Goal: Task Accomplishment & Management: Manage account settings

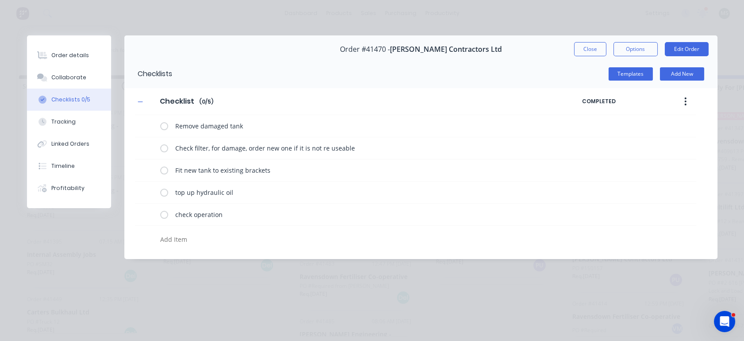
scroll to position [357, 0]
click at [581, 51] on button "Close" at bounding box center [590, 49] width 32 height 14
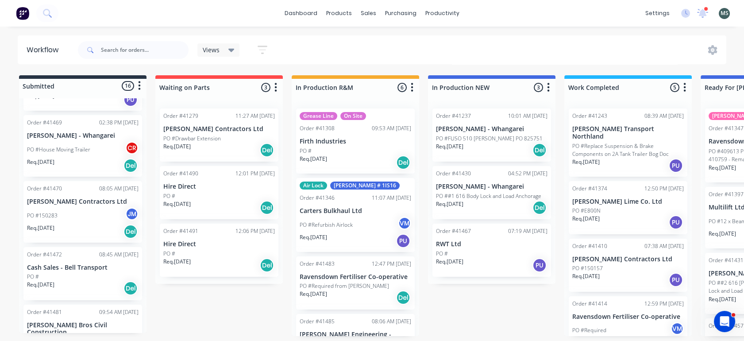
click at [63, 207] on div "PO #150283 JM" at bounding box center [83, 215] width 112 height 17
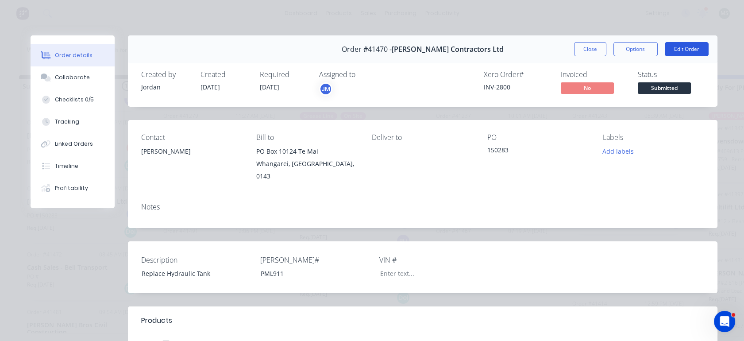
click at [670, 52] on button "Edit Order" at bounding box center [687, 49] width 44 height 14
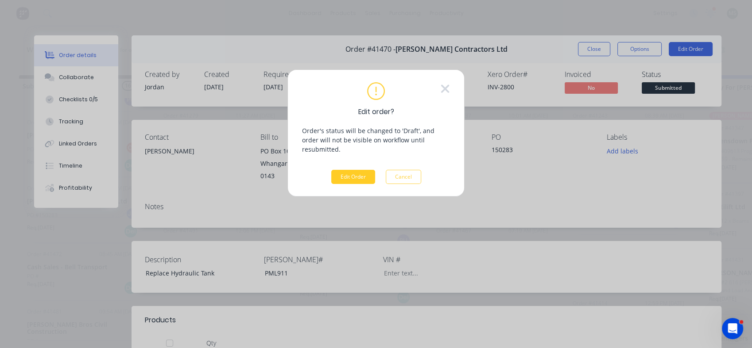
click at [358, 170] on button "Edit Order" at bounding box center [353, 177] width 44 height 14
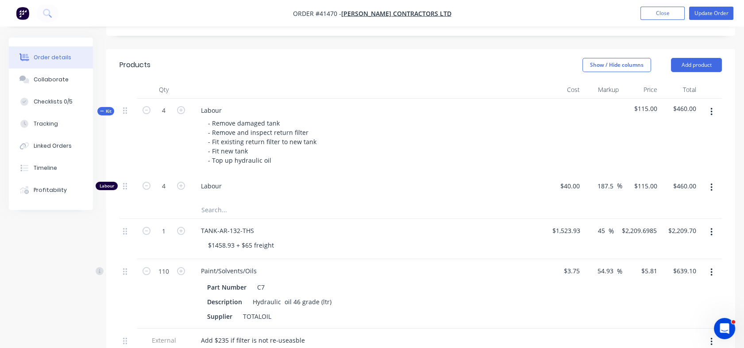
scroll to position [344, 0]
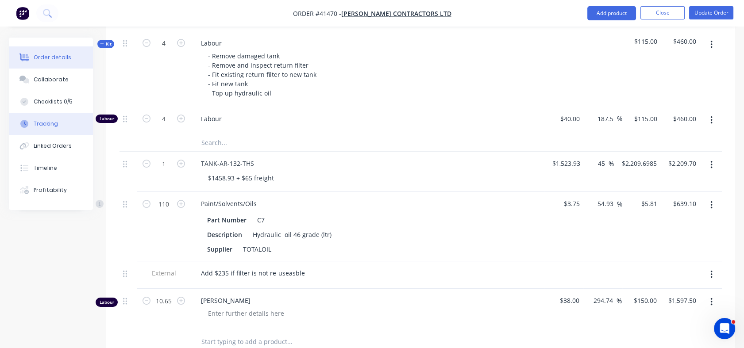
click at [52, 127] on div "Tracking" at bounding box center [46, 124] width 24 height 8
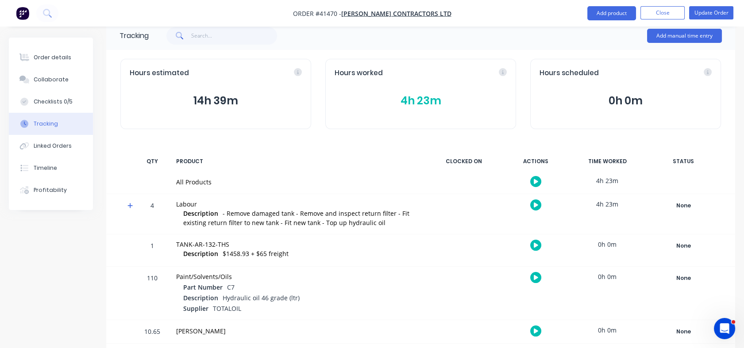
scroll to position [21, 0]
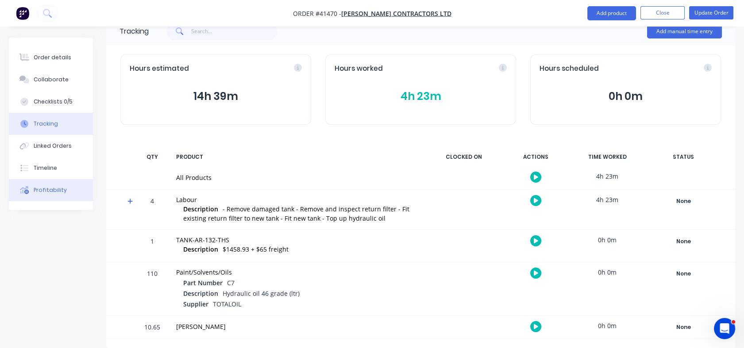
click at [46, 189] on div "Profitability" at bounding box center [50, 190] width 33 height 8
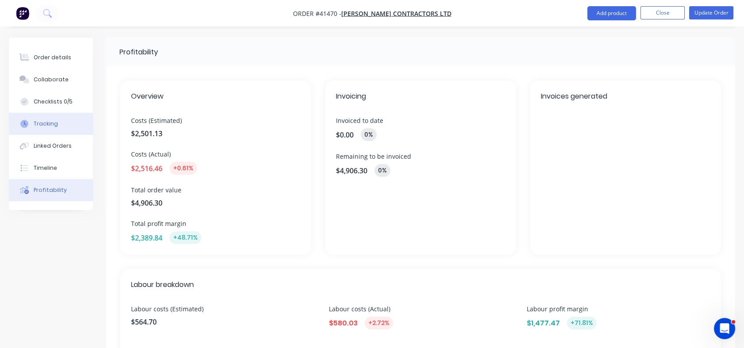
click at [46, 124] on div "Tracking" at bounding box center [46, 124] width 24 height 8
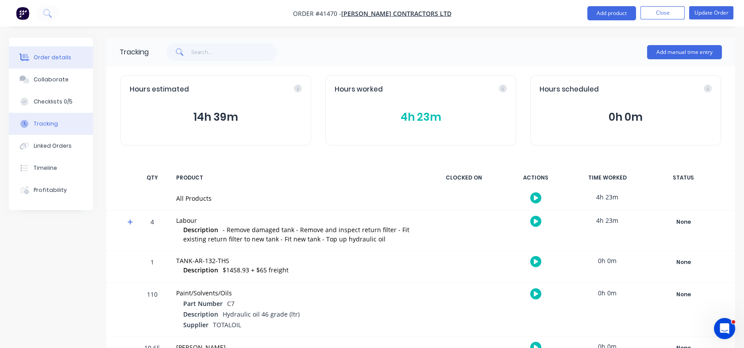
click at [50, 54] on div "Order details" at bounding box center [53, 58] width 38 height 8
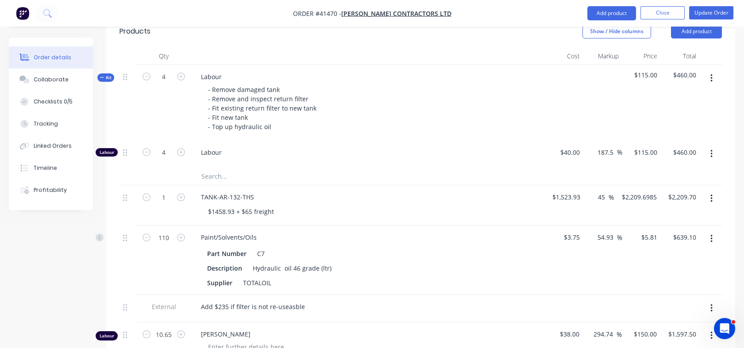
scroll to position [322, 0]
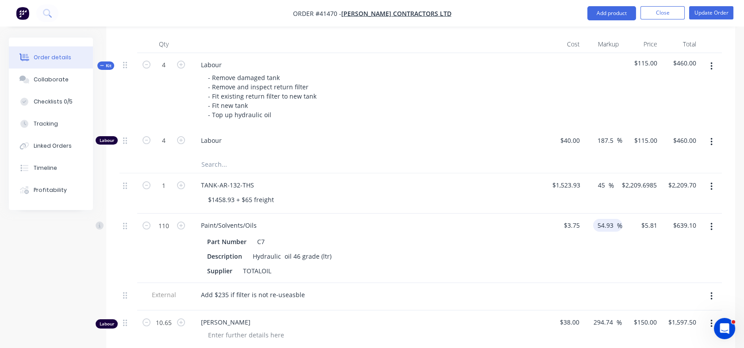
click at [599, 219] on input "54.93" at bounding box center [607, 225] width 20 height 13
drag, startPoint x: 599, startPoint y: 210, endPoint x: 619, endPoint y: 216, distance: 20.7
click at [619, 219] on div "54.93 54.93 %" at bounding box center [607, 225] width 29 height 13
type input "80"
type input "$6.75"
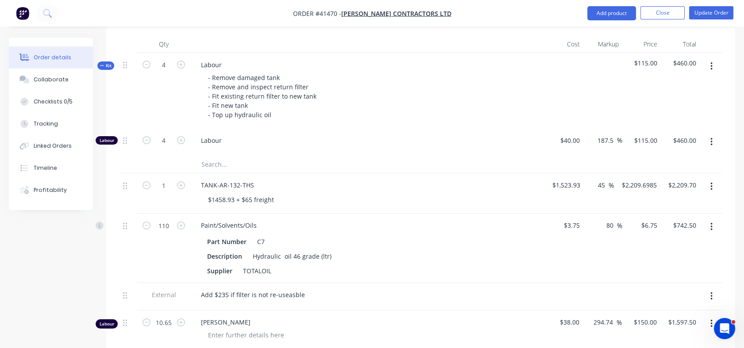
type input "$742.50"
click at [606, 268] on div "80 80 %" at bounding box center [603, 249] width 39 height 70
click at [169, 134] on input "4" at bounding box center [163, 140] width 23 height 13
type input "5"
type input "$575.00"
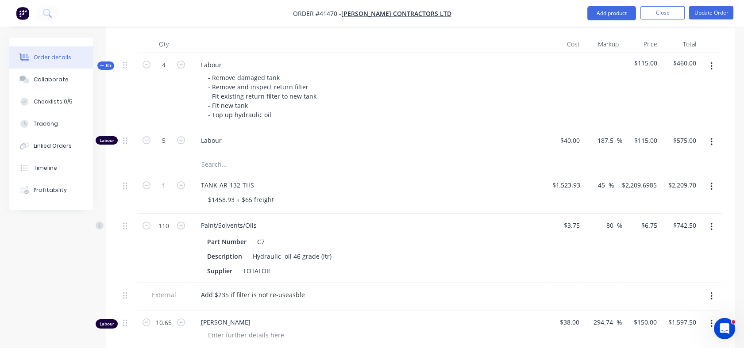
click at [269, 155] on input "text" at bounding box center [289, 164] width 177 height 18
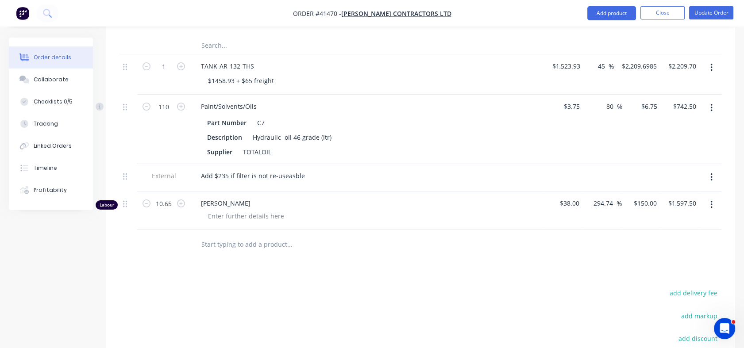
scroll to position [438, 0]
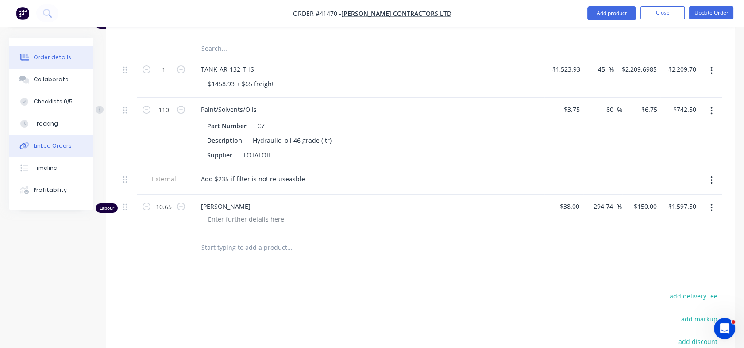
click at [62, 147] on div "Linked Orders" at bounding box center [53, 146] width 38 height 8
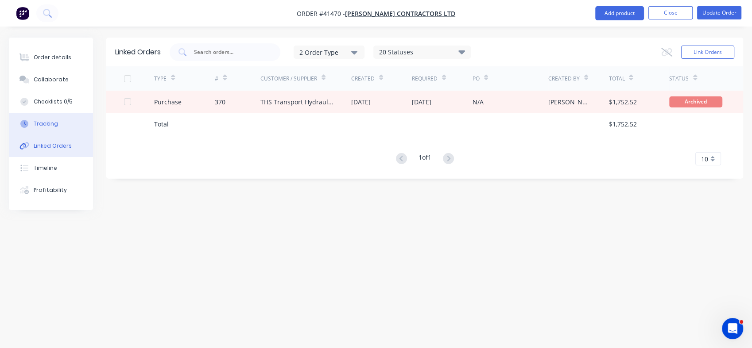
click at [45, 126] on div "Tracking" at bounding box center [46, 124] width 24 height 8
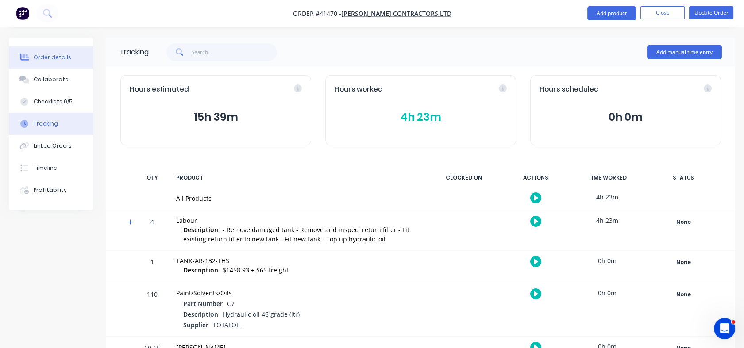
click at [45, 62] on button "Order details" at bounding box center [51, 57] width 84 height 22
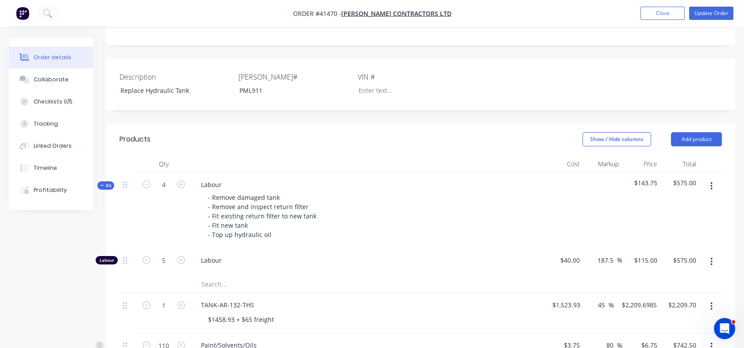
scroll to position [213, 0]
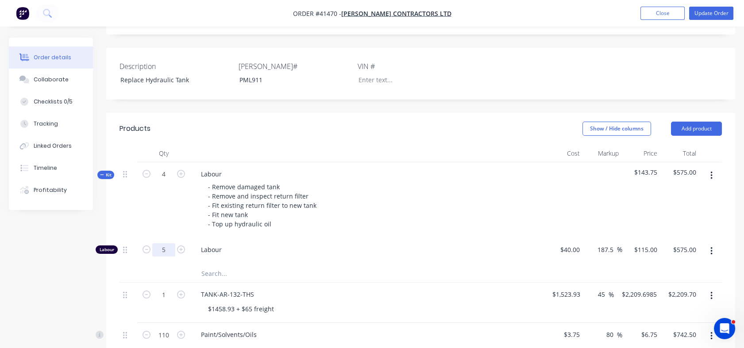
click at [168, 244] on input "5" at bounding box center [163, 250] width 23 height 13
click at [164, 168] on input "4" at bounding box center [163, 174] width 23 height 13
type input "5.5"
type input "6.875"
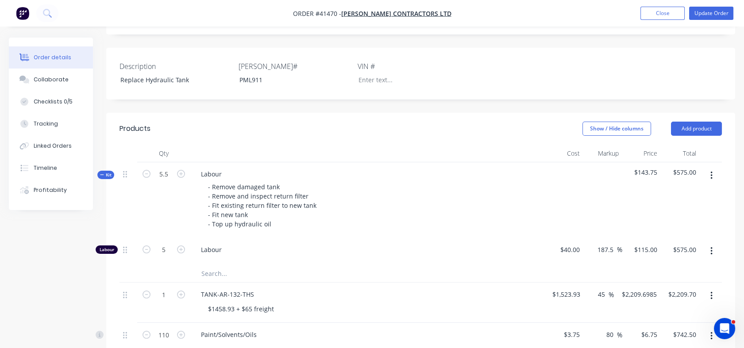
type input "$790.63"
click at [166, 191] on div "5.5" at bounding box center [163, 200] width 53 height 76
click at [165, 244] on input "6.875" at bounding box center [163, 250] width 23 height 13
type input "5.5"
type input "$632.50"
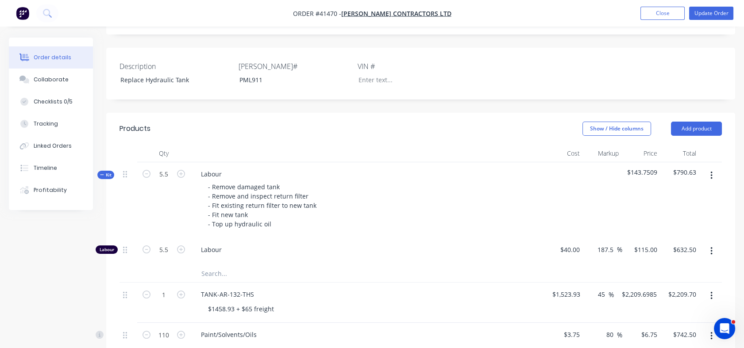
click at [171, 265] on div at bounding box center [163, 274] width 53 height 18
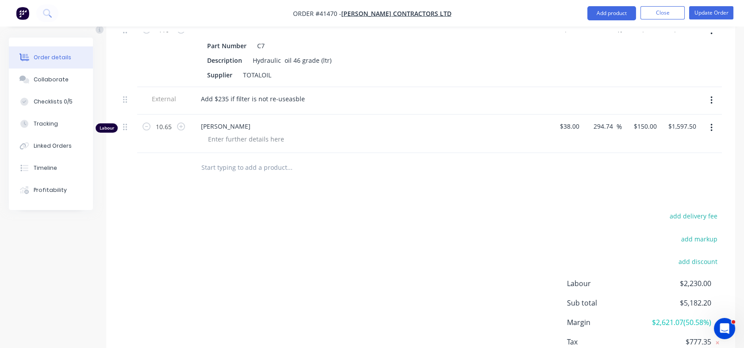
scroll to position [513, 0]
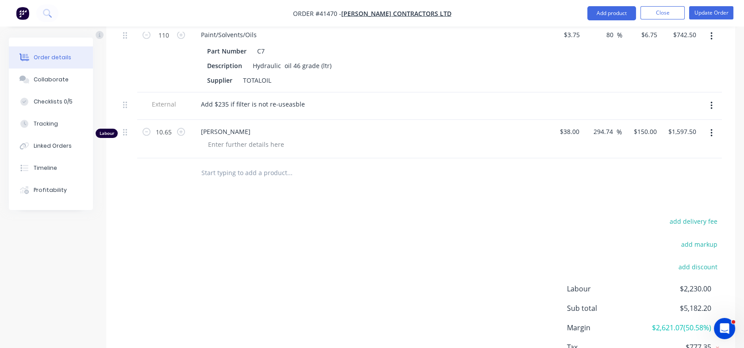
click at [711, 129] on icon "button" at bounding box center [712, 133] width 2 height 8
click at [662, 203] on div "Delete" at bounding box center [680, 209] width 68 height 13
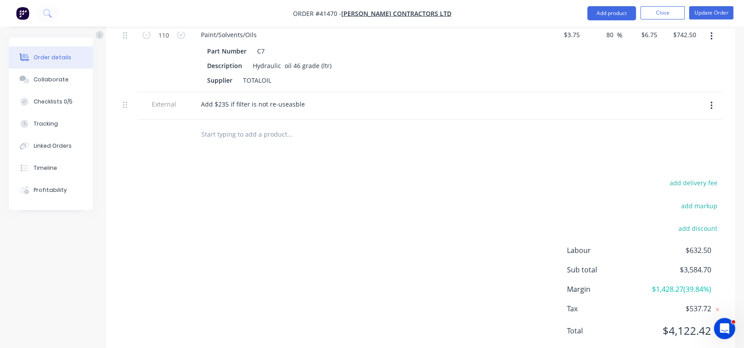
click at [444, 253] on div "add delivery fee add markup add discount Labour $632.50 Sub total $3,584.70 Mar…" at bounding box center [421, 262] width 603 height 171
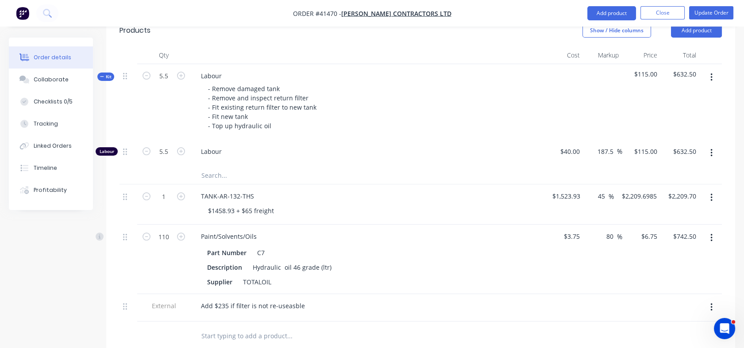
scroll to position [298, 0]
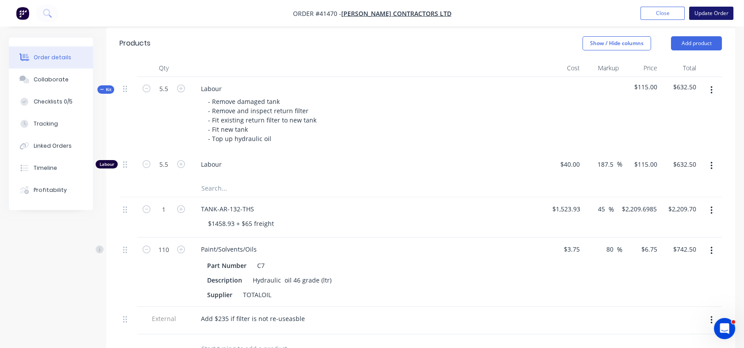
click at [704, 11] on button "Update Order" at bounding box center [711, 13] width 44 height 13
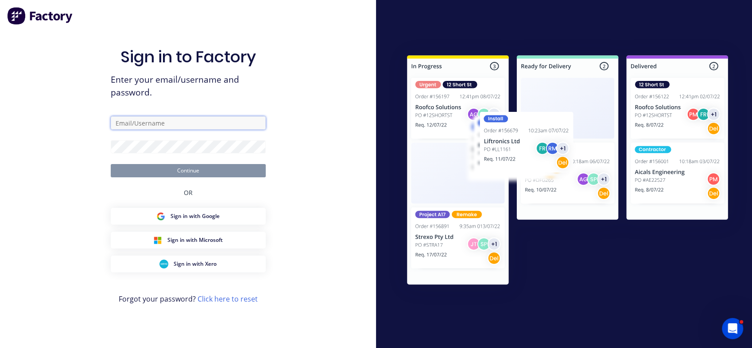
type input "[PERSON_NAME][EMAIL_ADDRESS][DOMAIN_NAME]"
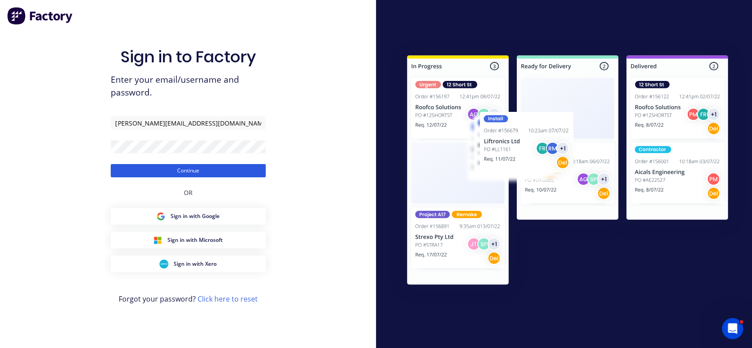
click at [209, 176] on button "Continue" at bounding box center [188, 170] width 155 height 13
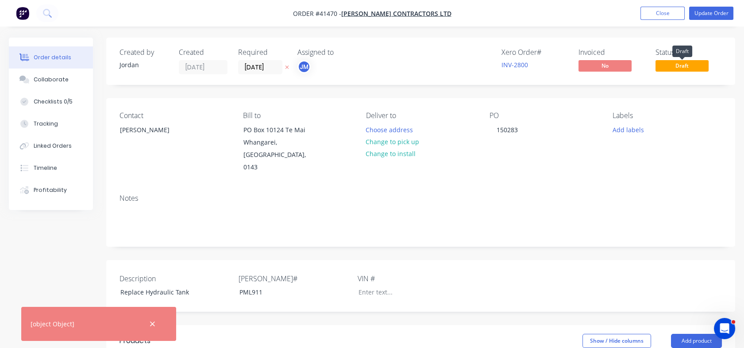
click at [679, 67] on span "Draft" at bounding box center [682, 65] width 53 height 11
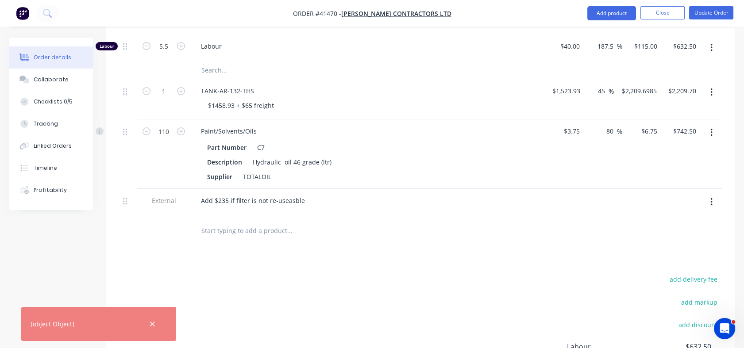
scroll to position [436, 0]
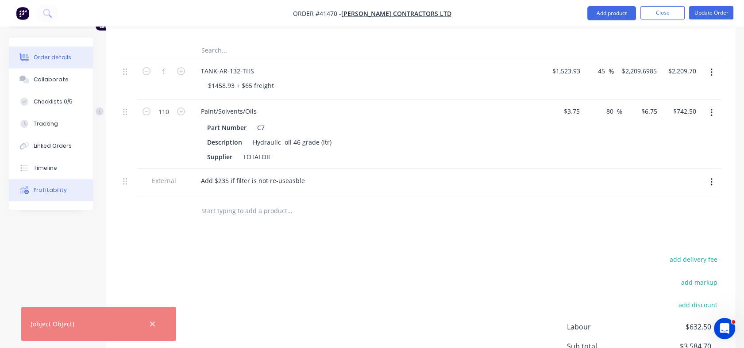
click at [55, 189] on div "Profitability" at bounding box center [50, 190] width 33 height 8
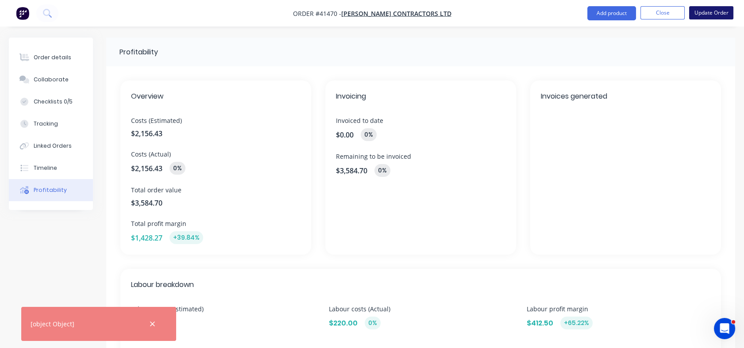
click at [712, 16] on button "Update Order" at bounding box center [711, 12] width 44 height 13
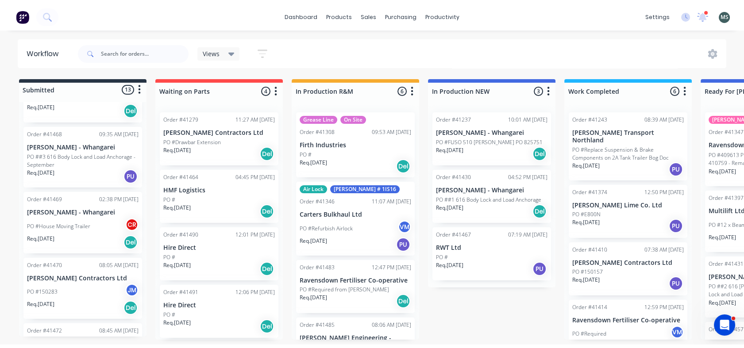
scroll to position [157, 0]
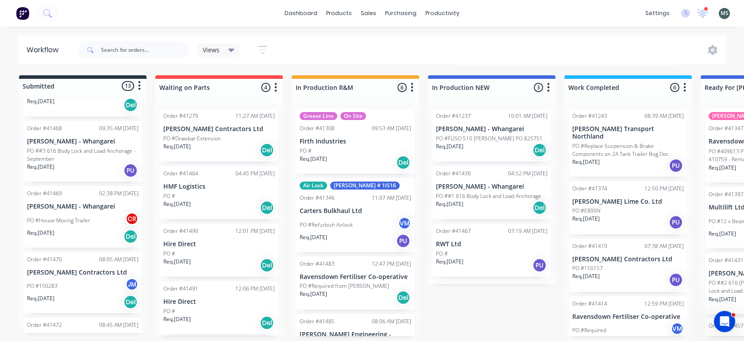
click at [64, 217] on p "PO #House Moving Trailer" at bounding box center [58, 220] width 63 height 8
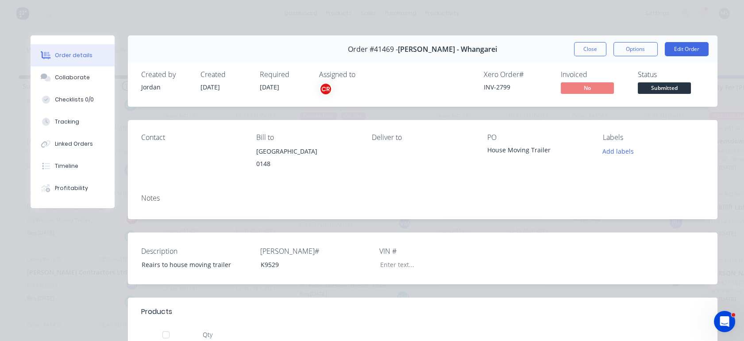
click at [197, 212] on div "Notes" at bounding box center [423, 203] width 590 height 32
click at [157, 202] on div "Notes" at bounding box center [423, 203] width 590 height 32
click at [156, 202] on div "Notes" at bounding box center [422, 198] width 563 height 8
click at [683, 44] on button "Edit Order" at bounding box center [687, 49] width 44 height 14
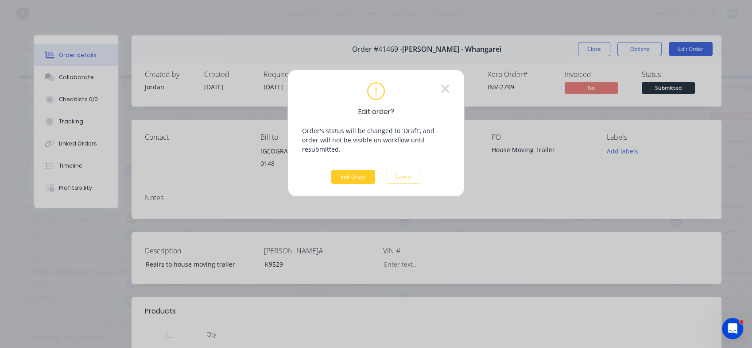
click at [340, 170] on button "Edit Order" at bounding box center [353, 177] width 44 height 14
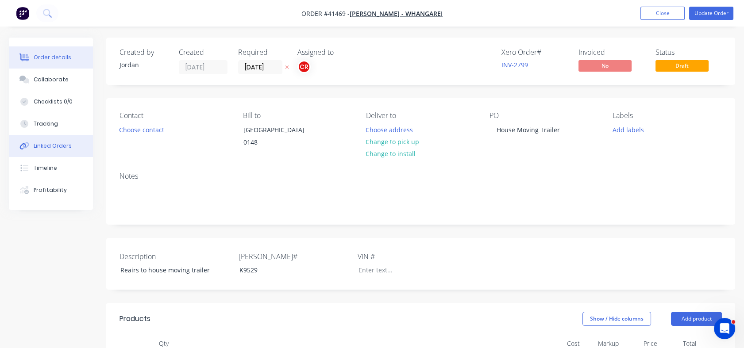
click at [45, 148] on div "Linked Orders" at bounding box center [53, 146] width 38 height 8
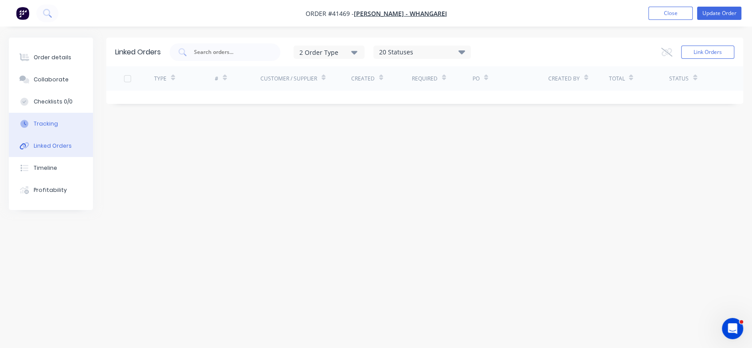
click at [45, 123] on div "Tracking" at bounding box center [46, 124] width 24 height 8
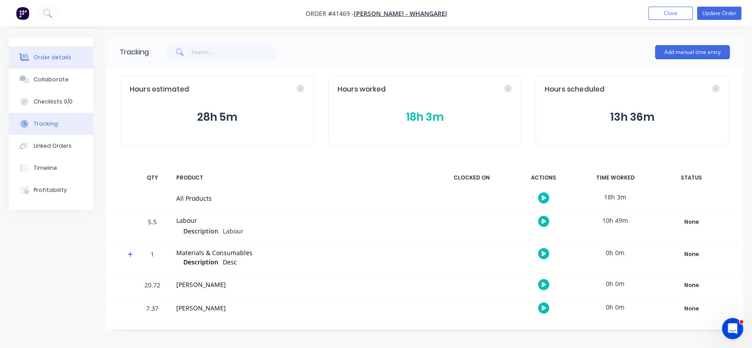
click at [56, 55] on div "Order details" at bounding box center [53, 58] width 38 height 8
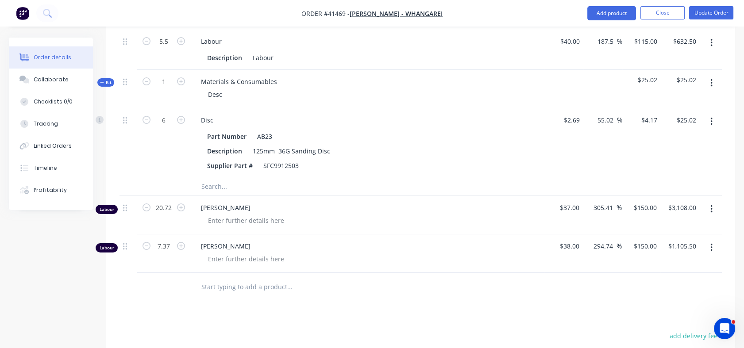
scroll to position [299, 0]
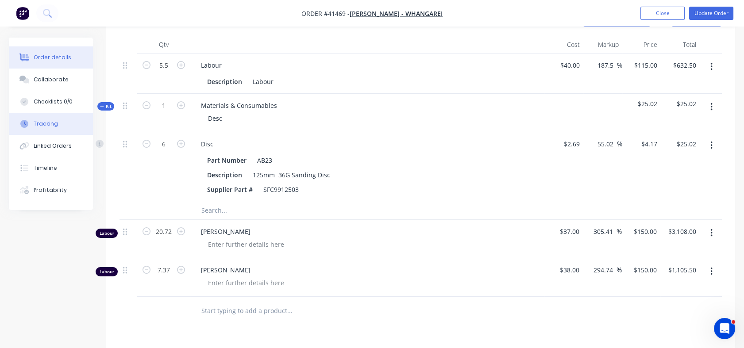
click at [44, 119] on button "Tracking" at bounding box center [51, 124] width 84 height 22
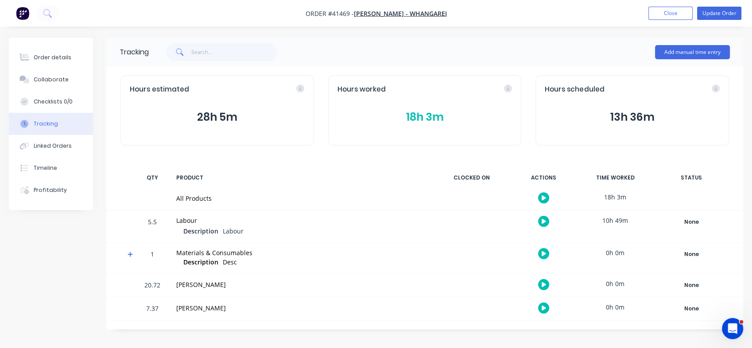
click at [44, 122] on div "Tracking" at bounding box center [46, 124] width 24 height 8
click at [417, 116] on button "18h 3m" at bounding box center [424, 117] width 175 height 17
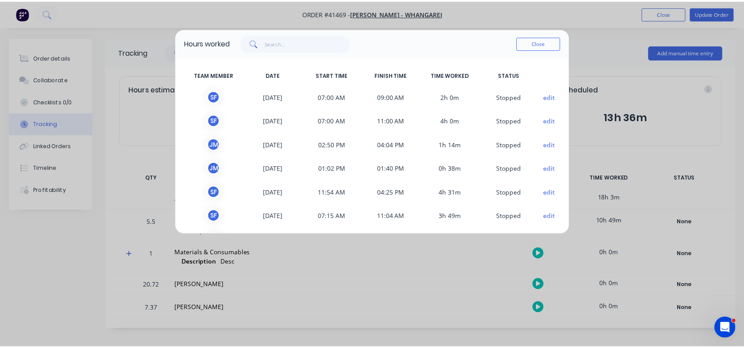
scroll to position [27, 0]
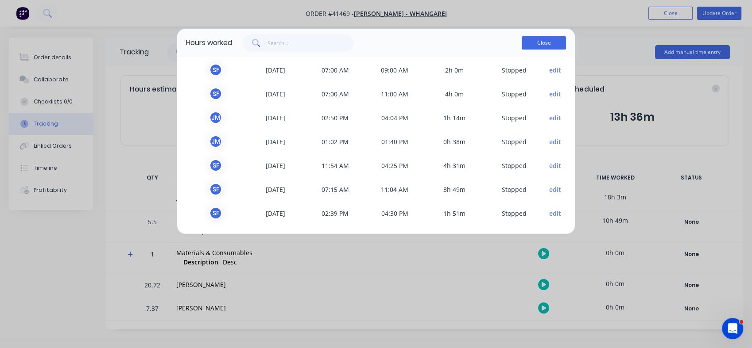
click at [545, 43] on button "Close" at bounding box center [544, 42] width 44 height 13
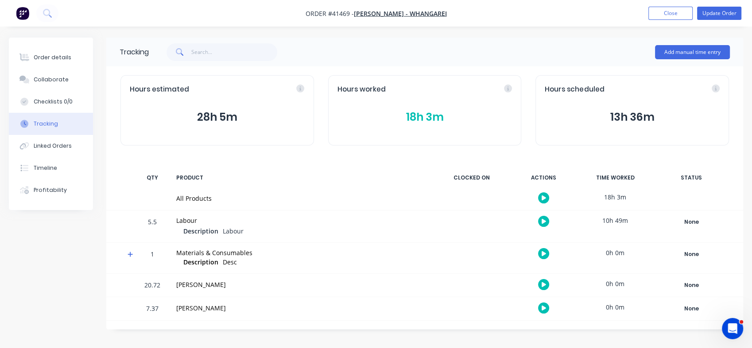
drag, startPoint x: 749, startPoint y: 149, endPoint x: 747, endPoint y: 126, distance: 22.6
click at [744, 126] on div "Order details Collaborate Checklists 0/0 Tracking Linked Orders Timeline Profit…" at bounding box center [376, 184] width 752 height 292
click at [38, 59] on div "Order details" at bounding box center [53, 58] width 38 height 8
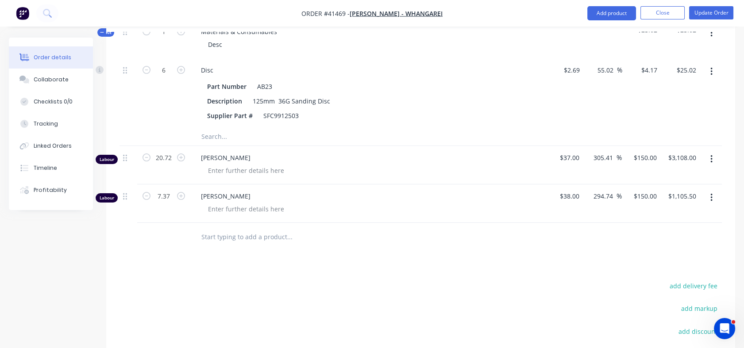
scroll to position [376, 0]
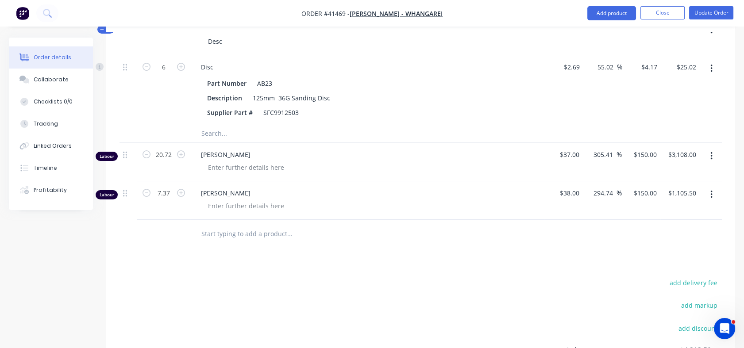
click at [241, 243] on input "text" at bounding box center [289, 234] width 177 height 18
type input "g"
click at [50, 118] on button "Tracking" at bounding box center [51, 124] width 84 height 22
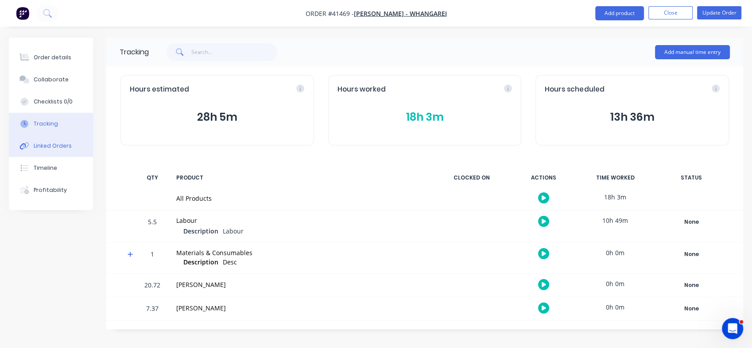
click at [48, 145] on div "Linked Orders" at bounding box center [53, 146] width 38 height 8
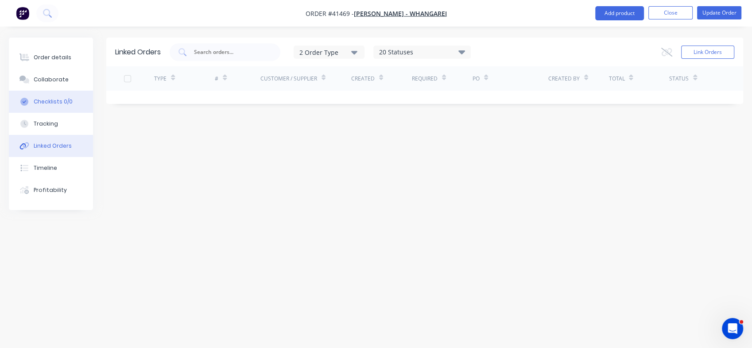
click at [48, 104] on div "Checklists 0/0" at bounding box center [53, 102] width 39 height 8
type textarea "x"
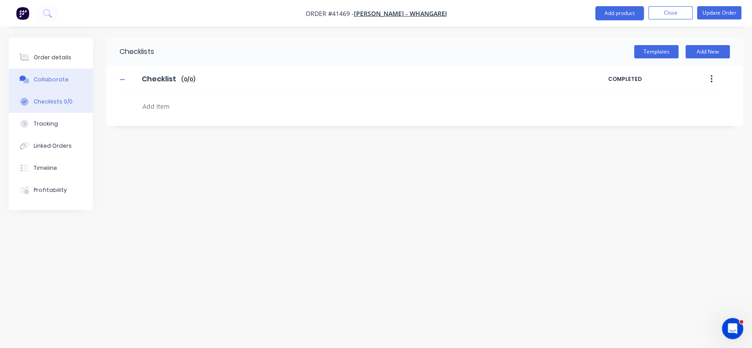
click at [48, 85] on button "Collaborate" at bounding box center [51, 80] width 84 height 22
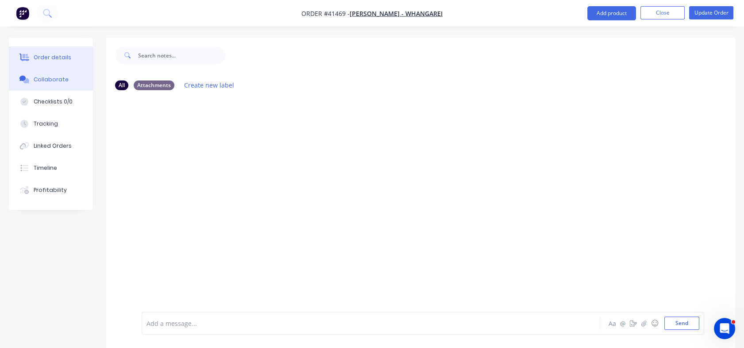
click at [52, 57] on div "Order details" at bounding box center [53, 58] width 38 height 8
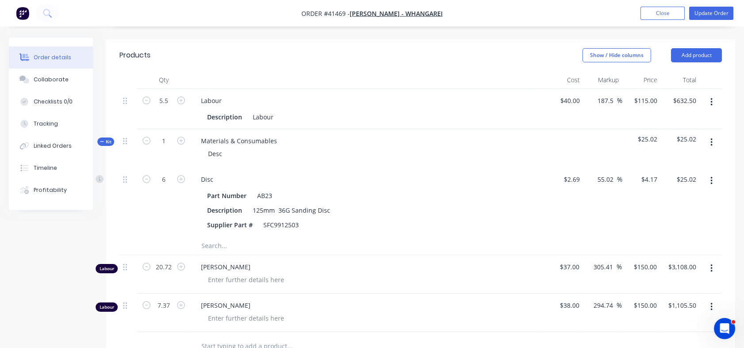
scroll to position [271, 0]
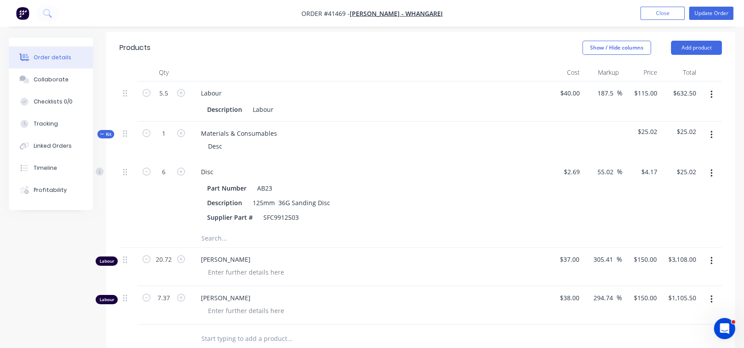
click at [711, 100] on icon "button" at bounding box center [712, 95] width 2 height 10
click at [658, 175] on div "Delete" at bounding box center [680, 171] width 68 height 13
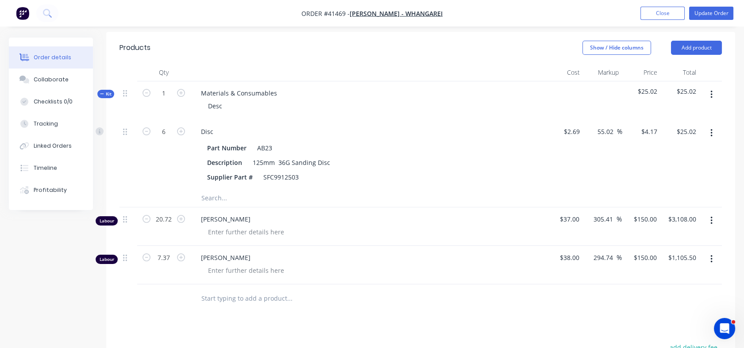
click at [227, 308] on input "text" at bounding box center [289, 299] width 177 height 18
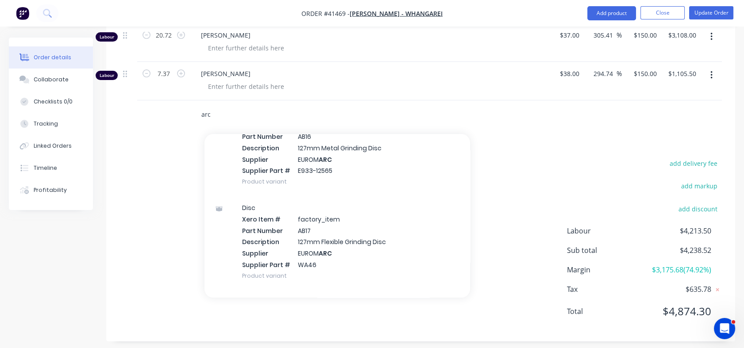
scroll to position [334, 0]
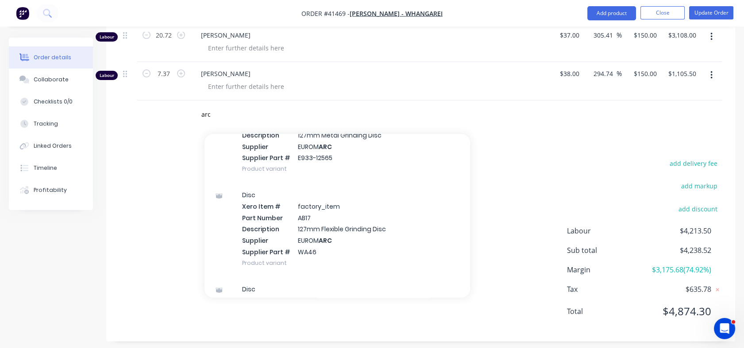
click at [503, 195] on div "add delivery fee add markup add discount Labour $4,213.50 Sub total $4,238.52 M…" at bounding box center [421, 243] width 603 height 171
click at [223, 120] on input "arc" at bounding box center [289, 115] width 177 height 18
drag, startPoint x: 213, startPoint y: 120, endPoint x: 191, endPoint y: 123, distance: 21.9
click at [191, 123] on div "arc Add arc to order Gas & Welding Xero Item # factory_item Part Number MIG 1mm…" at bounding box center [349, 115] width 319 height 29
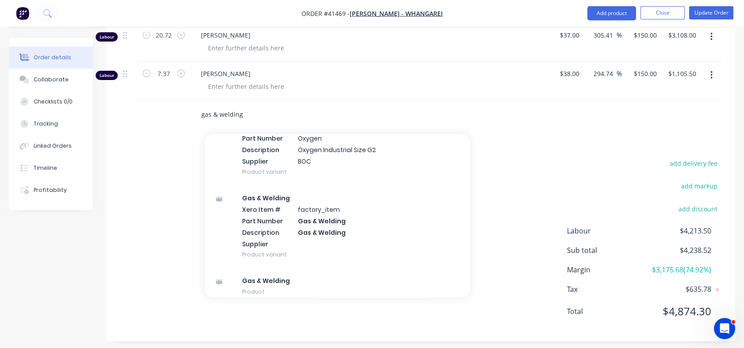
scroll to position [766, 0]
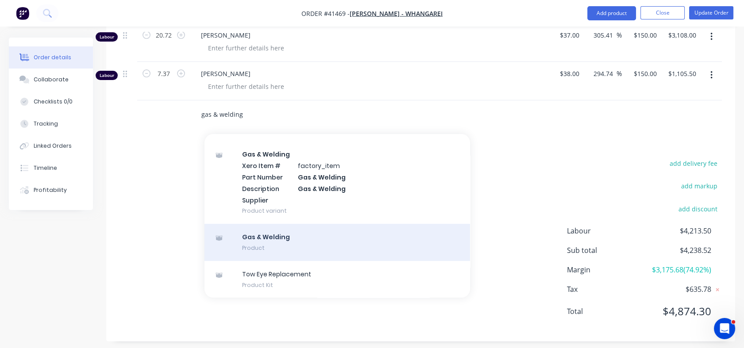
type input "gas & welding"
click at [261, 244] on div "Gas & Welding Product" at bounding box center [338, 242] width 266 height 37
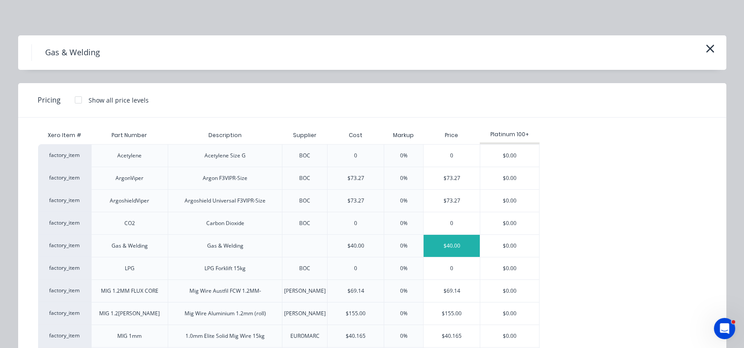
click at [437, 243] on div "$40.00" at bounding box center [452, 246] width 56 height 22
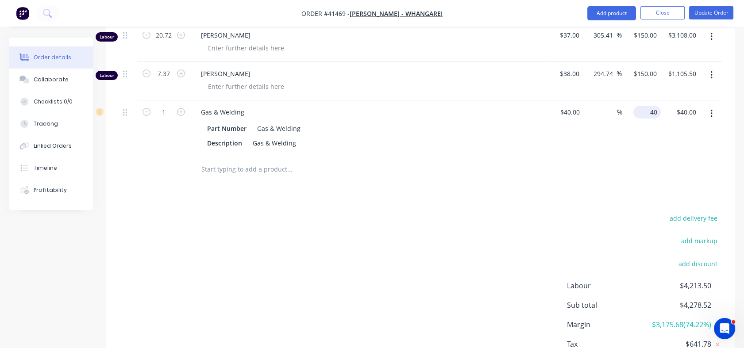
click at [642, 122] on div "40 $40.00" at bounding box center [641, 128] width 39 height 55
type input "120"
type input "200"
type input "$120.00"
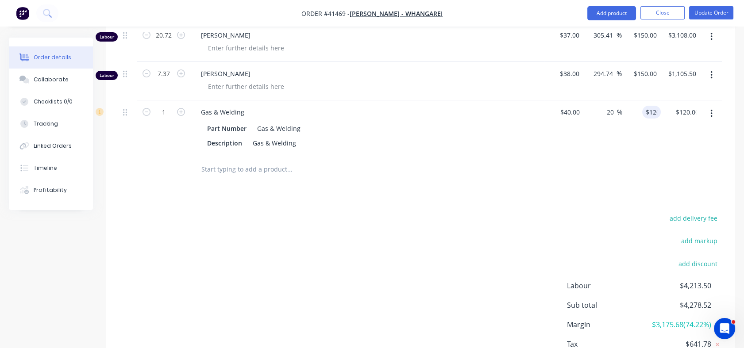
click at [622, 194] on div "Products Show / Hide columns Add product Qty Cost Markup Price Total Kit 1 Mate…" at bounding box center [420, 122] width 629 height 549
click at [207, 177] on input "text" at bounding box center [289, 170] width 177 height 18
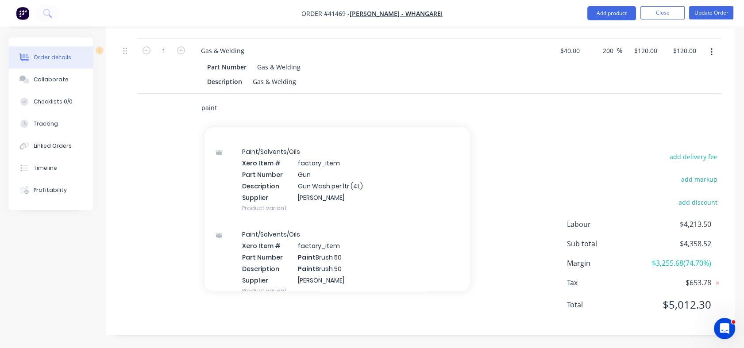
scroll to position [510, 0]
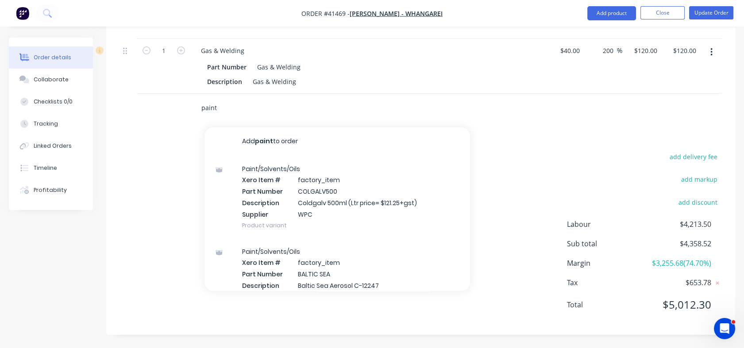
type input "paint &"
drag, startPoint x: 222, startPoint y: 109, endPoint x: 199, endPoint y: 112, distance: 23.6
click at [199, 112] on div "paint & Add paint & to order Paint/Solvents/Oils Xero Item # factory_item Part …" at bounding box center [327, 108] width 266 height 18
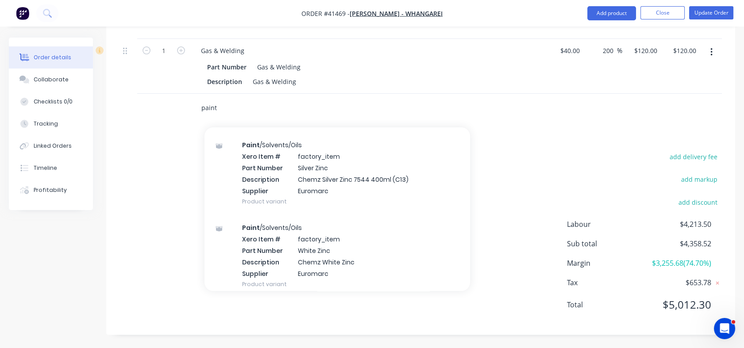
scroll to position [947, 0]
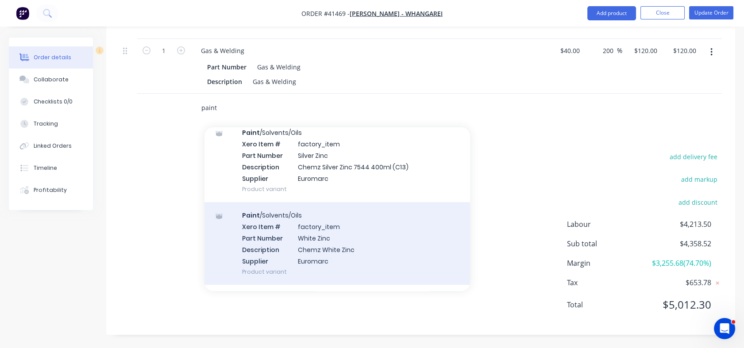
type input "paint"
click at [299, 238] on div "Paint /Solvents/Oils Xero Item # factory_item Part Number White Zinc Descriptio…" at bounding box center [338, 243] width 266 height 83
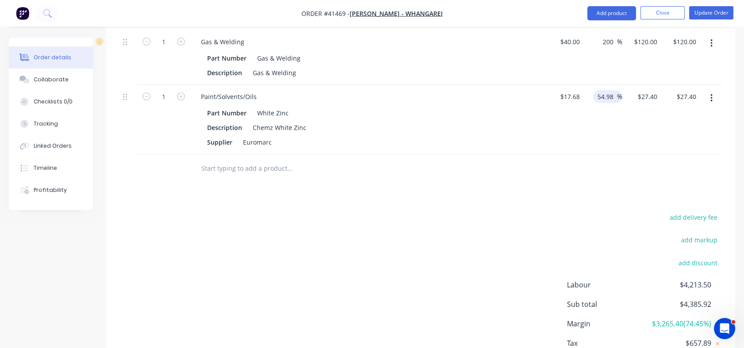
click at [595, 103] on div "54.98 54.98 %" at bounding box center [607, 96] width 29 height 13
drag, startPoint x: 599, startPoint y: 106, endPoint x: 613, endPoint y: 108, distance: 14.7
click at [613, 103] on input "54.98" at bounding box center [607, 96] width 20 height 13
type input "80"
type input "$31.824"
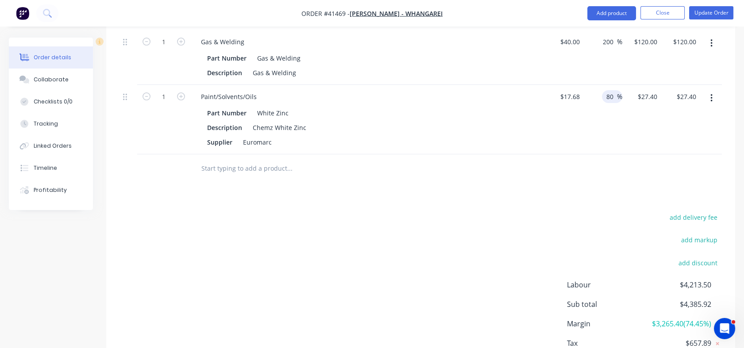
type input "$31.82"
click at [612, 124] on div "80 80 %" at bounding box center [603, 120] width 39 height 70
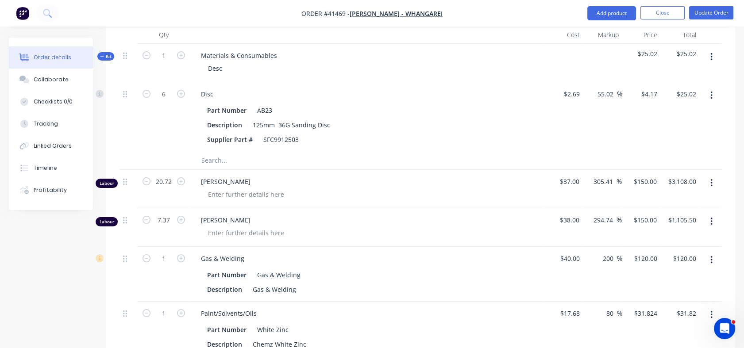
scroll to position [280, 0]
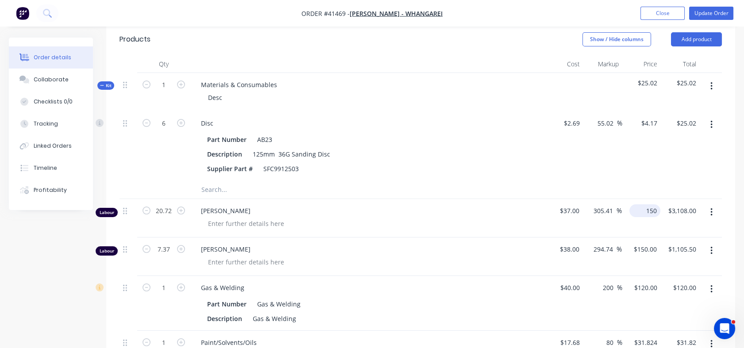
click at [638, 220] on div "150 $150.00" at bounding box center [641, 218] width 39 height 39
type input "115"
type input "210.81"
type input "$115.00"
type input "$2,382.80"
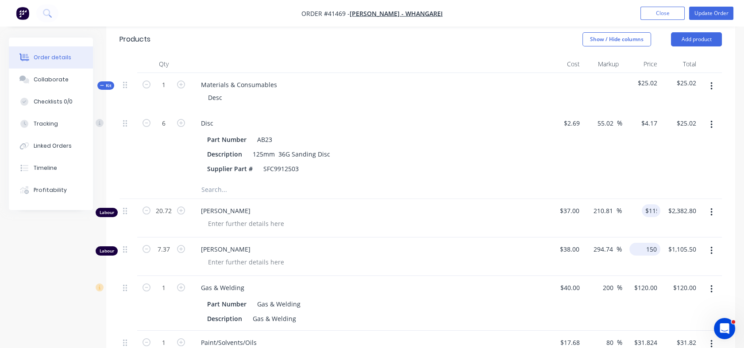
click at [637, 263] on div "150 $150.00" at bounding box center [641, 257] width 39 height 39
type input "115"
type input "202.63"
type input "$115.00"
type input "$847.55"
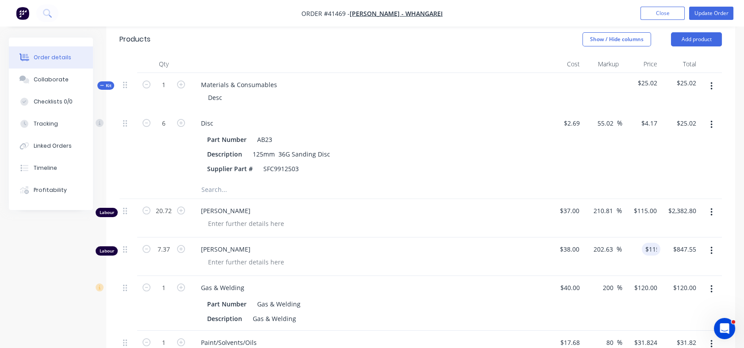
click at [608, 232] on div "210.81 210.81 %" at bounding box center [602, 218] width 39 height 39
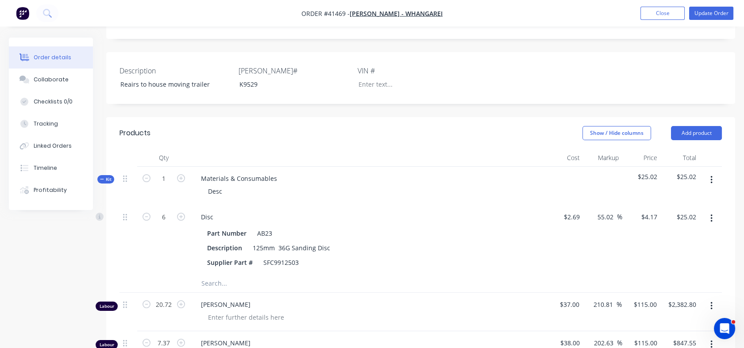
scroll to position [189, 0]
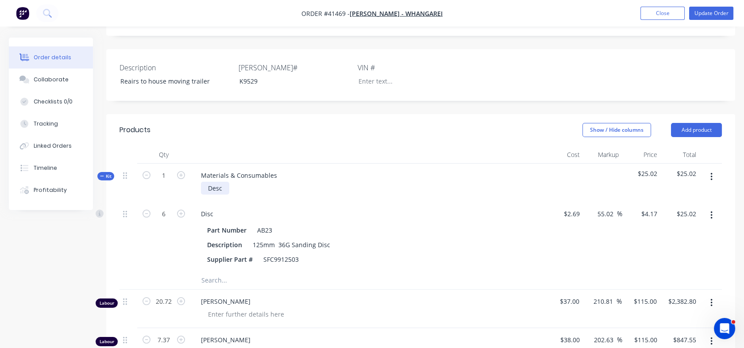
click at [224, 195] on div "Desc" at bounding box center [215, 188] width 28 height 13
drag, startPoint x: 224, startPoint y: 198, endPoint x: 205, endPoint y: 203, distance: 20.1
click at [205, 195] on div "Desc" at bounding box center [215, 188] width 28 height 13
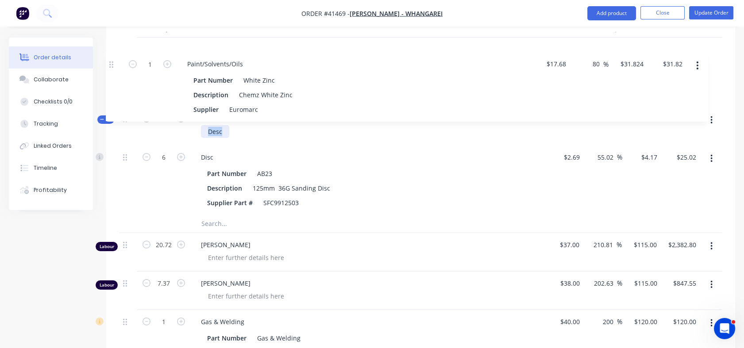
scroll to position [313, 0]
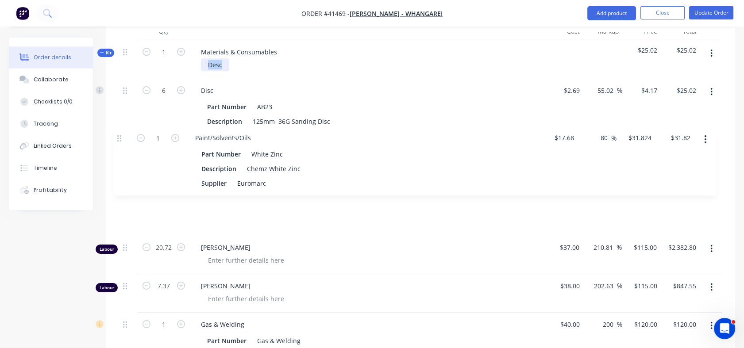
drag, startPoint x: 124, startPoint y: 184, endPoint x: 124, endPoint y: 129, distance: 54.9
click at [124, 129] on div "Kit 1 Materials & Consumables Desc $25.02 $25.02 6 Disc Part Number AB23 Descri…" at bounding box center [421, 204] width 603 height 328
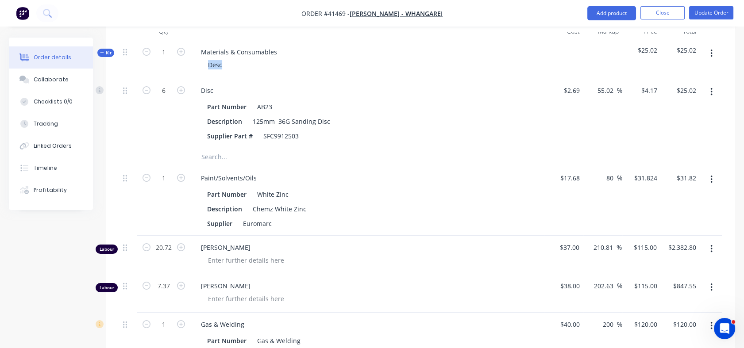
click at [206, 166] on input "text" at bounding box center [289, 157] width 177 height 18
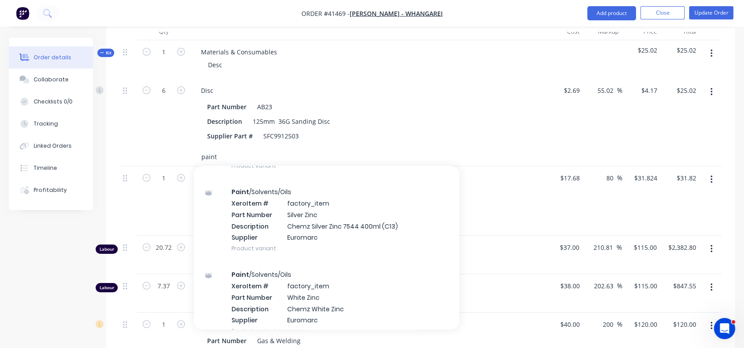
scroll to position [1000, 0]
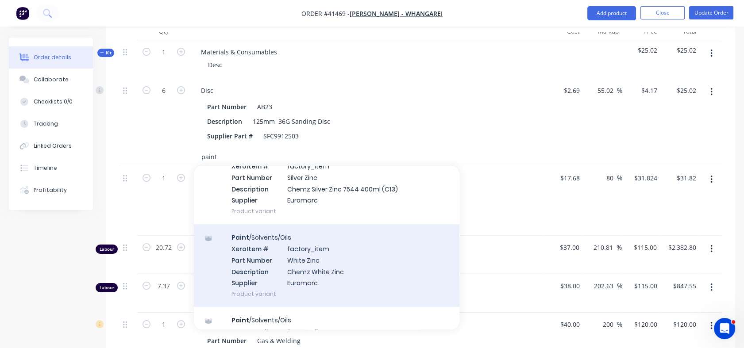
type input "paint"
click at [298, 259] on div "Paint /Solvents/Oils Xero Item # factory_item Part Number White Zinc Descriptio…" at bounding box center [327, 265] width 266 height 83
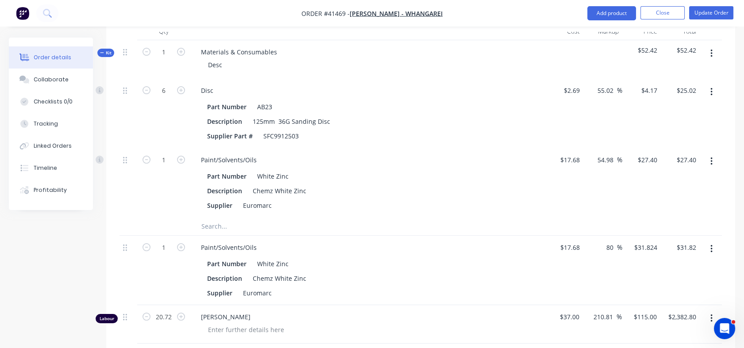
click at [298, 254] on div "Paint/Solvents/Oils" at bounding box center [367, 247] width 347 height 13
click at [711, 253] on icon "button" at bounding box center [712, 249] width 2 height 8
click at [663, 330] on div "Delete" at bounding box center [680, 325] width 68 height 13
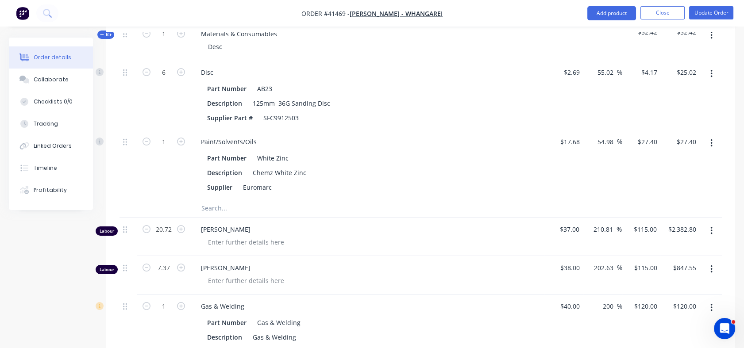
scroll to position [334, 0]
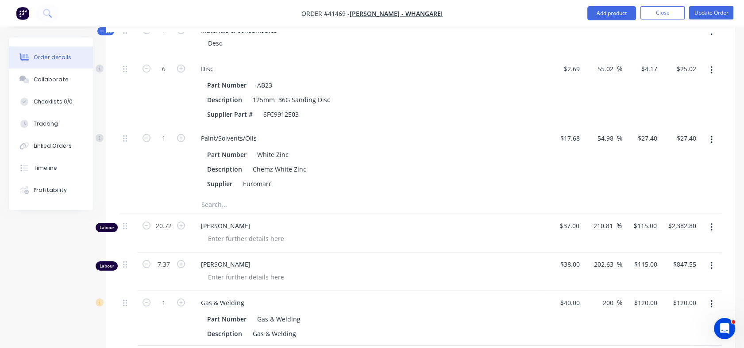
click at [221, 213] on input "text" at bounding box center [289, 205] width 177 height 18
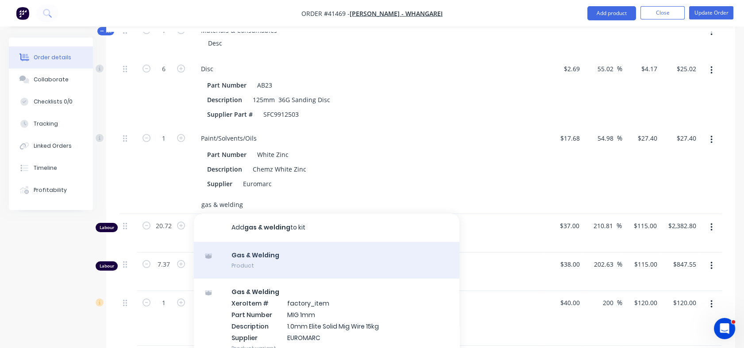
type input "gas & welding"
click at [243, 260] on div "Gas & Welding Product" at bounding box center [327, 260] width 266 height 37
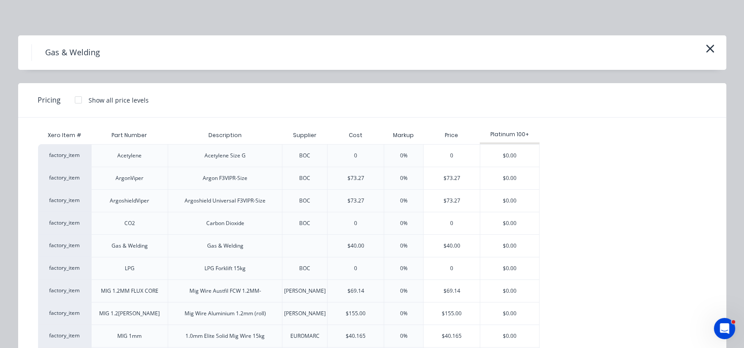
click at [244, 247] on div "Gas & Welding" at bounding box center [225, 246] width 50 height 22
click at [228, 246] on div "Gas & Welding" at bounding box center [225, 246] width 36 height 8
click at [72, 246] on div "factory_item" at bounding box center [64, 246] width 53 height 23
click at [132, 244] on div "Gas & Welding" at bounding box center [130, 246] width 36 height 8
click at [443, 247] on div "$40.00" at bounding box center [452, 246] width 56 height 22
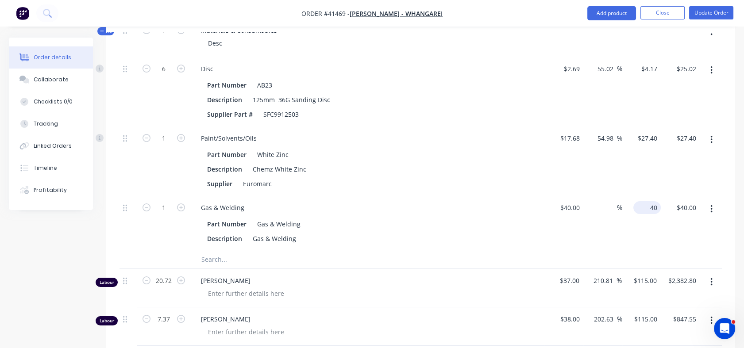
click at [639, 214] on div "40 $40.00" at bounding box center [641, 223] width 39 height 55
type input "120"
type input "200"
type input "$120.00"
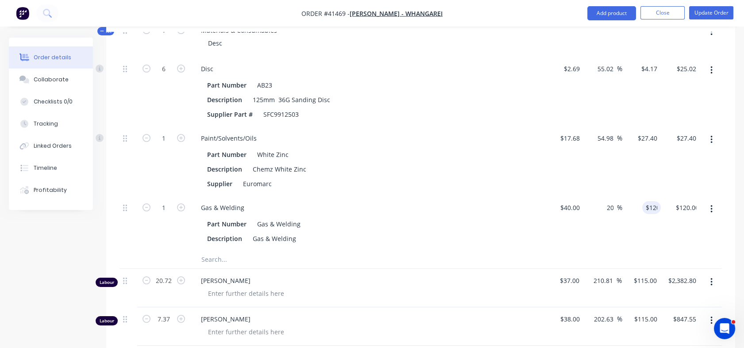
click at [629, 245] on div "$120.00 120" at bounding box center [641, 223] width 39 height 55
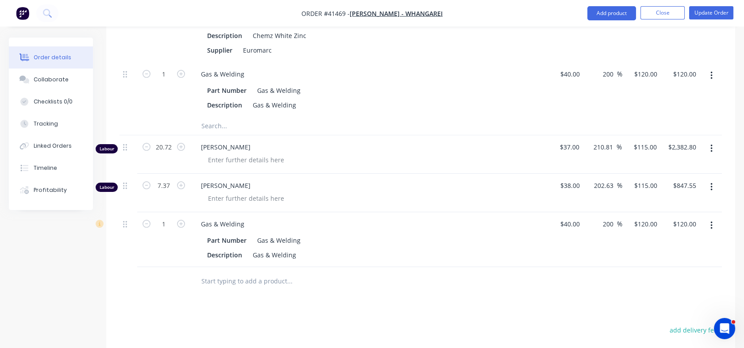
scroll to position [473, 0]
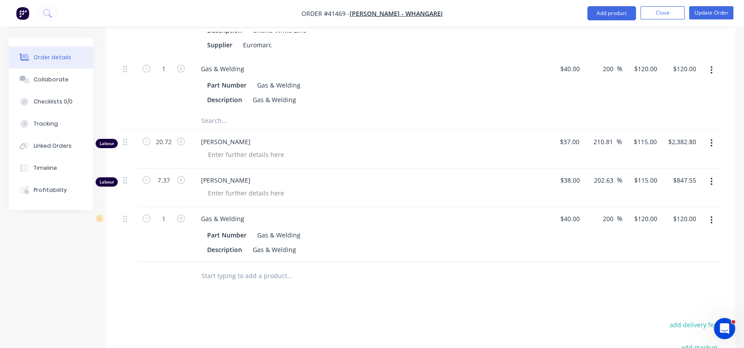
click at [712, 224] on icon "button" at bounding box center [712, 220] width 2 height 8
click at [655, 303] on div "Delete" at bounding box center [680, 296] width 68 height 13
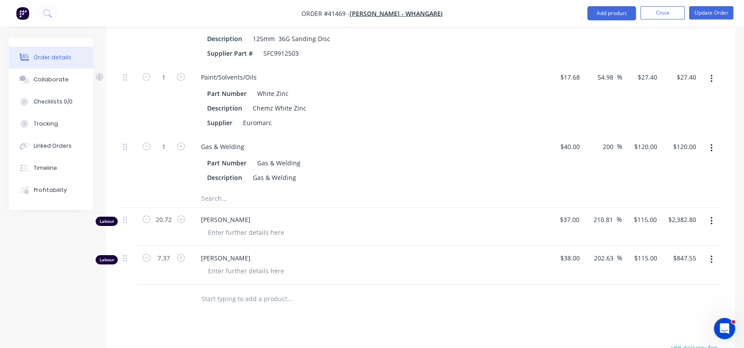
scroll to position [407, 0]
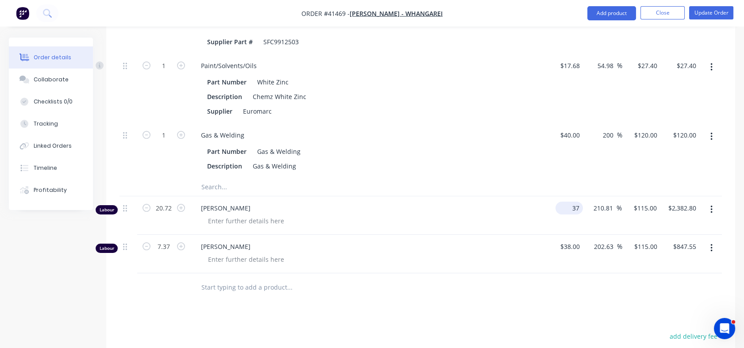
click at [564, 220] on div "37 $37.00" at bounding box center [564, 216] width 39 height 39
type input "$52.00"
type input "$161.6216"
type input "$3,348.80"
click at [547, 259] on div "$38.00 $38.00" at bounding box center [564, 254] width 39 height 39
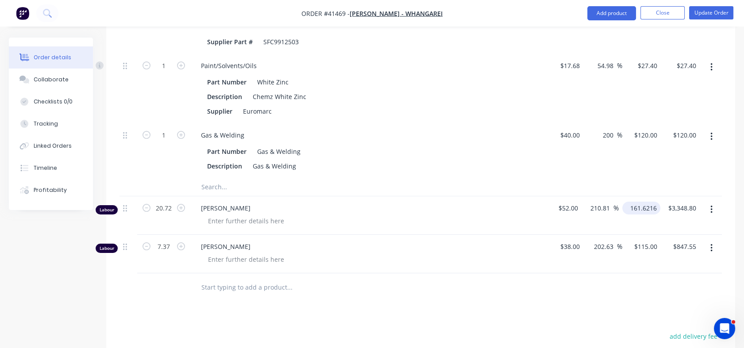
click at [630, 215] on input "161.6216" at bounding box center [643, 208] width 35 height 13
type input "115"
type input "121.15"
type input "$115.00"
type input "$2,382.80"
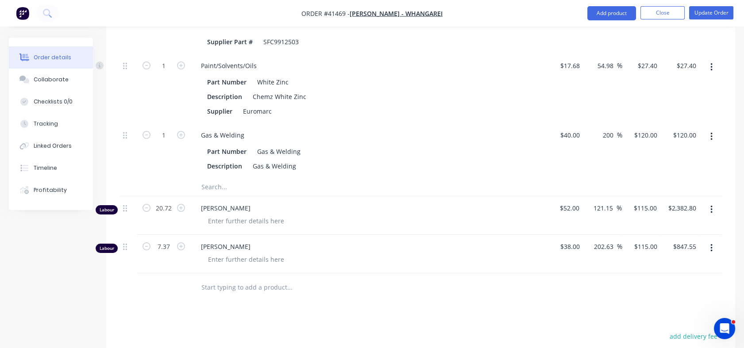
click at [630, 274] on div "$115.00 $115.00" at bounding box center [641, 254] width 39 height 39
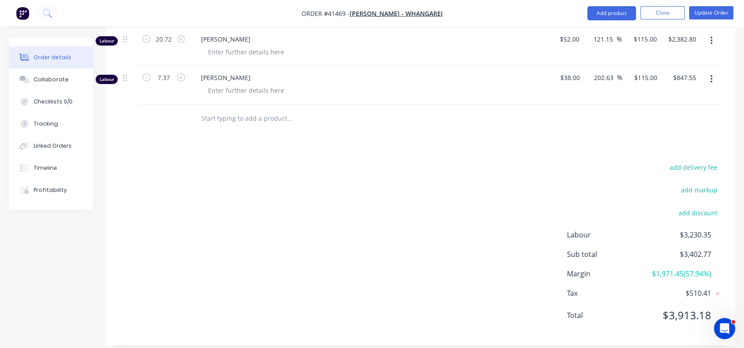
scroll to position [487, 0]
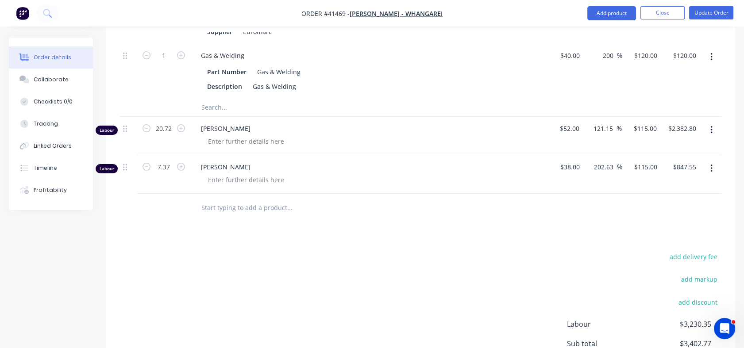
click at [589, 269] on div "add delivery fee add markup add discount Labour $3,230.35 Sub total $3,402.77 M…" at bounding box center [421, 336] width 603 height 171
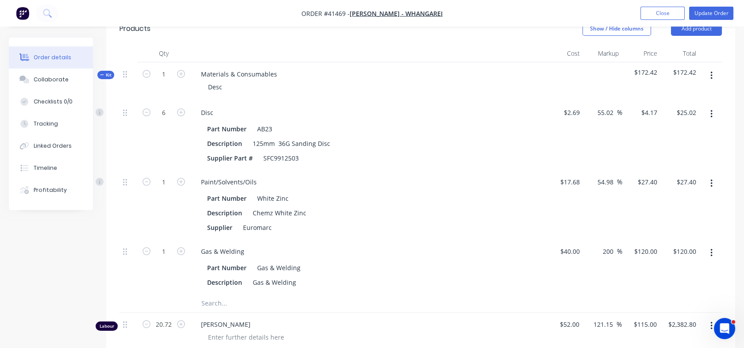
scroll to position [266, 0]
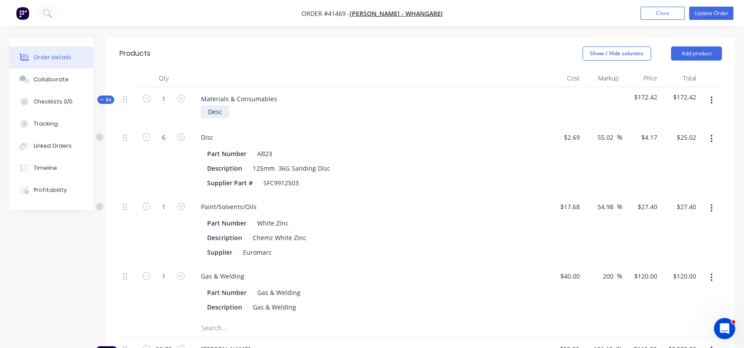
click at [219, 118] on div "Desc" at bounding box center [215, 111] width 28 height 13
drag, startPoint x: 228, startPoint y: 120, endPoint x: 208, endPoint y: 120, distance: 19.9
click at [208, 118] on div "Desc" at bounding box center [215, 111] width 28 height 13
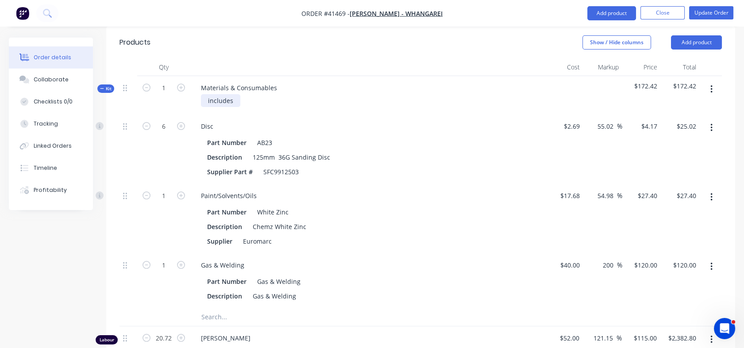
scroll to position [274, 0]
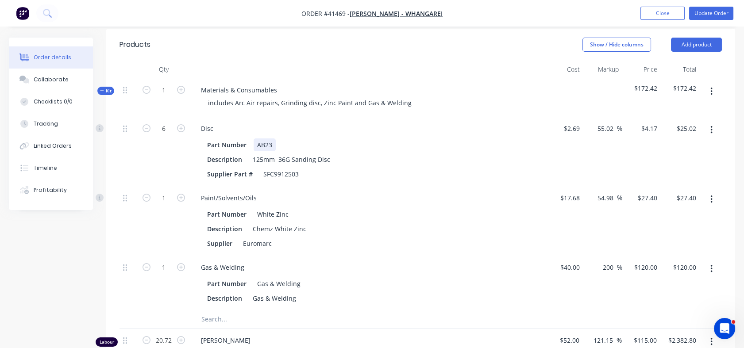
click at [427, 151] on div "Part Number AB23" at bounding box center [366, 145] width 324 height 13
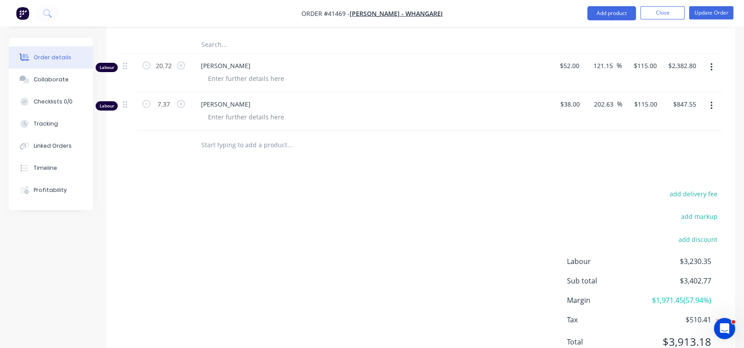
scroll to position [468, 0]
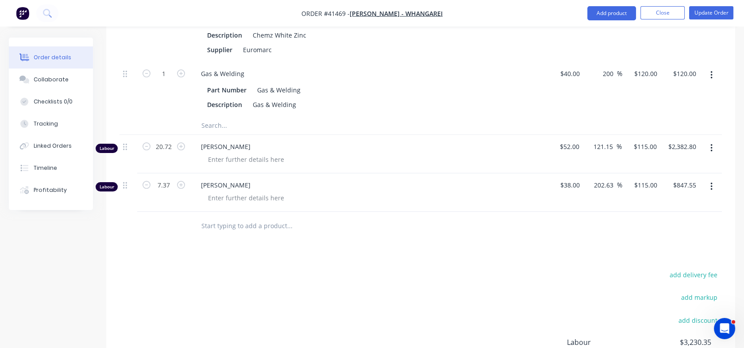
click at [213, 234] on input "text" at bounding box center [289, 226] width 177 height 18
click at [44, 125] on div "Tracking" at bounding box center [46, 124] width 24 height 8
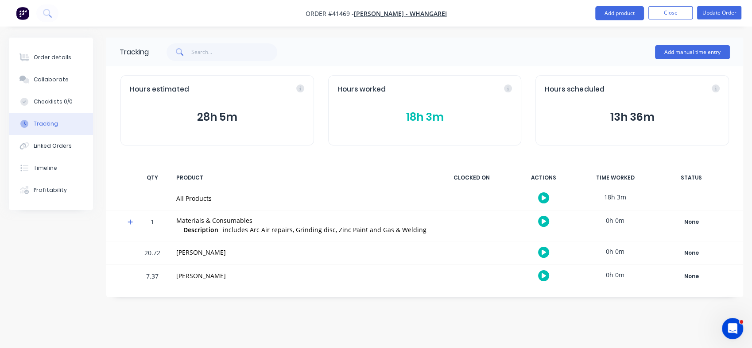
click at [414, 122] on button "18h 3m" at bounding box center [424, 117] width 175 height 17
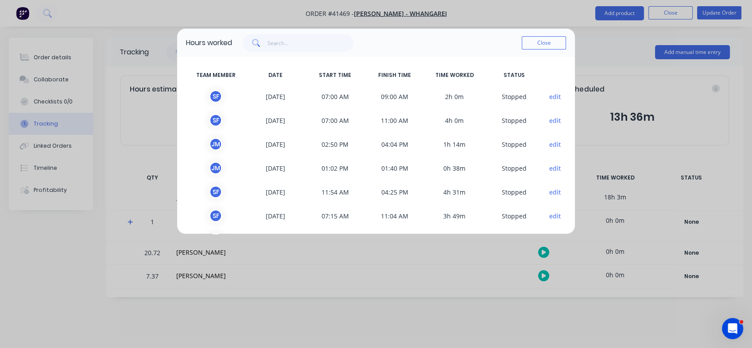
click at [43, 124] on div "Hours worked Close TEAM MEMBER DATE START TIME FINISH TIME TIME WORKED STATUS s…" at bounding box center [376, 174] width 752 height 348
click at [546, 39] on button "Close" at bounding box center [544, 42] width 44 height 13
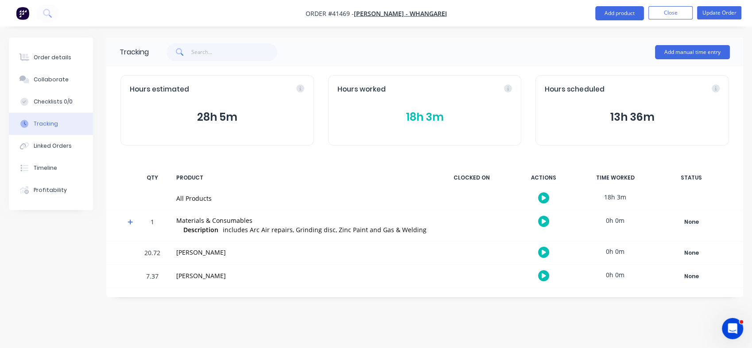
click at [419, 117] on button "18h 3m" at bounding box center [424, 117] width 175 height 17
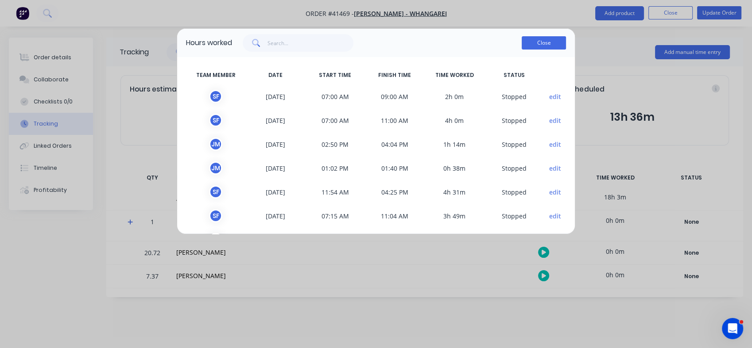
click at [538, 40] on button "Close" at bounding box center [544, 42] width 44 height 13
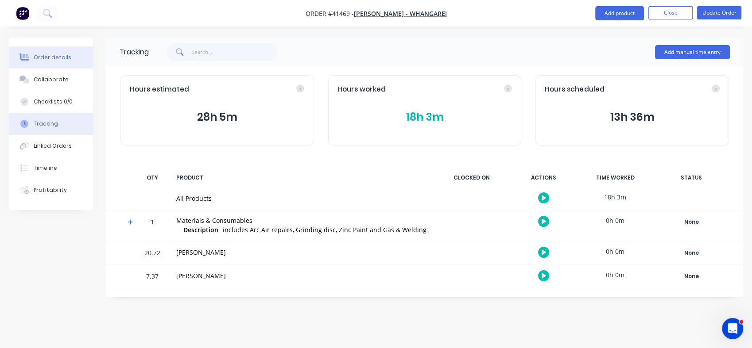
click at [48, 56] on div "Order details" at bounding box center [53, 58] width 38 height 8
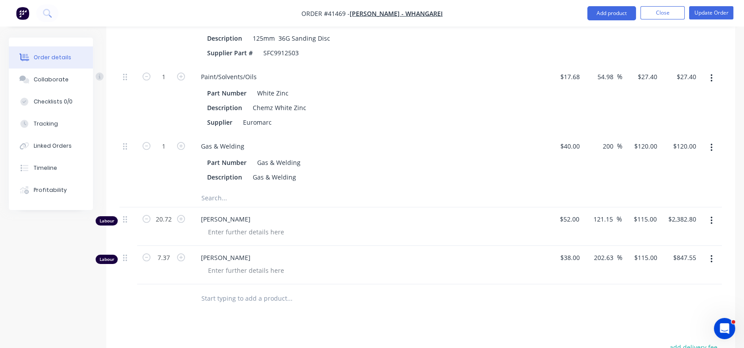
scroll to position [397, 0]
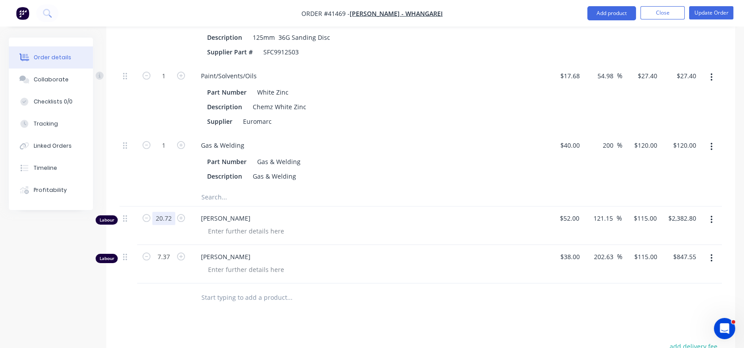
type input "20"
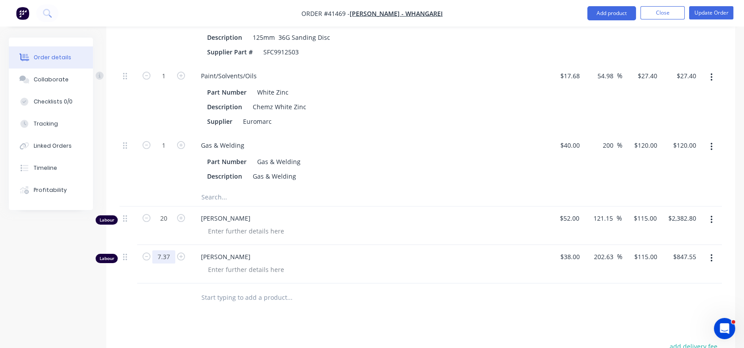
type input "$2,300.00"
type input "2"
type input "$230.00"
click at [169, 305] on div at bounding box center [163, 298] width 53 height 29
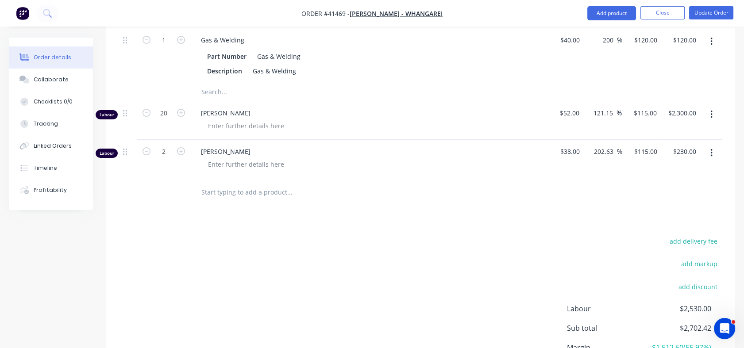
scroll to position [461, 0]
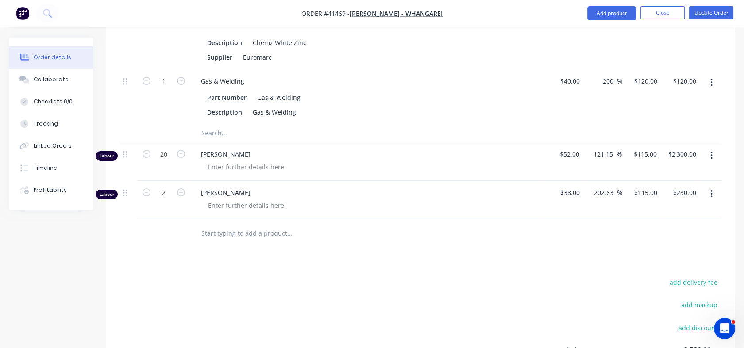
click at [180, 197] on button "button" at bounding box center [181, 191] width 12 height 9
type input "3"
type input "$345.00"
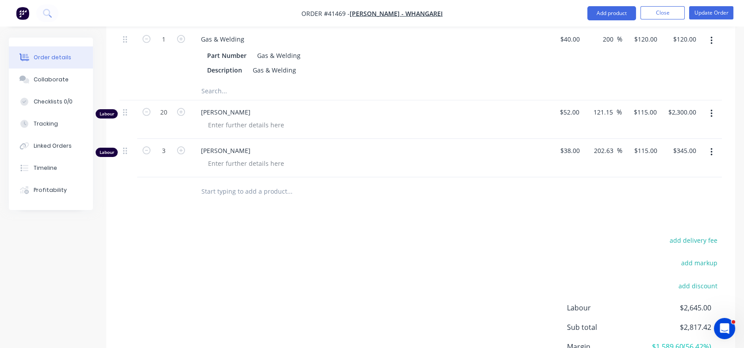
scroll to position [504, 0]
click at [218, 199] on input "text" at bounding box center [289, 191] width 177 height 18
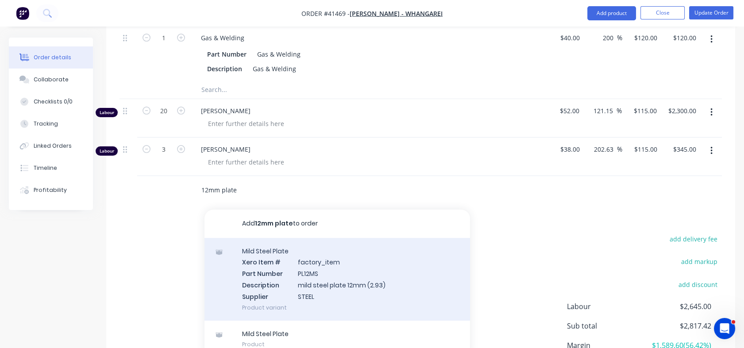
type input "12mm plate"
click at [263, 275] on div "Mild Steel Plate Xero Item # factory_item Part Number PL12MS Description mild s…" at bounding box center [338, 279] width 266 height 83
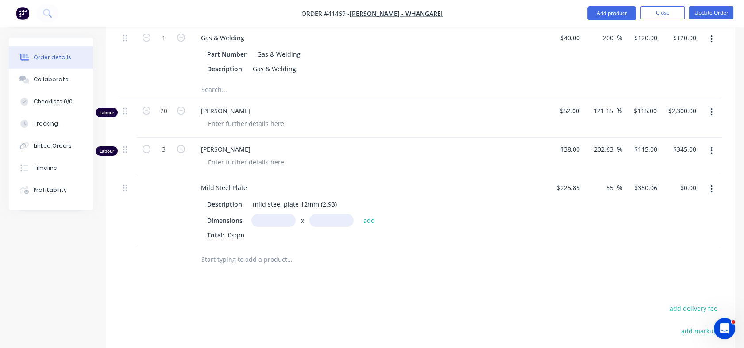
click at [279, 227] on input "text" at bounding box center [273, 220] width 44 height 13
type input "600m"
click at [321, 227] on input "text" at bounding box center [331, 220] width 44 height 13
type input "600m"
click at [367, 226] on button "add" at bounding box center [369, 220] width 21 height 12
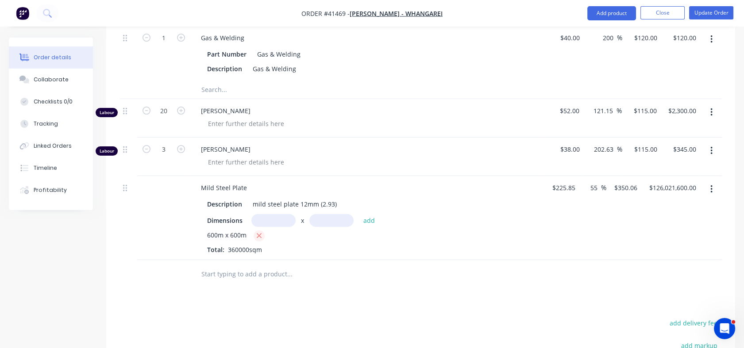
click at [259, 239] on icon "button" at bounding box center [259, 236] width 5 height 5
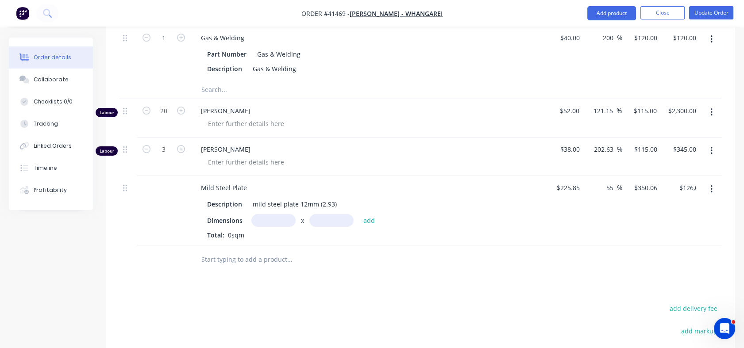
type input "$0.00"
click at [279, 227] on input "text" at bounding box center [273, 220] width 44 height 13
type input "0.6m"
click at [340, 227] on input "text" at bounding box center [331, 220] width 44 height 13
type input "0.6m"
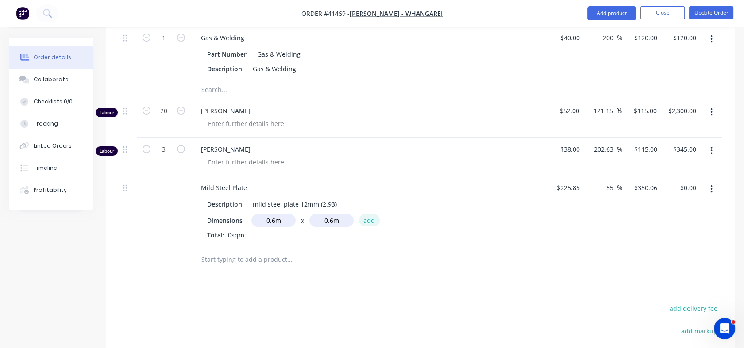
click at [370, 226] on button "add" at bounding box center [369, 220] width 21 height 12
type input "$126.02"
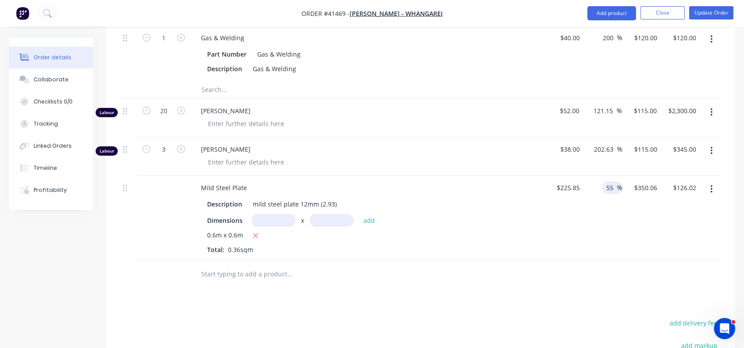
click at [609, 194] on input "55" at bounding box center [612, 188] width 12 height 13
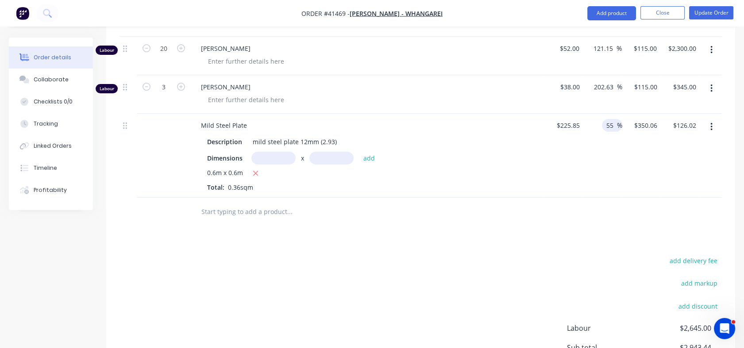
scroll to position [517, 0]
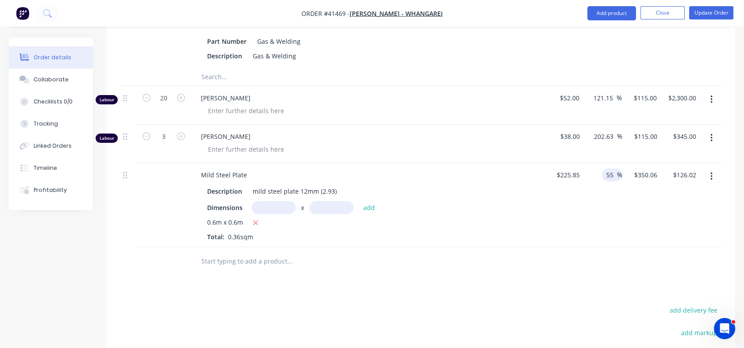
click at [606, 182] on input "55" at bounding box center [612, 175] width 12 height 13
click at [609, 182] on input "55" at bounding box center [612, 175] width 12 height 13
type input "80"
type input "$406.53"
type input "$146.35"
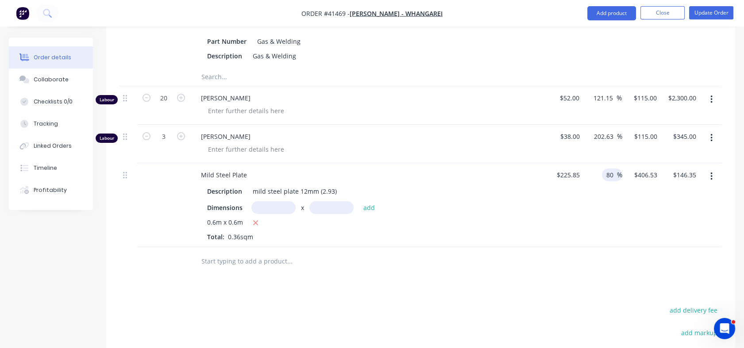
click at [607, 214] on div "80 80 %" at bounding box center [603, 205] width 39 height 84
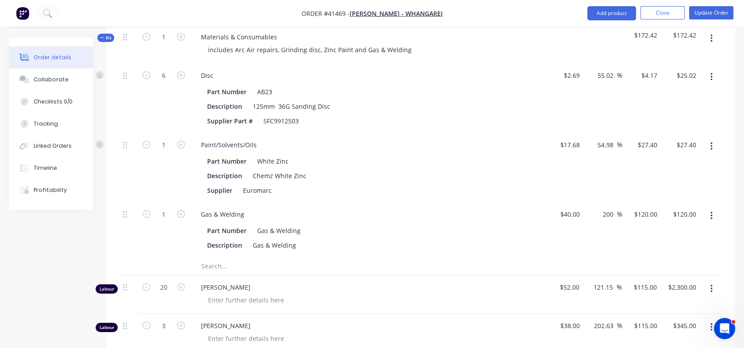
scroll to position [314, 0]
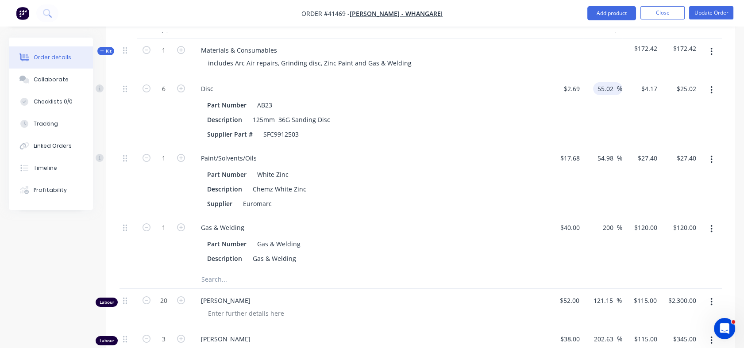
click at [597, 95] on input "55.02" at bounding box center [607, 88] width 20 height 13
drag, startPoint x: 596, startPoint y: 98, endPoint x: 603, endPoint y: 98, distance: 7.5
click at [603, 95] on input "55.02" at bounding box center [607, 88] width 20 height 13
type input "80"
type input "$4.842"
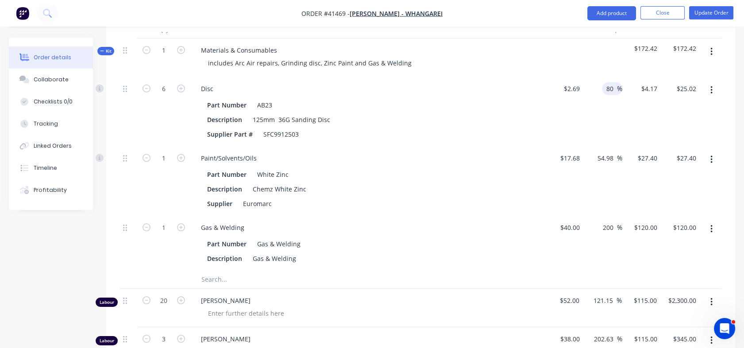
type input "$29.05"
click at [603, 147] on div "80 80 %" at bounding box center [603, 112] width 39 height 70
click at [599, 165] on input "54.98" at bounding box center [607, 158] width 20 height 13
type input "$27.4005"
click at [599, 165] on div "54.98 54.98 %" at bounding box center [607, 158] width 29 height 13
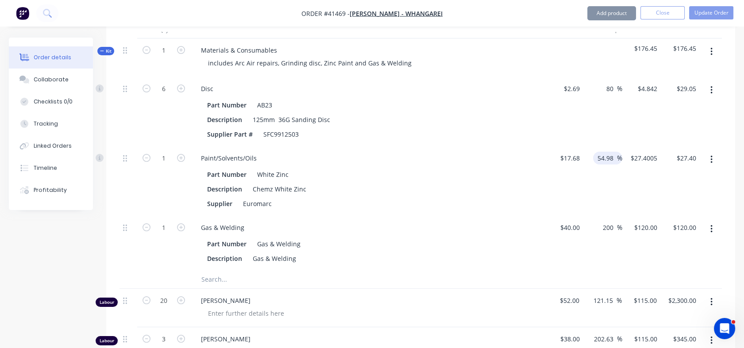
click at [595, 165] on div "54.98 54.98 %" at bounding box center [607, 158] width 29 height 13
drag, startPoint x: 599, startPoint y: 170, endPoint x: 618, endPoint y: 171, distance: 19.5
click at [618, 165] on div "54.98 54.98 %" at bounding box center [607, 158] width 29 height 13
type input "80"
type input "$31.824"
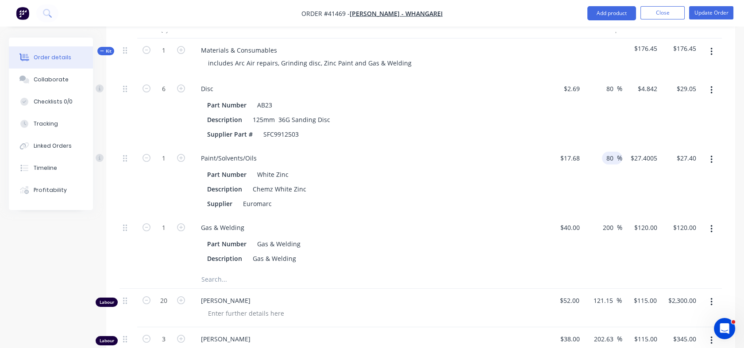
type input "$31.82"
click at [611, 216] on div "80 80 %" at bounding box center [603, 182] width 39 height 70
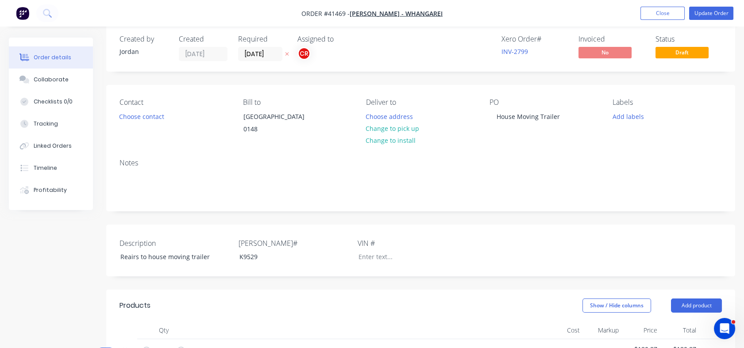
scroll to position [10, 0]
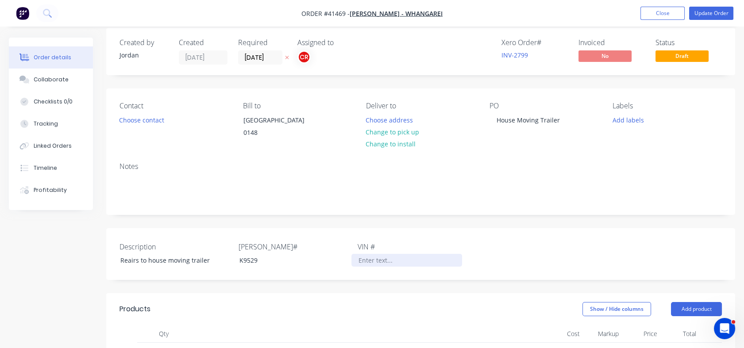
click at [361, 267] on div at bounding box center [407, 260] width 111 height 13
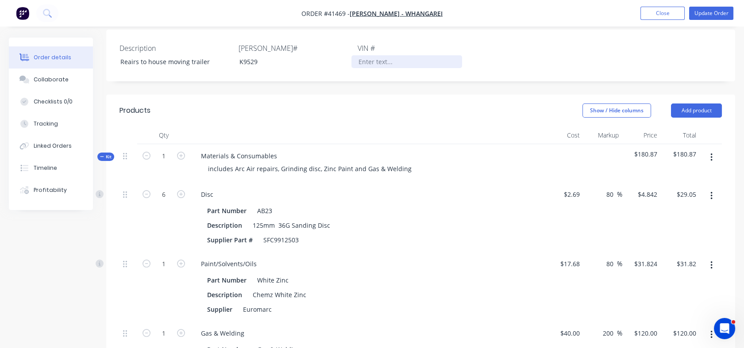
scroll to position [242, 0]
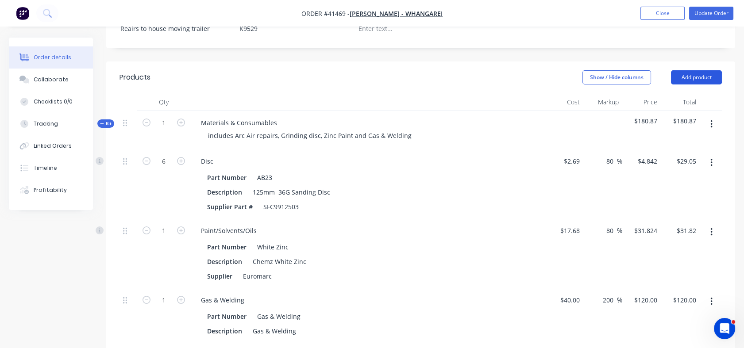
click at [701, 85] on button "Add product" at bounding box center [696, 77] width 51 height 14
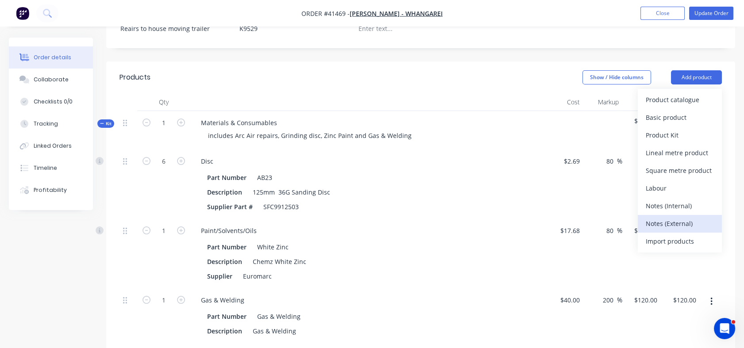
click at [663, 230] on div "Notes (External)" at bounding box center [680, 223] width 68 height 13
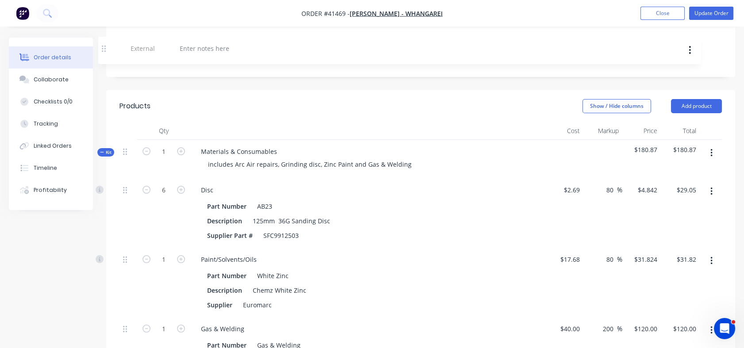
scroll to position [211, 0]
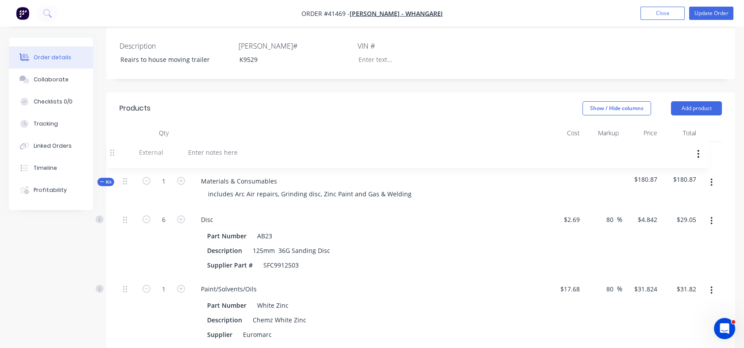
drag, startPoint x: 127, startPoint y: 198, endPoint x: 112, endPoint y: 154, distance: 47.0
click at [216, 160] on div at bounding box center [226, 153] width 64 height 13
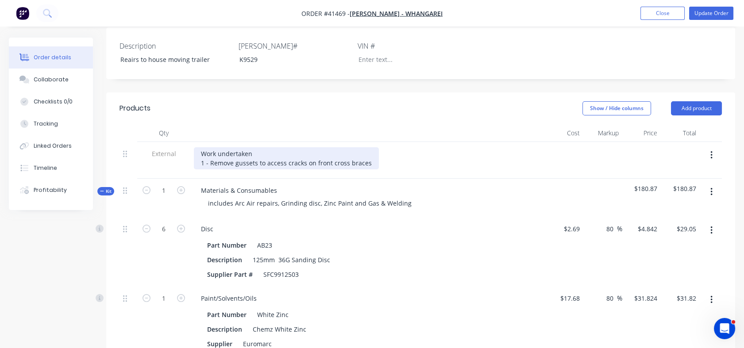
click at [313, 170] on div "Work undertaken 1 - Remove gussets to access cracks on front cross braces" at bounding box center [286, 158] width 185 height 22
click at [388, 170] on div "Work undertaken 1 - Remove gussets to access cracks on trailer front cross brac…" at bounding box center [296, 158] width 205 height 22
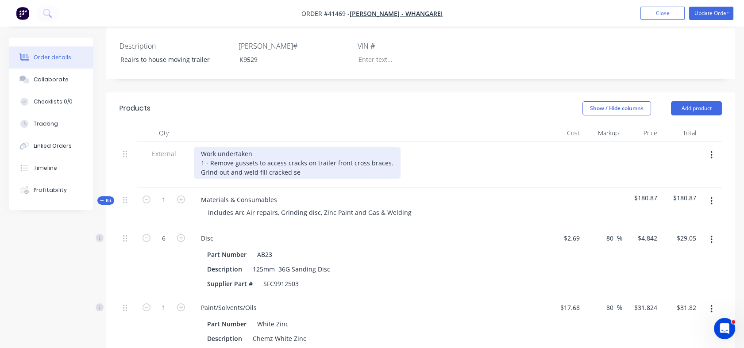
click at [313, 179] on div "Work undertaken 1 - Remove gussets to access cracks on trailer front cross brac…" at bounding box center [297, 162] width 207 height 31
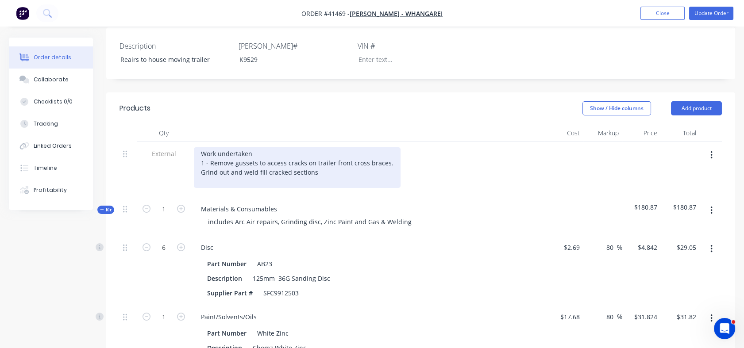
click at [209, 182] on div "Work undertaken 1 - Remove gussets to access cracks on trailer front cross brac…" at bounding box center [297, 167] width 207 height 41
click at [323, 184] on div "Work undertaken 1 - Remove gussets to access cracks on trailer front cross brac…" at bounding box center [297, 167] width 207 height 41
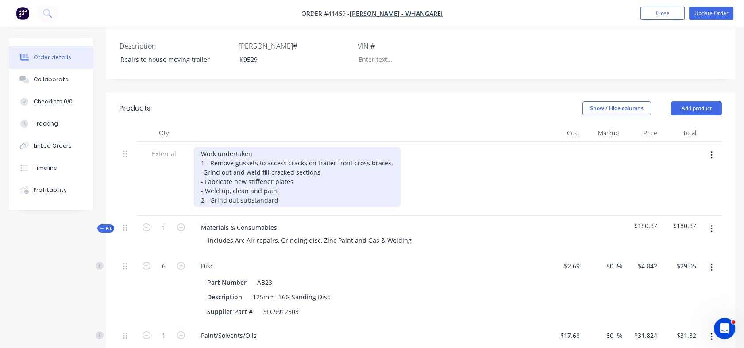
click at [225, 207] on div "Work undertaken 1 - Remove gussets to access cracks on trailer front cross brac…" at bounding box center [297, 176] width 207 height 59
click at [287, 207] on div "Work undertaken 1 - Remove gussets to access cracks on trailer front cross brac…" at bounding box center [297, 176] width 207 height 59
click at [243, 207] on div "Work undertaken 1 - Remove gussets to access cracks on trailer front cross brac…" at bounding box center [297, 176] width 207 height 59
click at [241, 207] on div "Work undertaken 1 - Remove gussets to access cracks on trailer front cross brac…" at bounding box center [297, 176] width 207 height 59
click at [347, 207] on div "Work undertaken 1 - Remove gussets to access cracks on trailer front cross brac…" at bounding box center [297, 176] width 207 height 59
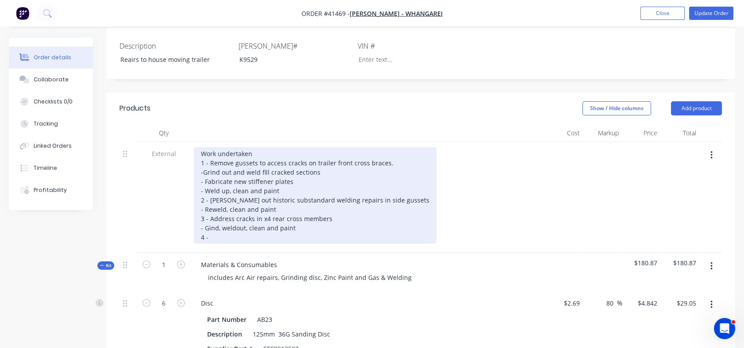
click at [207, 239] on div "Work undertaken 1 - Remove gussets to access cracks on trailer front cross brac…" at bounding box center [315, 195] width 243 height 97
click at [213, 244] on div "Work undertaken 1 - Remove gussets to access cracks on trailer front cross brac…" at bounding box center [315, 195] width 243 height 97
click at [229, 244] on div "Work undertaken 1 - Remove gussets to access cracks on trailer front cross brac…" at bounding box center [315, 195] width 243 height 97
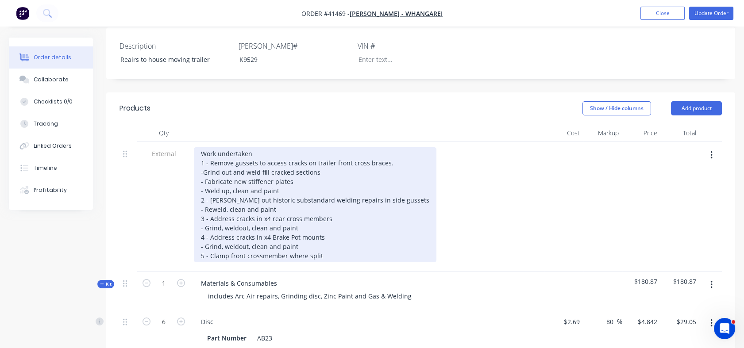
click at [209, 263] on div "Work undertaken 1 - Remove gussets to access cracks on trailer front cross brac…" at bounding box center [315, 204] width 243 height 115
click at [329, 263] on div "Work undertaken 1 - Remove gussets to access cracks on trailer front cross brac…" at bounding box center [315, 204] width 243 height 115
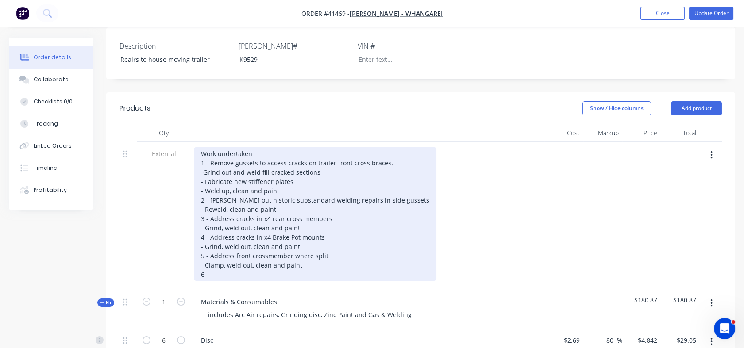
click at [210, 281] on div "Work undertaken 1 - Remove gussets to access cracks on trailer front cross brac…" at bounding box center [315, 214] width 243 height 134
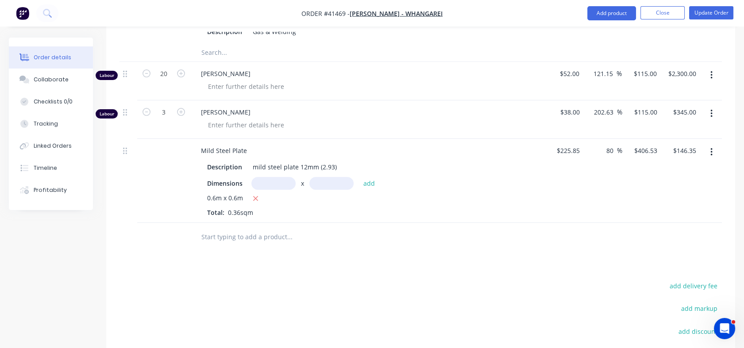
scroll to position [692, 0]
click at [202, 244] on input "text" at bounding box center [289, 235] width 177 height 18
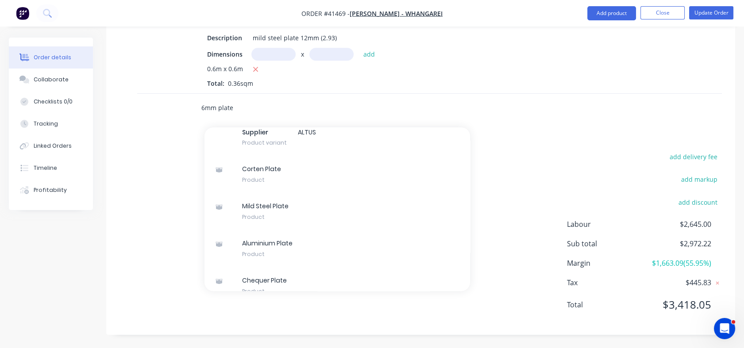
scroll to position [675, 0]
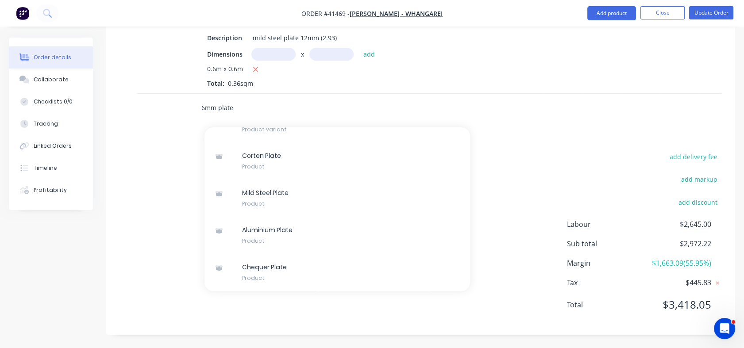
click at [272, 112] on input "6mm plate" at bounding box center [289, 108] width 177 height 18
click at [248, 109] on input "6mm plate" at bounding box center [289, 108] width 177 height 18
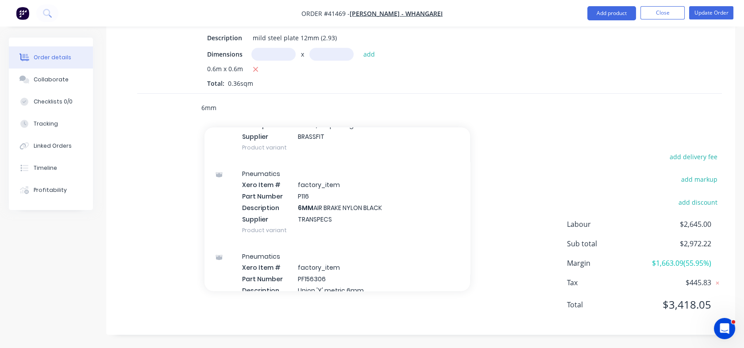
scroll to position [0, 0]
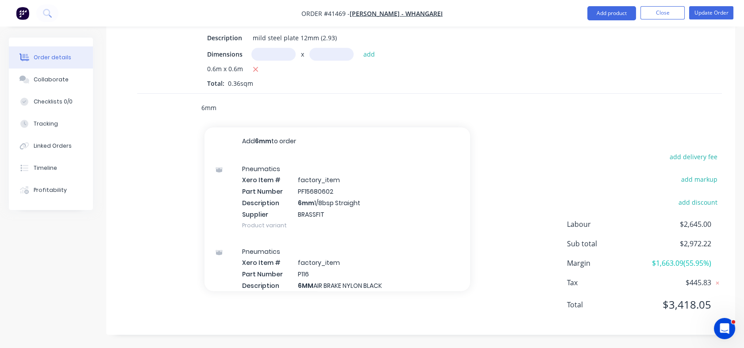
drag, startPoint x: 220, startPoint y: 108, endPoint x: 188, endPoint y: 108, distance: 32.3
click at [188, 108] on div "6mm Add 6mm to order Pneumatics Xero Item # factory_item Part Number PF15680602…" at bounding box center [421, 108] width 603 height 29
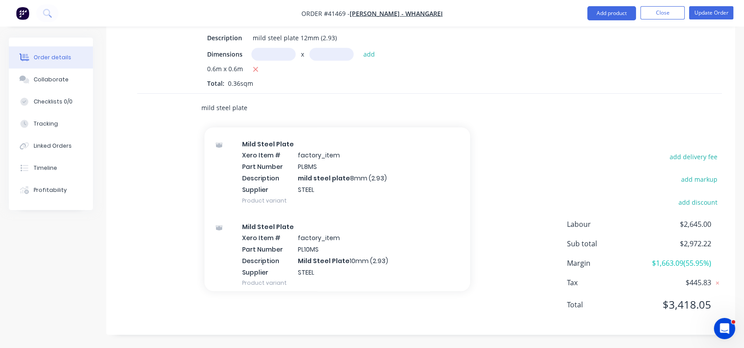
scroll to position [248, 0]
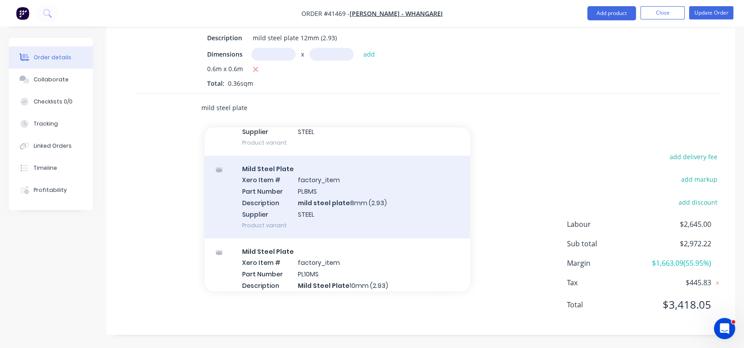
type input "mild steel plate"
click at [335, 204] on div "Mild Steel Plate Xero Item # factory_item Part Number PL8MS Description mild st…" at bounding box center [338, 197] width 266 height 83
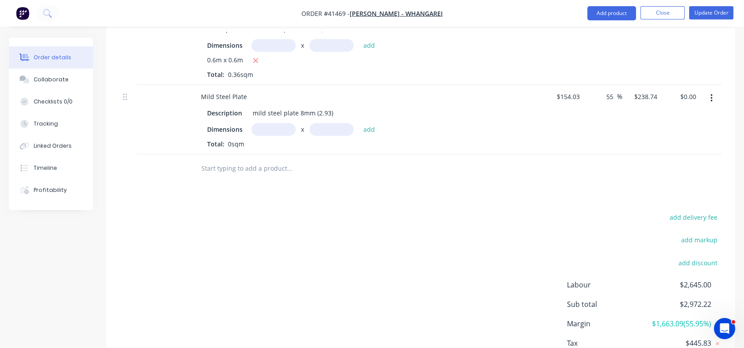
click at [283, 136] on input "text" at bounding box center [273, 129] width 44 height 13
type input "0.02m"
click at [322, 136] on input "text" at bounding box center [331, 129] width 44 height 13
click at [226, 177] on input "text" at bounding box center [289, 169] width 177 height 18
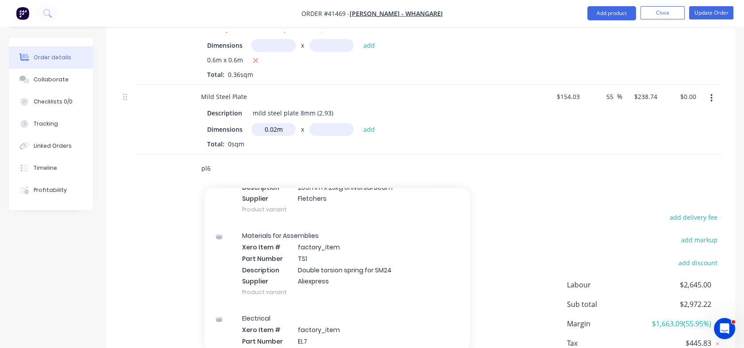
scroll to position [0, 0]
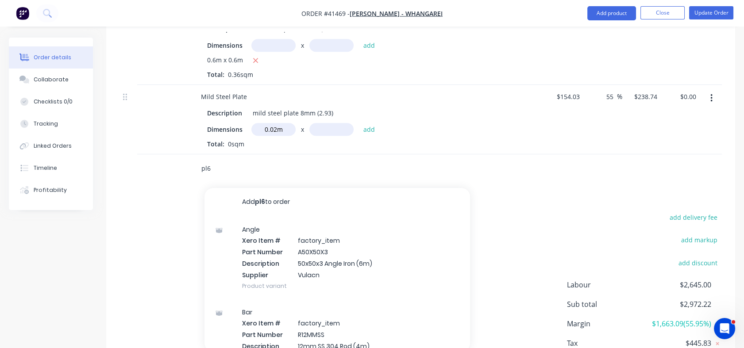
type input "pl6"
click at [324, 136] on input "text" at bounding box center [331, 129] width 44 height 13
type input ".14"
click at [366, 135] on button "add" at bounding box center [369, 129] width 21 height 12
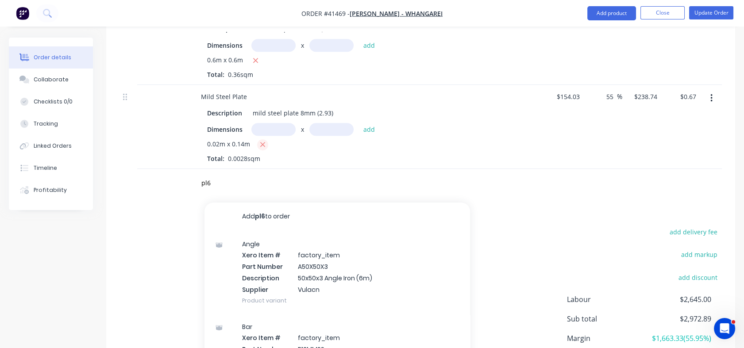
click at [262, 149] on icon "button" at bounding box center [263, 145] width 6 height 8
type input "$0.00"
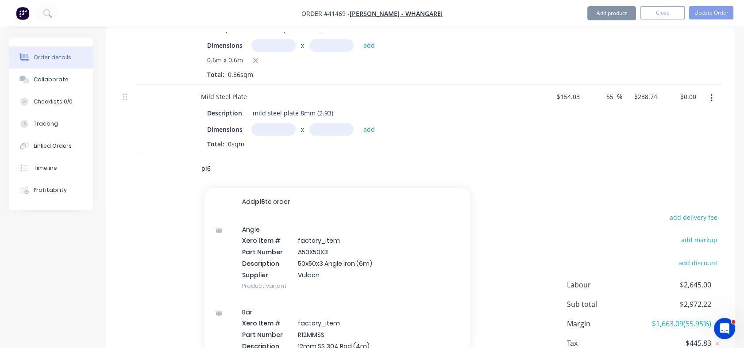
click at [277, 136] on input "text" at bounding box center [273, 129] width 44 height 13
type input "0.2m"
click at [318, 136] on input "text" at bounding box center [331, 129] width 44 height 13
type input "0.17m"
click at [369, 135] on button "add" at bounding box center [369, 129] width 21 height 12
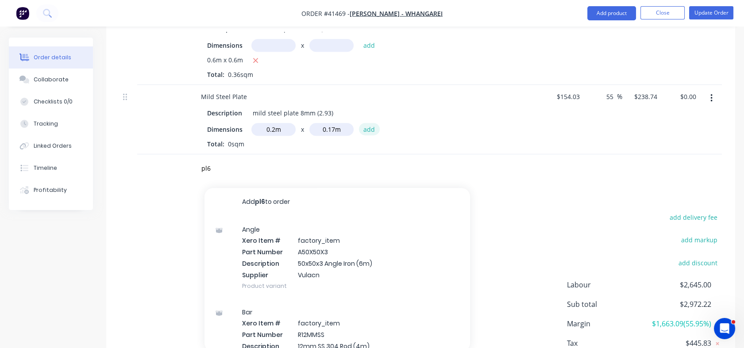
type input "$8.12"
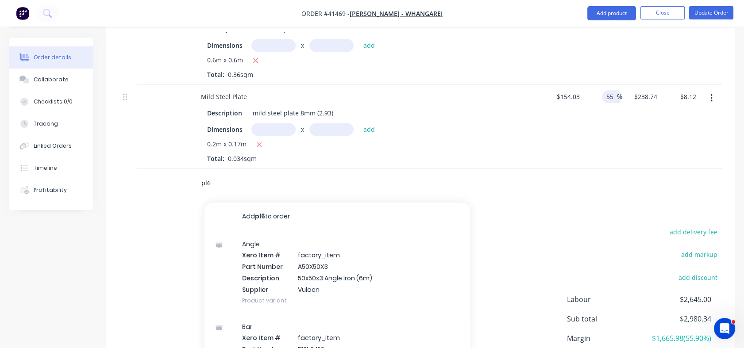
click at [606, 103] on input "55" at bounding box center [612, 96] width 12 height 13
drag, startPoint x: 605, startPoint y: 103, endPoint x: 613, endPoint y: 103, distance: 7.5
click at [613, 103] on input "55" at bounding box center [612, 96] width 12 height 13
type input "100"
click at [611, 162] on div "100 100 %" at bounding box center [603, 127] width 39 height 84
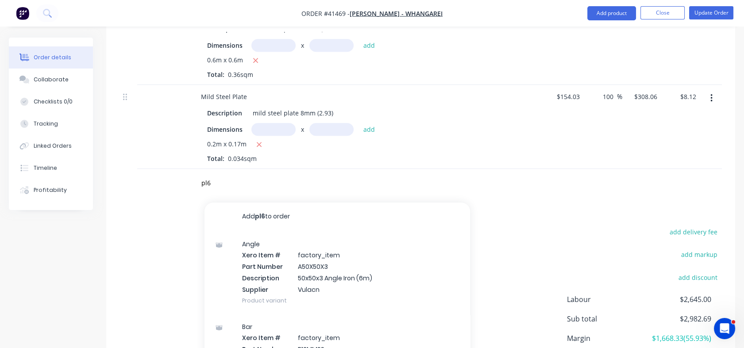
type input "$308.06"
type input "$10.47"
click at [614, 116] on div "100 100 %" at bounding box center [603, 127] width 39 height 84
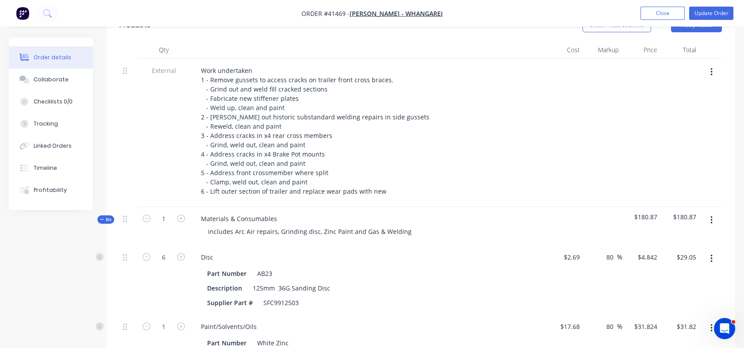
scroll to position [295, 0]
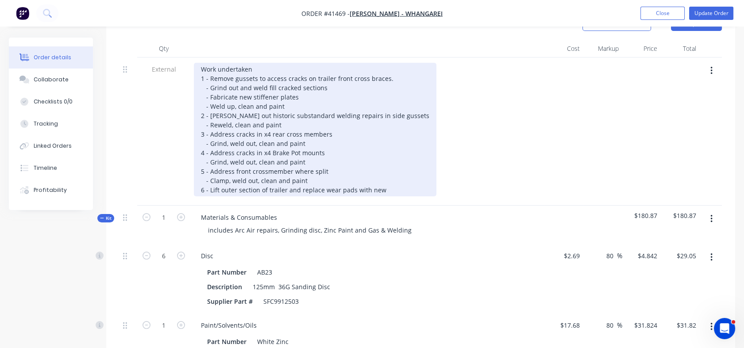
click at [379, 197] on div "Work undertaken 1 - Remove gussets to access cracks on trailer front cross brac…" at bounding box center [315, 130] width 243 height 134
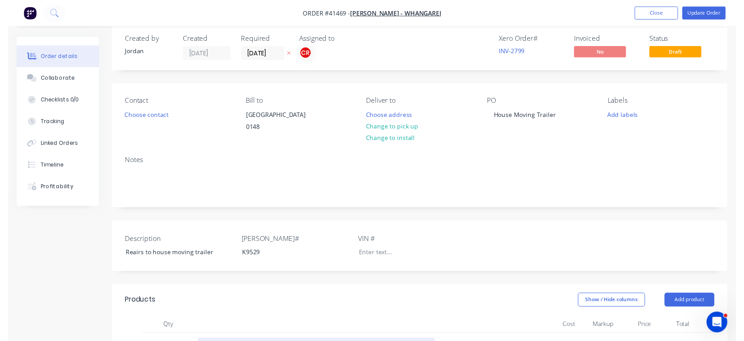
scroll to position [0, 0]
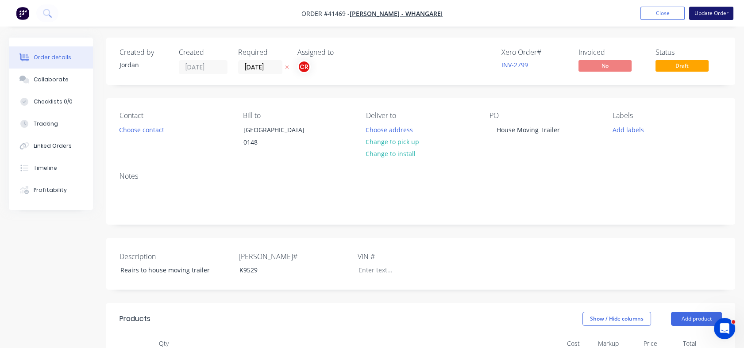
click at [709, 16] on button "Update Order" at bounding box center [711, 13] width 44 height 13
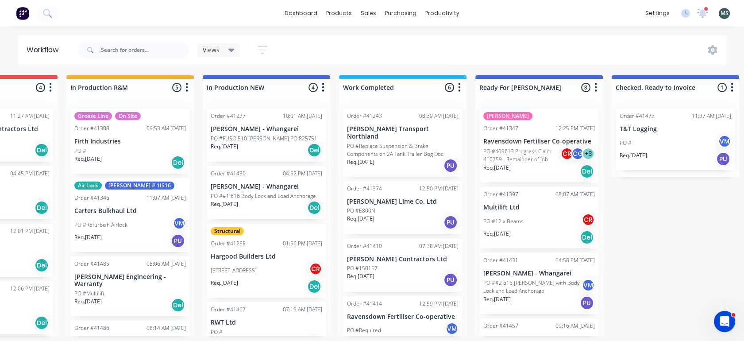
scroll to position [0, 195]
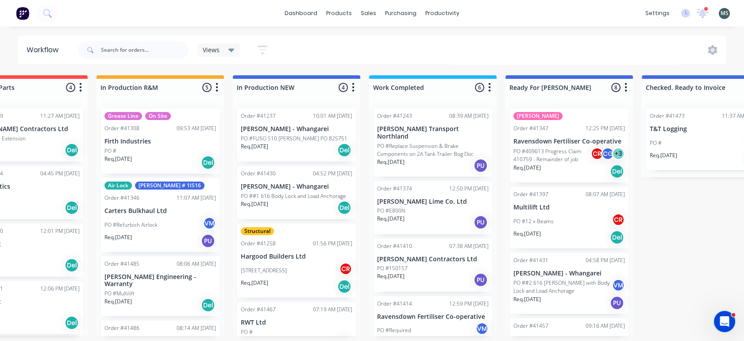
drag, startPoint x: 497, startPoint y: 173, endPoint x: 488, endPoint y: 172, distance: 8.5
click at [488, 172] on div "Submitted 14 Status colour #273444 hex #273444 Save Cancel Summaries Total orde…" at bounding box center [536, 205] width 1477 height 261
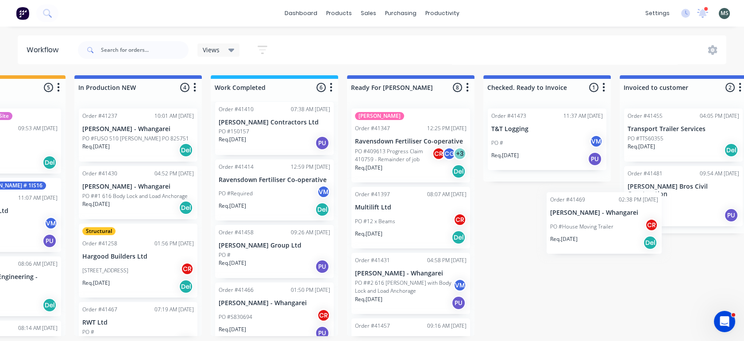
scroll to position [0, 356]
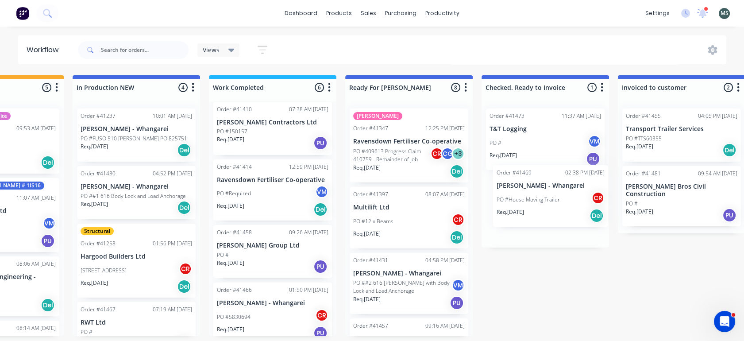
drag, startPoint x: 82, startPoint y: 193, endPoint x: 553, endPoint y: 205, distance: 471.2
click at [553, 205] on div "Submitted 14 Status colour #273444 hex #273444 Save Cancel Summaries Total orde…" at bounding box center [376, 205] width 1477 height 261
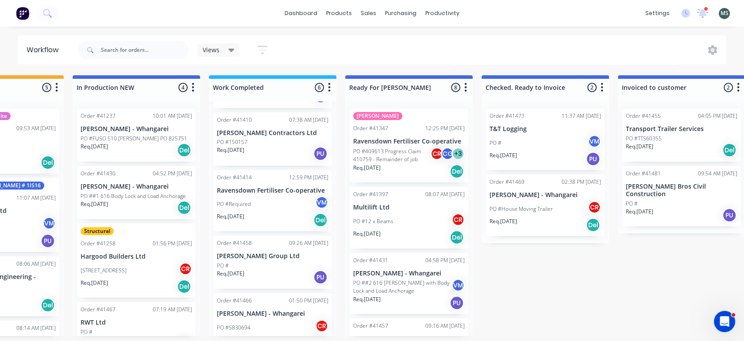
scroll to position [137, 0]
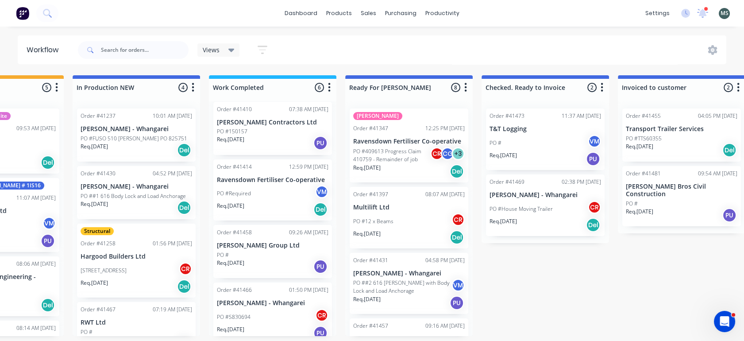
click at [112, 271] on p "[STREET_ADDRESS]" at bounding box center [104, 271] width 46 height 8
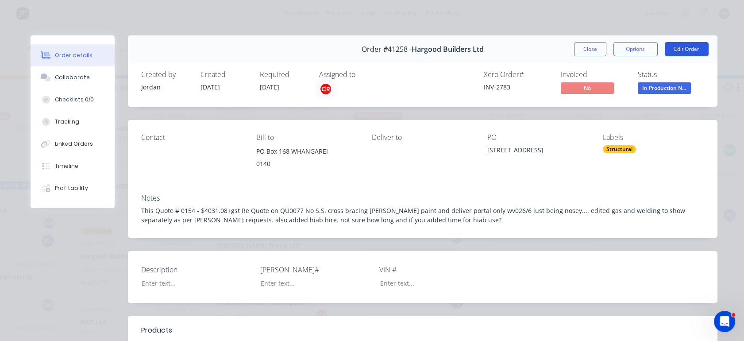
click at [682, 49] on button "Edit Order" at bounding box center [687, 49] width 44 height 14
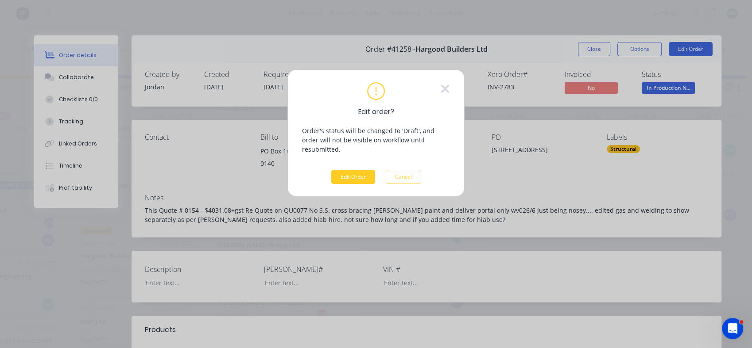
click at [362, 174] on button "Edit Order" at bounding box center [353, 177] width 44 height 14
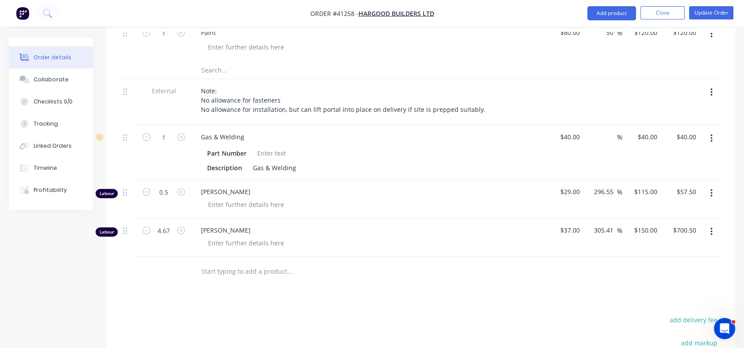
scroll to position [730, 0]
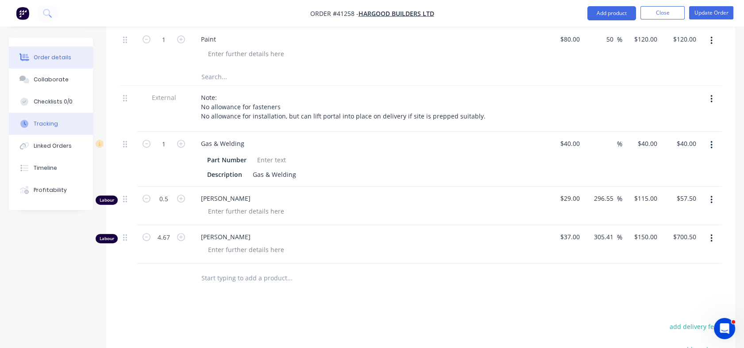
click at [46, 130] on button "Tracking" at bounding box center [51, 124] width 84 height 22
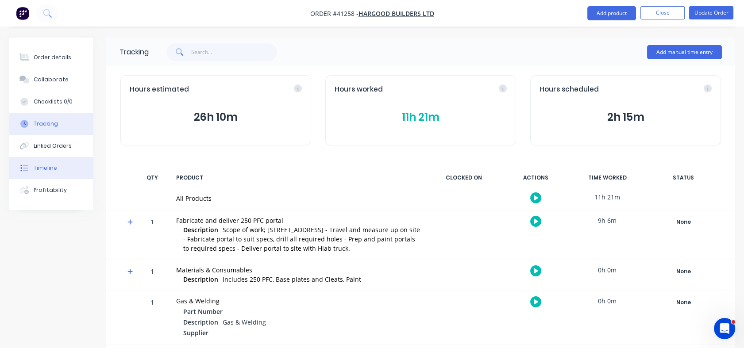
click at [43, 166] on div "Timeline" at bounding box center [45, 168] width 23 height 8
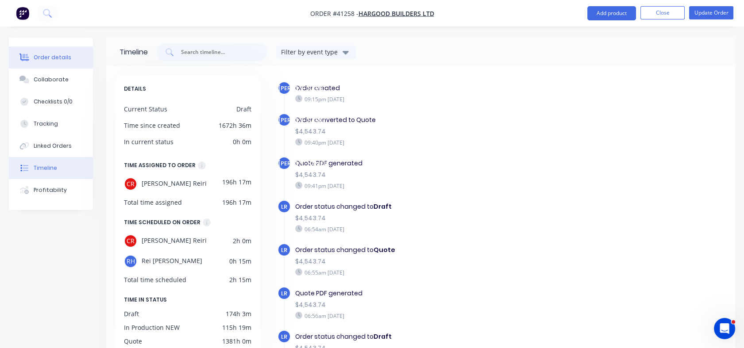
click at [46, 58] on div "Order details" at bounding box center [53, 58] width 38 height 8
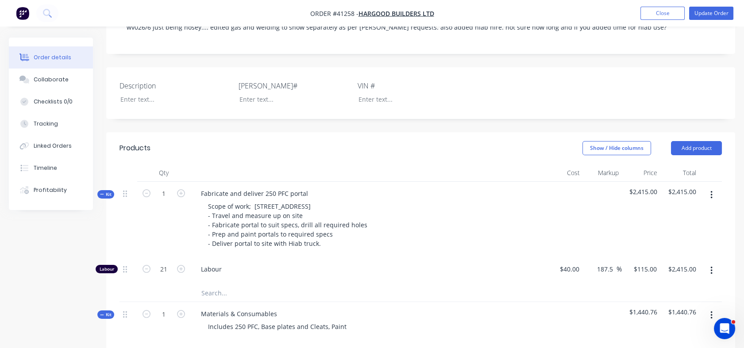
scroll to position [298, 0]
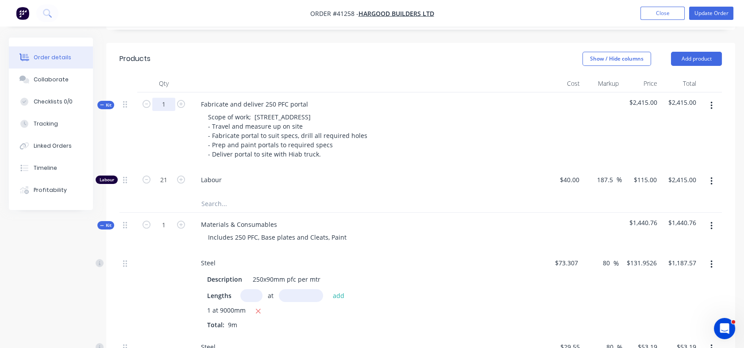
click at [167, 104] on input "1" at bounding box center [163, 104] width 23 height 13
type input "21"
type input "441"
type input "$50,715.00"
click at [129, 128] on div at bounding box center [129, 131] width 18 height 76
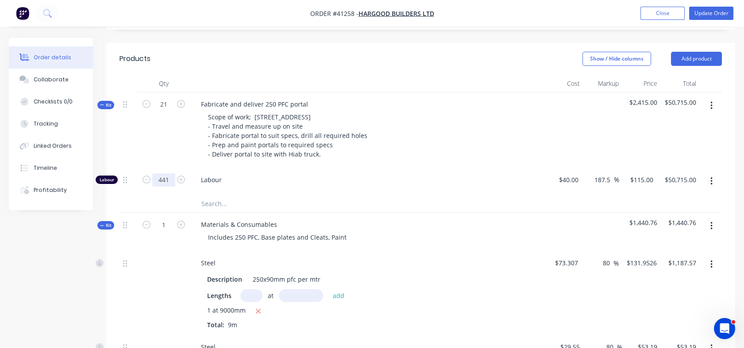
click at [155, 178] on input "441" at bounding box center [163, 180] width 23 height 13
type input "21"
type input "$2,415.00"
click at [286, 178] on span "Labour" at bounding box center [371, 179] width 340 height 9
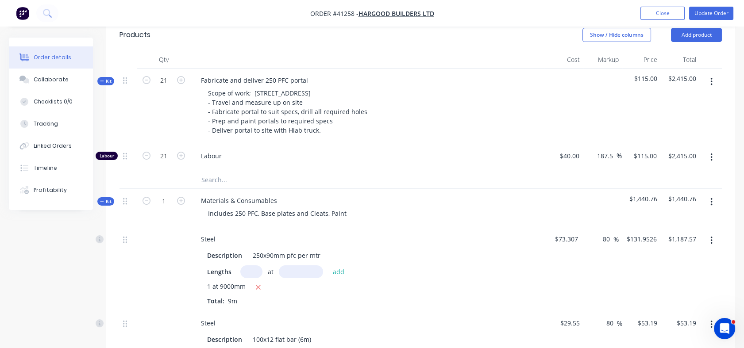
scroll to position [332, 0]
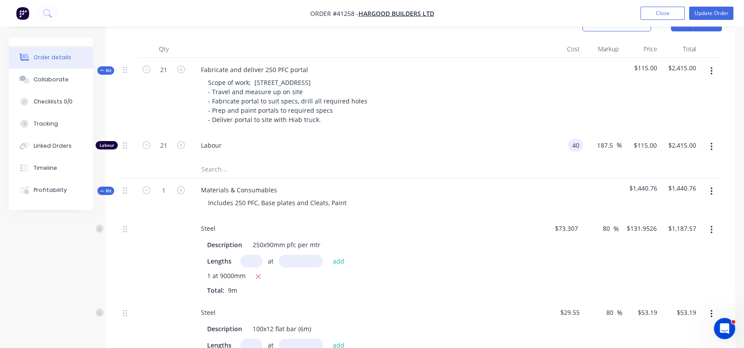
click at [566, 145] on div "40 40" at bounding box center [564, 147] width 39 height 27
type input "$37.00"
type input "$106.375"
type input "$2,233.88"
click at [546, 182] on div at bounding box center [564, 197] width 39 height 39
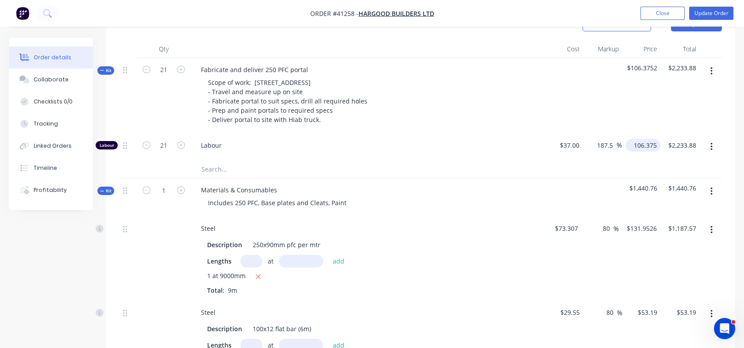
click at [638, 142] on input "106.375" at bounding box center [645, 145] width 31 height 13
type input "125"
type input "237.84"
type input "$125.00"
type input "$2,625.00"
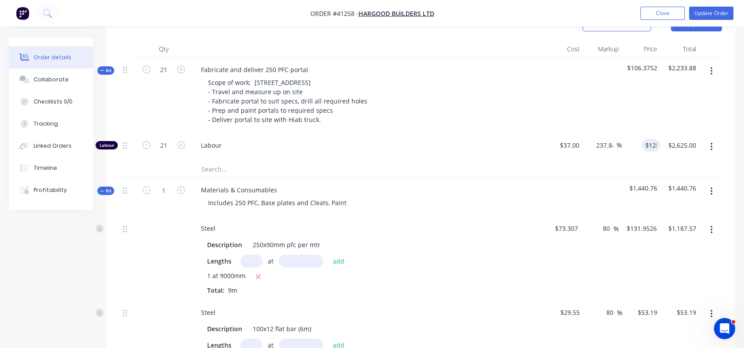
click at [591, 202] on div at bounding box center [603, 197] width 39 height 39
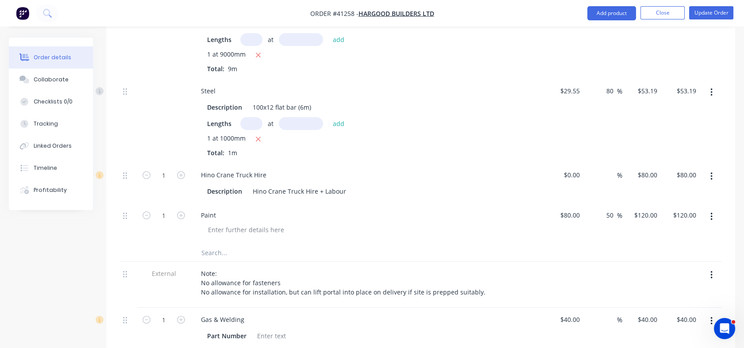
scroll to position [557, 0]
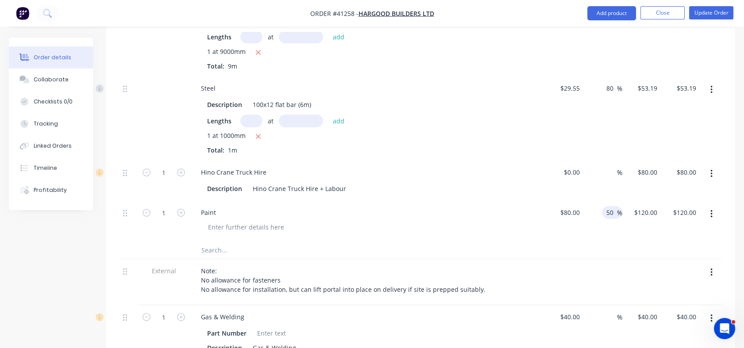
click at [604, 209] on div "50 50 %" at bounding box center [612, 212] width 20 height 13
drag, startPoint x: 607, startPoint y: 210, endPoint x: 616, endPoint y: 211, distance: 9.3
click at [616, 211] on input "50" at bounding box center [612, 212] width 12 height 13
type input "100"
type input "$160.00"
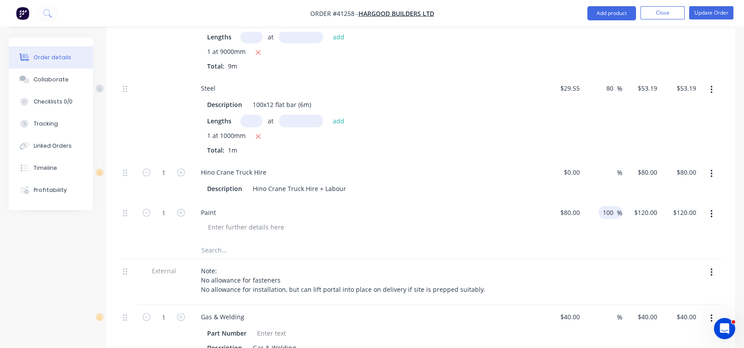
type input "$160.00"
click at [586, 269] on div at bounding box center [603, 282] width 39 height 46
click at [711, 174] on icon "button" at bounding box center [712, 174] width 2 height 8
click at [657, 228] on div "Delete" at bounding box center [680, 232] width 68 height 13
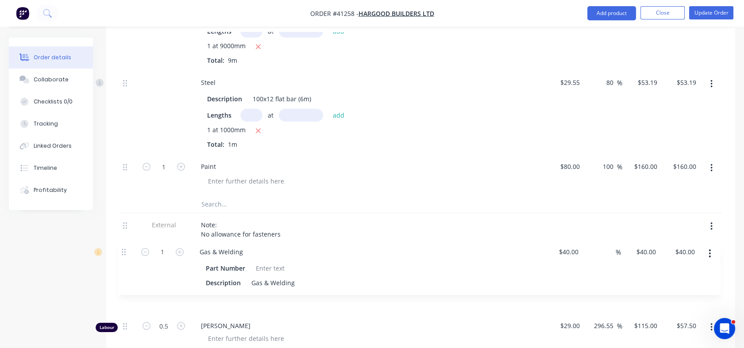
scroll to position [565, 0]
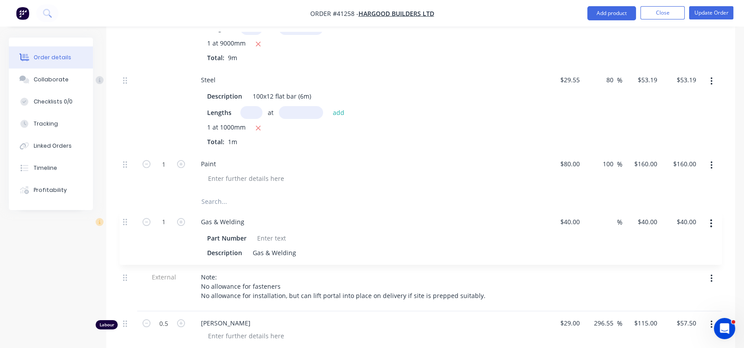
drag, startPoint x: 124, startPoint y: 279, endPoint x: 124, endPoint y: 223, distance: 56.7
click at [124, 223] on div "Kit 21 Fabricate and deliver 250 PFC portal Scope of work; [STREET_ADDRESS] - T…" at bounding box center [421, 107] width 603 height 564
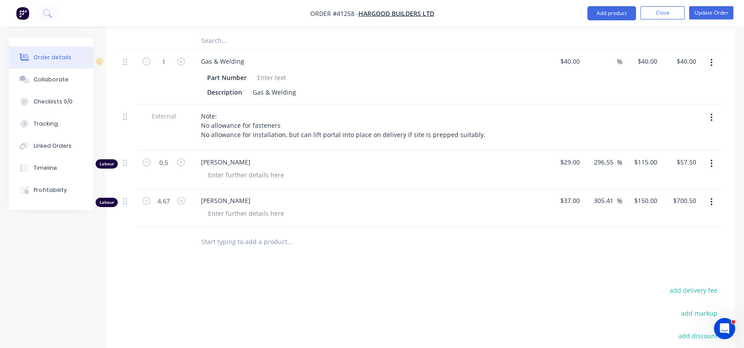
scroll to position [729, 0]
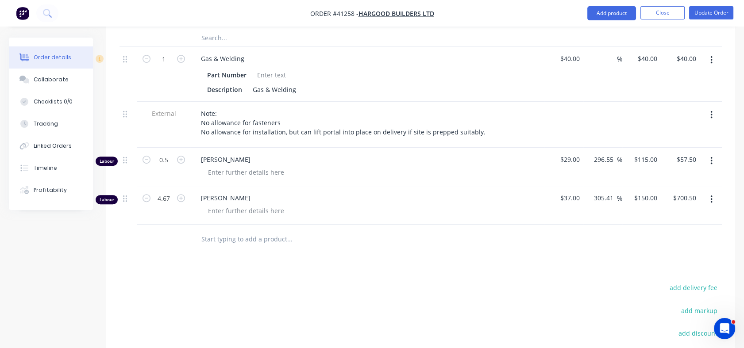
click at [710, 161] on button "button" at bounding box center [711, 161] width 21 height 16
click at [658, 232] on div "Delete" at bounding box center [680, 237] width 68 height 13
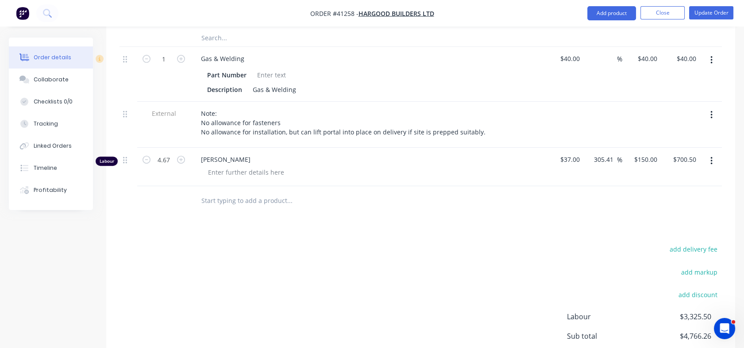
click at [711, 161] on icon "button" at bounding box center [712, 161] width 2 height 8
click at [665, 235] on div "Delete" at bounding box center [680, 237] width 68 height 13
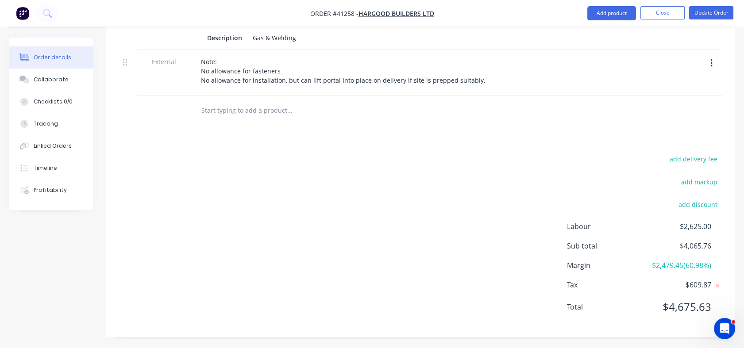
scroll to position [782, 0]
click at [636, 237] on div "Labour $2,625.00 Sub total $4,065.76 Margin $2,479.45 ( 60.98 %) Tax $609.87 To…" at bounding box center [644, 271] width 155 height 103
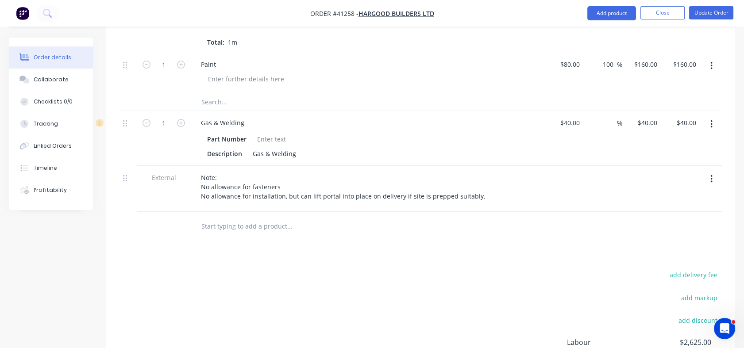
scroll to position [634, 0]
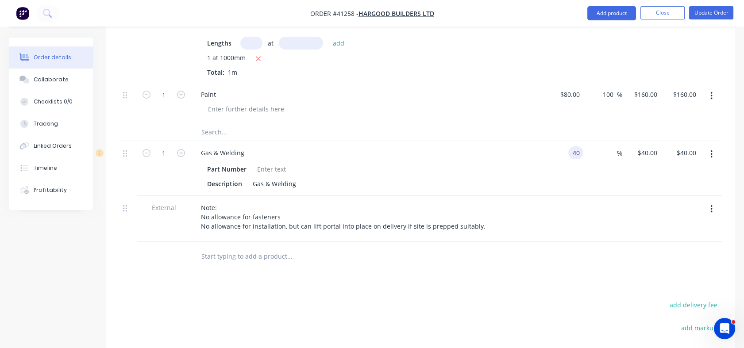
click at [580, 151] on input "40" at bounding box center [578, 153] width 12 height 13
type input "$20.00"
click at [580, 165] on div "$20.00 20" at bounding box center [564, 168] width 39 height 55
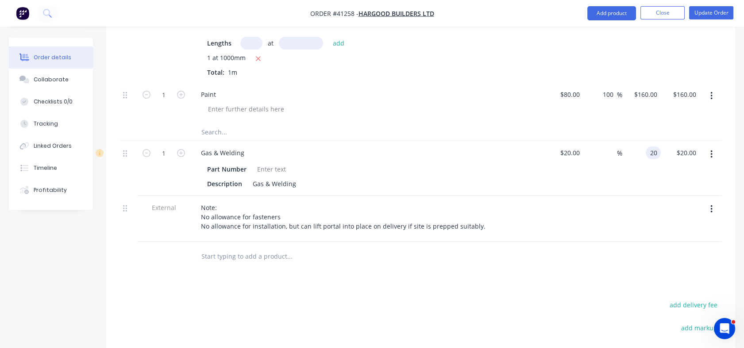
click at [635, 148] on div "20 20" at bounding box center [641, 168] width 39 height 55
type input "40"
type input "100"
type input "$40.00"
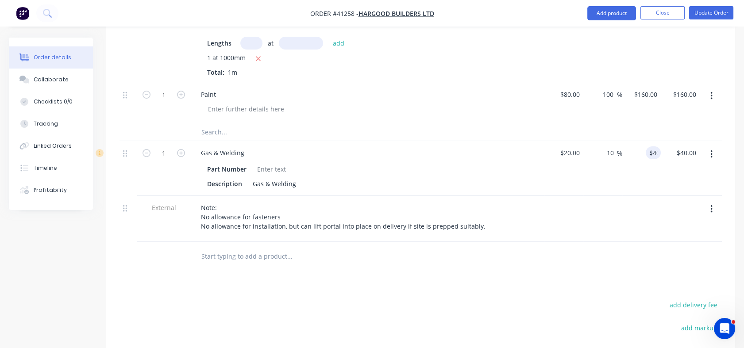
click at [617, 216] on div at bounding box center [603, 219] width 39 height 46
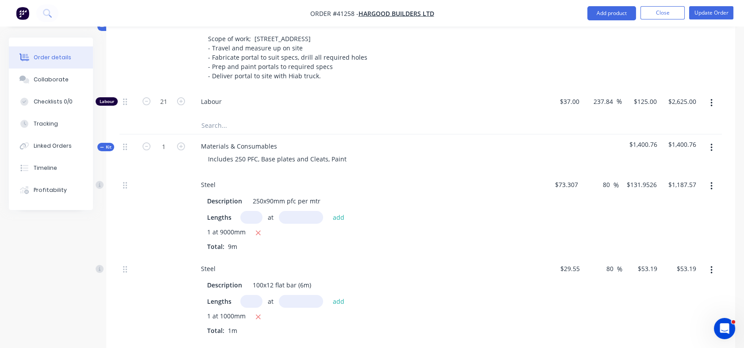
scroll to position [324, 0]
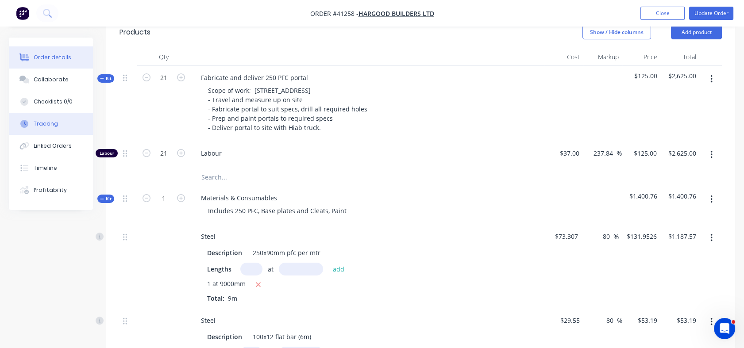
click at [43, 122] on div "Tracking" at bounding box center [46, 124] width 24 height 8
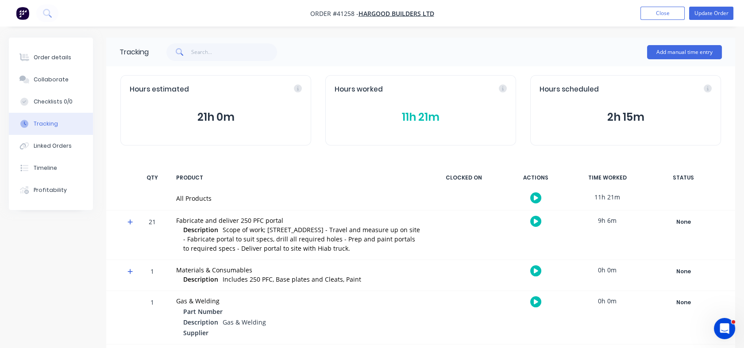
click at [410, 118] on button "11h 21m" at bounding box center [421, 117] width 172 height 17
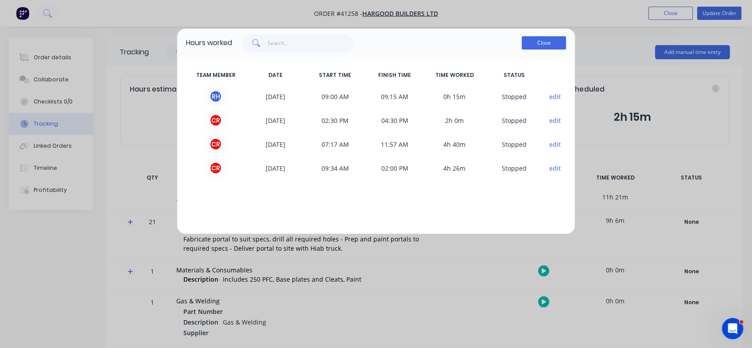
click at [547, 44] on button "Close" at bounding box center [544, 42] width 44 height 13
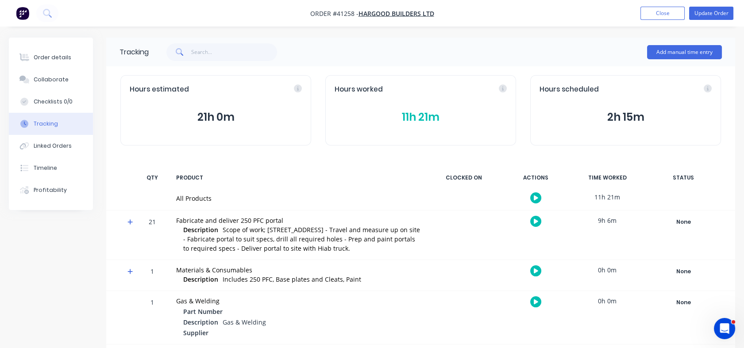
click at [153, 225] on div "21" at bounding box center [152, 236] width 27 height 48
click at [55, 56] on div "Order details" at bounding box center [53, 58] width 38 height 8
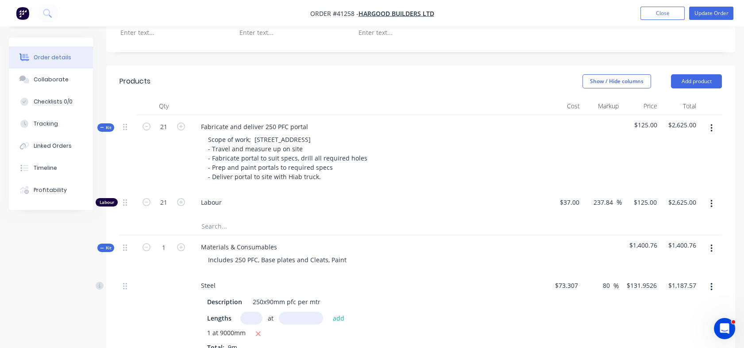
scroll to position [278, 0]
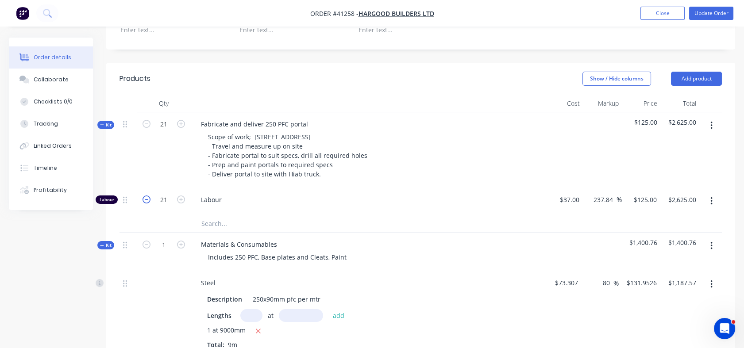
click at [145, 201] on icon "button" at bounding box center [147, 200] width 8 height 8
type input "20"
type input "$2,500.00"
click at [149, 123] on icon "button" at bounding box center [147, 124] width 8 height 8
type input "20"
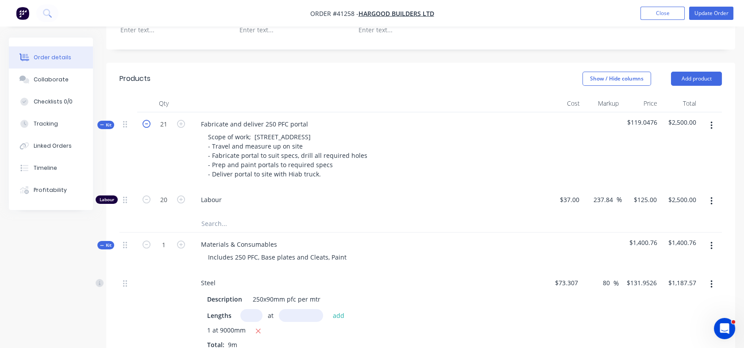
type input "19.048"
type input "$2,381.00"
click at [183, 200] on icon "button" at bounding box center [181, 200] width 8 height 8
type input "20.048"
type input "$2,506.00"
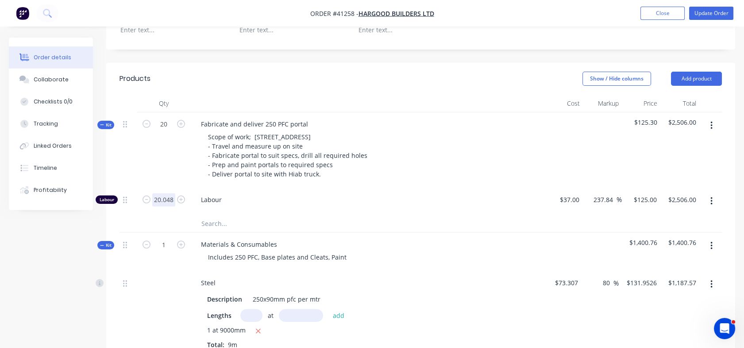
click at [173, 200] on input "20.048" at bounding box center [163, 199] width 23 height 13
type input "20"
type input "$2,500.00"
click at [180, 159] on div "20" at bounding box center [163, 150] width 53 height 76
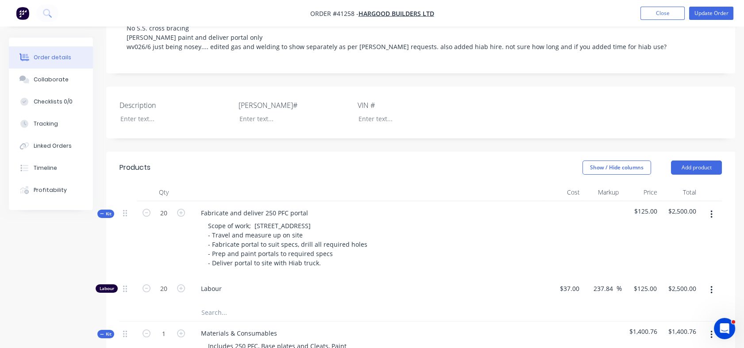
scroll to position [187, 0]
click at [704, 10] on button "Update Order" at bounding box center [711, 13] width 44 height 13
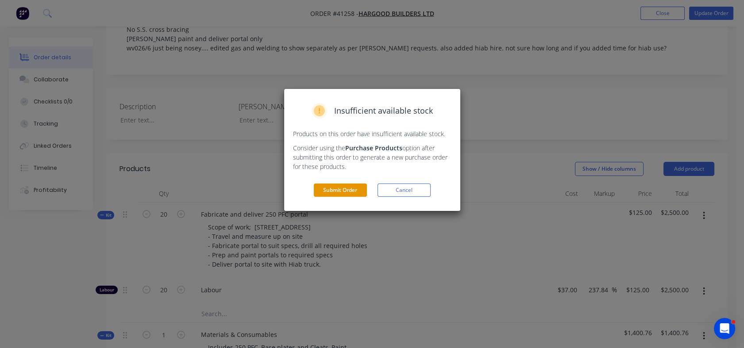
click at [342, 191] on button "Submit Order" at bounding box center [340, 190] width 53 height 13
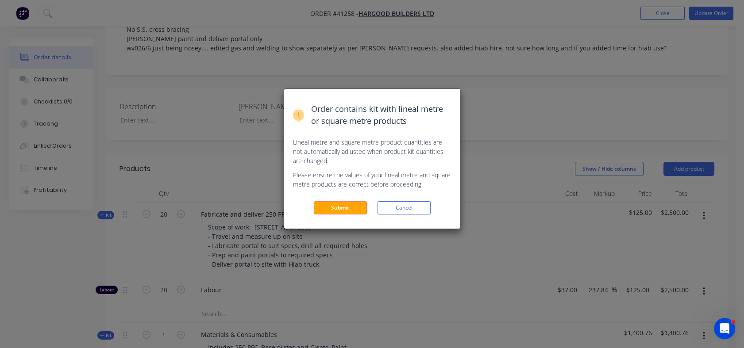
click at [332, 217] on div "Order contains kit with lineal metre or square metre products Lineal metre and …" at bounding box center [372, 159] width 176 height 140
click at [336, 209] on button "Submit" at bounding box center [340, 207] width 53 height 13
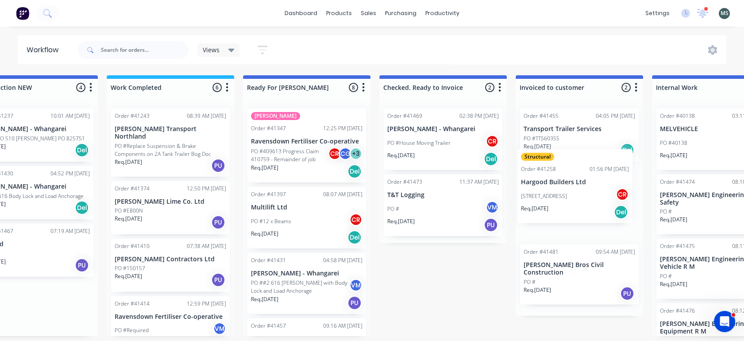
scroll to position [0, 460]
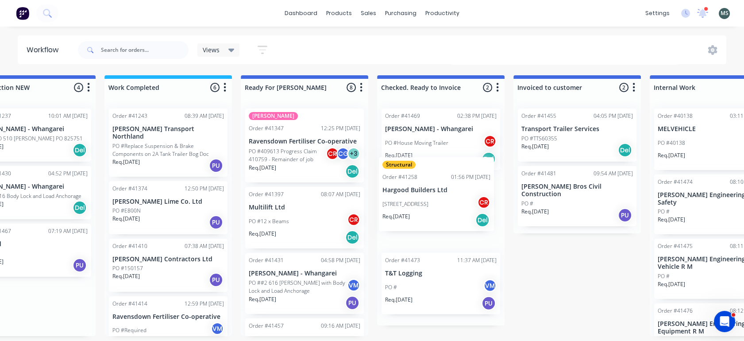
drag, startPoint x: 503, startPoint y: 267, endPoint x: 454, endPoint y: 199, distance: 83.3
click at [454, 199] on div "Submitted 13 Status colour #273444 hex #273444 Save Cancel Summaries Total orde…" at bounding box center [271, 205] width 1477 height 261
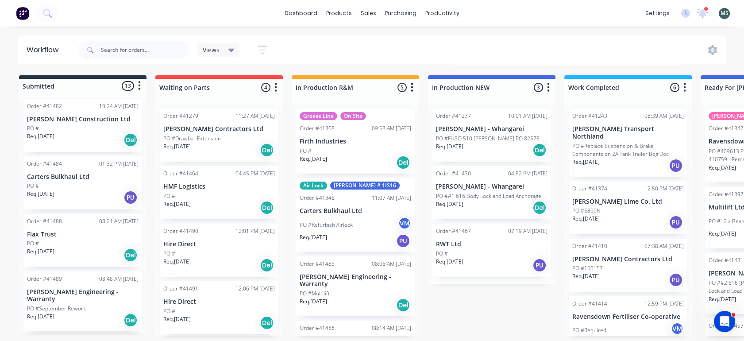
scroll to position [377, 0]
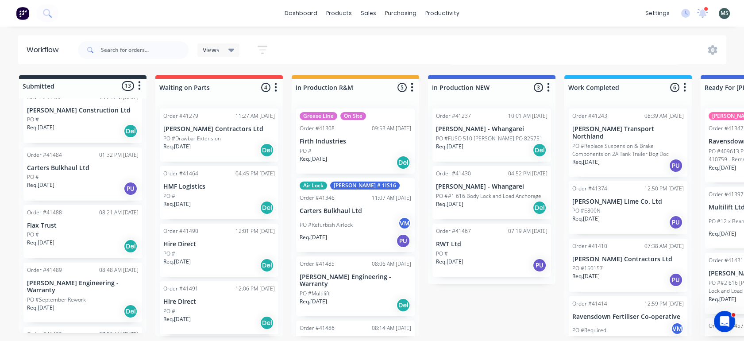
click at [51, 240] on p "Req. [DATE]" at bounding box center [40, 243] width 27 height 8
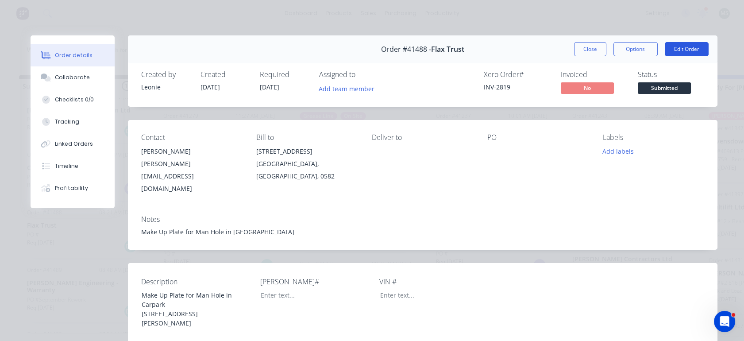
click at [688, 46] on button "Edit Order" at bounding box center [687, 49] width 44 height 14
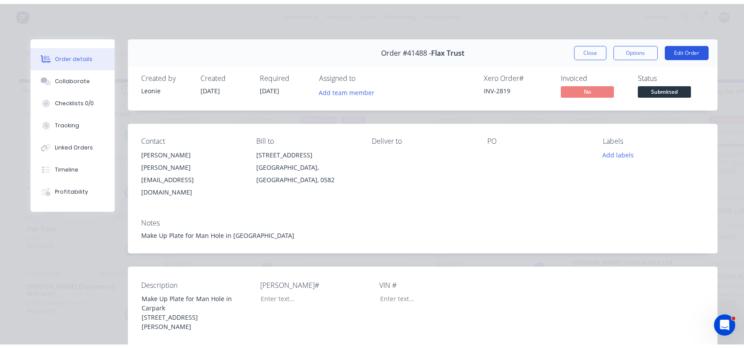
scroll to position [0, 0]
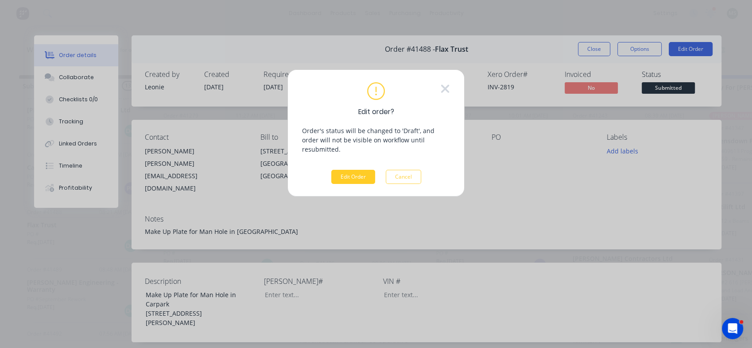
click at [349, 174] on button "Edit Order" at bounding box center [353, 177] width 44 height 14
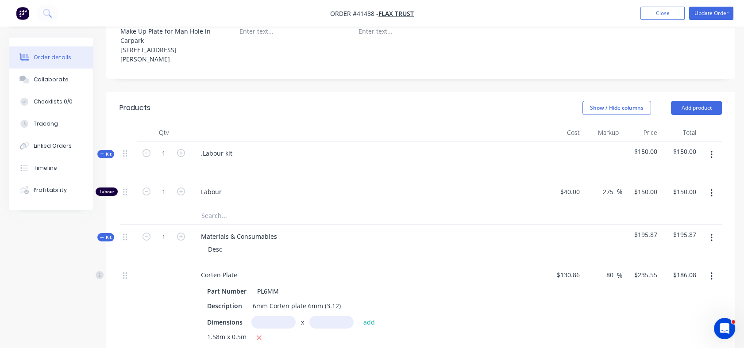
scroll to position [277, 0]
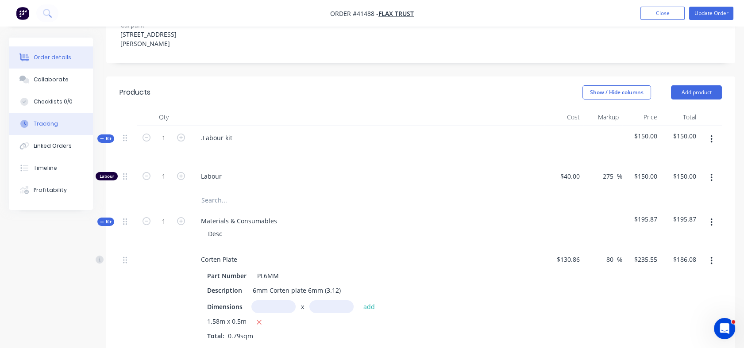
click at [48, 125] on div "Tracking" at bounding box center [46, 124] width 24 height 8
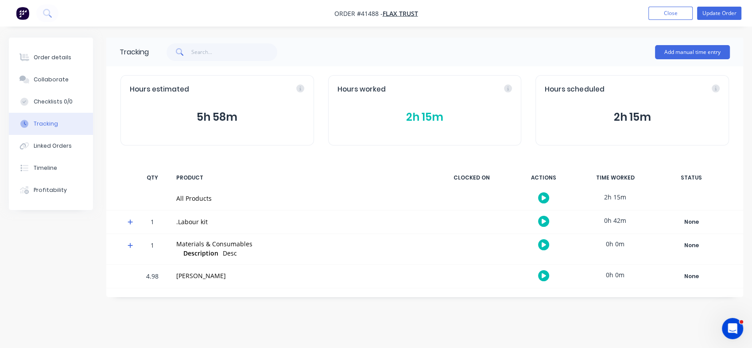
click at [48, 125] on div "Tracking" at bounding box center [46, 124] width 24 height 8
click at [43, 52] on button "Order details" at bounding box center [51, 57] width 84 height 22
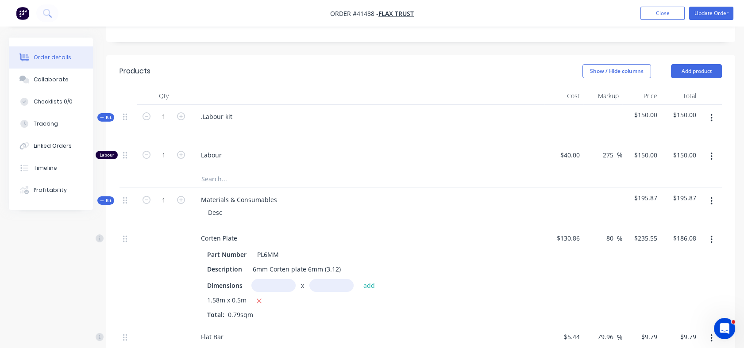
scroll to position [294, 0]
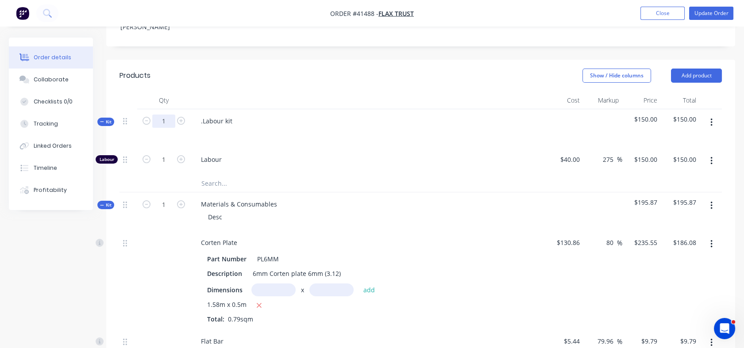
click at [168, 115] on input "1" at bounding box center [163, 121] width 23 height 13
type input "2.5"
type input "$375.00"
click at [164, 153] on input "2.5" at bounding box center [163, 159] width 23 height 13
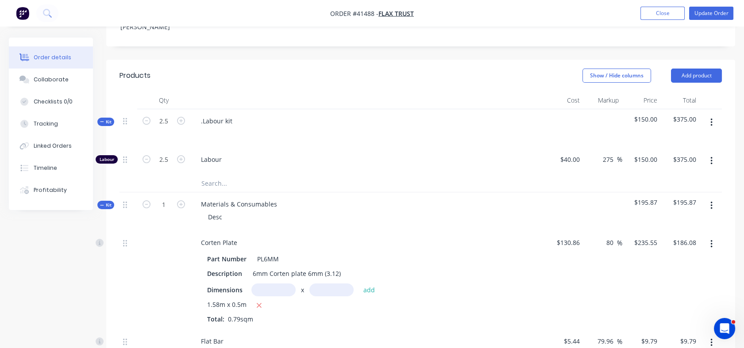
click at [166, 174] on div at bounding box center [163, 183] width 53 height 18
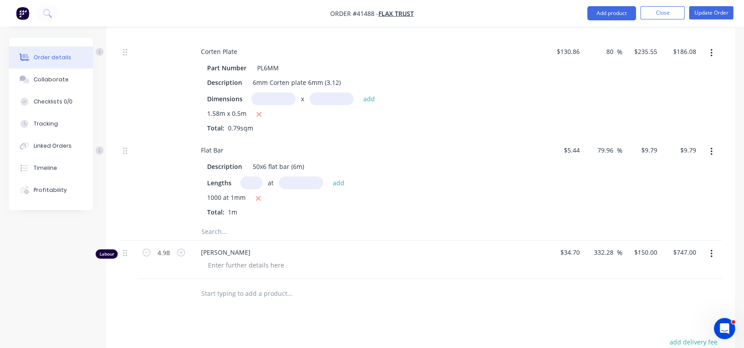
scroll to position [483, 0]
click at [708, 247] on button "button" at bounding box center [711, 255] width 21 height 16
click at [653, 325] on div "Delete" at bounding box center [680, 331] width 68 height 13
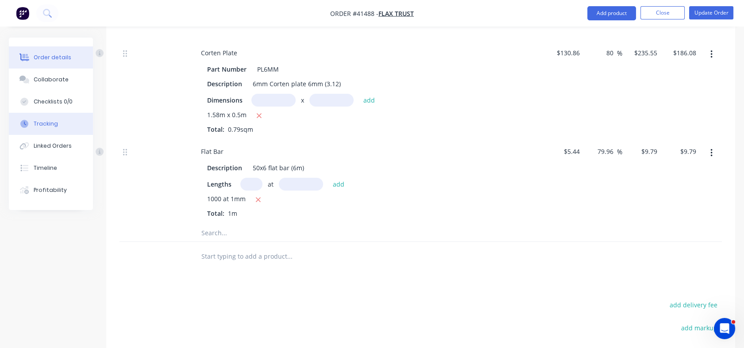
click at [43, 128] on div "Tracking" at bounding box center [46, 124] width 24 height 8
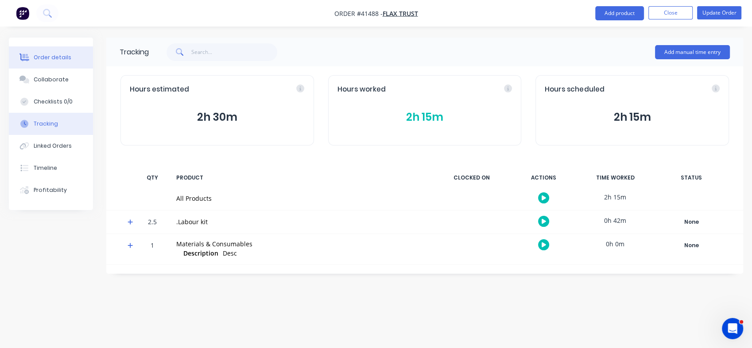
click at [58, 62] on button "Order details" at bounding box center [51, 57] width 84 height 22
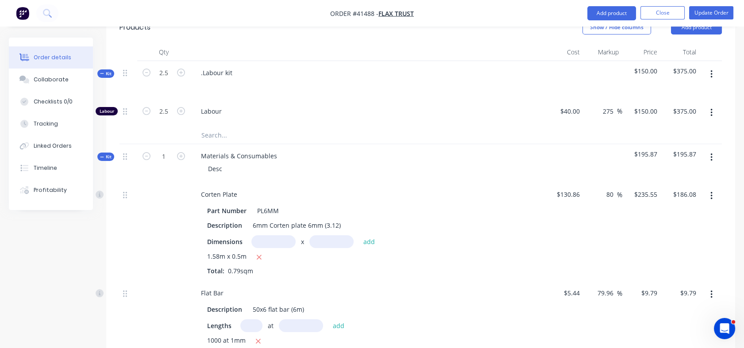
scroll to position [322, 0]
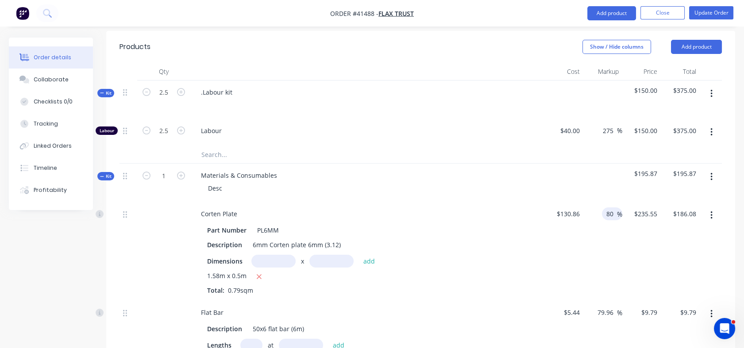
click at [607, 208] on input "80" at bounding box center [612, 214] width 12 height 13
drag, startPoint x: 607, startPoint y: 184, endPoint x: 614, endPoint y: 184, distance: 7.1
click at [614, 208] on input "80" at bounding box center [612, 214] width 12 height 13
type input "120"
type input "$287.892"
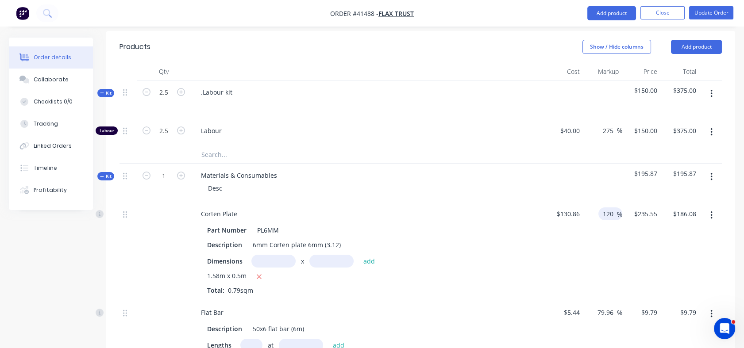
type input "$227.43"
click at [611, 216] on div "120 120 %" at bounding box center [603, 251] width 39 height 99
click at [595, 306] on div "79.96 79.96 %" at bounding box center [607, 312] width 29 height 13
click at [599, 306] on input "79.96" at bounding box center [607, 312] width 20 height 13
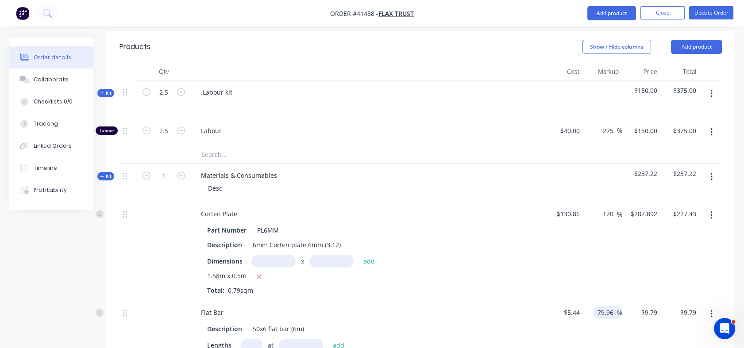
drag, startPoint x: 596, startPoint y: 280, endPoint x: 613, endPoint y: 278, distance: 16.4
click at [613, 306] on input "79.96" at bounding box center [607, 312] width 20 height 13
type input "12"
type input "$6.0928"
type input "$6.09"
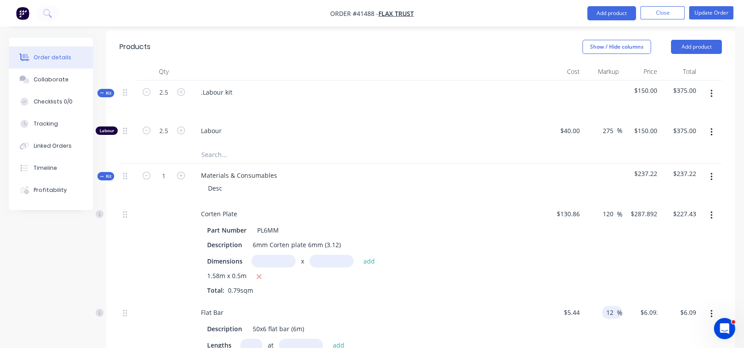
click at [611, 301] on div "12 12 %" at bounding box center [603, 343] width 39 height 84
click at [613, 306] on input "12" at bounding box center [612, 312] width 12 height 13
type input "120"
type input "$11.968"
type input "$11.97"
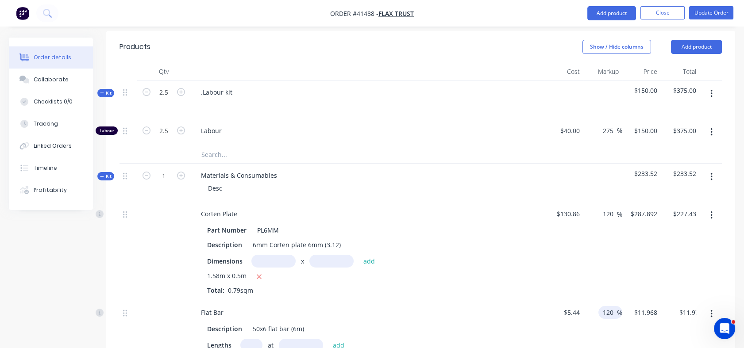
click at [604, 324] on div "120 120 %" at bounding box center [603, 343] width 39 height 84
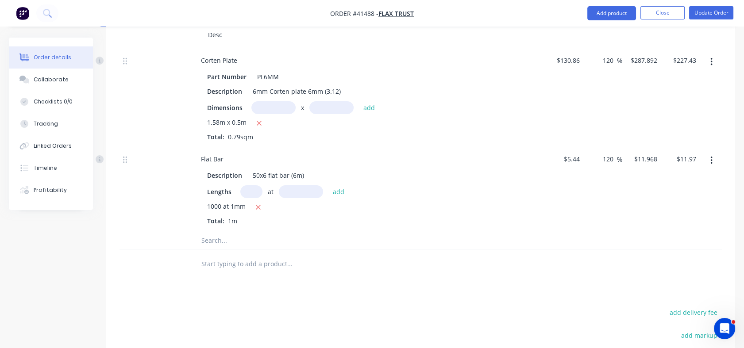
scroll to position [469, 0]
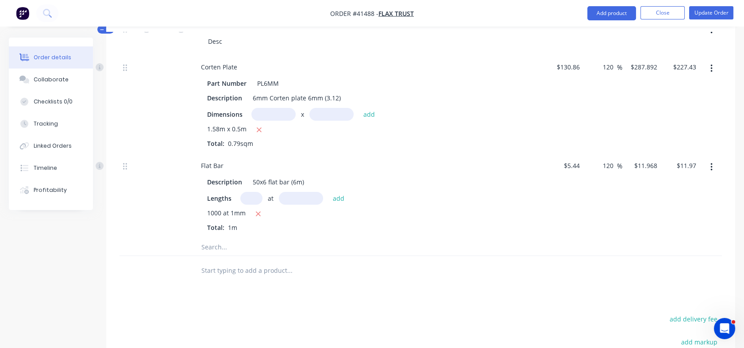
click at [226, 262] on input "text" at bounding box center [289, 271] width 177 height 18
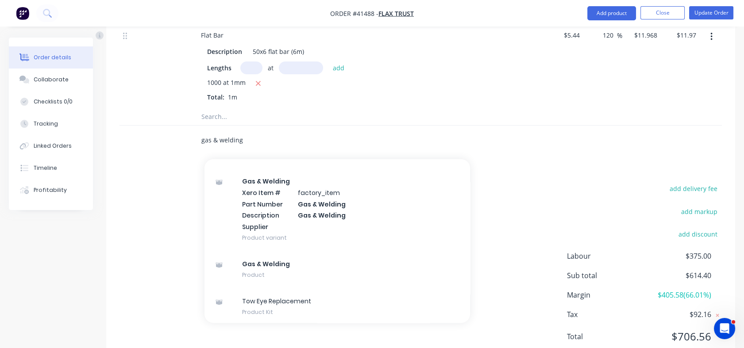
scroll to position [766, 0]
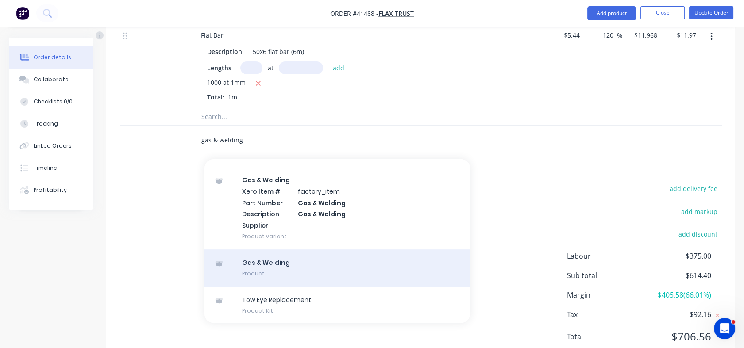
type input "gas & welding"
click at [278, 250] on div "Gas & Welding Product" at bounding box center [338, 268] width 266 height 37
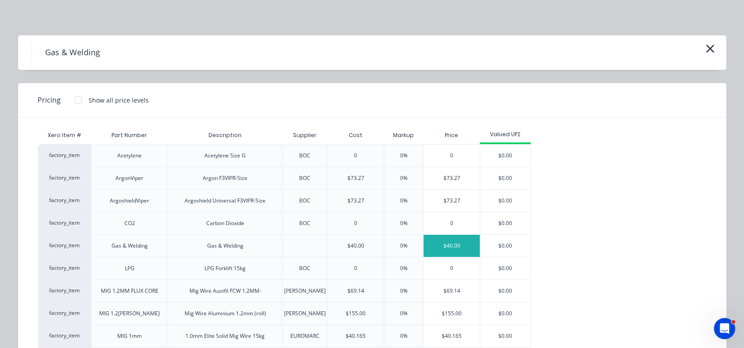
click at [458, 250] on div "$40.00" at bounding box center [452, 246] width 56 height 22
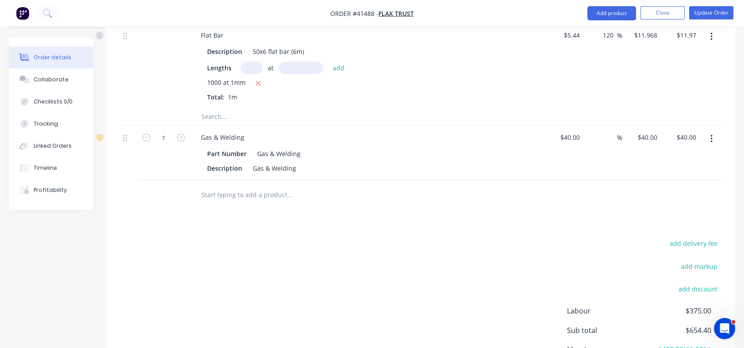
scroll to position [578, 0]
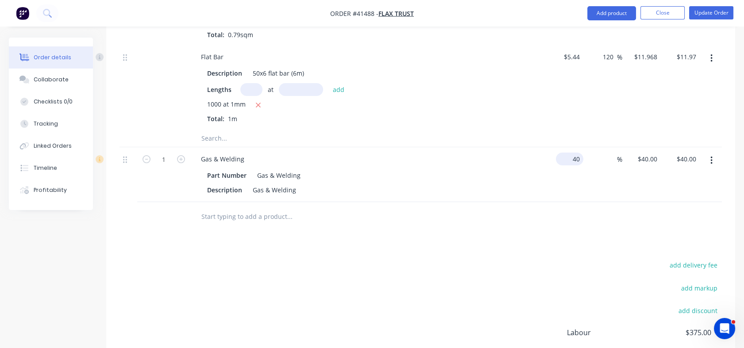
click at [579, 153] on input "40" at bounding box center [572, 159] width 24 height 13
type input "$20.00"
click at [561, 154] on div "$20.00 20" at bounding box center [564, 174] width 39 height 55
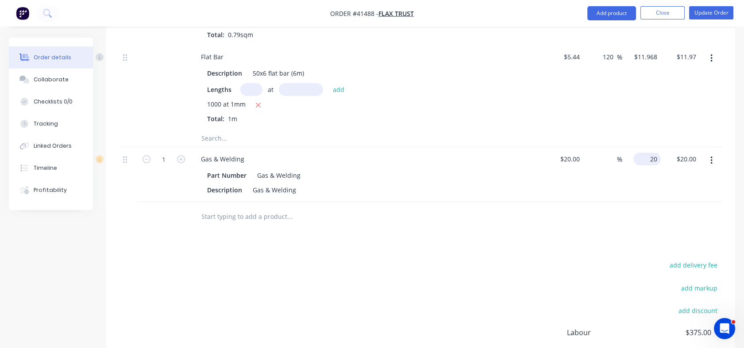
click at [650, 153] on input "20" at bounding box center [649, 159] width 24 height 13
type input "40"
type input "100"
type input "$40.00"
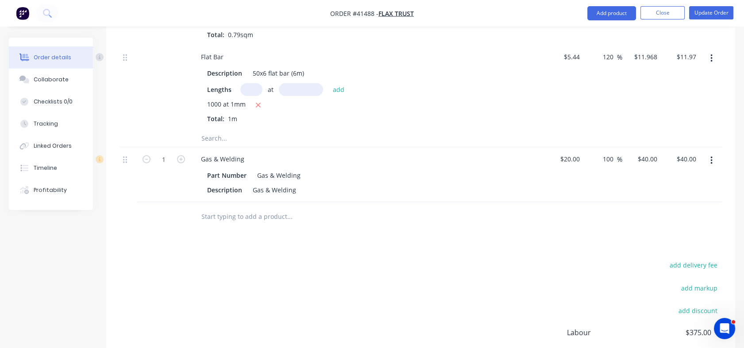
click at [603, 167] on div "100 100 %" at bounding box center [603, 174] width 39 height 55
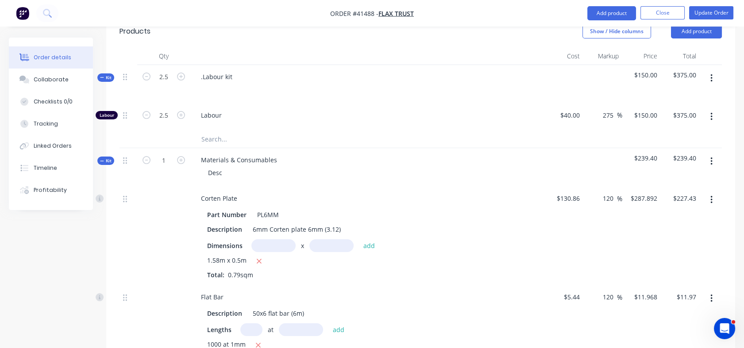
scroll to position [336, 0]
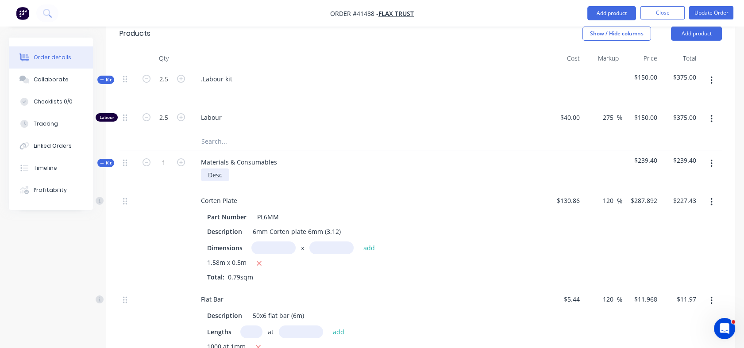
click at [223, 169] on div "Desc" at bounding box center [215, 175] width 28 height 13
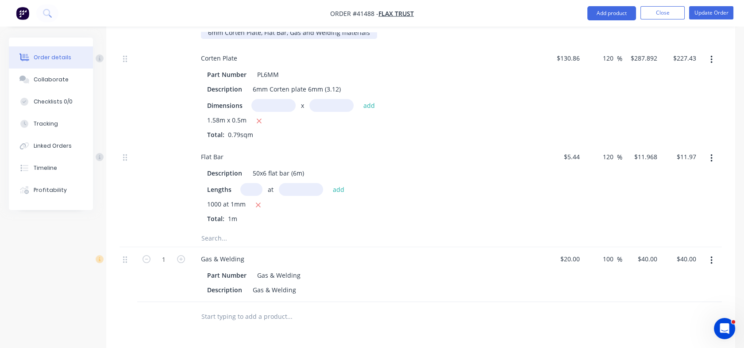
scroll to position [501, 0]
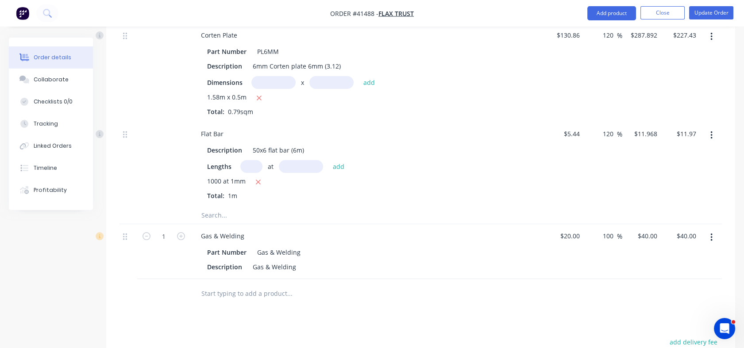
click at [212, 206] on input "text" at bounding box center [289, 215] width 177 height 18
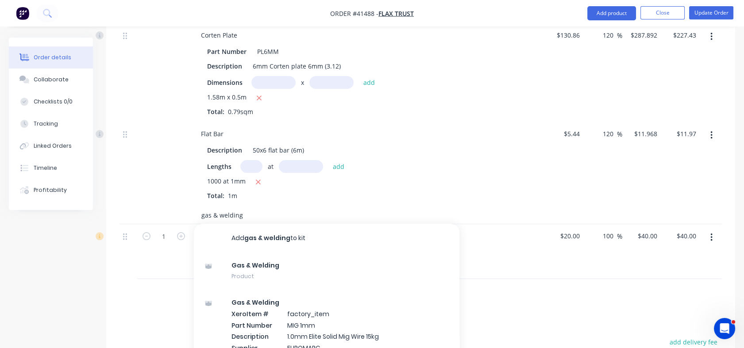
type input "gas & welding"
click at [230, 206] on input "gas & welding" at bounding box center [289, 215] width 177 height 18
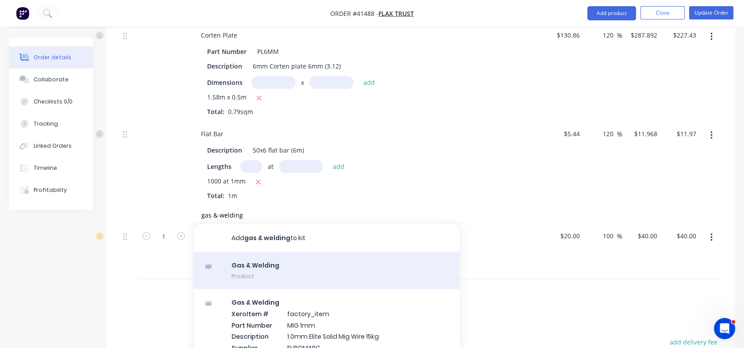
click at [249, 252] on div "Gas & Welding Product" at bounding box center [327, 270] width 266 height 37
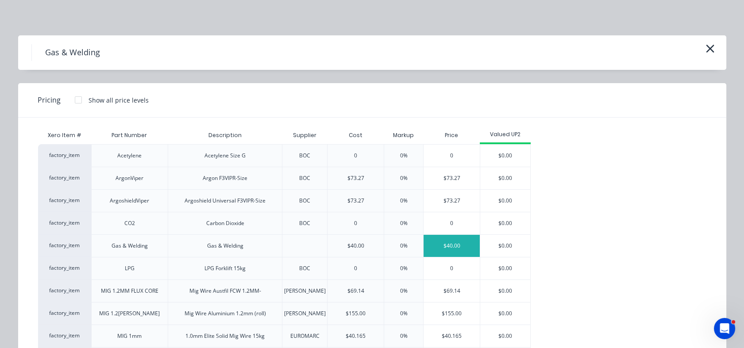
click at [452, 244] on div "$40.00" at bounding box center [452, 246] width 56 height 22
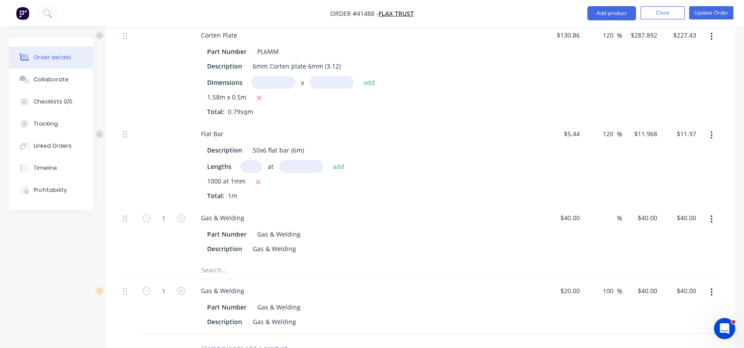
click at [712, 289] on icon "button" at bounding box center [712, 293] width 2 height 8
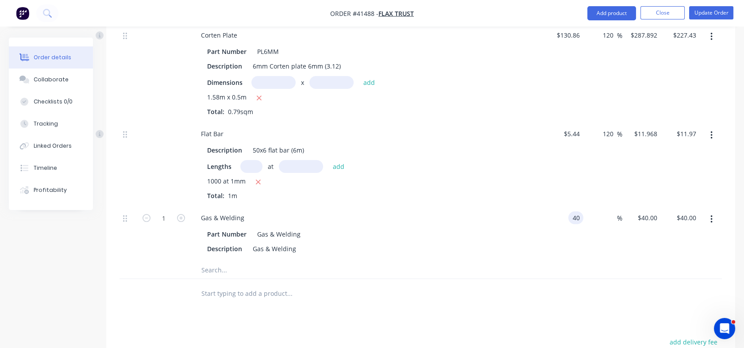
click at [577, 212] on input "40" at bounding box center [578, 218] width 12 height 13
type input "$20.00"
type input "20"
type input "$20.00"
click at [638, 206] on div "20 $40.00" at bounding box center [641, 233] width 39 height 55
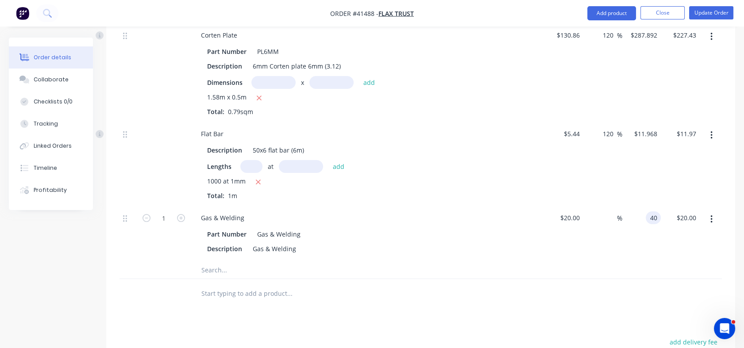
type input "40"
type input "100"
type input "$40.00"
click at [633, 279] on div at bounding box center [421, 293] width 603 height 29
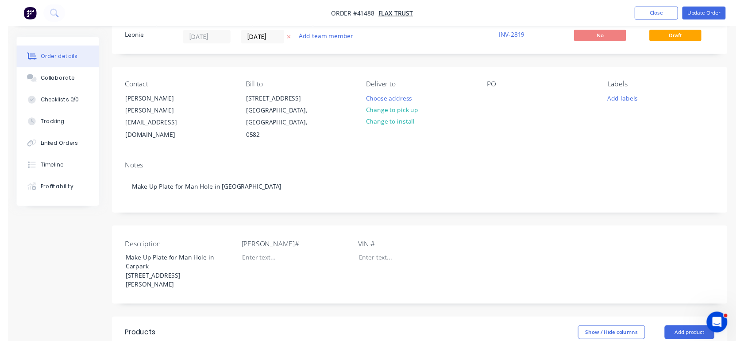
scroll to position [0, 0]
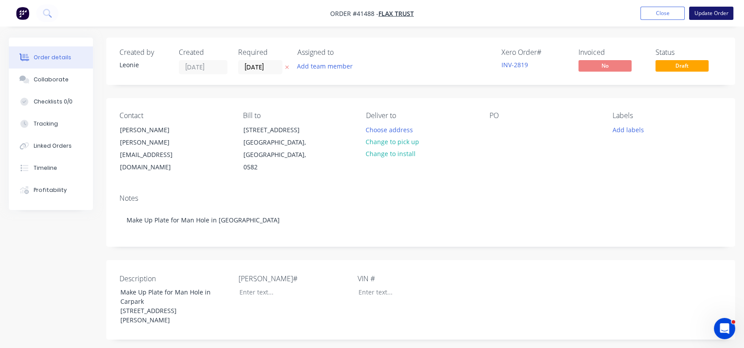
click at [715, 16] on button "Update Order" at bounding box center [711, 13] width 44 height 13
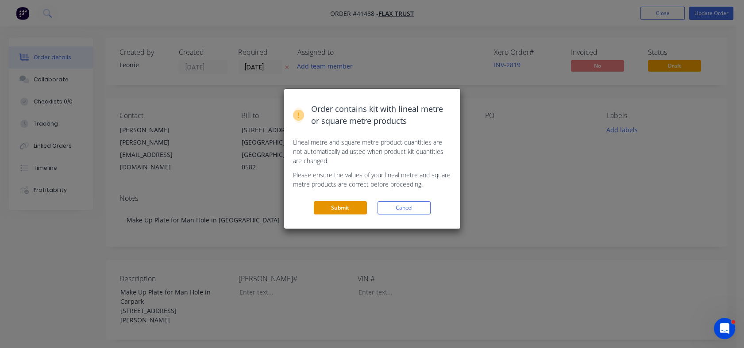
click at [339, 207] on button "Submit" at bounding box center [340, 207] width 53 height 13
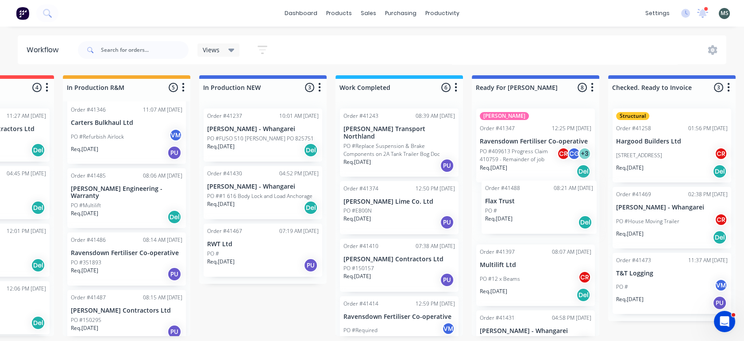
scroll to position [0, 230]
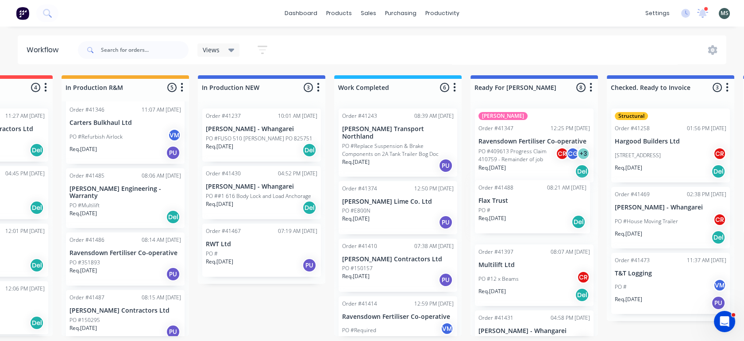
drag, startPoint x: 69, startPoint y: 236, endPoint x: 525, endPoint y: 218, distance: 456.8
click at [525, 218] on div "Submitted 13 Status colour #273444 hex #273444 Save Cancel Summaries Total orde…" at bounding box center [501, 205] width 1477 height 261
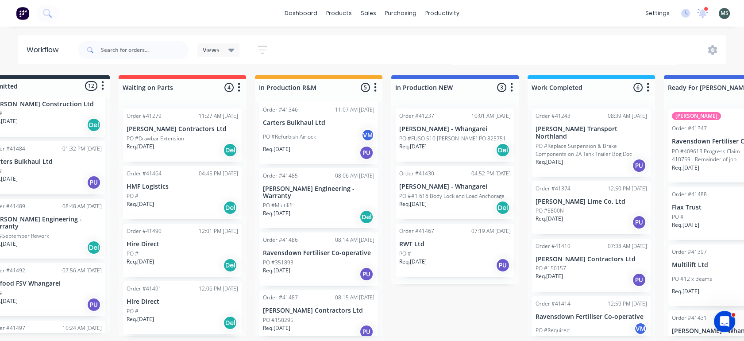
scroll to position [0, 0]
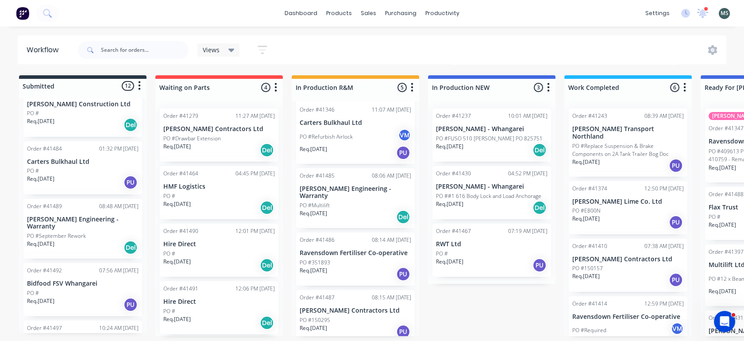
click at [74, 289] on div "PO #" at bounding box center [83, 293] width 112 height 8
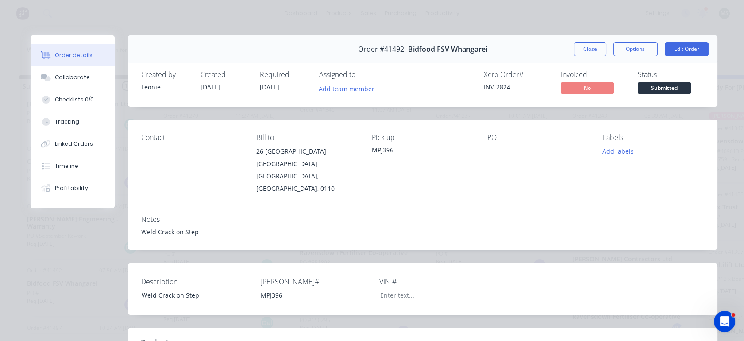
click at [635, 57] on div "Order #41492 - Bidfood FSV Whangarei Close Options Edit Order" at bounding box center [423, 49] width 590 height 28
click at [635, 55] on button "Options" at bounding box center [636, 49] width 44 height 14
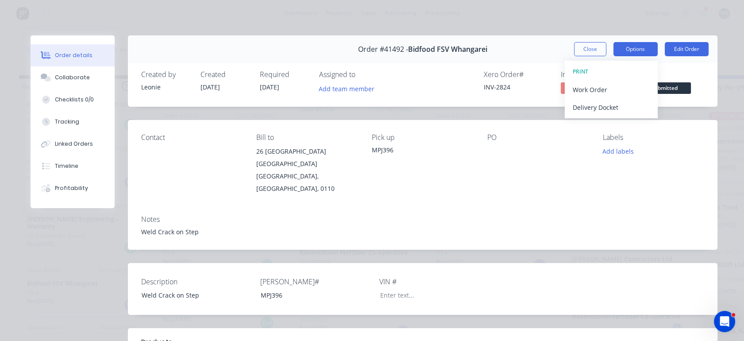
click at [635, 54] on button "Options" at bounding box center [636, 49] width 44 height 14
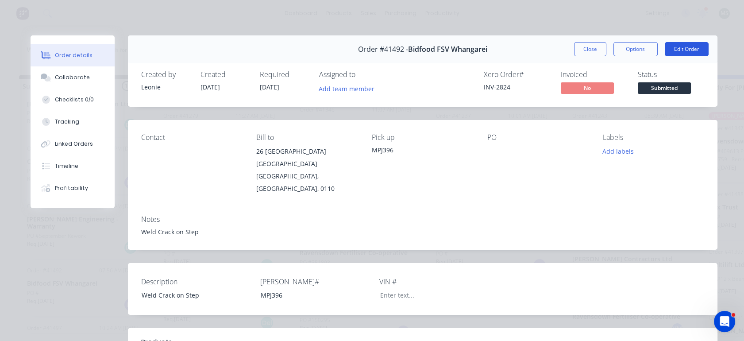
click at [680, 50] on button "Edit Order" at bounding box center [687, 49] width 44 height 14
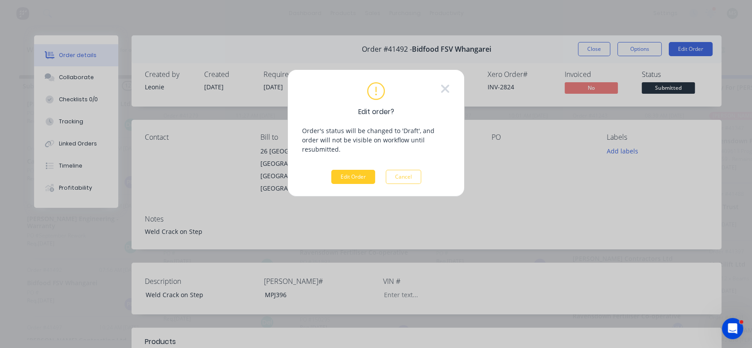
click at [373, 170] on button "Edit Order" at bounding box center [353, 177] width 44 height 14
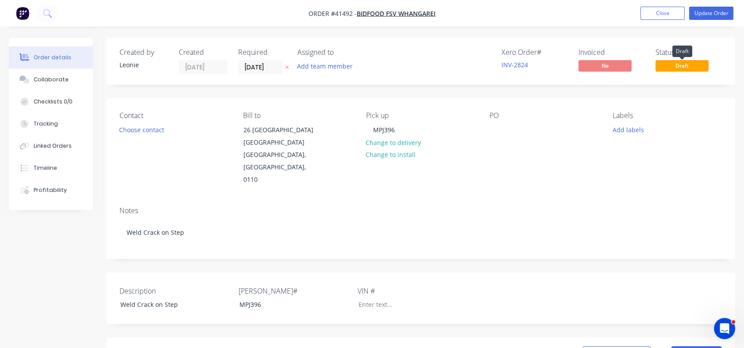
click at [691, 66] on span "Draft" at bounding box center [682, 65] width 53 height 11
click at [681, 65] on span "Draft" at bounding box center [682, 65] width 53 height 11
click at [655, 13] on button "Close" at bounding box center [663, 13] width 44 height 13
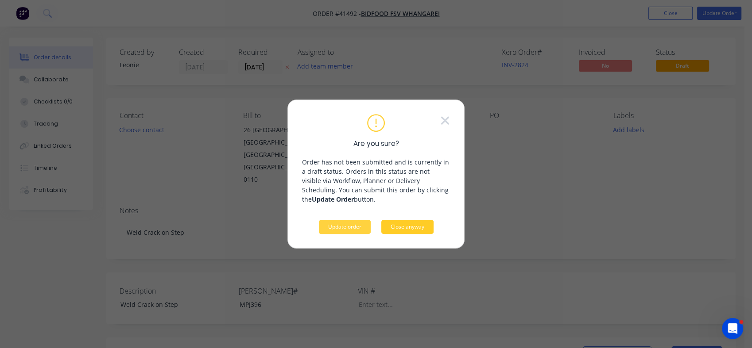
click at [401, 224] on button "Close anyway" at bounding box center [407, 227] width 52 height 14
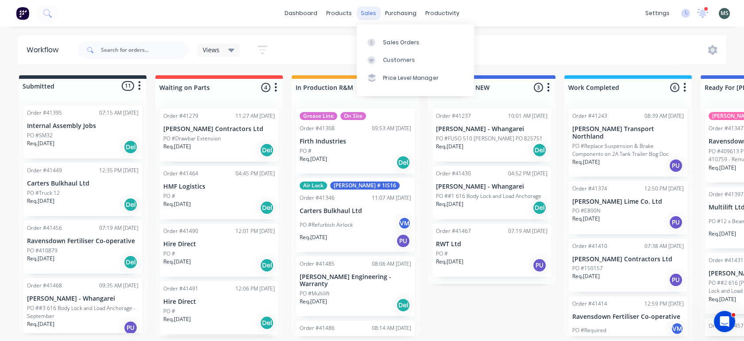
click at [370, 14] on div "sales" at bounding box center [368, 13] width 24 height 13
click at [386, 42] on div "Sales Orders" at bounding box center [401, 43] width 36 height 8
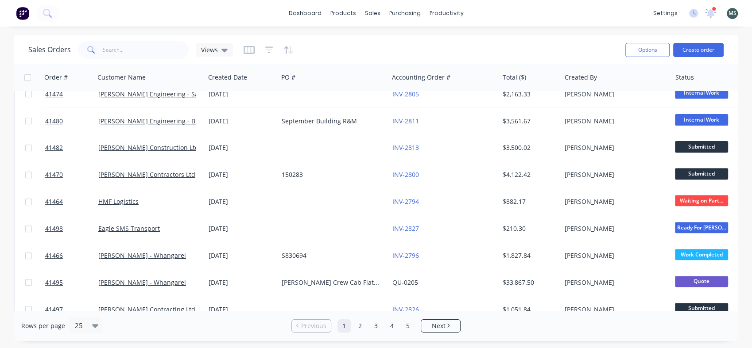
scroll to position [383, 0]
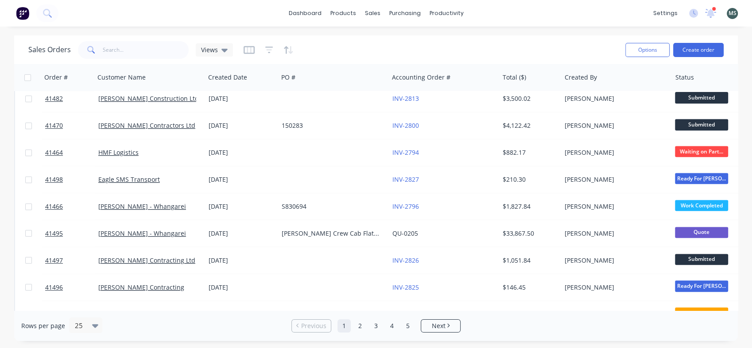
drag, startPoint x: 744, startPoint y: 223, endPoint x: 737, endPoint y: 184, distance: 39.7
click at [737, 184] on div "Sales Orders Views Options Create order Order # Customer Name Created Date PO #…" at bounding box center [376, 188] width 752 height 306
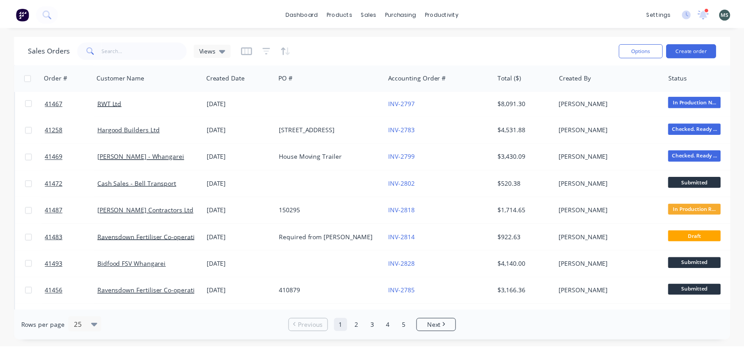
scroll to position [135, 0]
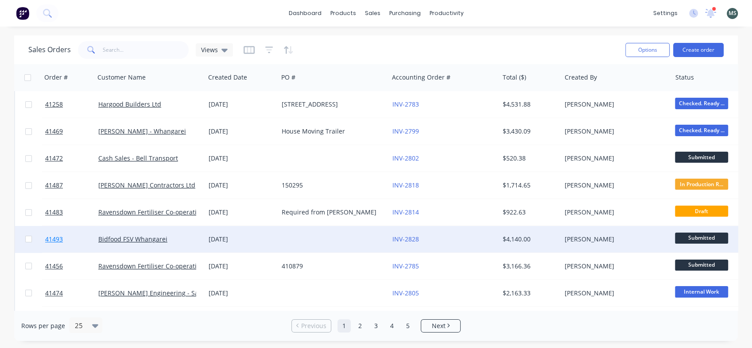
click at [62, 240] on span "41493" at bounding box center [54, 239] width 18 height 9
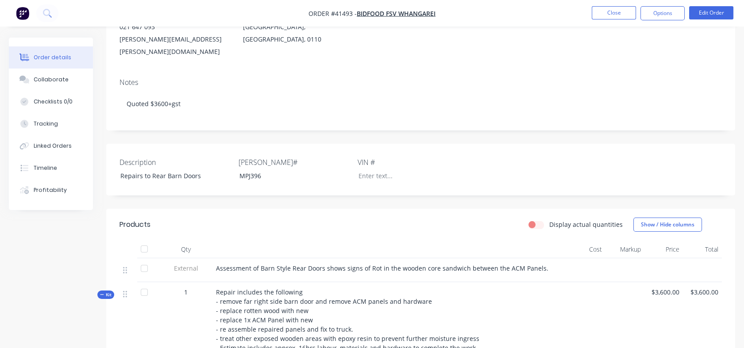
scroll to position [130, 0]
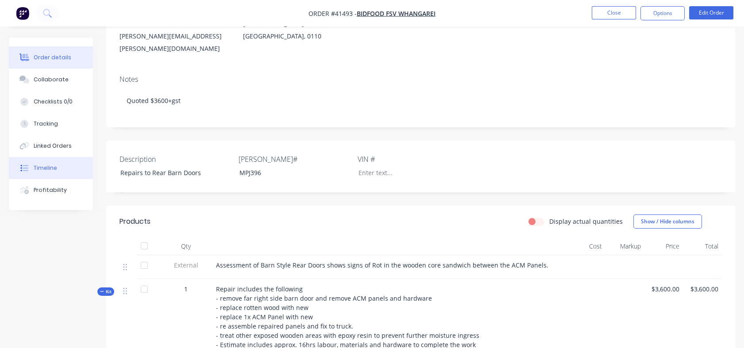
click at [39, 167] on div "Timeline" at bounding box center [45, 168] width 23 height 8
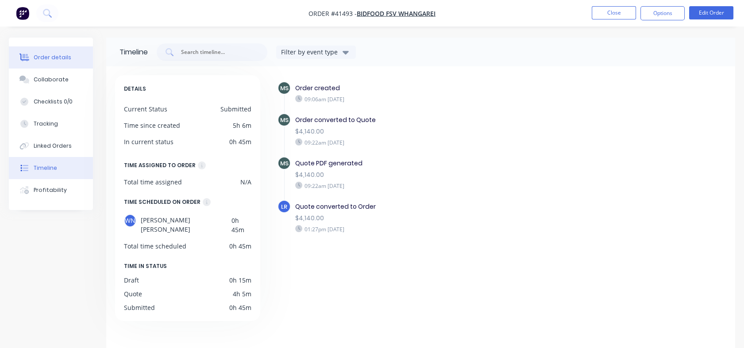
click at [52, 53] on button "Order details" at bounding box center [51, 57] width 84 height 22
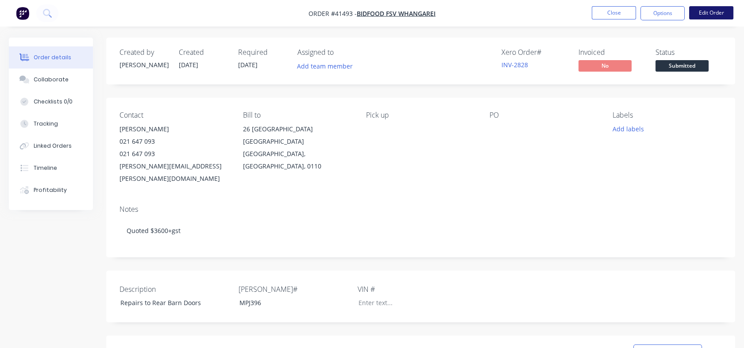
click at [711, 11] on button "Edit Order" at bounding box center [711, 12] width 44 height 13
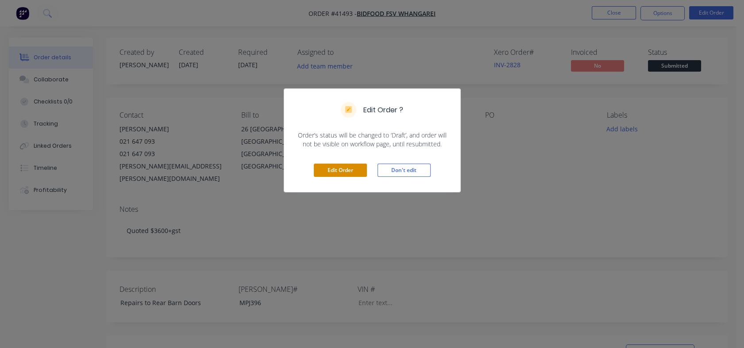
click at [347, 173] on button "Edit Order" at bounding box center [340, 170] width 53 height 13
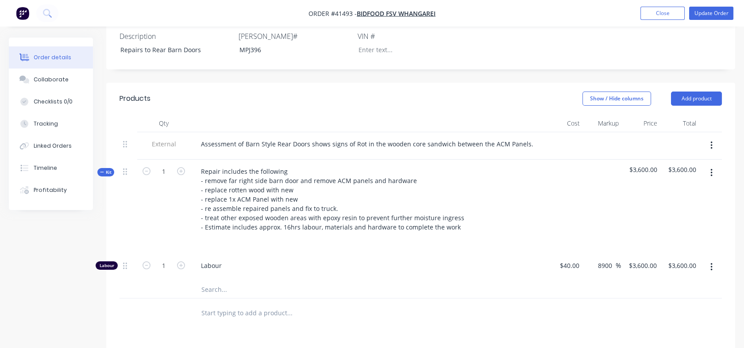
scroll to position [283, 0]
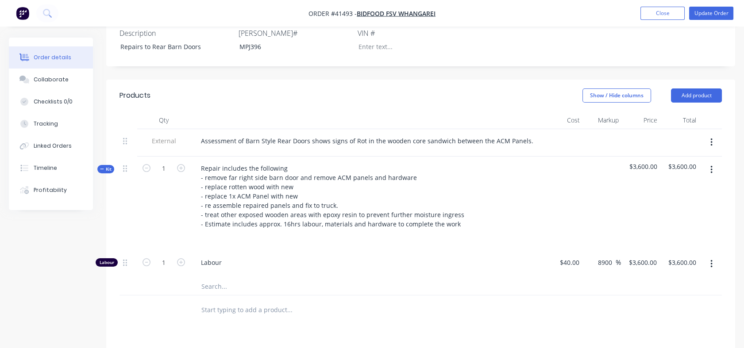
click at [234, 301] on input "text" at bounding box center [289, 310] width 177 height 18
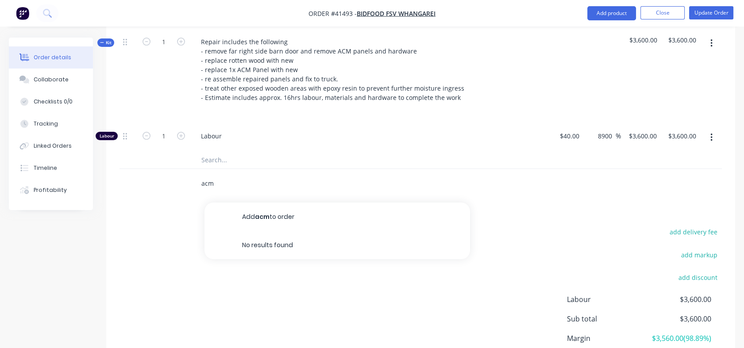
scroll to position [409, 0]
type input "a"
type input "p"
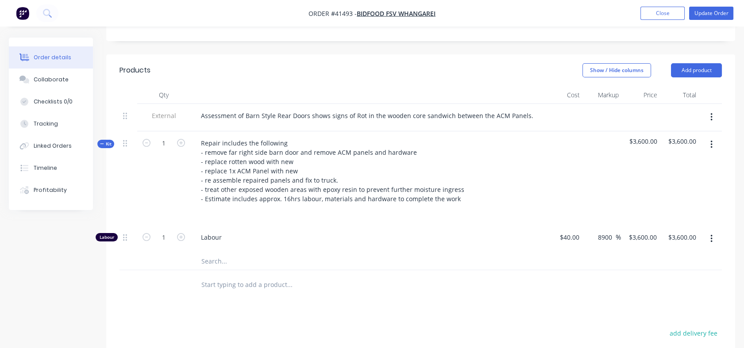
scroll to position [279, 0]
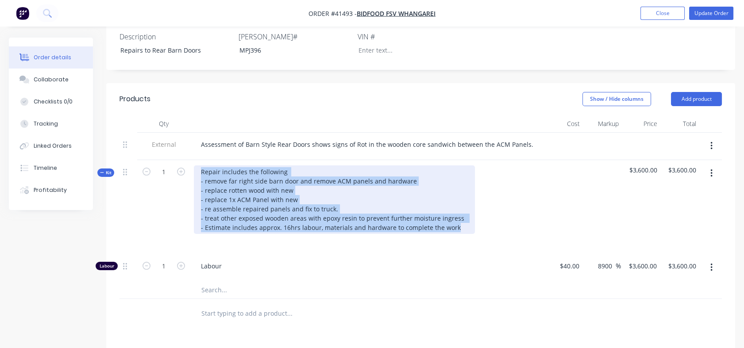
drag, startPoint x: 202, startPoint y: 131, endPoint x: 463, endPoint y: 209, distance: 272.3
click at [463, 209] on div "Repair includes the following - remove far right side barn door and remove ACM …" at bounding box center [367, 207] width 354 height 94
copy div "Repair includes the following - remove far right side barn door and remove ACM …"
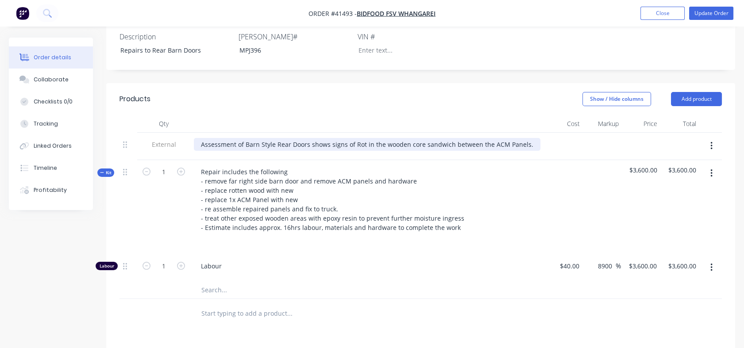
click at [529, 138] on div "Assessment of Barn Style Rear Doors shows signs of Rot in the wooden core sandw…" at bounding box center [367, 144] width 347 height 13
click at [523, 138] on div "Assessment of Barn Style Rear Doors shows signs of Rot in the wooden core sandw…" at bounding box center [367, 144] width 347 height 13
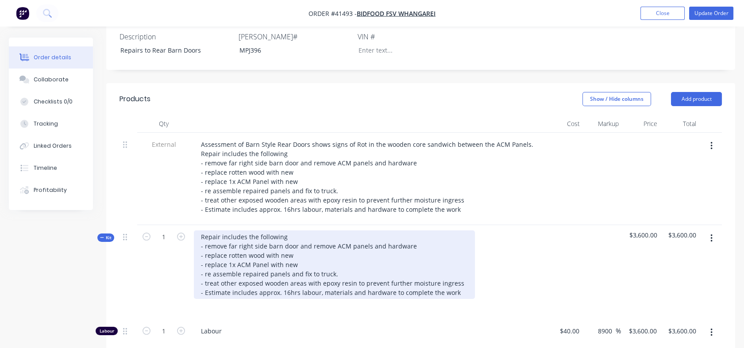
click at [209, 231] on div "Repair includes the following - remove far right side barn door and remove ACM …" at bounding box center [334, 265] width 281 height 69
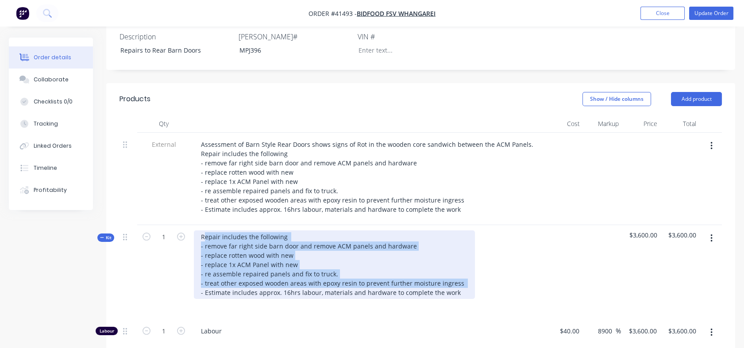
drag, startPoint x: 203, startPoint y: 199, endPoint x: 470, endPoint y: 248, distance: 271.8
click at [470, 248] on div "Repair includes the following - remove far right side barn door and remove ACM …" at bounding box center [367, 272] width 354 height 94
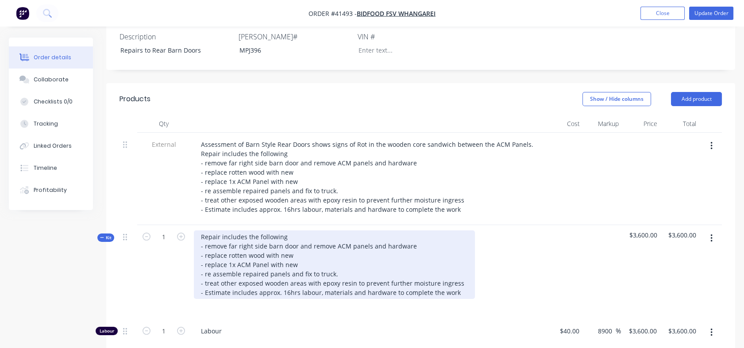
drag, startPoint x: 470, startPoint y: 248, endPoint x: 456, endPoint y: 260, distance: 18.9
click at [456, 260] on div "Repair includes the following - remove far right side barn door and remove ACM …" at bounding box center [367, 272] width 354 height 94
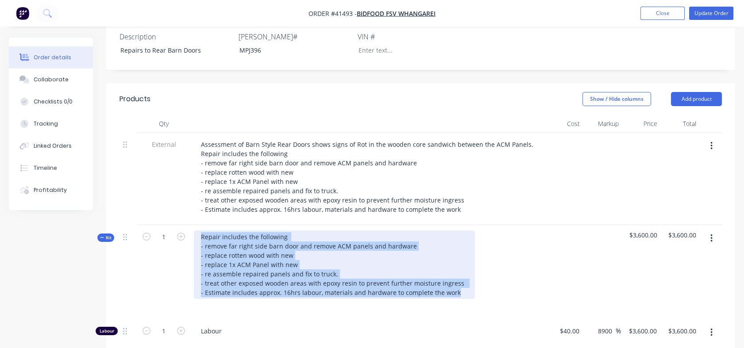
drag, startPoint x: 454, startPoint y: 254, endPoint x: 189, endPoint y: 196, distance: 271.9
click at [189, 225] on div "Kit 1 Repair includes the following - remove far right side barn door and remov…" at bounding box center [421, 272] width 603 height 94
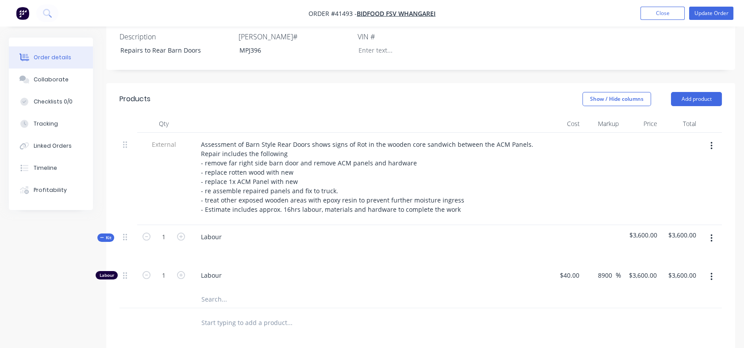
click at [208, 225] on div "Labour" at bounding box center [367, 244] width 354 height 39
click at [181, 233] on icon "button" at bounding box center [181, 237] width 8 height 8
type input "2"
type input "$7,200.00"
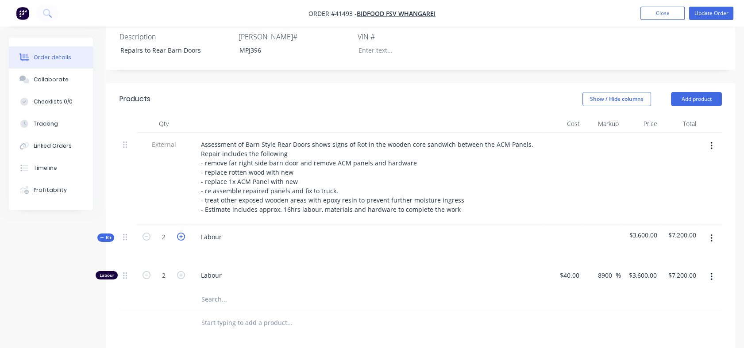
click at [181, 233] on icon "button" at bounding box center [181, 237] width 8 height 8
type input "3"
type input "$10,800.00"
click at [181, 233] on icon "button" at bounding box center [181, 237] width 8 height 8
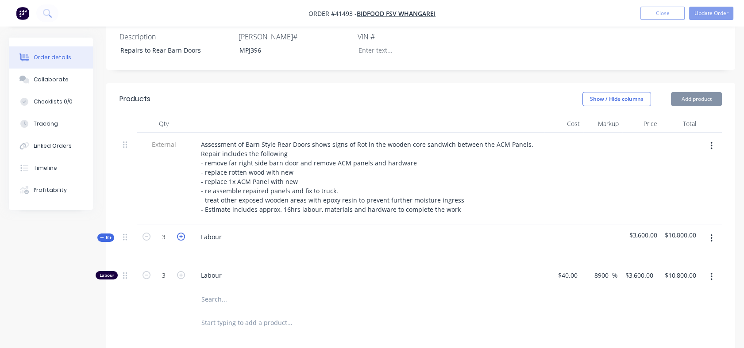
type input "4"
type input "$14,400.00"
click at [181, 233] on icon "button" at bounding box center [181, 237] width 8 height 8
type input "5"
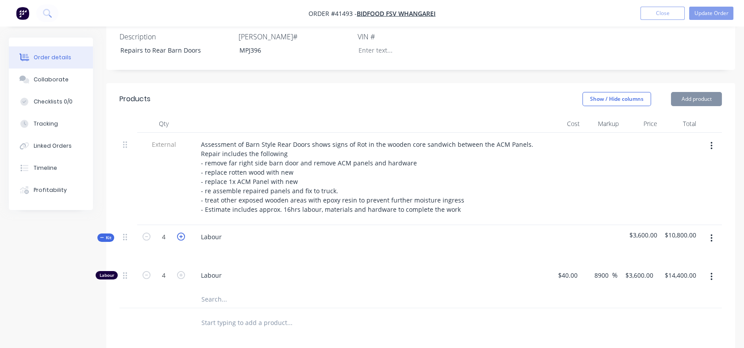
type input "5"
type input "$18,000.00"
click at [181, 233] on icon "button" at bounding box center [181, 237] width 8 height 8
type input "6"
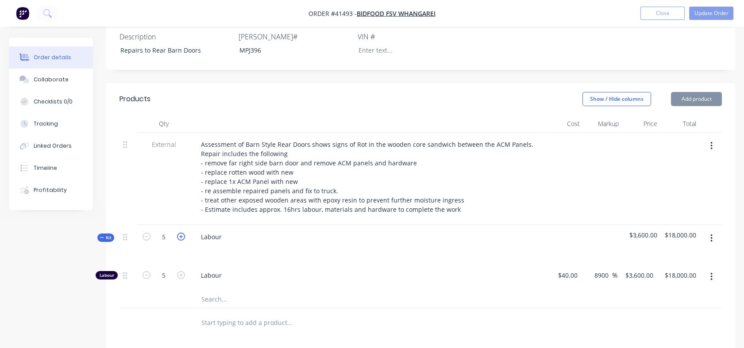
type input "$21,600.00"
click at [181, 233] on icon "button" at bounding box center [181, 237] width 8 height 8
type input "7"
type input "$25,200.00"
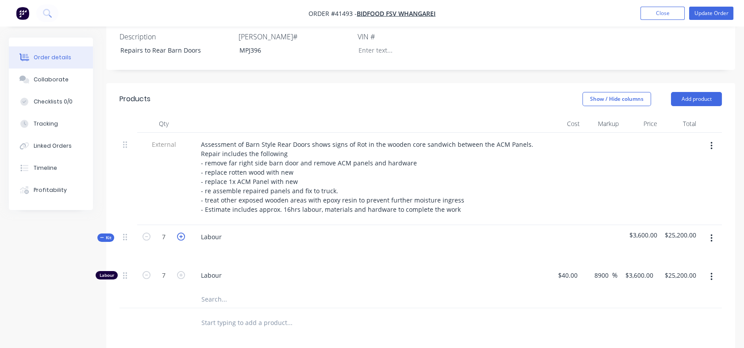
click at [181, 233] on icon "button" at bounding box center [181, 237] width 8 height 8
type input "8"
type input "$28,800.00"
click at [181, 233] on icon "button" at bounding box center [181, 237] width 8 height 8
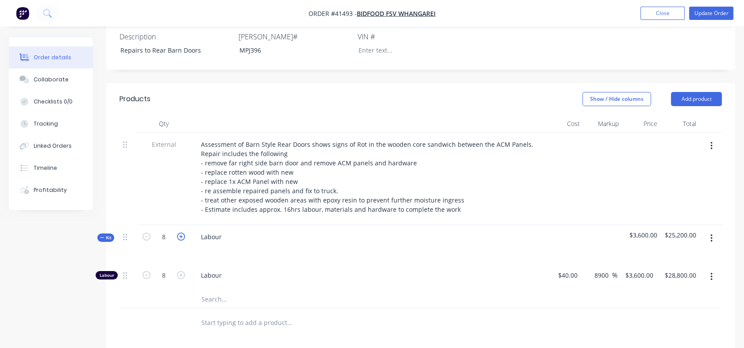
type input "9"
type input "$32,400.00"
click at [181, 233] on icon "button" at bounding box center [181, 237] width 8 height 8
type input "10"
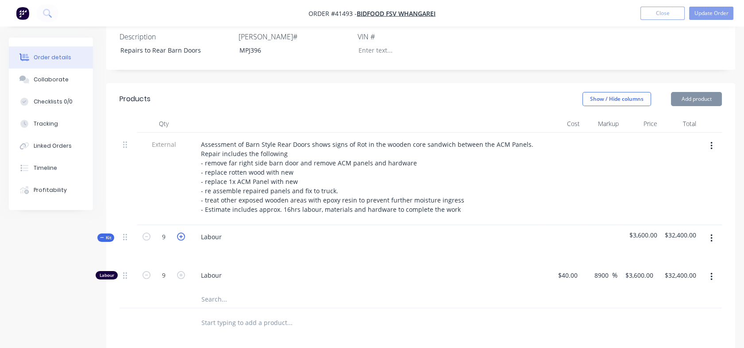
type input "10"
type input "$36,000.00"
click at [181, 233] on icon "button" at bounding box center [181, 237] width 8 height 8
type input "11"
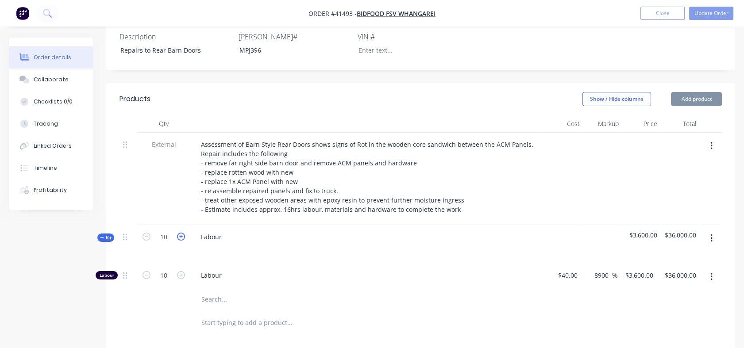
type input "$39,600.00"
click at [181, 233] on icon "button" at bounding box center [181, 237] width 8 height 8
type input "12"
type input "$43,200.00"
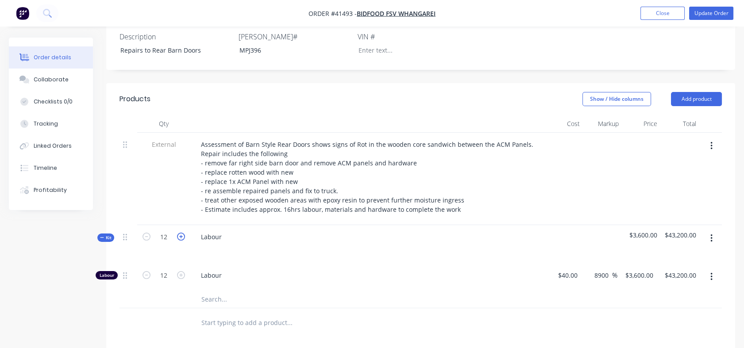
click at [181, 233] on icon "button" at bounding box center [181, 237] width 8 height 8
type input "13"
type input "$46,800.00"
click at [181, 233] on icon "button" at bounding box center [181, 237] width 8 height 8
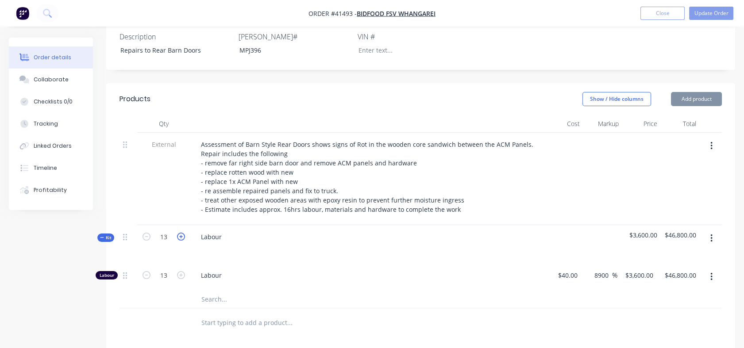
type input "14"
type input "$50,400.00"
click at [181, 233] on icon "button" at bounding box center [181, 237] width 8 height 8
type input "15"
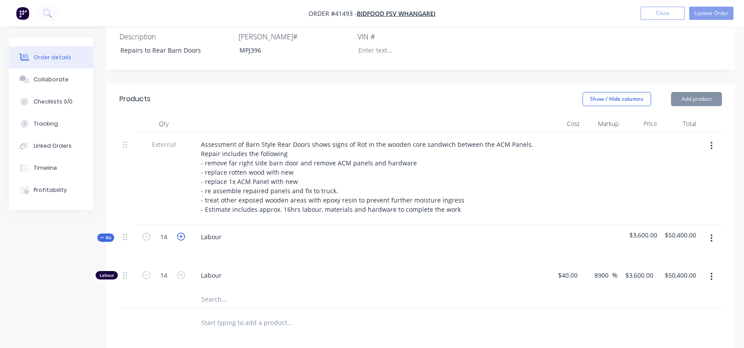
type input "15"
type input "$54,000.00"
click at [181, 233] on icon "button" at bounding box center [181, 237] width 8 height 8
type input "16"
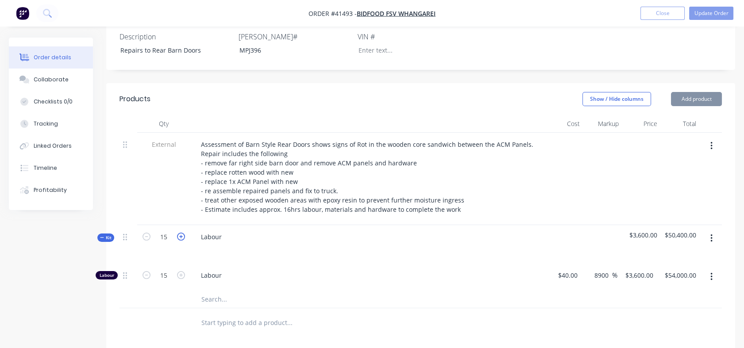
type input "$57,600.00"
click at [181, 233] on icon "button" at bounding box center [181, 237] width 8 height 8
type input "17"
type input "$61,200.00"
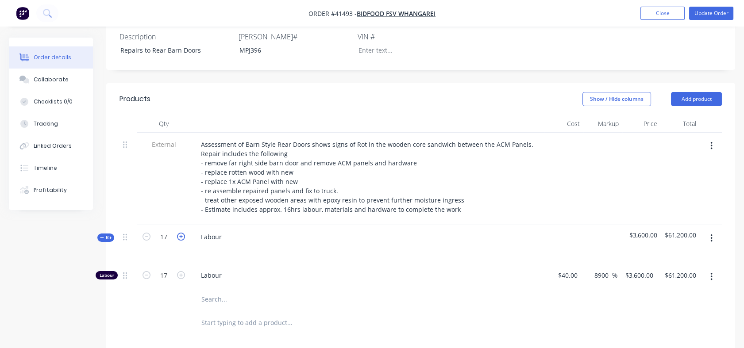
click at [181, 233] on icon "button" at bounding box center [181, 237] width 8 height 8
type input "18"
type input "$64,800.00"
click at [147, 233] on icon "button" at bounding box center [147, 237] width 8 height 8
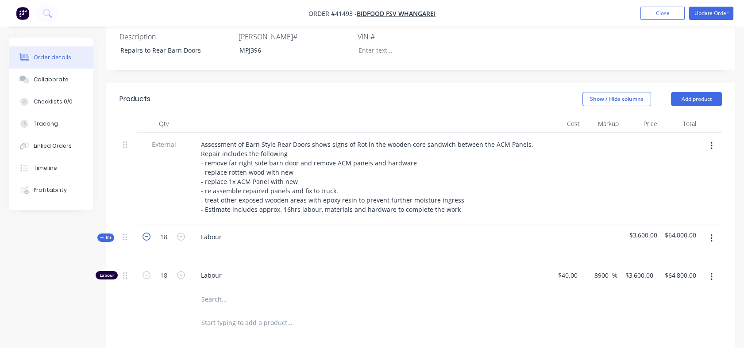
type input "17"
type input "$61,200.00"
click at [147, 233] on icon "button" at bounding box center [147, 237] width 8 height 8
type input "16"
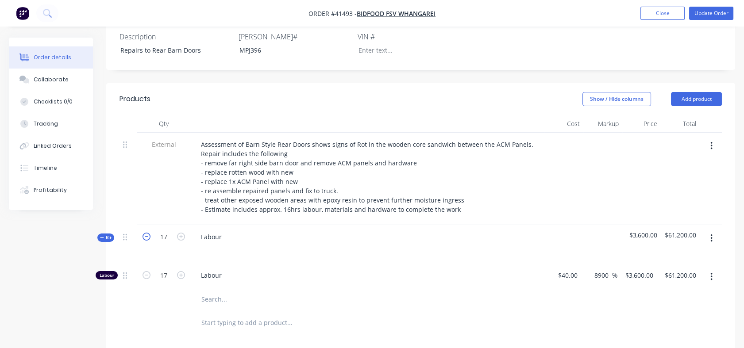
type input "16"
type input "$57,600.00"
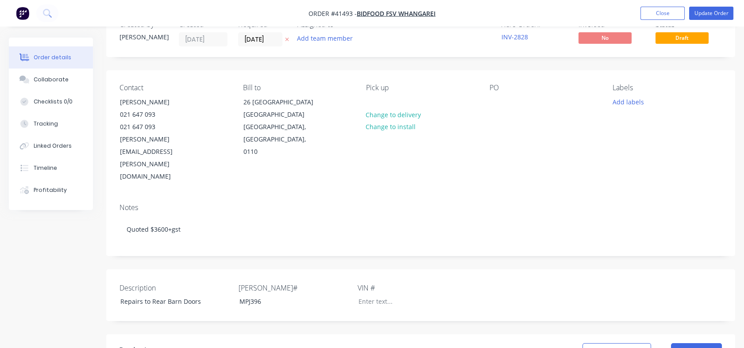
scroll to position [0, 0]
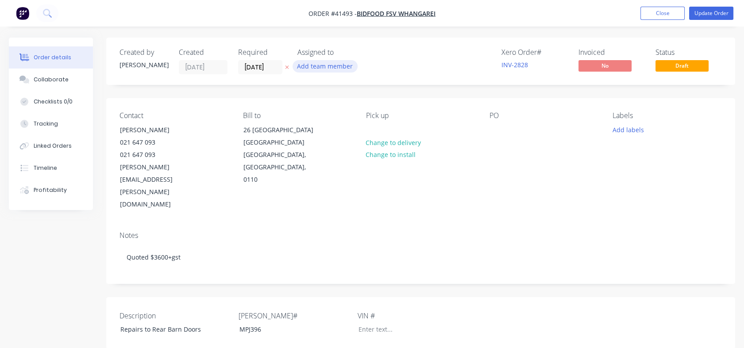
click at [344, 69] on button "Add team member" at bounding box center [325, 66] width 65 height 12
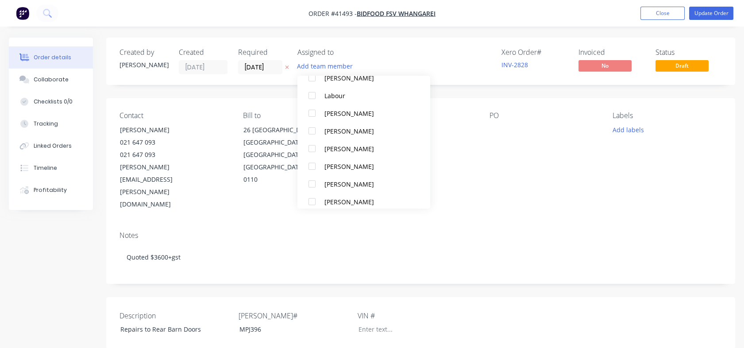
scroll to position [150, 0]
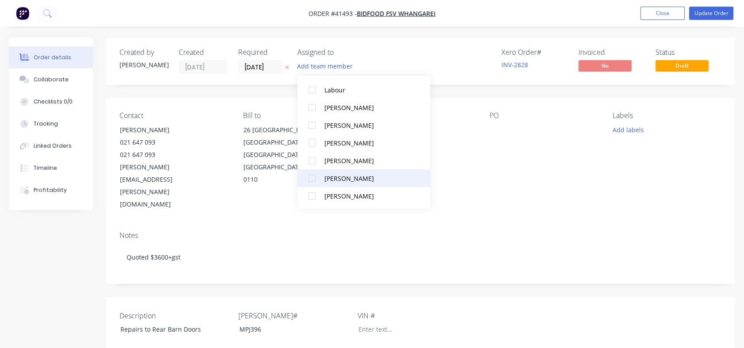
click at [309, 178] on div at bounding box center [312, 179] width 18 height 18
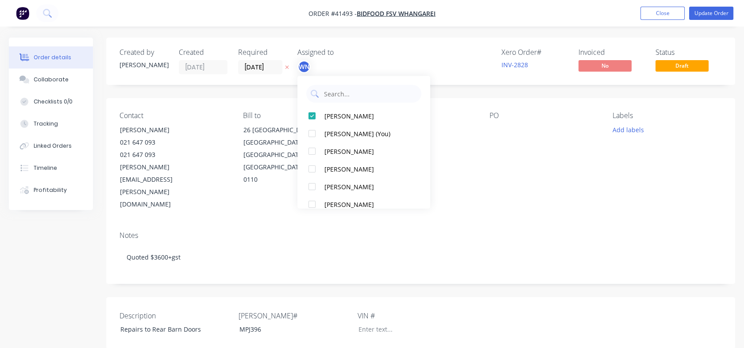
click at [252, 232] on div "Notes" at bounding box center [421, 236] width 603 height 8
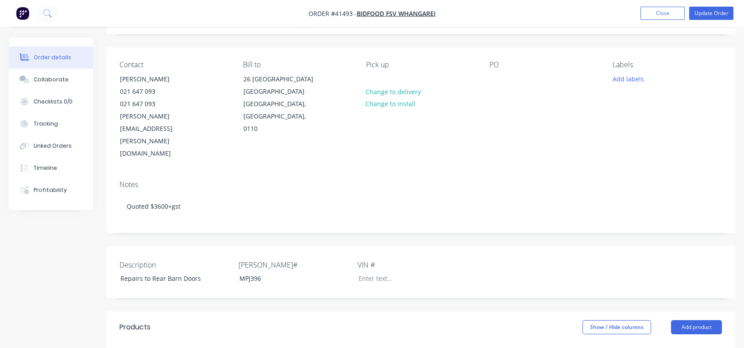
scroll to position [61, 0]
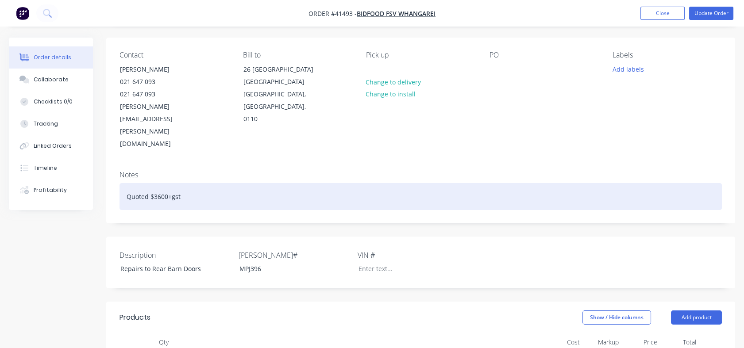
click at [198, 183] on div "Quoted $3600+gst" at bounding box center [421, 196] width 603 height 27
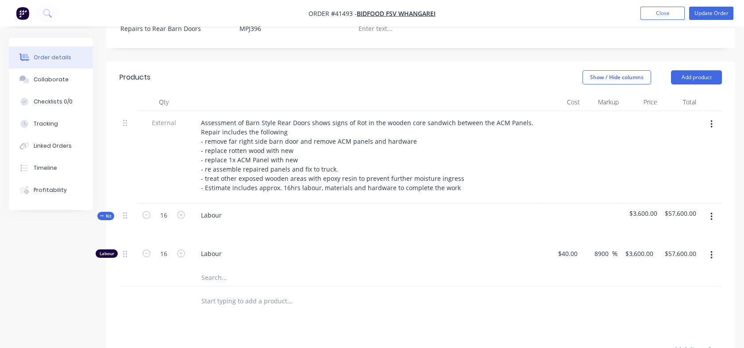
scroll to position [302, 0]
click at [628, 208] on span "$3,600.00" at bounding box center [642, 212] width 32 height 9
click at [631, 208] on span "$3,600.00" at bounding box center [642, 212] width 32 height 9
click at [579, 246] on input "40" at bounding box center [576, 252] width 12 height 13
type input "$38.00"
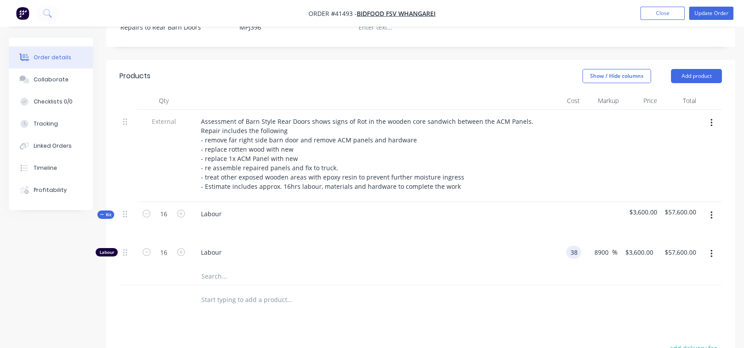
type input "$3,420.00"
type input "$54,720.00"
click at [576, 267] on div at bounding box center [421, 276] width 603 height 18
click at [626, 241] on div "3420 $3,420.00" at bounding box center [637, 254] width 39 height 27
type input "115"
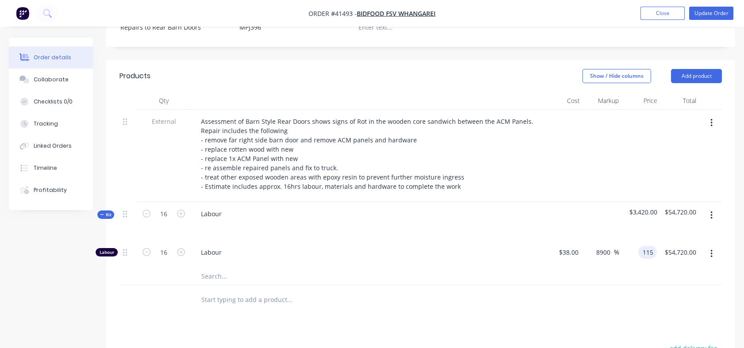
type input "202.63"
type input "$115.00"
type input "$1,840.00"
click at [611, 286] on div at bounding box center [421, 300] width 603 height 29
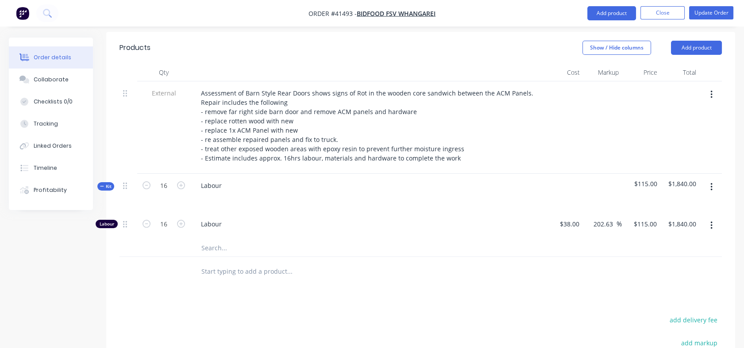
scroll to position [315, 0]
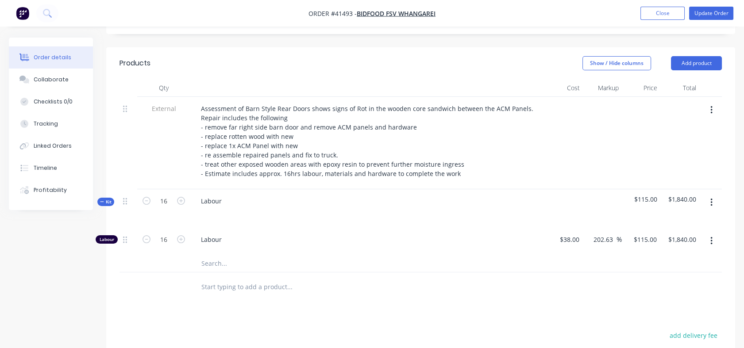
click at [207, 278] on input "text" at bounding box center [289, 287] width 177 height 18
type input "p"
type input "s"
click at [180, 197] on icon "button" at bounding box center [181, 201] width 8 height 8
type input "17"
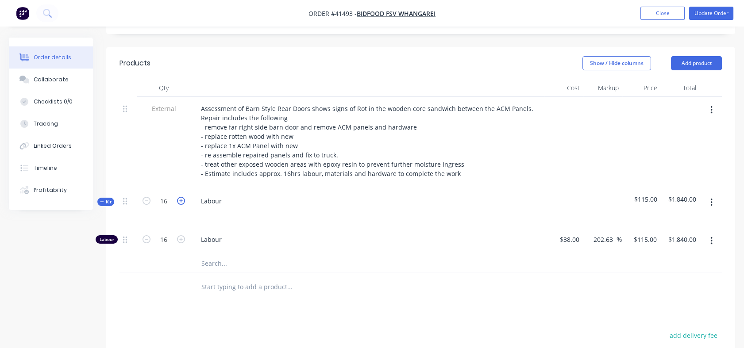
type input "17"
type input "$1,955.00"
click at [180, 197] on icon "button" at bounding box center [181, 201] width 8 height 8
type input "18"
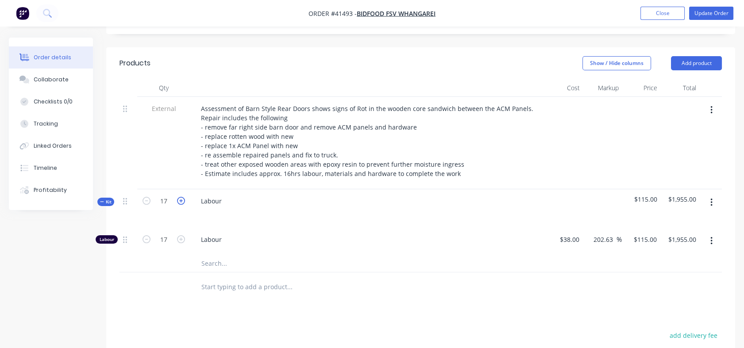
type input "$2,070.00"
click at [180, 197] on icon "button" at bounding box center [181, 201] width 8 height 8
type input "19"
type input "$2,185.00"
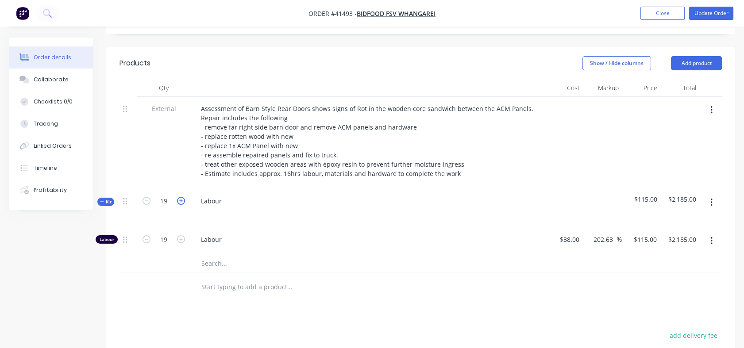
click at [180, 197] on icon "button" at bounding box center [181, 201] width 8 height 8
type input "20"
type input "$2,300.00"
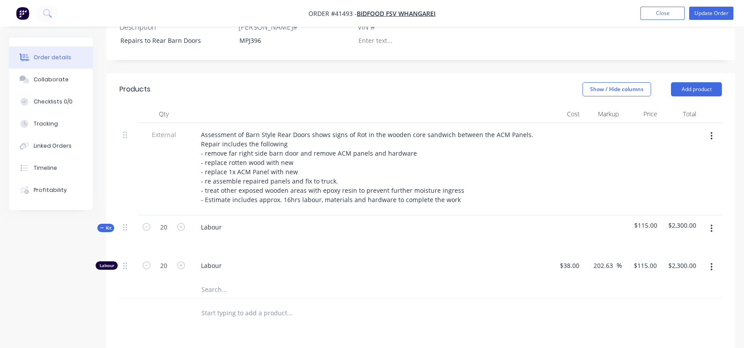
scroll to position [288, 0]
click at [53, 103] on div "Checklists 0/0" at bounding box center [53, 102] width 39 height 8
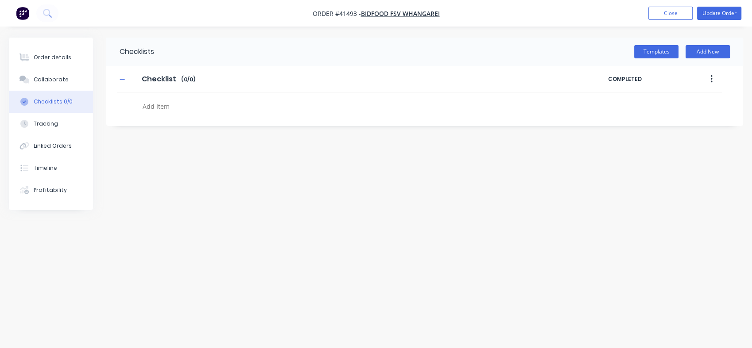
click at [156, 105] on textarea at bounding box center [333, 106] width 388 height 13
click at [55, 62] on button "Order details" at bounding box center [51, 57] width 84 height 22
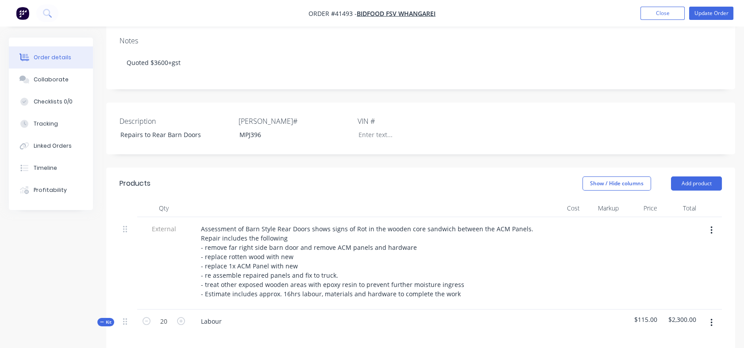
scroll to position [234, 0]
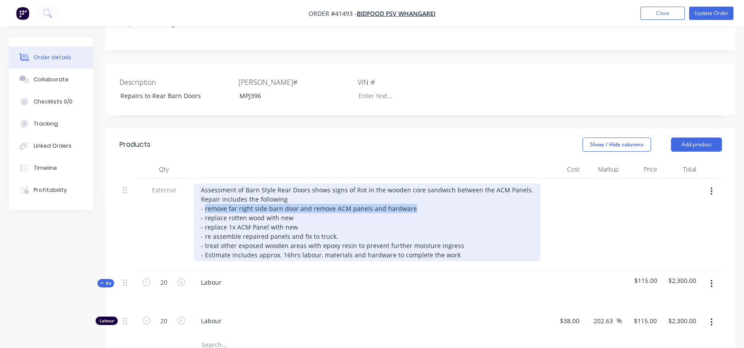
drag, startPoint x: 412, startPoint y: 172, endPoint x: 204, endPoint y: 172, distance: 208.5
click at [204, 184] on div "Assessment of Barn Style Rear Doors shows signs of Rot in the wooden core sandw…" at bounding box center [367, 223] width 347 height 78
copy div "remove far right side barn door and remove ACM panels and hardware"
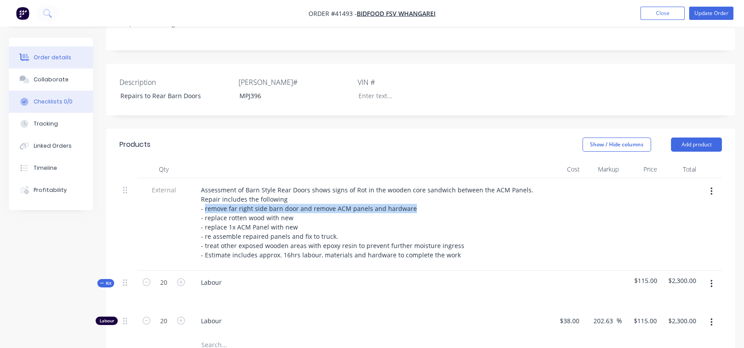
click at [51, 103] on div "Checklists 0/0" at bounding box center [53, 102] width 39 height 8
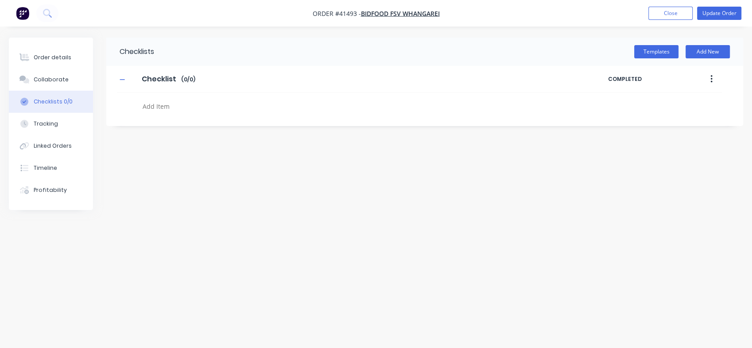
click at [159, 108] on textarea at bounding box center [333, 106] width 388 height 13
paste textarea "remove far right side barn door and remove ACM panels and hardware"
type textarea "x"
type textarea "remove far right side barn door and remove ACM panels and hardware"
type textarea "x"
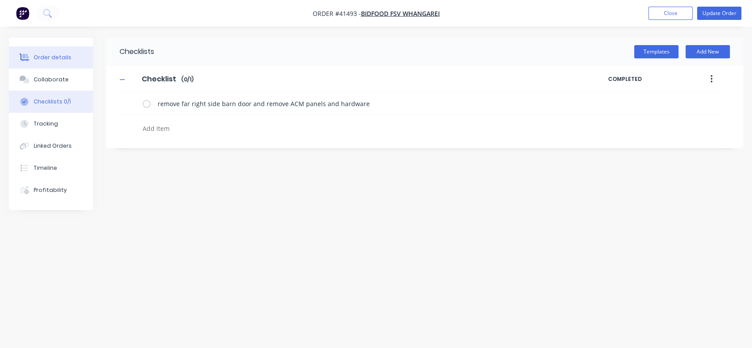
click at [53, 60] on div "Order details" at bounding box center [53, 58] width 38 height 8
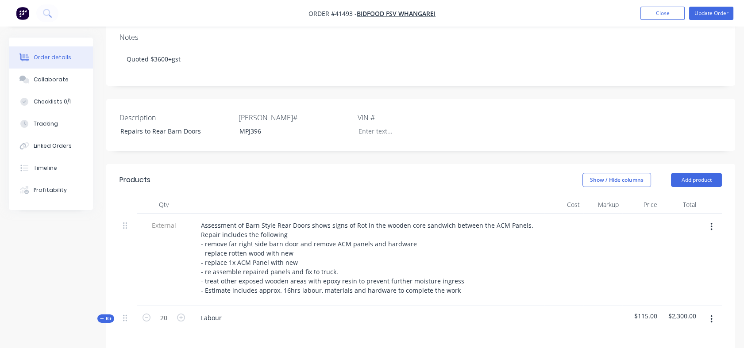
scroll to position [201, 0]
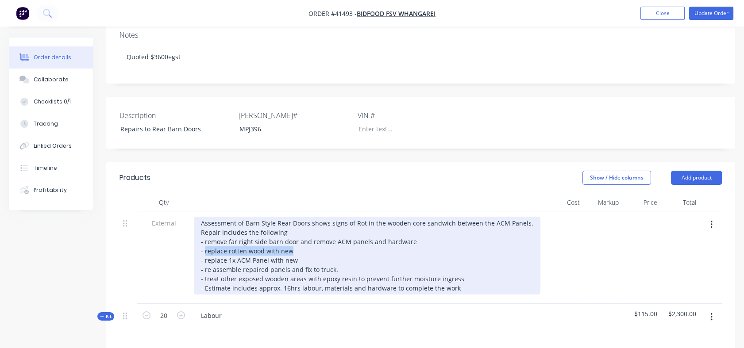
drag, startPoint x: 291, startPoint y: 215, endPoint x: 205, endPoint y: 210, distance: 85.6
click at [205, 217] on div "Assessment of Barn Style Rear Doors shows signs of Rot in the wooden core sandw…" at bounding box center [367, 256] width 347 height 78
copy div "replace rotten wood with new"
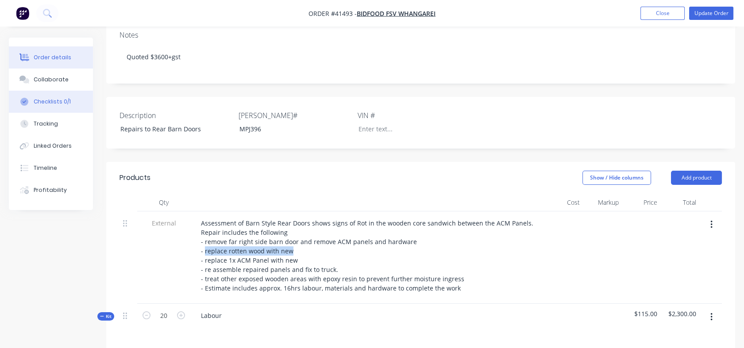
click at [46, 103] on div "Checklists 0/1" at bounding box center [52, 102] width 37 height 8
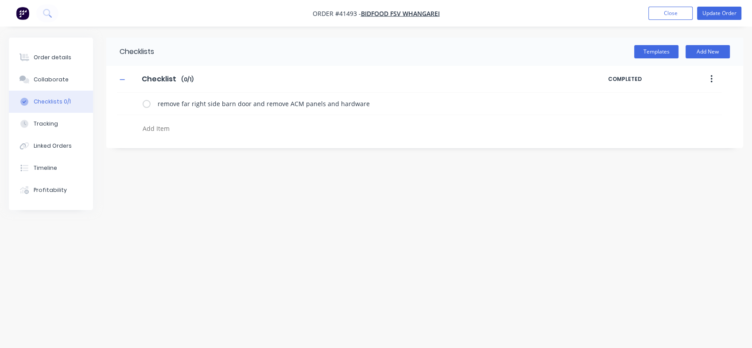
click at [161, 127] on textarea at bounding box center [333, 128] width 388 height 13
paste textarea "replace rotten wood with new"
type textarea "x"
type textarea "replace rotten wood with new"
type textarea "x"
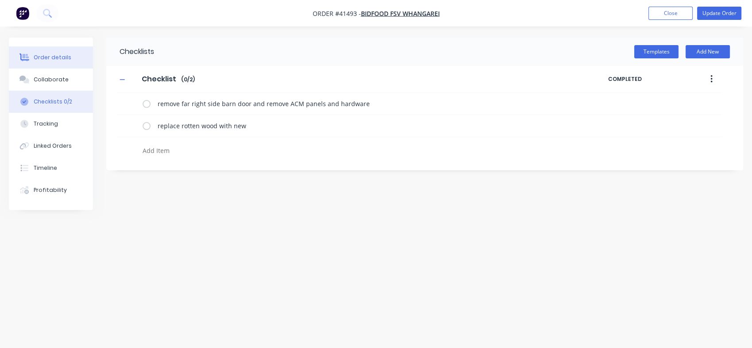
click at [61, 58] on div "Order details" at bounding box center [53, 58] width 38 height 8
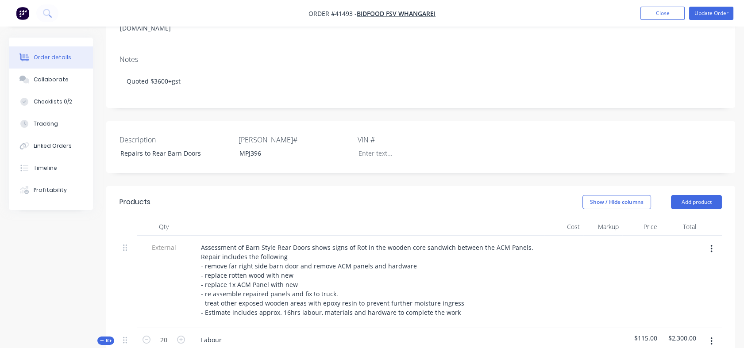
scroll to position [180, 0]
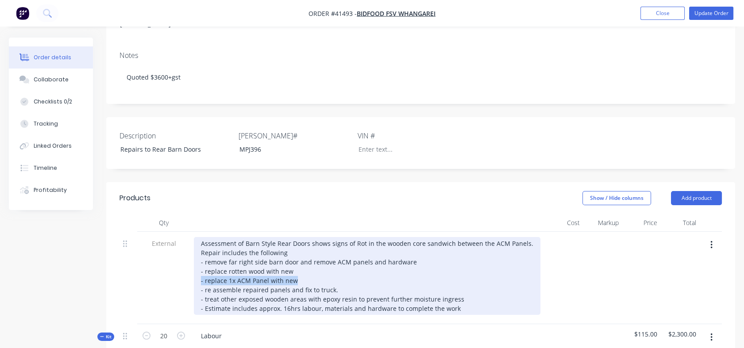
drag, startPoint x: 296, startPoint y: 243, endPoint x: 198, endPoint y: 245, distance: 97.4
click at [198, 245] on div "Assessment of Barn Style Rear Doors shows signs of Rot in the wooden core sandw…" at bounding box center [367, 276] width 347 height 78
click at [309, 244] on div "Assessment of Barn Style Rear Doors shows signs of Rot in the wooden core sandw…" at bounding box center [367, 276] width 347 height 78
drag, startPoint x: 309, startPoint y: 244, endPoint x: 205, endPoint y: 247, distance: 103.2
click at [205, 247] on div "Assessment of Barn Style Rear Doors shows signs of Rot in the wooden core sandw…" at bounding box center [367, 276] width 347 height 78
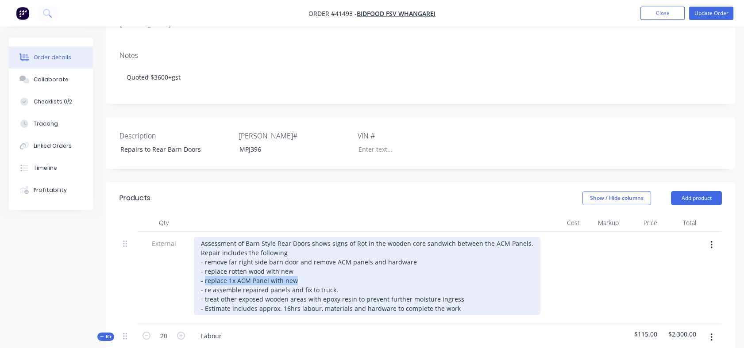
copy div "replace 1x ACM Panel with new"
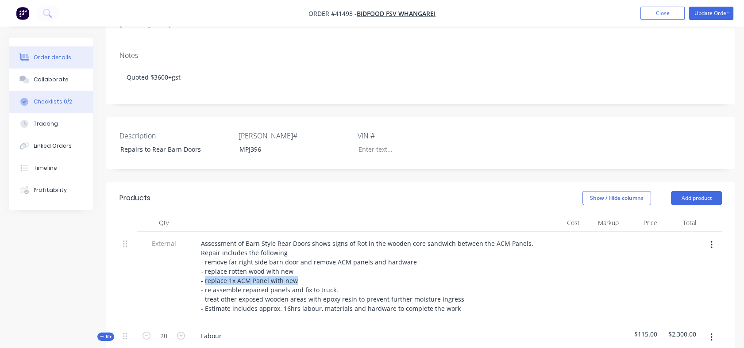
click at [50, 101] on div "Checklists 0/2" at bounding box center [53, 102] width 39 height 8
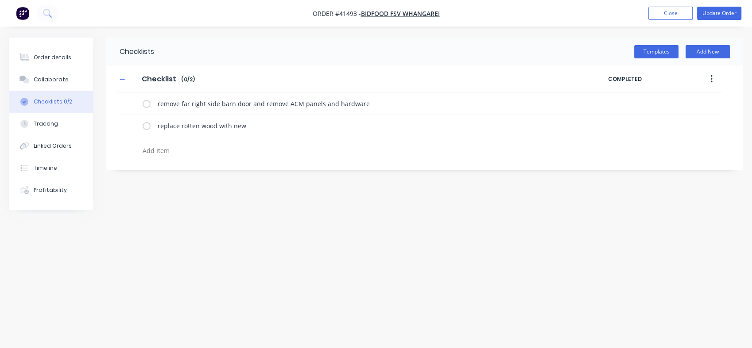
click at [153, 150] on textarea at bounding box center [333, 150] width 388 height 13
paste textarea "replace 1x ACM Panel with new"
type textarea "x"
type textarea "replace 1x ACM Panel with new"
type textarea "x"
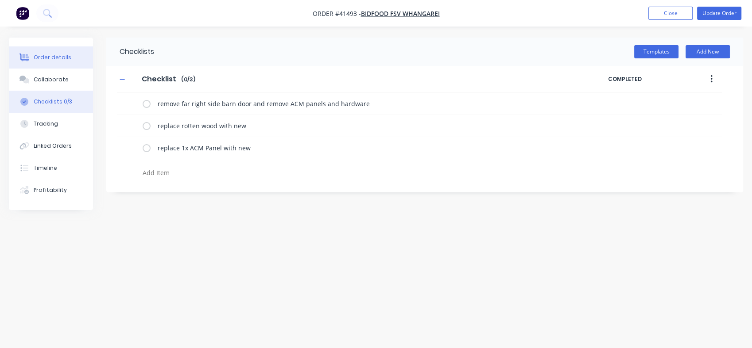
click at [54, 60] on div "Order details" at bounding box center [53, 58] width 38 height 8
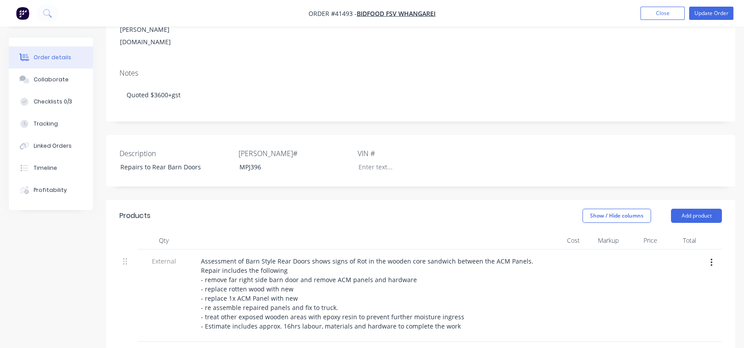
scroll to position [178, 0]
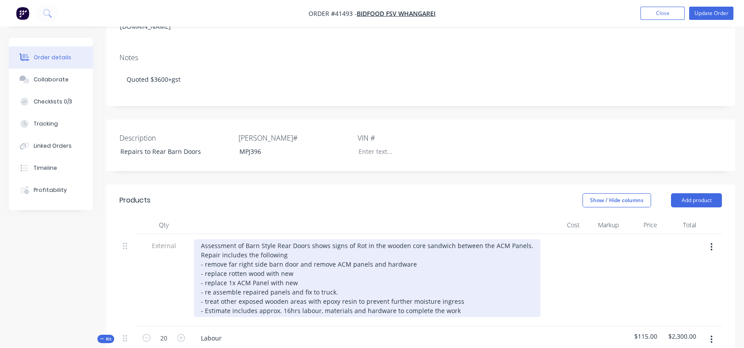
click at [460, 265] on div "Assessment of Barn Style Rear Doors shows signs of Rot in the wooden core sandw…" at bounding box center [367, 279] width 347 height 78
click at [454, 264] on div "Assessment of Barn Style Rear Doors shows signs of Rot in the wooden core sandw…" at bounding box center [367, 279] width 347 height 78
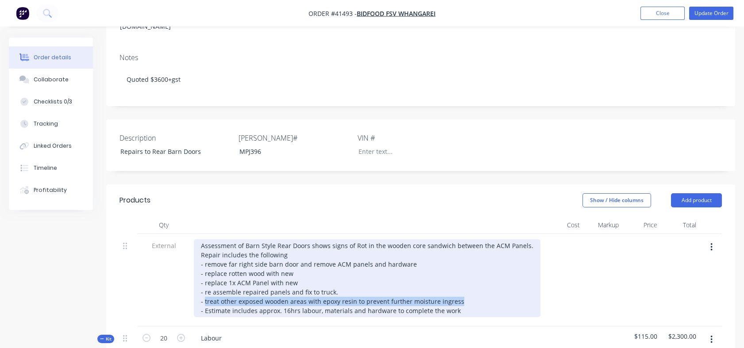
drag, startPoint x: 455, startPoint y: 264, endPoint x: 205, endPoint y: 263, distance: 250.6
click at [205, 263] on div "Assessment of Barn Style Rear Doors shows signs of Rot in the wooden core sandw…" at bounding box center [367, 279] width 347 height 78
copy div "treat other exposed wooden areas with epoxy resin to prevent further moisture i…"
click at [205, 263] on div "Assessment of Barn Style Rear Doors shows signs of Rot in the wooden core sandw…" at bounding box center [367, 279] width 347 height 78
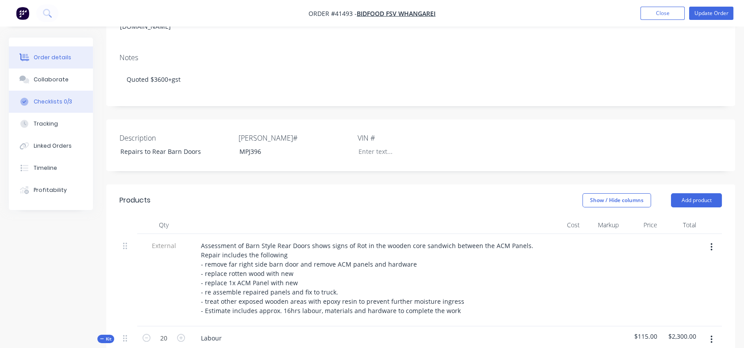
click at [52, 104] on div "Checklists 0/3" at bounding box center [53, 102] width 39 height 8
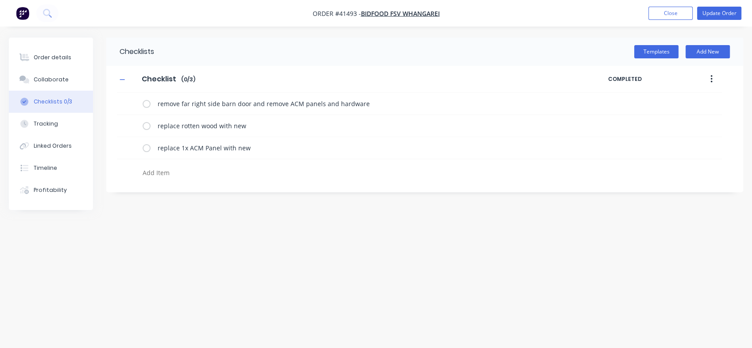
click at [152, 172] on textarea at bounding box center [333, 172] width 388 height 13
paste textarea "treat other exposed wooden areas with epoxy resin to prevent further moisture i…"
type textarea "x"
type textarea "treat other exposed wooden areas with epoxy resin to prevent further moisture i…"
type textarea "x"
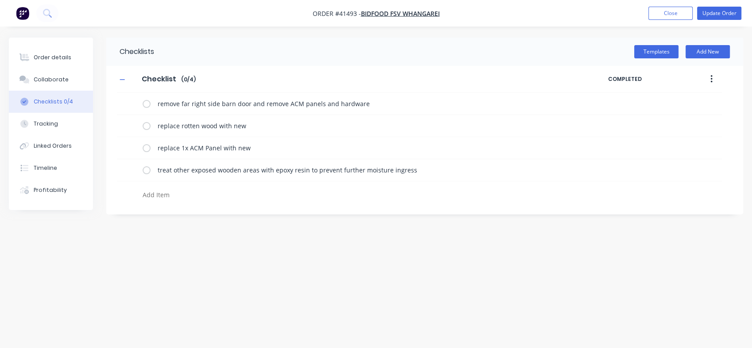
type textarea "x"
type textarea "t"
type textarea "x"
type textarea "ta"
type textarea "x"
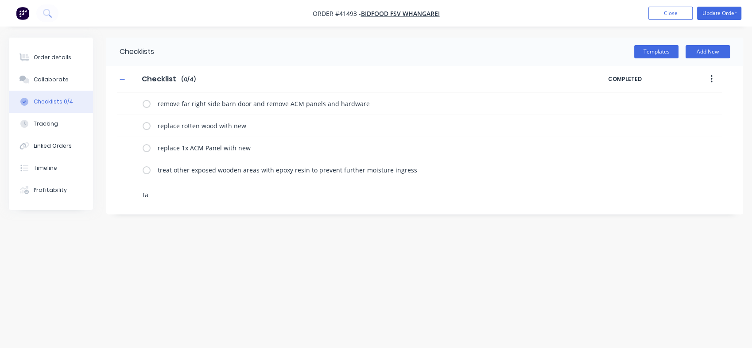
type textarea "tak"
type textarea "x"
type textarea "take"
type textarea "x"
type textarea "take"
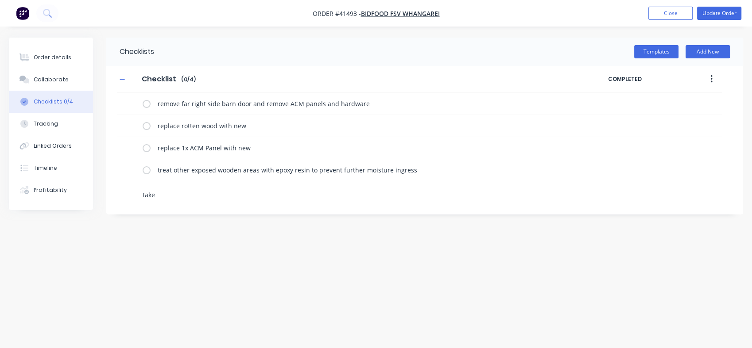
type textarea "x"
type textarea "take p"
type textarea "x"
type textarea "take ph"
type textarea "x"
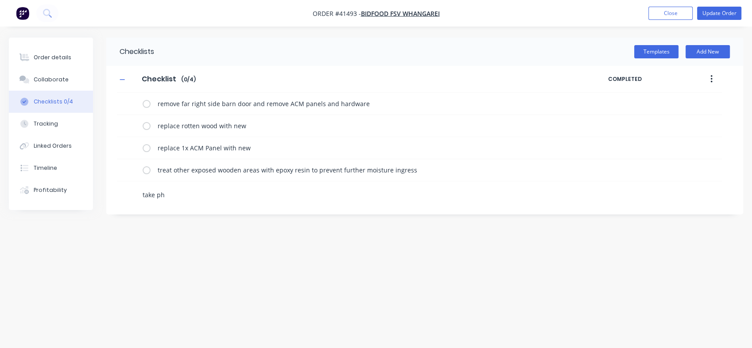
type textarea "take pho"
type textarea "x"
type textarea "take phot"
type textarea "x"
type textarea "take photo"
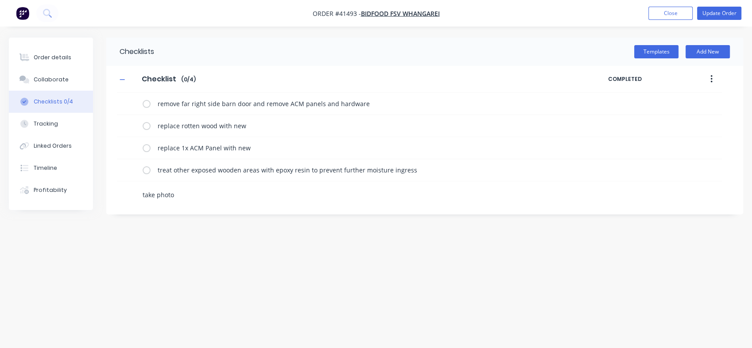
type textarea "x"
type textarea "take photos"
type textarea "x"
type textarea "take photos"
type textarea "x"
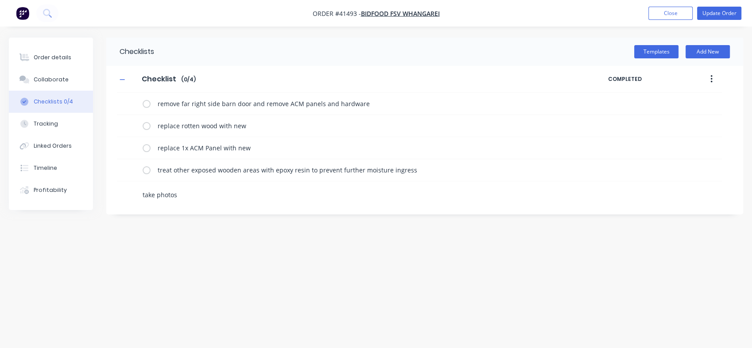
type textarea "take photos o"
type textarea "x"
type textarea "take photos of"
type textarea "x"
type textarea "take photos of y"
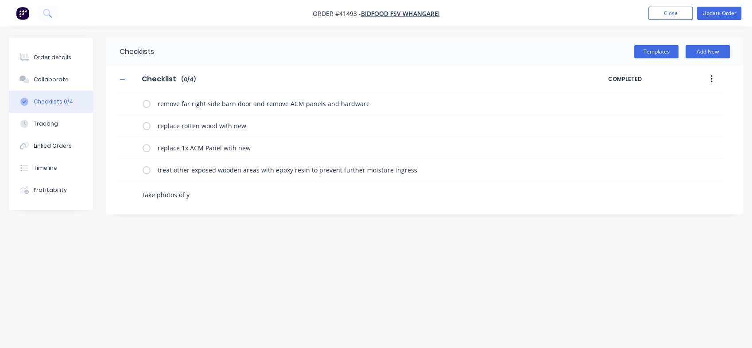
type textarea "x"
type textarea "take photos of yo"
type textarea "x"
type textarea "take photos of you"
type textarea "x"
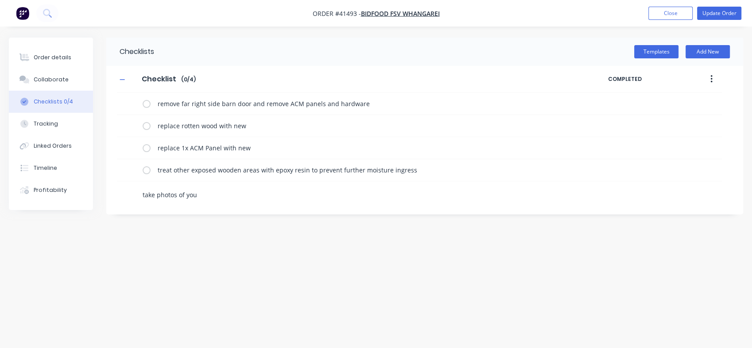
type textarea "take photos of your"
type textarea "x"
type textarea "take photos of your"
type textarea "x"
type textarea "take photos of your w"
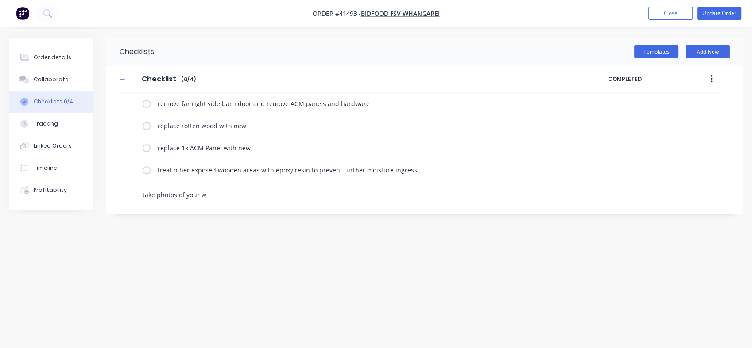
type textarea "x"
type textarea "take photos of your wor"
type textarea "x"
type textarea "take photos of your worw"
type textarea "x"
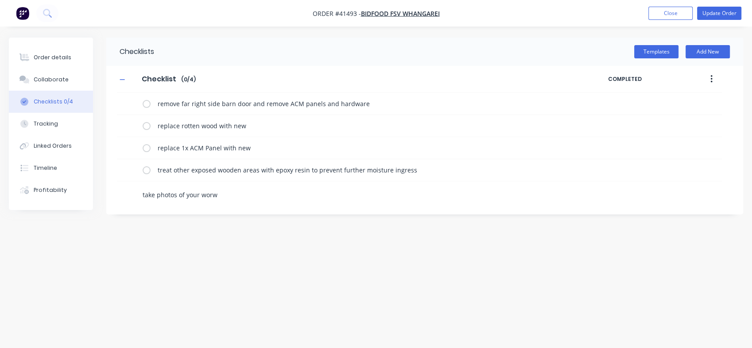
type textarea "take photos of your worwk"
type textarea "x"
type textarea "take photos of your worw"
type textarea "x"
type textarea "take photos of your wor"
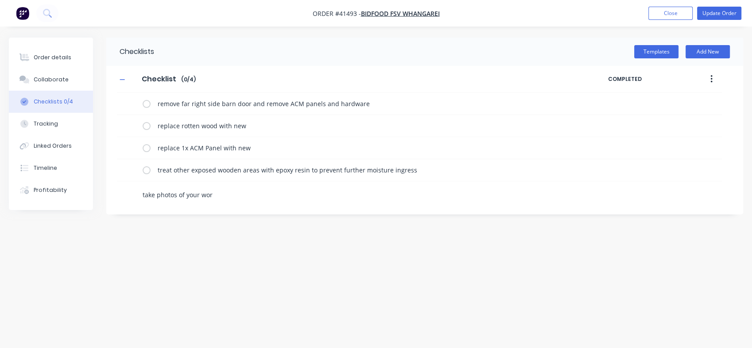
type textarea "x"
type textarea "take photos of your work"
type textarea "x"
type textarea "take photos of your work"
type textarea "x"
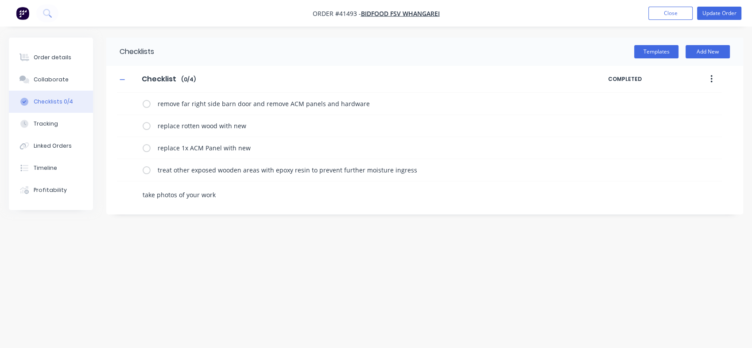
type textarea "take photos of your work a"
type textarea "x"
type textarea "take photos of your work an"
type textarea "x"
type textarea "take photos of your work and"
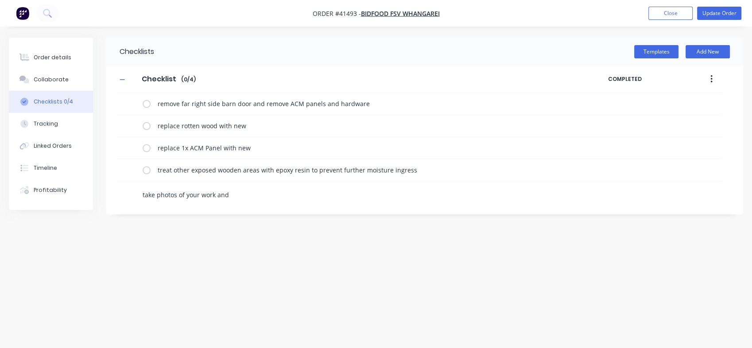
type textarea "x"
type textarea "take photos of your work and"
type textarea "x"
type textarea "take photos of your work and u"
type textarea "x"
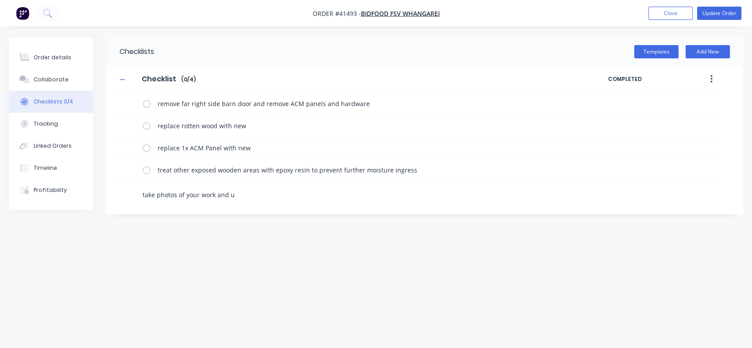
type textarea "take photos of your work and up"
type textarea "x"
type textarea "take photos of your work and upl"
type textarea "x"
type textarea "take photos of your work and uplo"
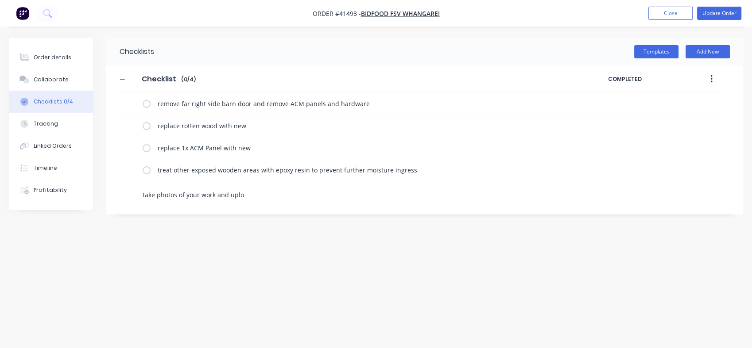
type textarea "x"
type textarea "take photos of your work and uploa"
type textarea "x"
type textarea "take photos of your work and upload"
type textarea "x"
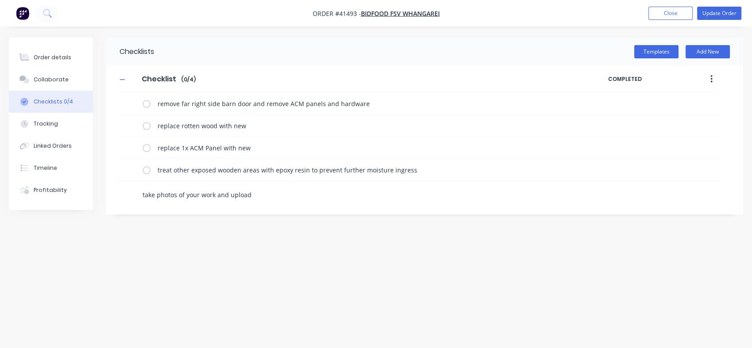
type textarea "take photos of your work and upload"
type textarea "x"
type textarea "take photos of your work and upload t"
type textarea "x"
type textarea "take photos of your work and upload to"
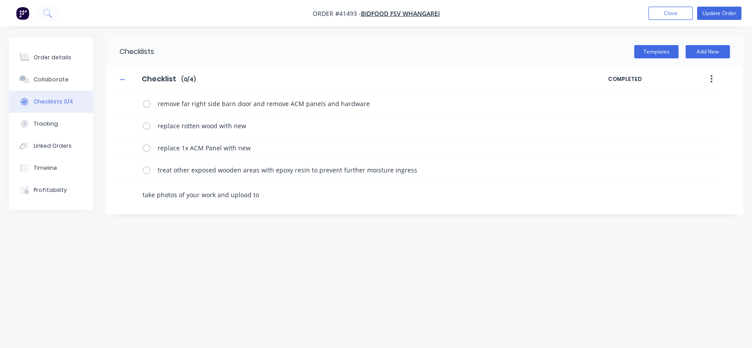
type textarea "x"
type textarea "take photos of your work and upload to"
type textarea "x"
type textarea "take photos of your work and upload to c"
type textarea "x"
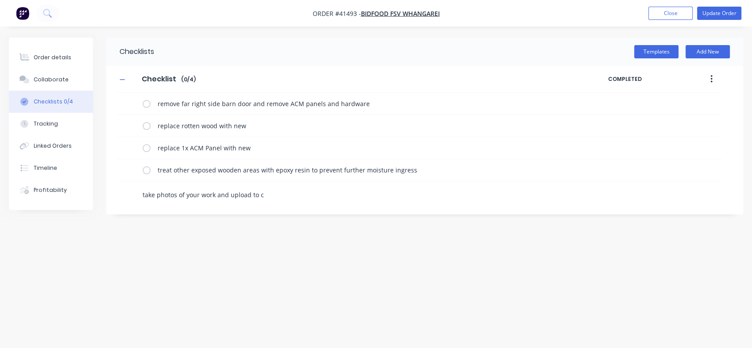
type textarea "take photos of your work and upload to co"
type textarea "x"
type textarea "take photos of your work and upload to col"
type textarea "x"
type textarea "take photos of your work and upload to coll"
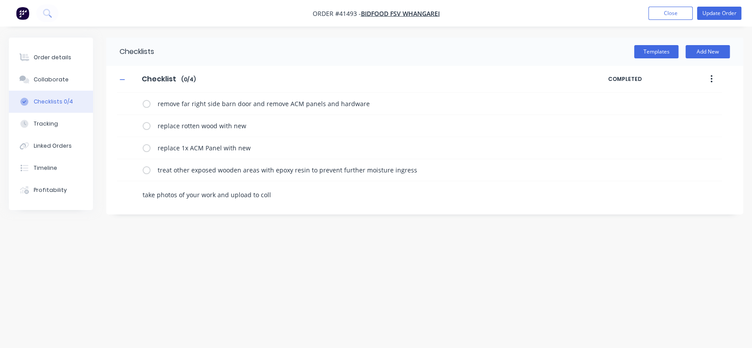
type textarea "x"
type textarea "take photos of your work and upload to colla"
type textarea "x"
type textarea "take photos of your work and upload to collab"
type textarea "x"
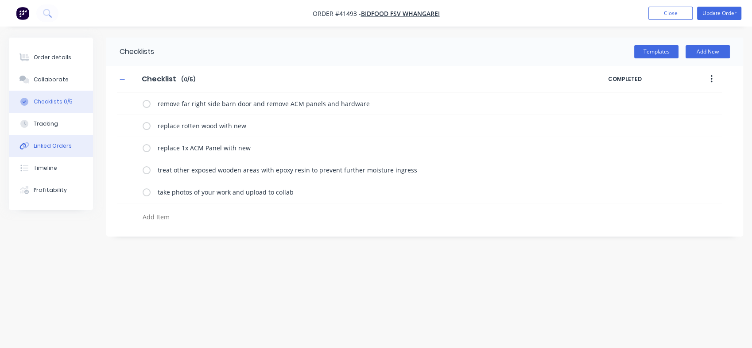
type textarea "x"
click at [45, 145] on div "Linked Orders" at bounding box center [53, 146] width 38 height 8
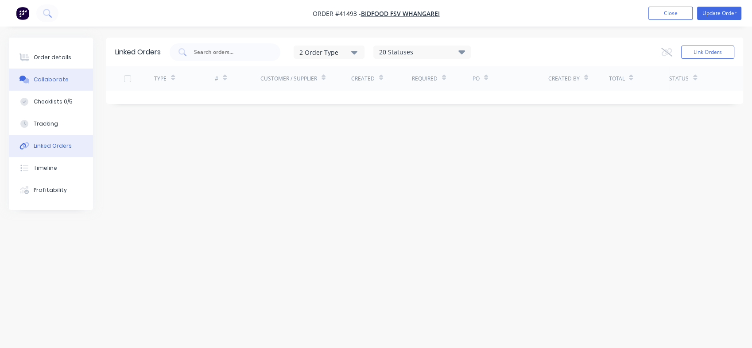
click at [50, 78] on div "Collaborate" at bounding box center [51, 80] width 35 height 8
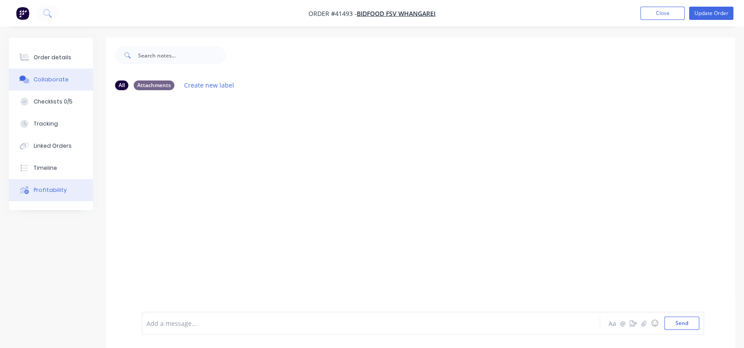
click at [36, 189] on div "Profitability" at bounding box center [50, 190] width 33 height 8
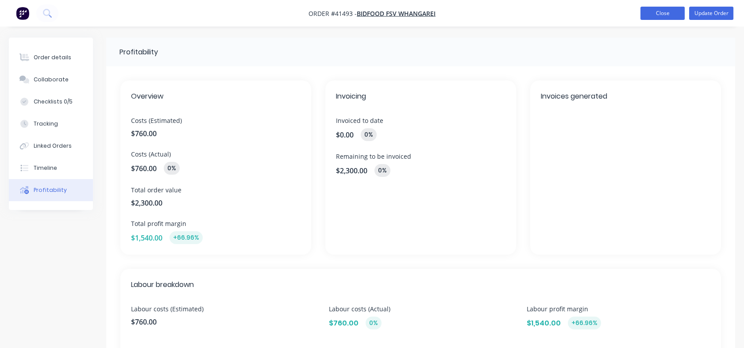
click at [665, 12] on button "Close" at bounding box center [663, 13] width 44 height 13
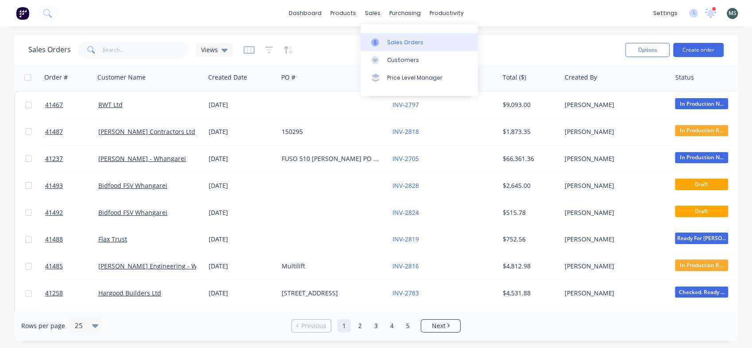
click at [393, 44] on div "Sales Orders" at bounding box center [405, 43] width 36 height 8
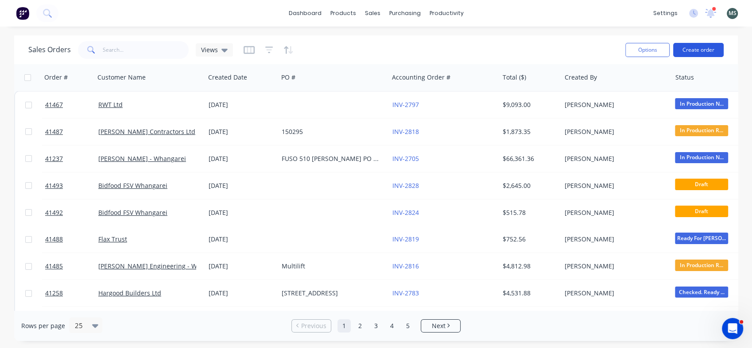
click at [694, 50] on button "Create order" at bounding box center [698, 50] width 50 height 14
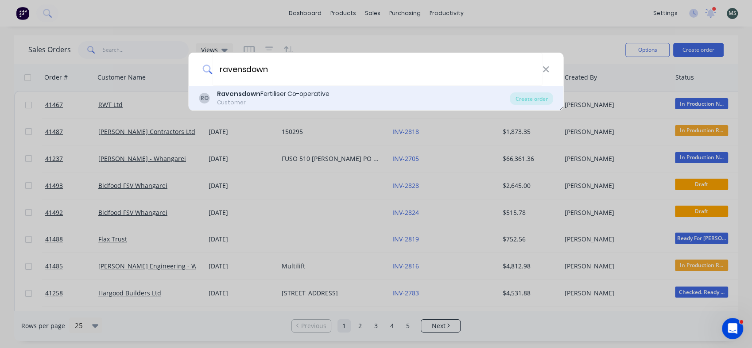
type input "ravensdown"
click at [295, 95] on div "Ravensdown Fertiliser Co-operative" at bounding box center [273, 93] width 112 height 9
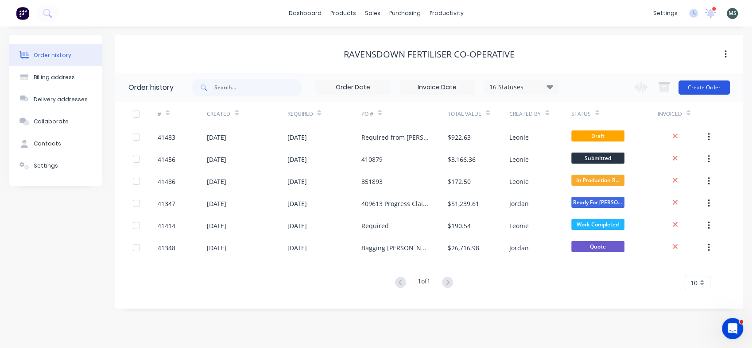
click at [694, 83] on button "Create Order" at bounding box center [703, 88] width 51 height 14
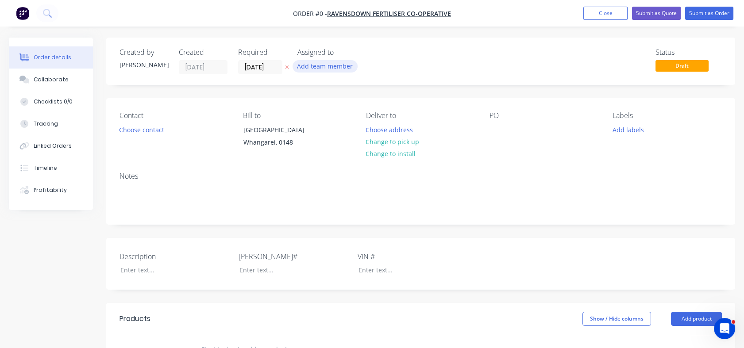
click at [329, 71] on button "Add team member" at bounding box center [325, 66] width 65 height 12
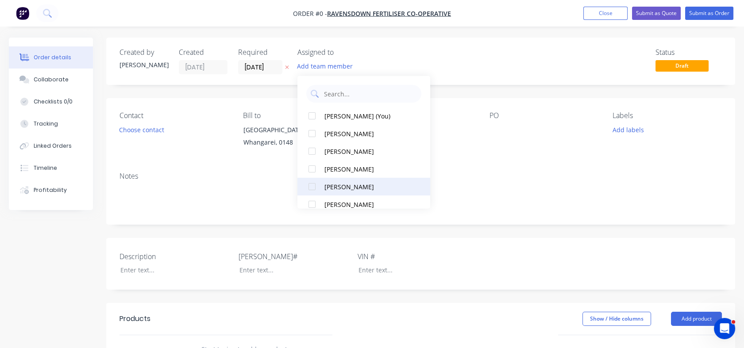
click at [333, 188] on div "[PERSON_NAME]" at bounding box center [369, 186] width 89 height 9
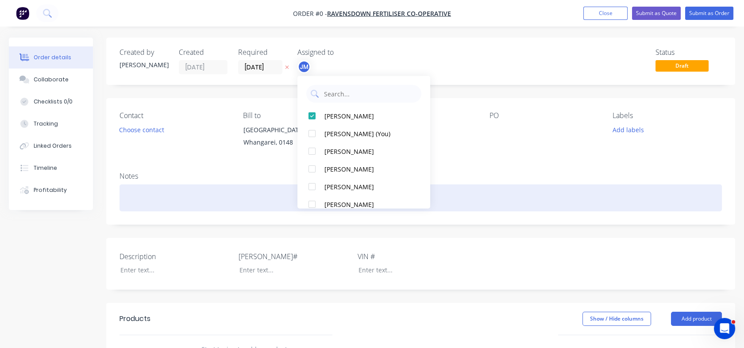
click at [156, 207] on div "Order details Collaborate Checklists 0/0 Tracking Linked Orders Timeline Profit…" at bounding box center [372, 314] width 744 height 553
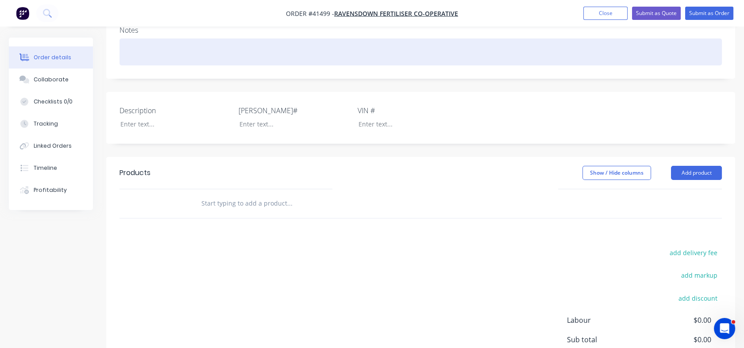
scroll to position [147, 0]
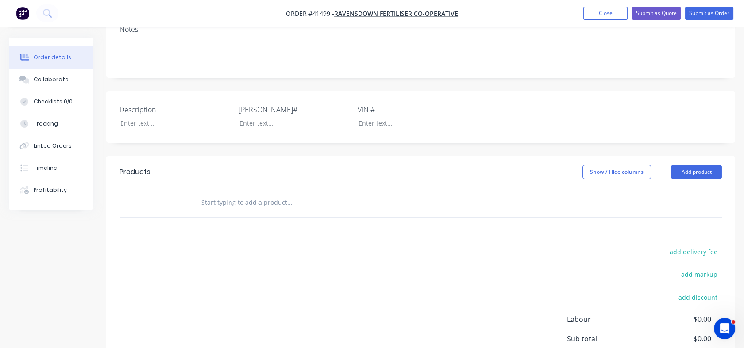
click at [235, 212] on input "text" at bounding box center [289, 203] width 177 height 18
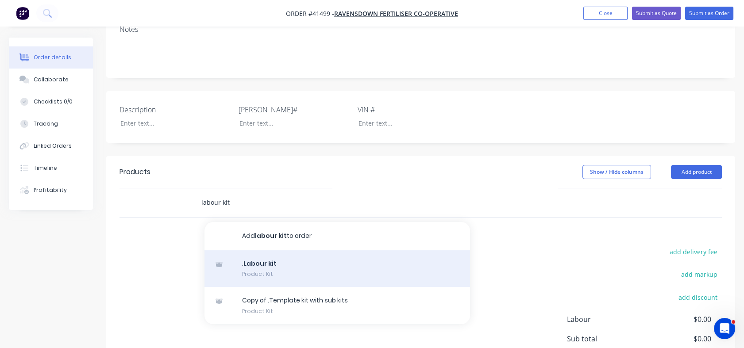
type input "labour kit"
click at [265, 276] on div ". Labour kit Product Kit" at bounding box center [338, 269] width 266 height 37
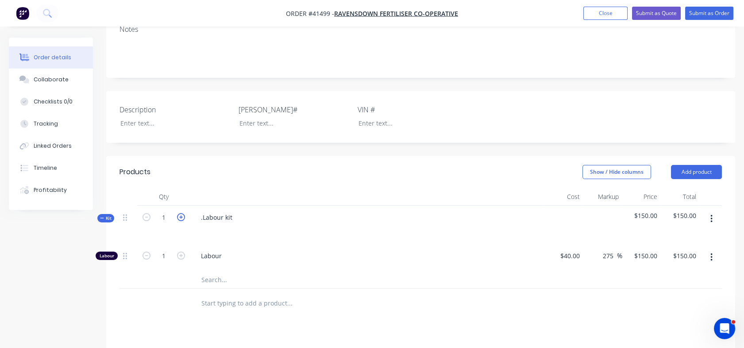
click at [181, 221] on icon "button" at bounding box center [181, 217] width 8 height 8
type input "2"
type input "$300.00"
click at [181, 221] on icon "button" at bounding box center [181, 217] width 8 height 8
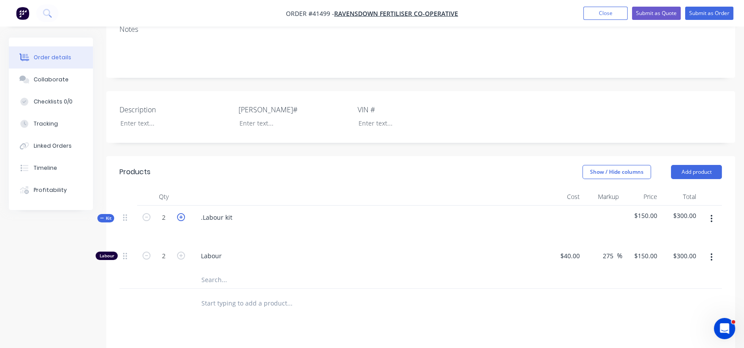
type input "3"
type input "$450.00"
click at [181, 221] on icon "button" at bounding box center [181, 217] width 8 height 8
type input "4"
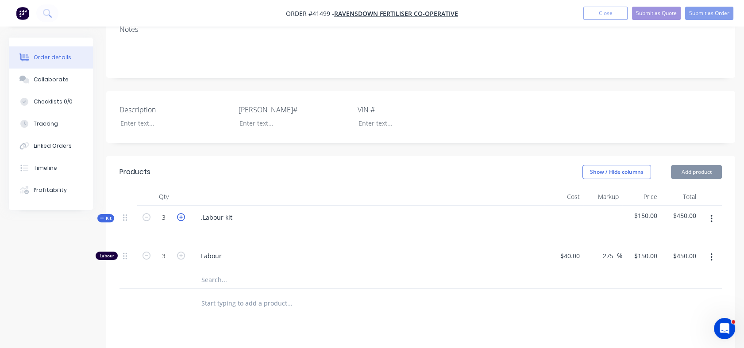
type input "4"
type input "$600.00"
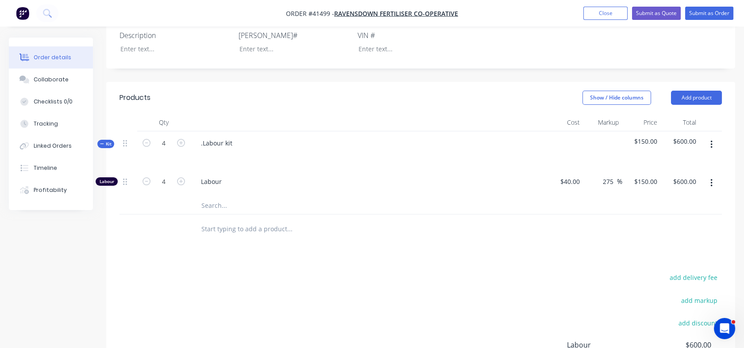
scroll to position [243, 0]
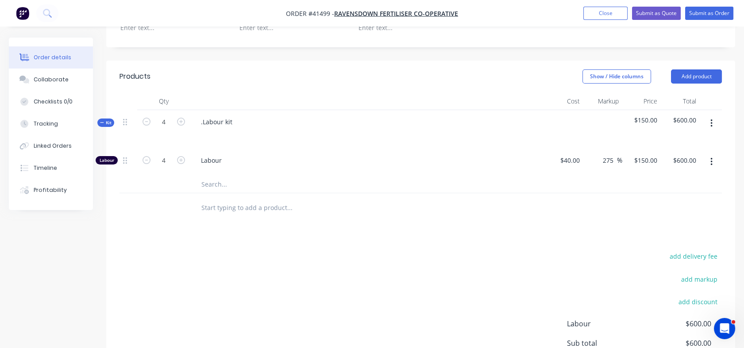
click at [211, 216] on input "text" at bounding box center [289, 208] width 177 height 18
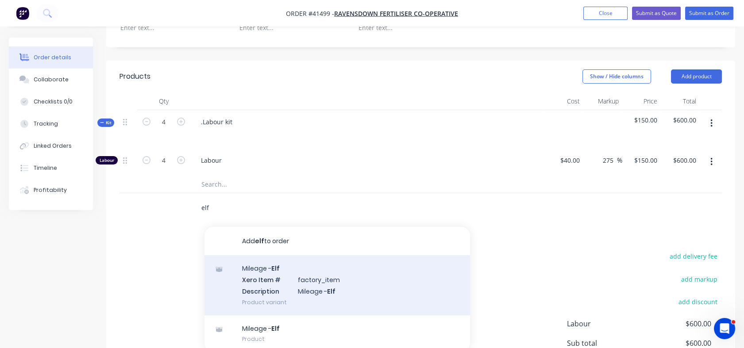
type input "elf"
click at [271, 286] on div "Mileage - Elf Xero Item # factory_item Description Mileage - Elf Product variant" at bounding box center [338, 285] width 266 height 60
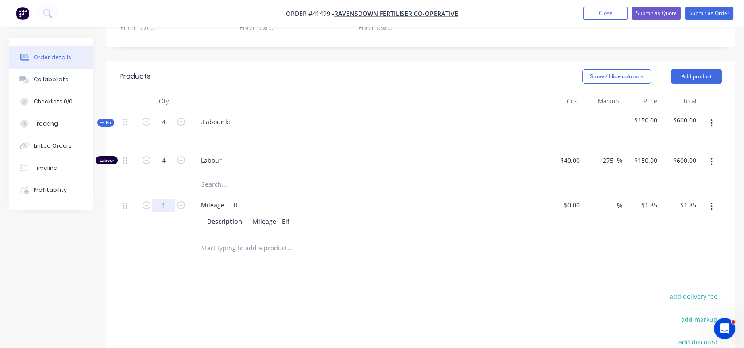
click at [166, 129] on input "1" at bounding box center [163, 122] width 23 height 13
click at [705, 13] on button "Submit as Order" at bounding box center [709, 13] width 48 height 13
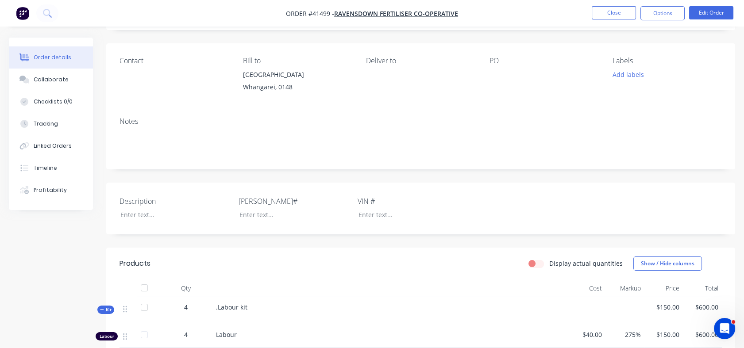
scroll to position [78, 0]
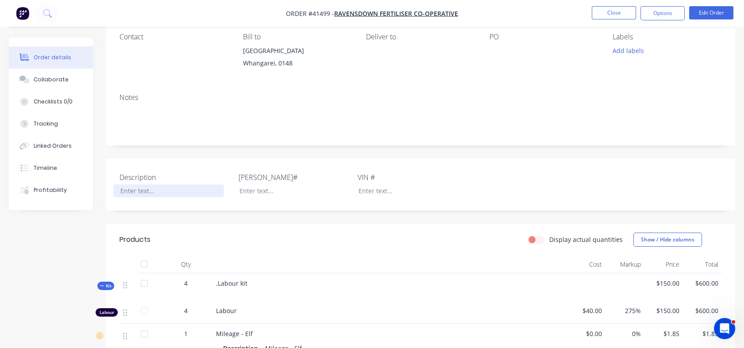
click at [131, 193] on div at bounding box center [168, 191] width 111 height 13
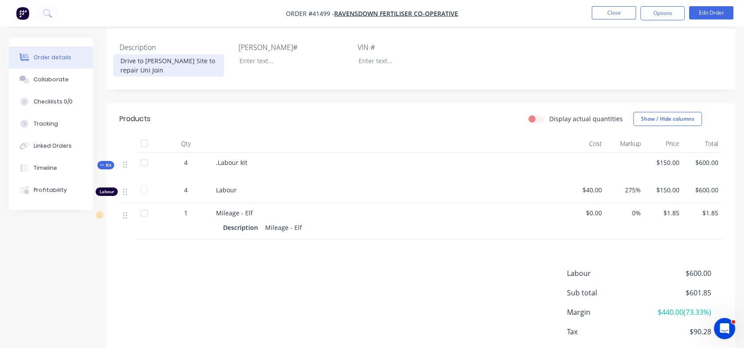
scroll to position [208, 0]
click at [188, 213] on div "1" at bounding box center [186, 213] width 46 height 9
click at [186, 213] on span "1" at bounding box center [186, 213] width 4 height 9
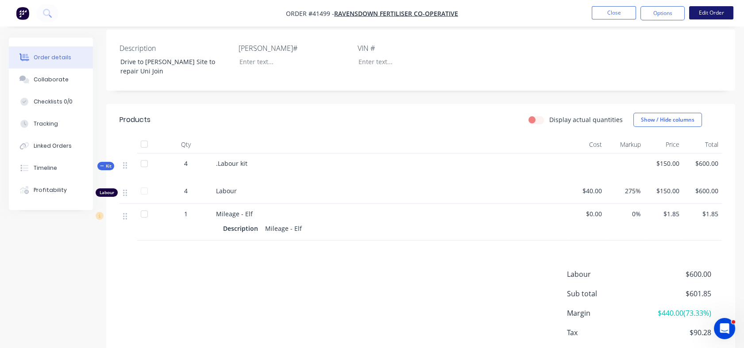
click at [715, 9] on button "Edit Order" at bounding box center [711, 12] width 44 height 13
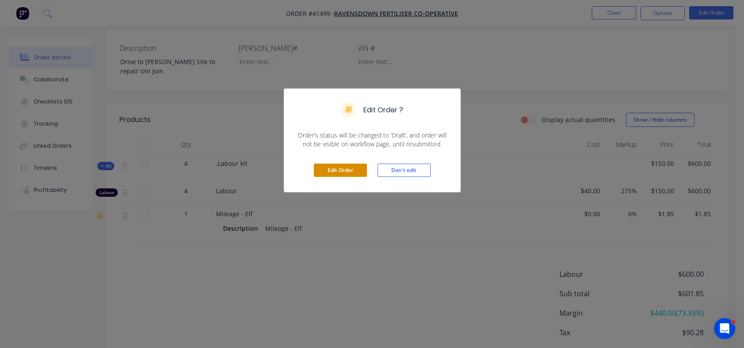
click at [335, 174] on button "Edit Order" at bounding box center [340, 170] width 53 height 13
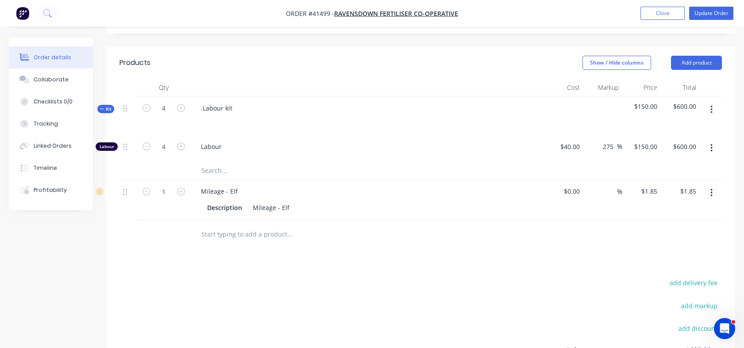
scroll to position [299, 0]
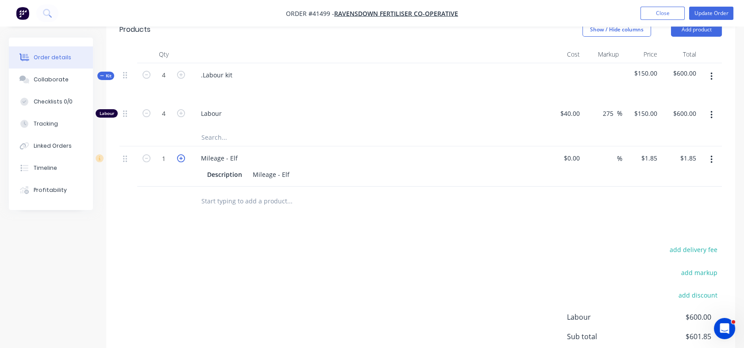
click at [182, 162] on icon "button" at bounding box center [181, 159] width 8 height 8
type input "2"
type input "$3.70"
click at [182, 162] on icon "button" at bounding box center [181, 159] width 8 height 8
type input "3"
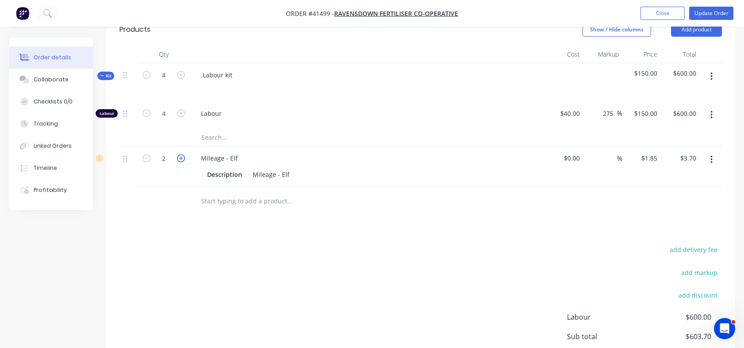
type input "$5.55"
click at [182, 162] on icon "button" at bounding box center [181, 159] width 8 height 8
type input "4"
type input "$7.40"
click at [182, 162] on icon "button" at bounding box center [181, 159] width 8 height 8
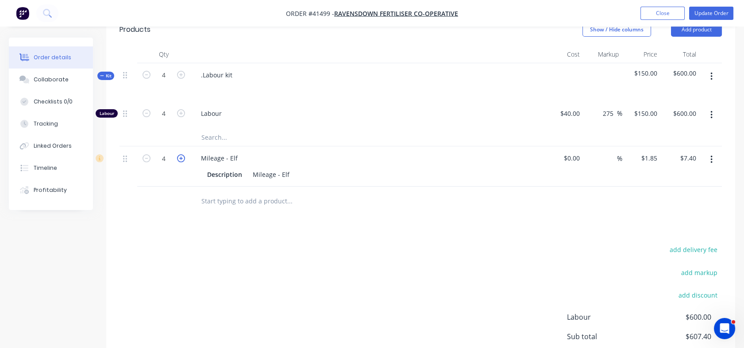
type input "5"
type input "$9.25"
click at [182, 162] on icon "button" at bounding box center [181, 159] width 8 height 8
type input "6"
type input "$11.10"
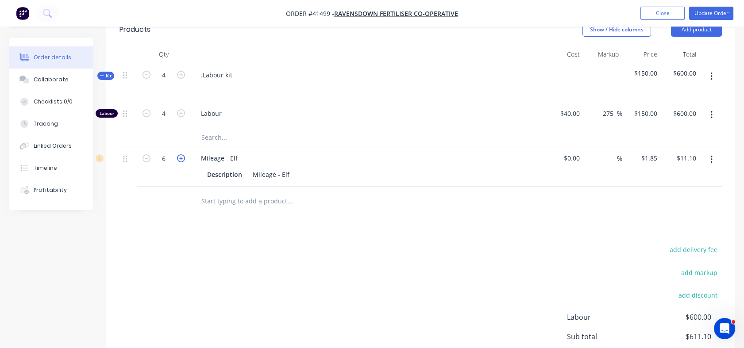
click at [182, 162] on icon "button" at bounding box center [181, 159] width 8 height 8
type input "7"
type input "$12.95"
click at [182, 162] on icon "button" at bounding box center [181, 159] width 8 height 8
type input "8"
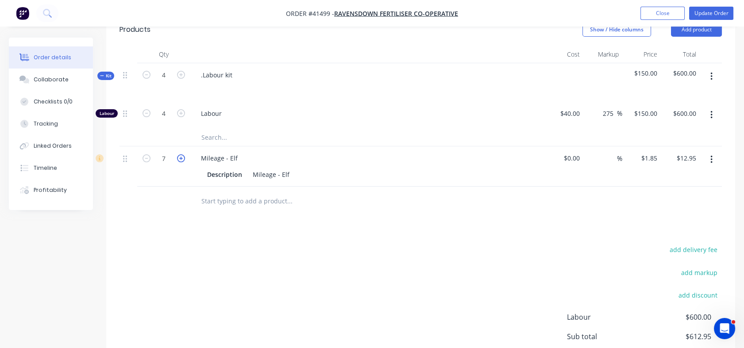
type input "$14.80"
click at [182, 162] on icon "button" at bounding box center [181, 159] width 8 height 8
type input "9"
type input "$16.65"
click at [182, 162] on icon "button" at bounding box center [181, 159] width 8 height 8
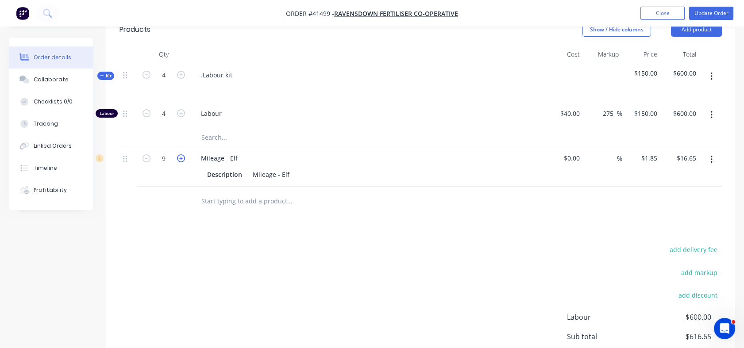
type input "10"
type input "$18.50"
click at [182, 162] on icon "button" at bounding box center [181, 159] width 8 height 8
type input "11"
type input "$20.35"
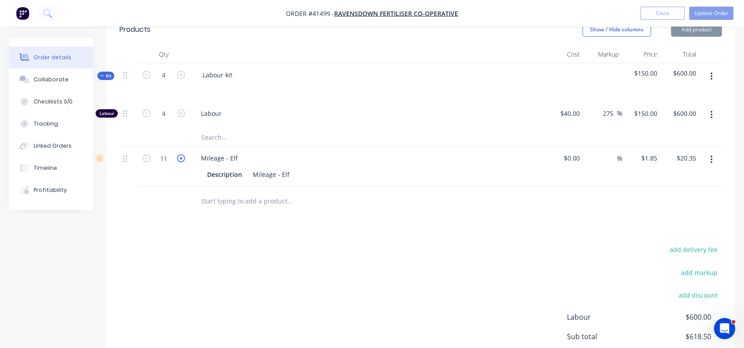
click at [182, 162] on icon "button" at bounding box center [181, 159] width 8 height 8
type input "12"
type input "$22.20"
click at [182, 162] on icon "button" at bounding box center [181, 159] width 8 height 8
type input "13"
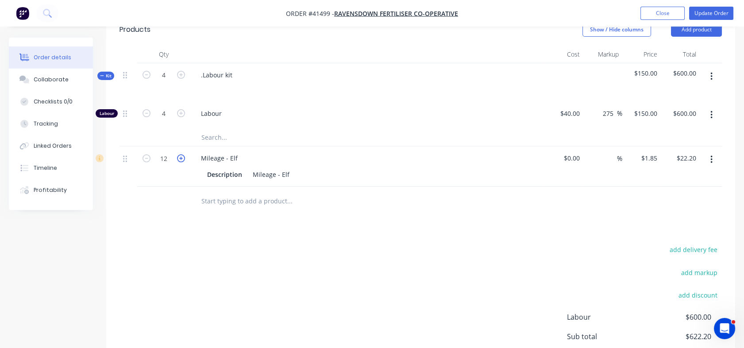
type input "$24.05"
click at [182, 162] on icon "button" at bounding box center [181, 159] width 8 height 8
type input "14"
type input "$25.90"
click at [182, 162] on icon "button" at bounding box center [181, 159] width 8 height 8
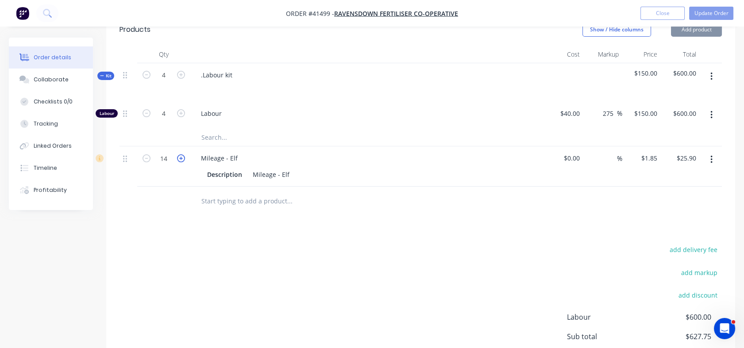
type input "15"
type input "$27.75"
click at [182, 162] on icon "button" at bounding box center [181, 159] width 8 height 8
type input "16"
type input "$29.60"
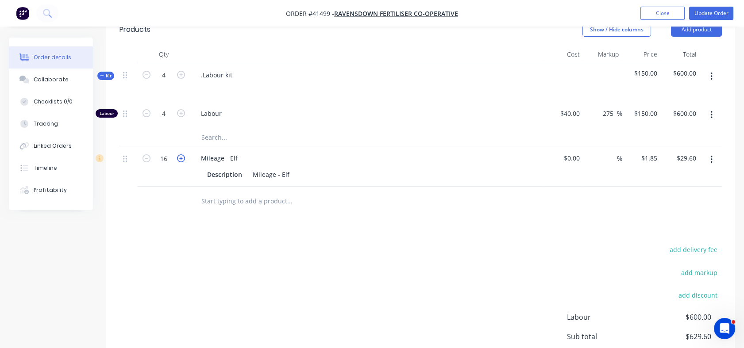
click at [182, 162] on icon "button" at bounding box center [181, 159] width 8 height 8
type input "17"
type input "$31.45"
click at [182, 162] on icon "button" at bounding box center [181, 159] width 8 height 8
type input "18"
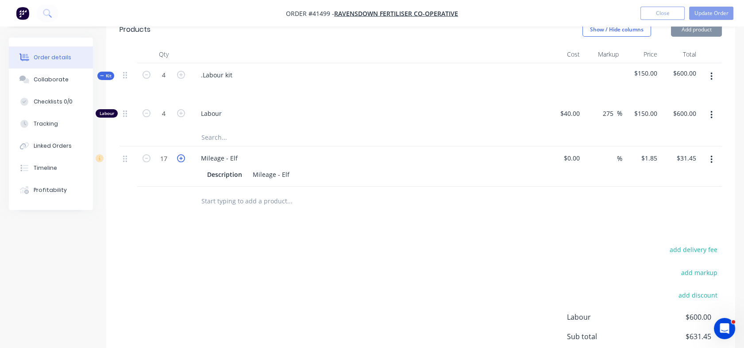
type input "$33.30"
click at [182, 162] on icon "button" at bounding box center [181, 159] width 8 height 8
type input "19"
type input "$35.15"
click at [182, 162] on icon "button" at bounding box center [181, 159] width 8 height 8
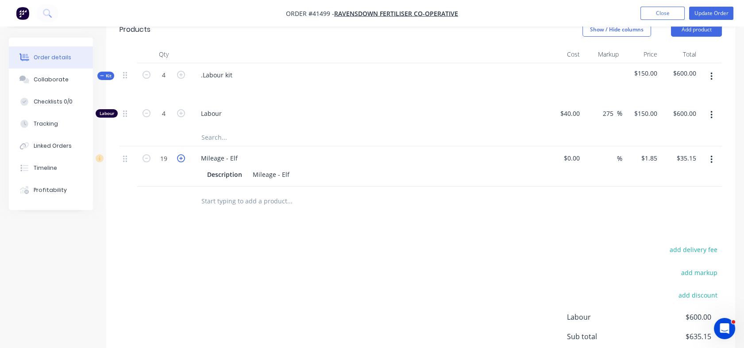
type input "20"
type input "$37.00"
click at [182, 162] on icon "button" at bounding box center [181, 159] width 8 height 8
type input "21"
type input "$38.85"
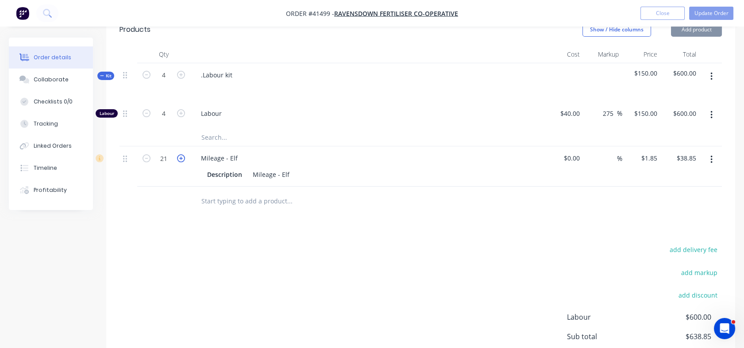
click at [182, 162] on icon "button" at bounding box center [181, 159] width 8 height 8
type input "22"
type input "$40.70"
click at [182, 162] on icon "button" at bounding box center [181, 159] width 8 height 8
type input "23"
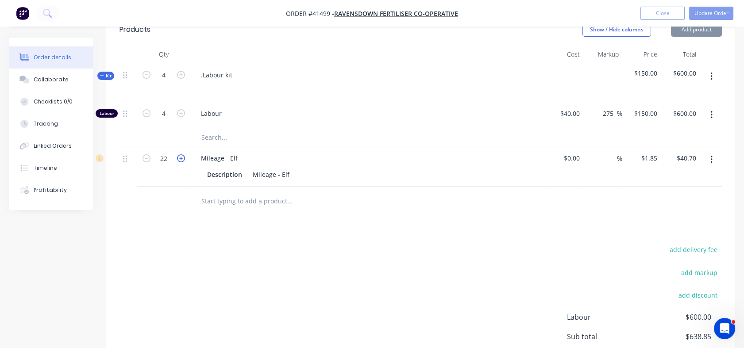
type input "$42.55"
click at [182, 162] on icon "button" at bounding box center [181, 159] width 8 height 8
type input "24"
type input "$44.40"
click at [182, 162] on icon "button" at bounding box center [181, 159] width 8 height 8
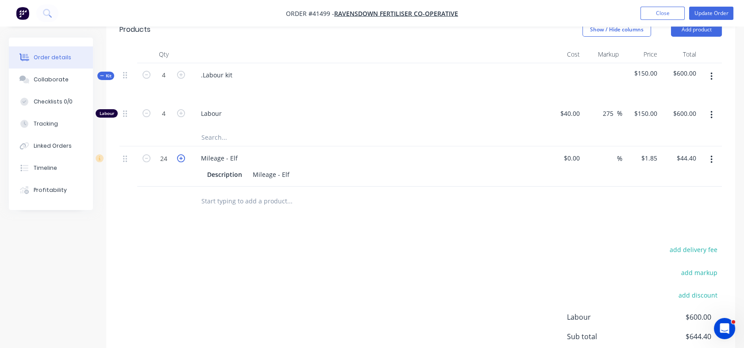
type input "25"
type input "$46.25"
click at [182, 162] on icon "button" at bounding box center [181, 159] width 8 height 8
type input "26"
type input "$48.10"
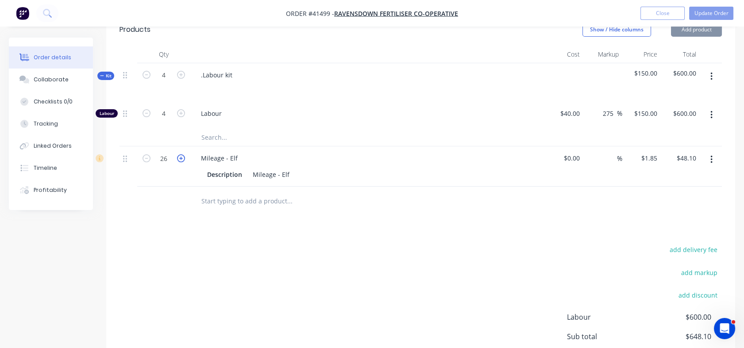
click at [182, 162] on icon "button" at bounding box center [181, 159] width 8 height 8
type input "27"
type input "$49.95"
click at [182, 162] on icon "button" at bounding box center [181, 159] width 8 height 8
type input "28"
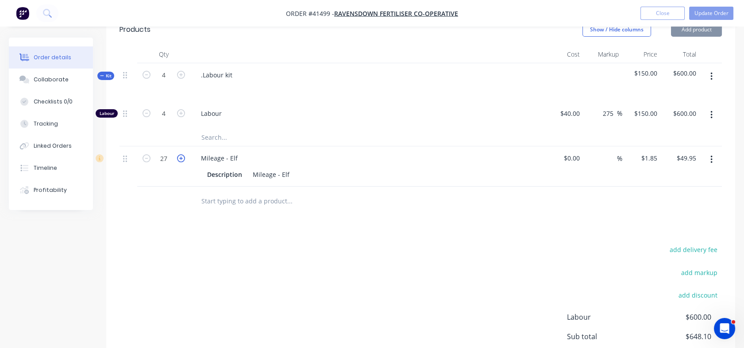
type input "$51.80"
click at [182, 162] on icon "button" at bounding box center [181, 159] width 8 height 8
type input "29"
type input "$53.65"
click at [182, 162] on icon "button" at bounding box center [181, 159] width 8 height 8
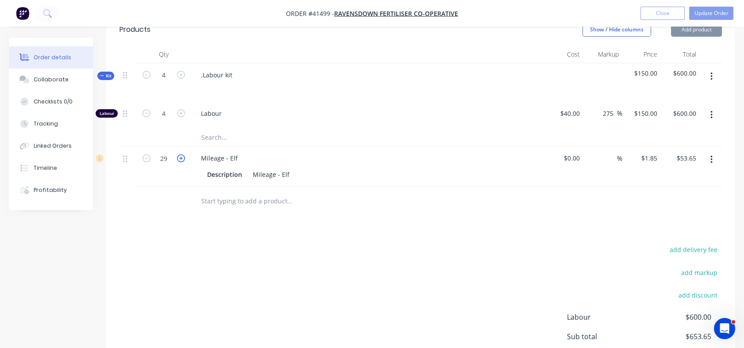
type input "30"
type input "$55.50"
click at [182, 162] on icon "button" at bounding box center [181, 159] width 8 height 8
type input "31"
type input "$57.35"
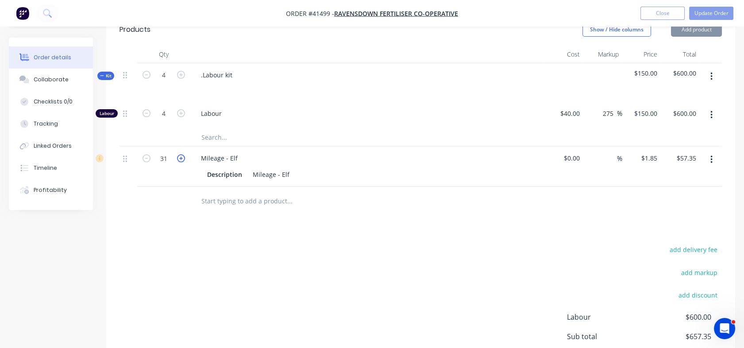
click at [182, 162] on icon "button" at bounding box center [181, 159] width 8 height 8
type input "32"
type input "$59.20"
click at [182, 162] on icon "button" at bounding box center [181, 159] width 8 height 8
type input "33"
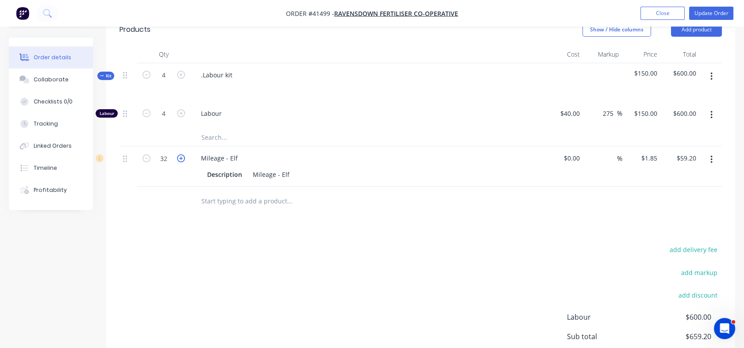
type input "$61.05"
click at [182, 162] on icon "button" at bounding box center [181, 159] width 8 height 8
type input "34"
type input "$62.90"
click at [182, 162] on icon "button" at bounding box center [181, 159] width 8 height 8
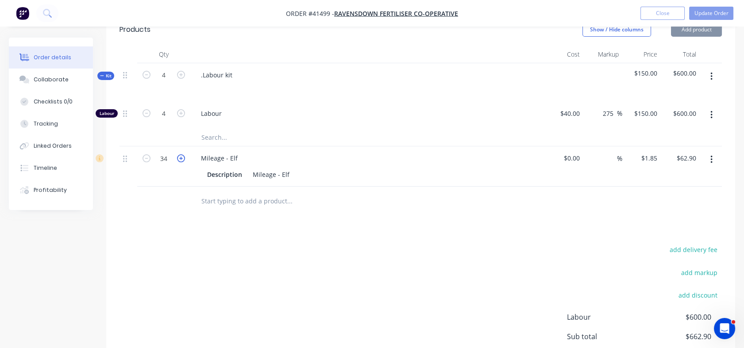
type input "35"
type input "$64.75"
click at [182, 162] on icon "button" at bounding box center [181, 159] width 8 height 8
type input "36"
type input "$66.60"
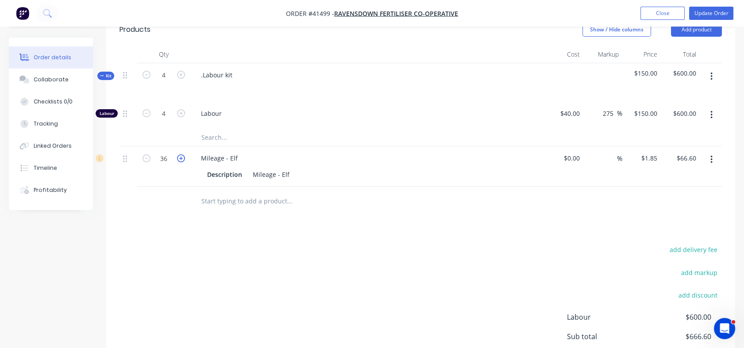
click at [182, 162] on icon "button" at bounding box center [181, 159] width 8 height 8
type input "37"
type input "$68.45"
click at [182, 162] on icon "button" at bounding box center [181, 159] width 8 height 8
type input "38"
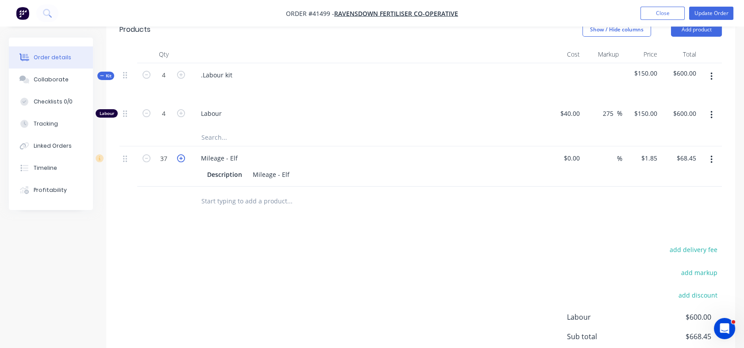
type input "$70.30"
click at [182, 162] on icon "button" at bounding box center [181, 159] width 8 height 8
type input "39"
type input "$72.15"
click at [182, 162] on icon "button" at bounding box center [181, 159] width 8 height 8
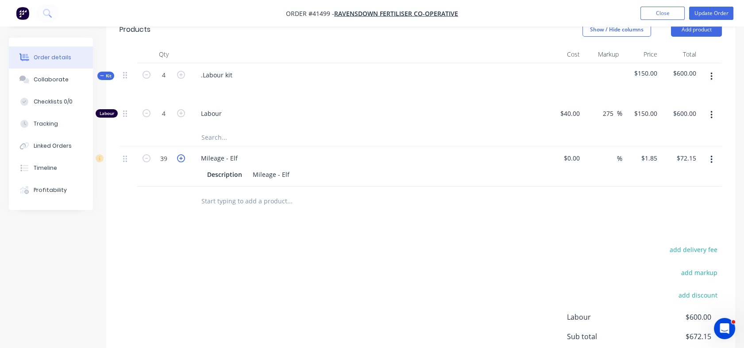
type input "40"
type input "$74.00"
click at [182, 162] on icon "button" at bounding box center [181, 159] width 8 height 8
type input "41"
type input "$75.85"
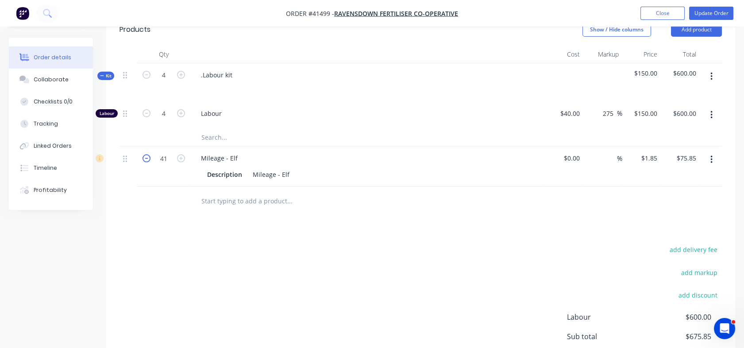
click at [146, 162] on icon "button" at bounding box center [147, 159] width 8 height 8
type input "40"
type input "$74.00"
click at [258, 181] on div "Mileage - Elf" at bounding box center [271, 174] width 44 height 13
click at [252, 181] on div "Mileage - Elf" at bounding box center [271, 174] width 44 height 13
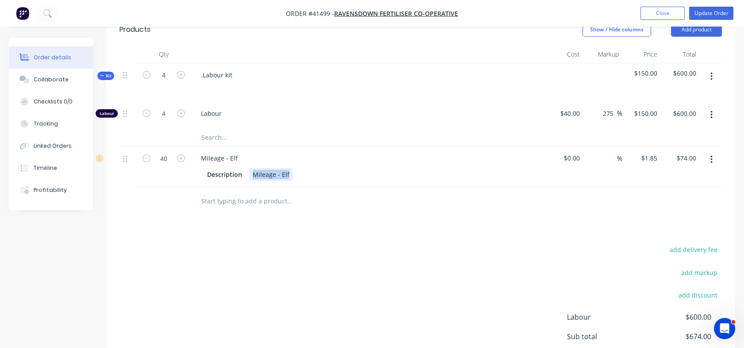
drag, startPoint x: 252, startPoint y: 186, endPoint x: 298, endPoint y: 194, distance: 46.5
click at [298, 187] on div "Mileage - Elf Description Mileage - Elf" at bounding box center [367, 167] width 354 height 40
click at [708, 13] on button "Update Order" at bounding box center [711, 13] width 44 height 13
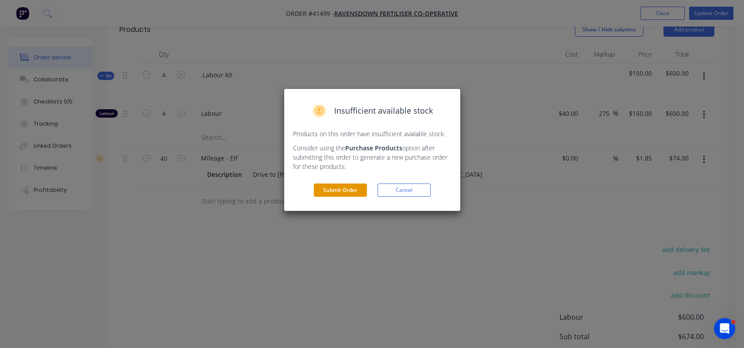
click at [337, 195] on button "Submit Order" at bounding box center [340, 190] width 53 height 13
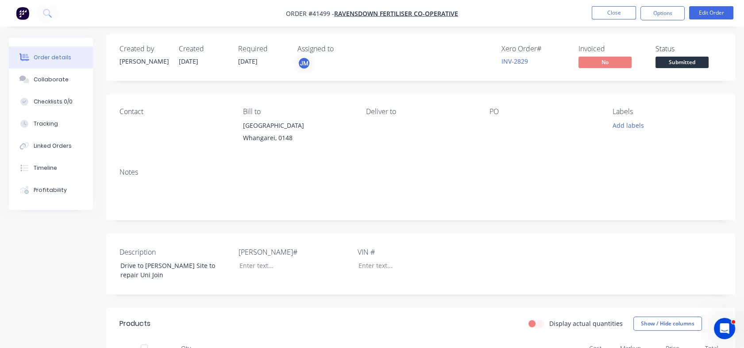
scroll to position [0, 0]
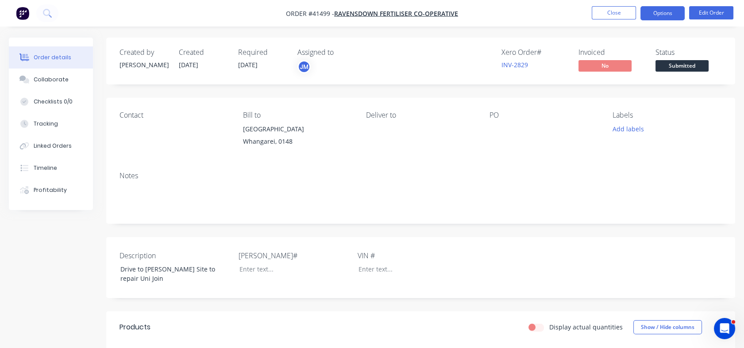
click at [660, 19] on button "Options" at bounding box center [663, 13] width 44 height 14
click at [50, 128] on button "Tracking" at bounding box center [51, 124] width 84 height 22
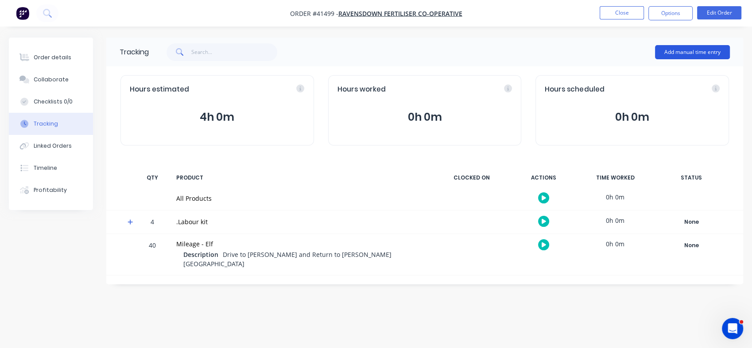
click at [684, 56] on button "Add manual time entry" at bounding box center [692, 52] width 75 height 14
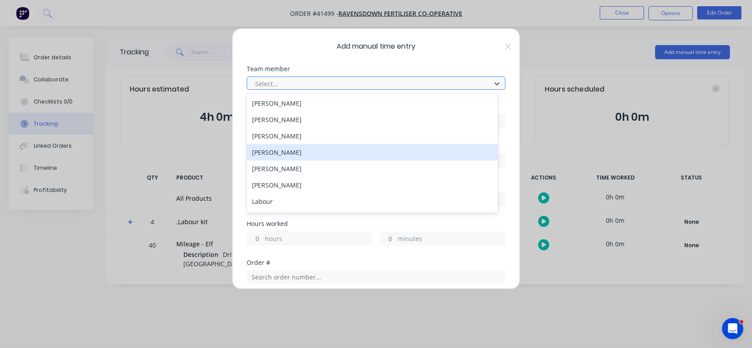
click at [357, 152] on div "[PERSON_NAME]" at bounding box center [372, 152] width 251 height 16
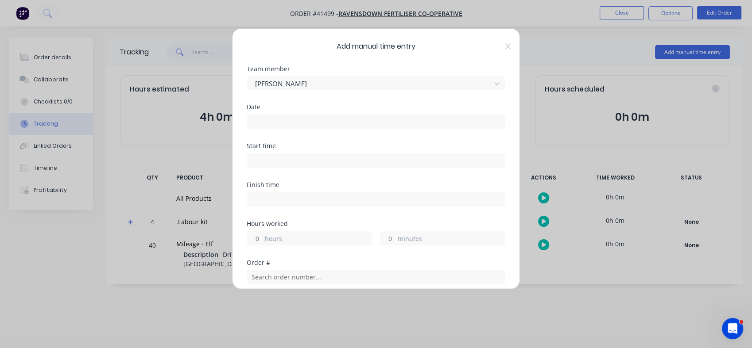
click at [309, 159] on input at bounding box center [376, 160] width 258 height 13
type input "03:01 PM"
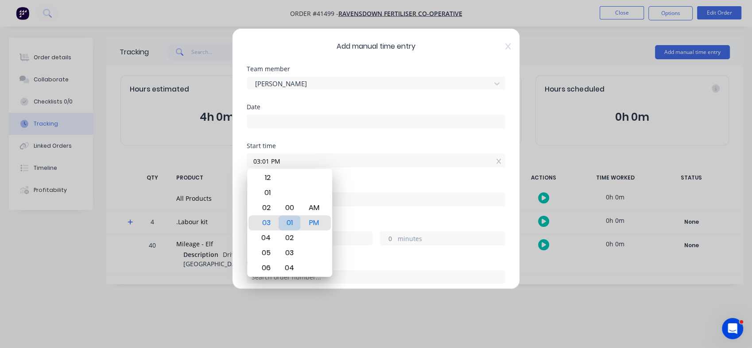
click at [278, 222] on div "01" at bounding box center [289, 223] width 22 height 15
click at [552, 122] on div "Add manual time entry Team member Jamie Macrae Date Start time 03:01 PM Finish …" at bounding box center [376, 174] width 752 height 348
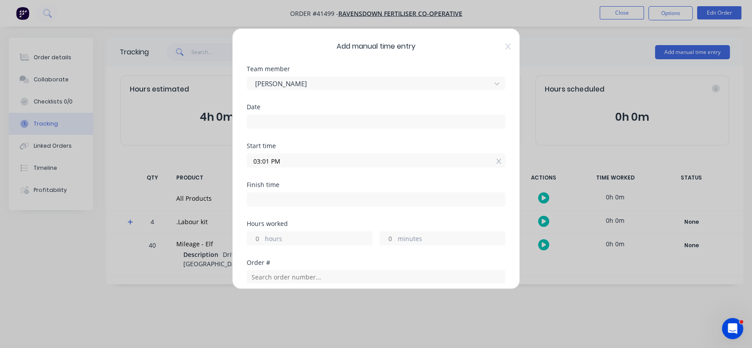
click at [294, 130] on div "Date" at bounding box center [376, 123] width 259 height 39
click at [294, 125] on input at bounding box center [376, 121] width 258 height 13
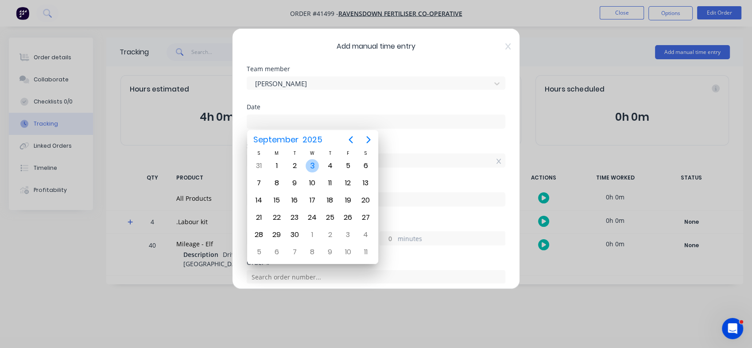
click at [308, 163] on div "3" at bounding box center [311, 165] width 13 height 13
type input "03/09/2025"
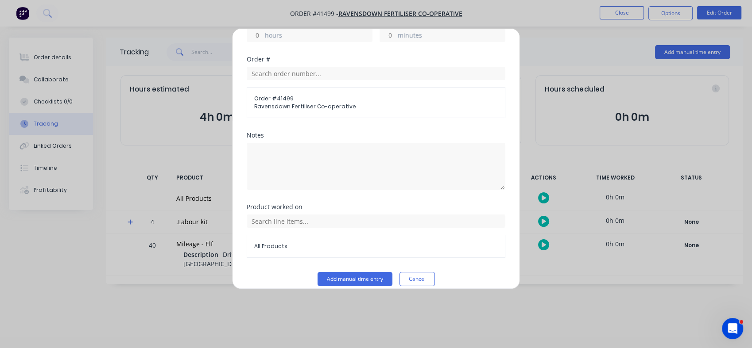
scroll to position [213, 0]
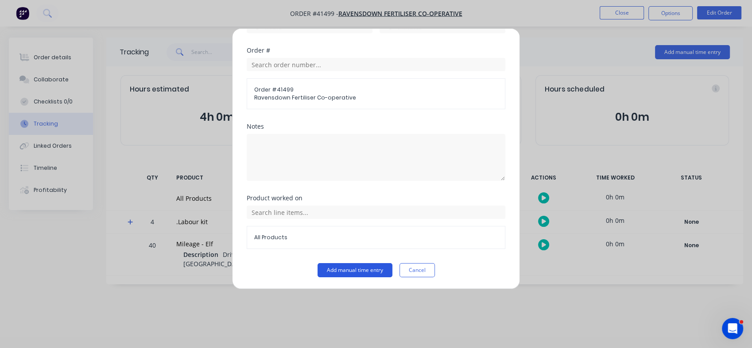
click at [352, 273] on button "Add manual time entry" at bounding box center [354, 270] width 75 height 14
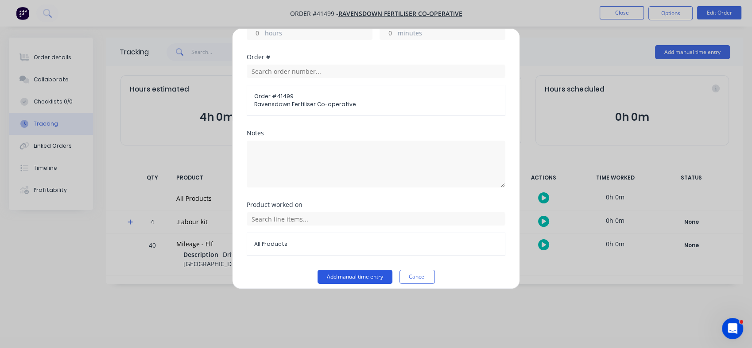
scroll to position [219, 0]
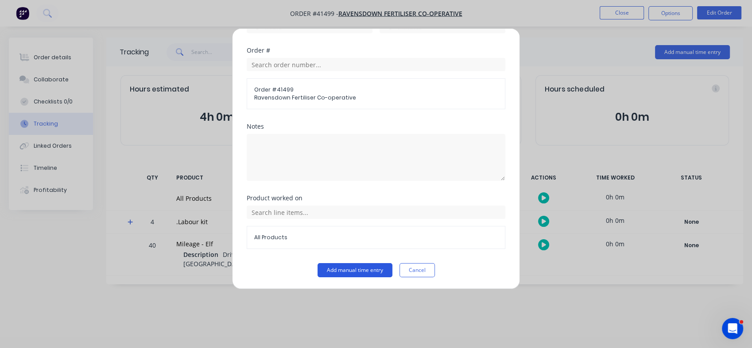
click at [352, 273] on button "Add manual time entry" at bounding box center [354, 270] width 75 height 14
click at [317, 270] on button "Add manual time entry" at bounding box center [354, 270] width 75 height 14
click at [328, 270] on button "Add manual time entry" at bounding box center [354, 270] width 75 height 14
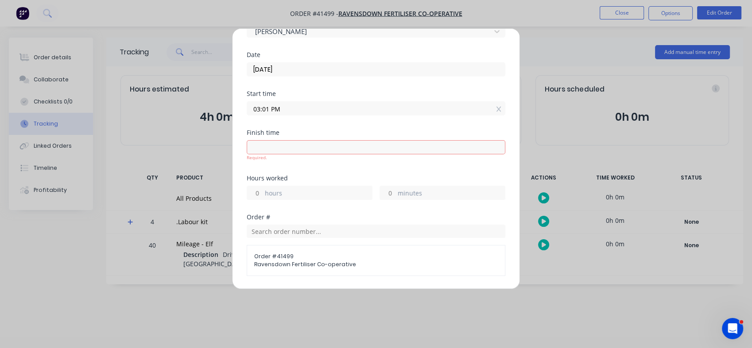
scroll to position [41, 0]
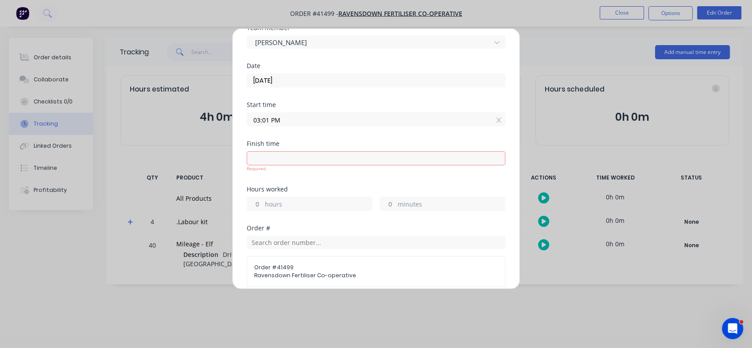
click at [421, 158] on input at bounding box center [376, 158] width 258 height 13
type input "03:01 PM"
type input "0"
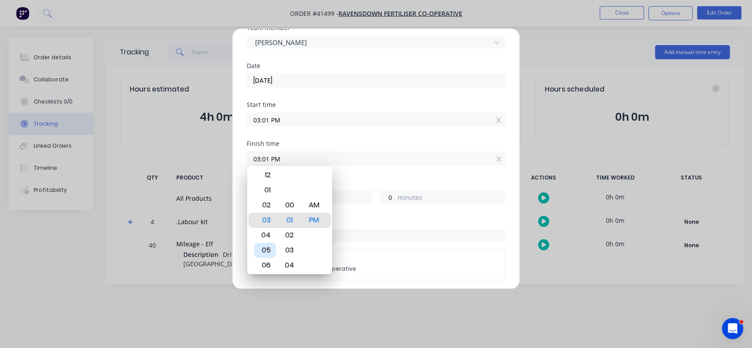
click at [267, 251] on div "05" at bounding box center [265, 250] width 22 height 15
type input "05:01 PM"
type input "2"
click at [286, 220] on div "01" at bounding box center [289, 220] width 22 height 15
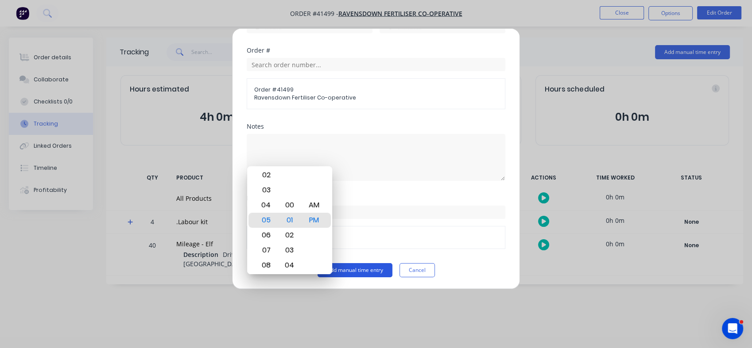
click at [350, 268] on button "Add manual time entry" at bounding box center [354, 270] width 75 height 14
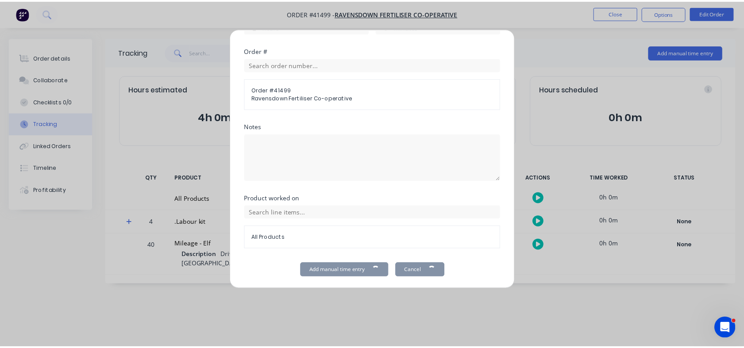
scroll to position [40, 0]
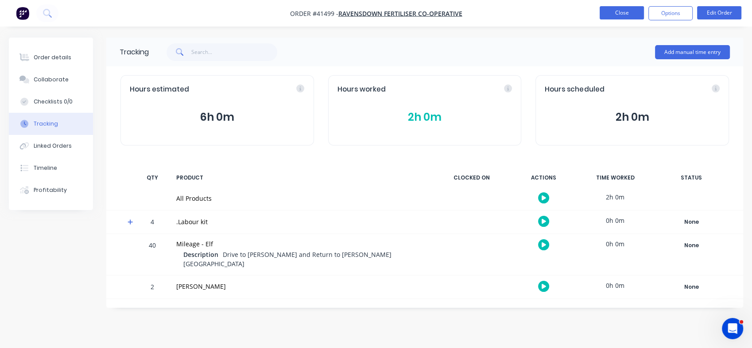
click at [624, 11] on button "Close" at bounding box center [621, 12] width 44 height 13
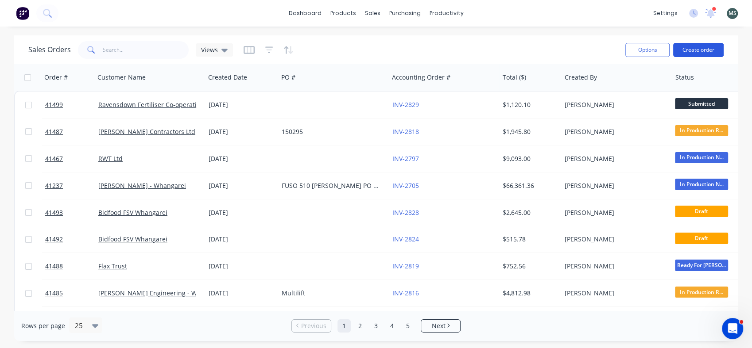
click at [700, 50] on button "Create order" at bounding box center [698, 50] width 50 height 14
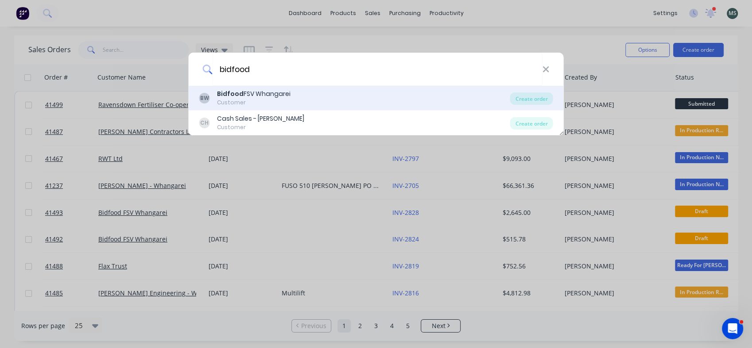
type input "bidfood"
click at [269, 99] on div "Customer" at bounding box center [253, 103] width 73 height 8
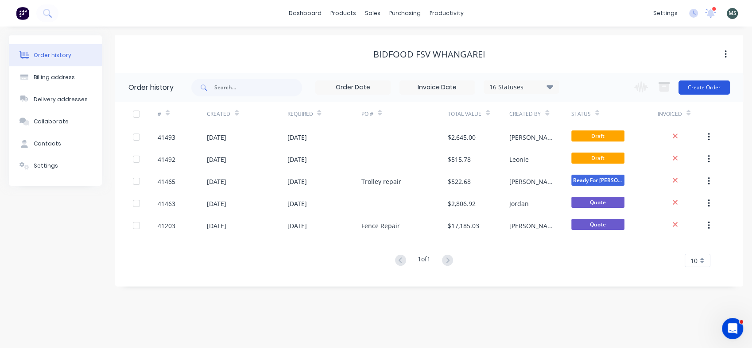
click at [710, 82] on button "Create Order" at bounding box center [703, 88] width 51 height 14
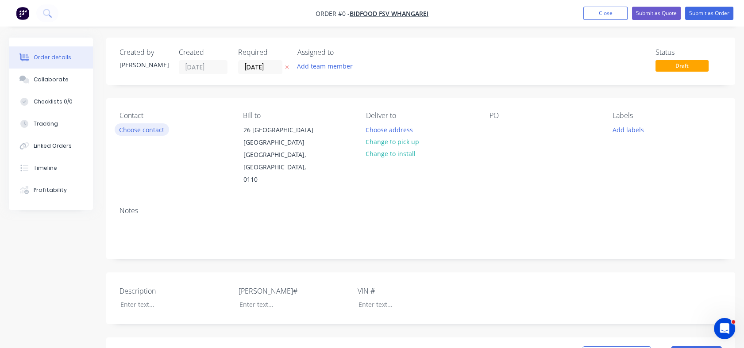
click at [147, 134] on button "Choose contact" at bounding box center [142, 130] width 54 height 12
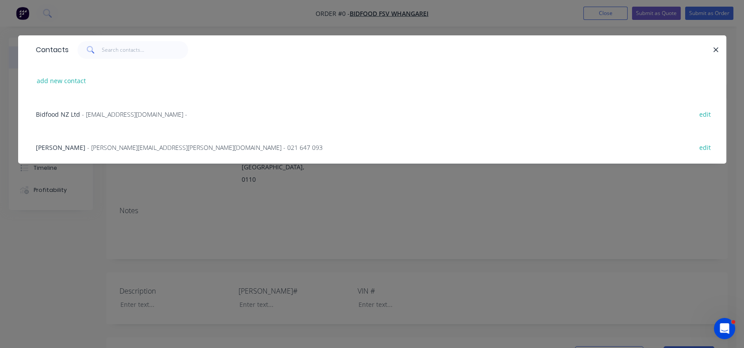
click at [87, 151] on span "- calvin.squire@bidfood.co.nz - 021 647 093" at bounding box center [205, 147] width 236 height 8
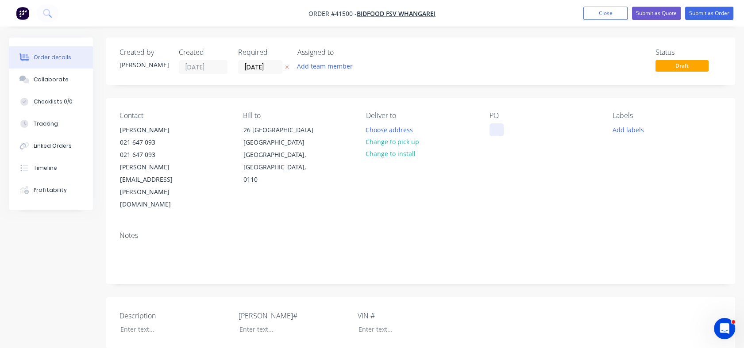
click at [495, 129] on div at bounding box center [497, 130] width 14 height 13
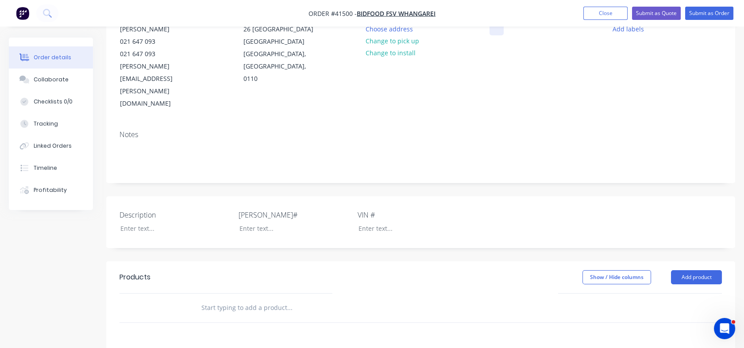
scroll to position [138, 0]
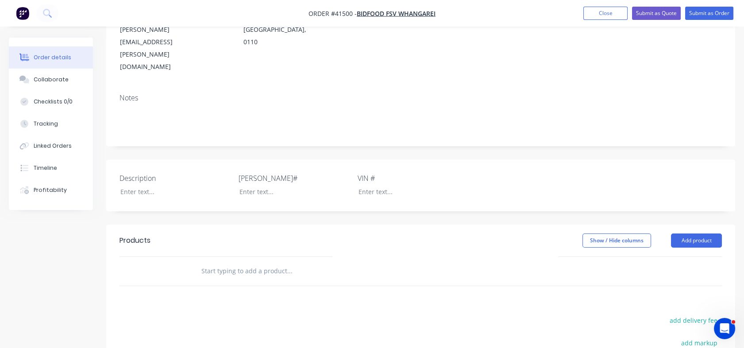
click at [213, 263] on input "text" at bounding box center [289, 272] width 177 height 18
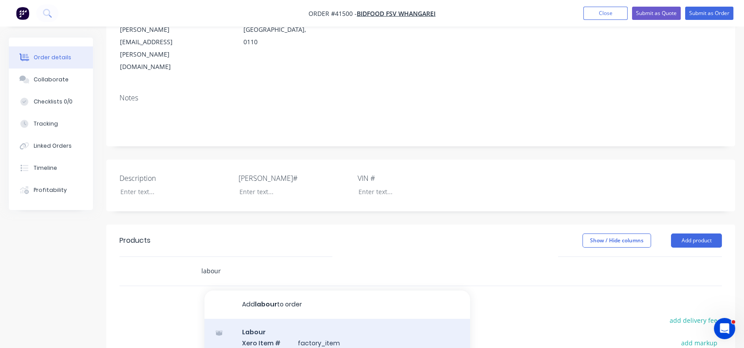
type input "labour"
click at [298, 319] on div "Labour Xero Item # factory_item Description Labour Product variant" at bounding box center [338, 349] width 266 height 60
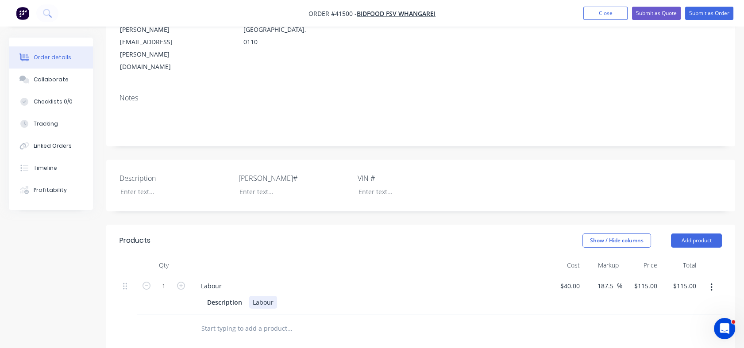
click at [271, 296] on div "Labour" at bounding box center [263, 302] width 28 height 13
click at [277, 296] on div "Description Labour" at bounding box center [366, 302] width 324 height 13
drag, startPoint x: 277, startPoint y: 266, endPoint x: 252, endPoint y: 267, distance: 24.4
click at [252, 296] on div "Description Labour" at bounding box center [366, 302] width 324 height 13
click at [282, 296] on div "Description Labour" at bounding box center [366, 302] width 324 height 13
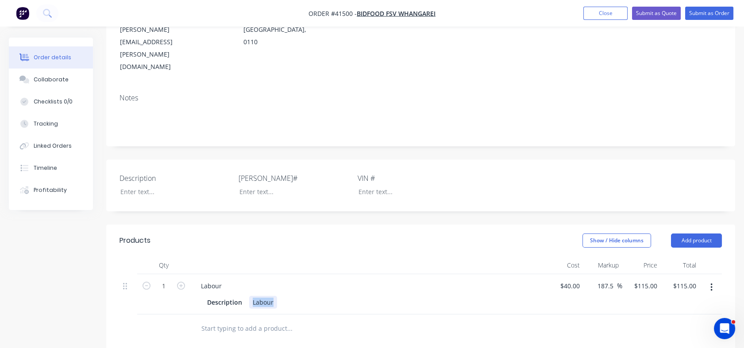
drag, startPoint x: 273, startPoint y: 264, endPoint x: 247, endPoint y: 271, distance: 26.1
click at [247, 296] on div "Description Labour" at bounding box center [366, 302] width 324 height 13
click at [133, 186] on div at bounding box center [168, 192] width 111 height 13
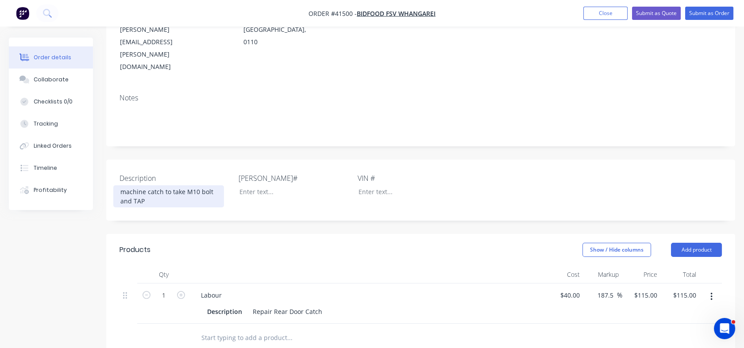
click at [154, 186] on div "machine catch to take M10 bolt and TAP" at bounding box center [168, 197] width 111 height 22
click at [162, 186] on div "machine catch to take M10 bolt and TAP" at bounding box center [168, 197] width 111 height 22
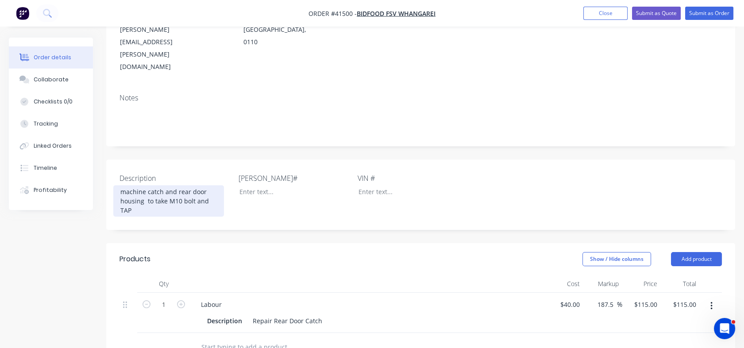
click at [177, 186] on div "machine catch and rear door housing to take M10 bolt and TAP" at bounding box center [168, 201] width 111 height 31
click at [208, 186] on div "machine catch and TAP rear door housing to take M10 bolt and TAP" at bounding box center [168, 201] width 111 height 31
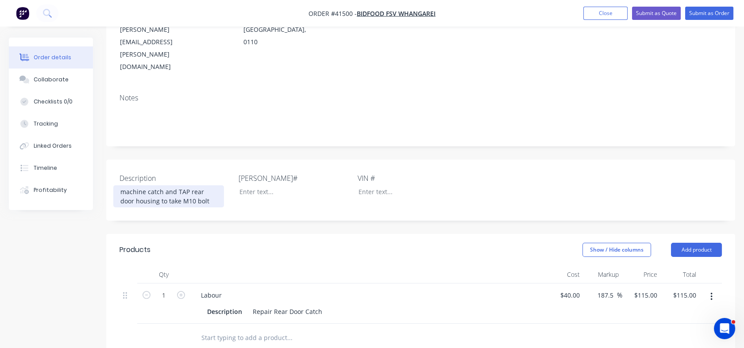
click at [124, 186] on div "machine catch and TAP rear door housing to take M10 bolt" at bounding box center [168, 197] width 111 height 22
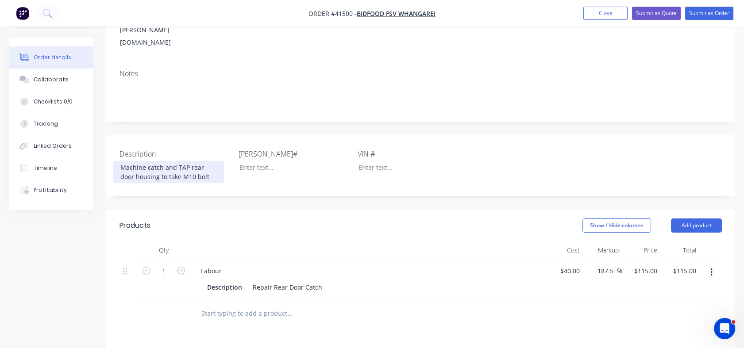
scroll to position [171, 0]
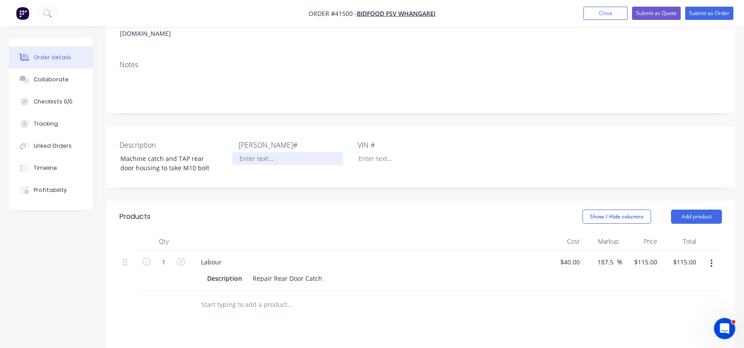
click at [261, 152] on div at bounding box center [287, 158] width 111 height 13
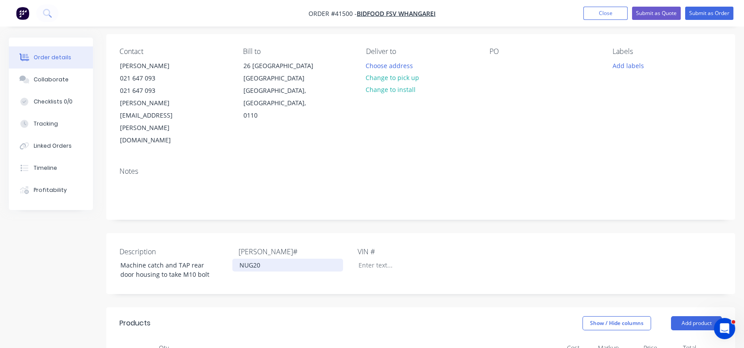
scroll to position [0, 0]
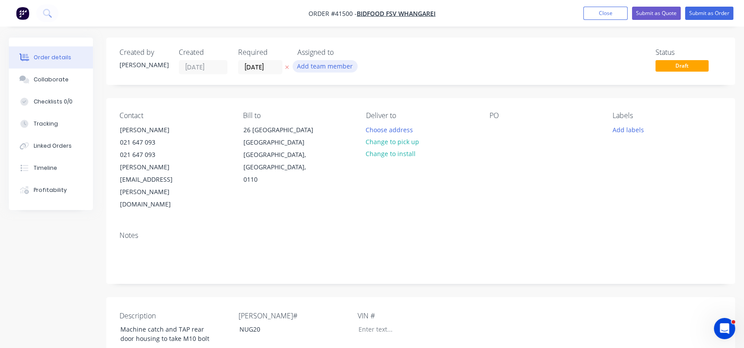
click at [327, 67] on button "Add team member" at bounding box center [325, 66] width 65 height 12
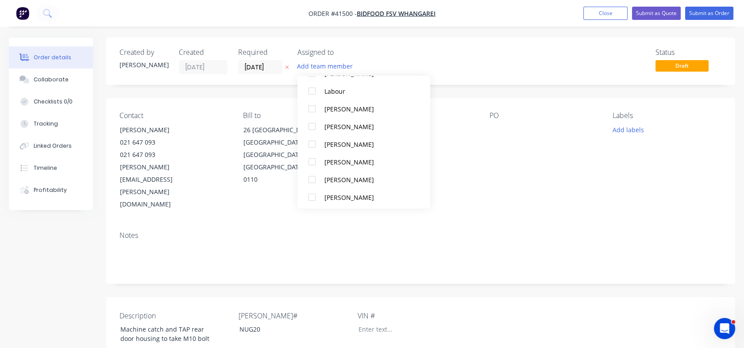
scroll to position [150, 0]
click at [329, 177] on div "[PERSON_NAME]" at bounding box center [369, 178] width 89 height 9
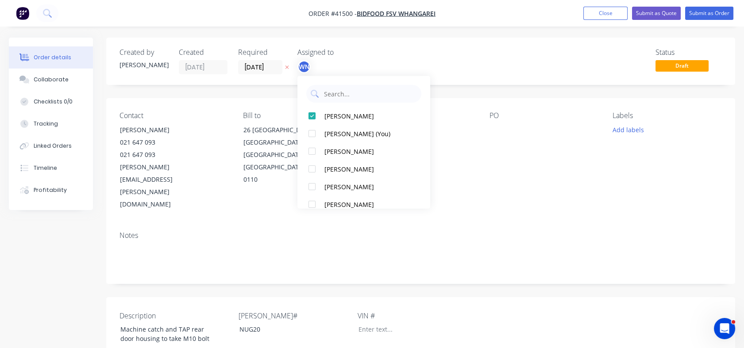
click at [483, 186] on div "Contact Calvin Squire 021 647 093 021 647 093 calvin.squire@bidfood.co.nz Bill …" at bounding box center [420, 161] width 629 height 126
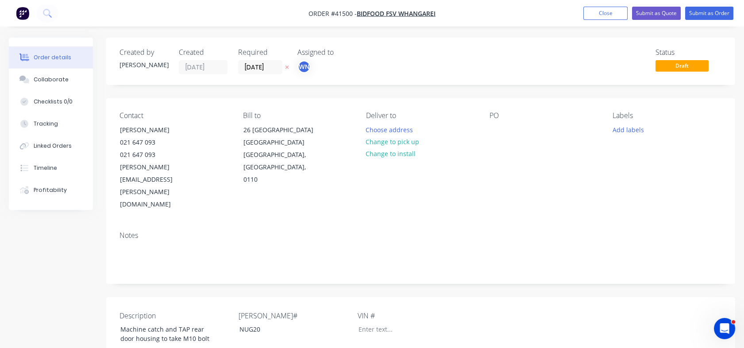
drag, startPoint x: 744, startPoint y: 103, endPoint x: 744, endPoint y: 117, distance: 14.2
click at [712, 13] on button "Submit as Order" at bounding box center [709, 13] width 48 height 13
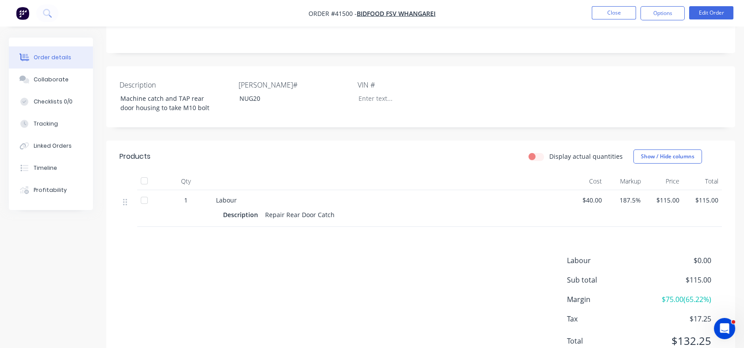
scroll to position [229, 0]
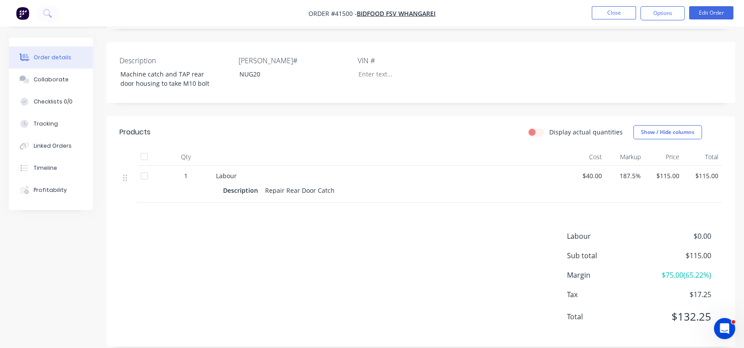
click at [186, 171] on span "1" at bounding box center [186, 175] width 4 height 9
click at [182, 171] on div "1" at bounding box center [186, 175] width 46 height 9
click at [711, 13] on button "Edit Order" at bounding box center [711, 12] width 44 height 13
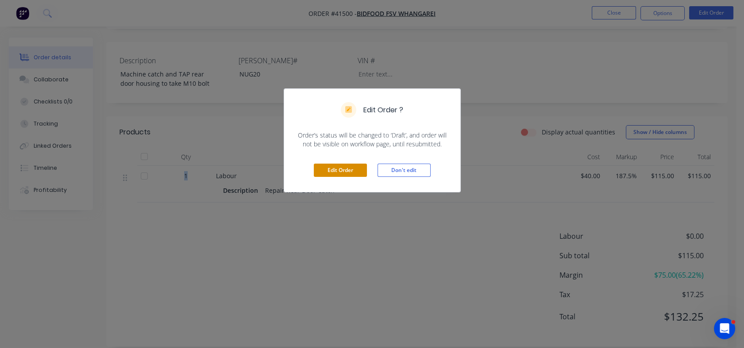
click at [352, 169] on button "Edit Order" at bounding box center [340, 170] width 53 height 13
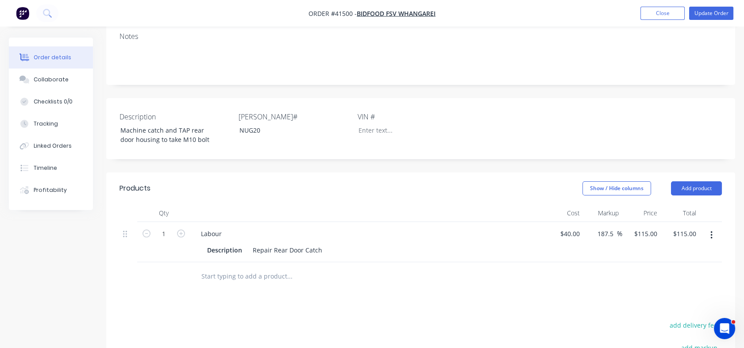
scroll to position [222, 0]
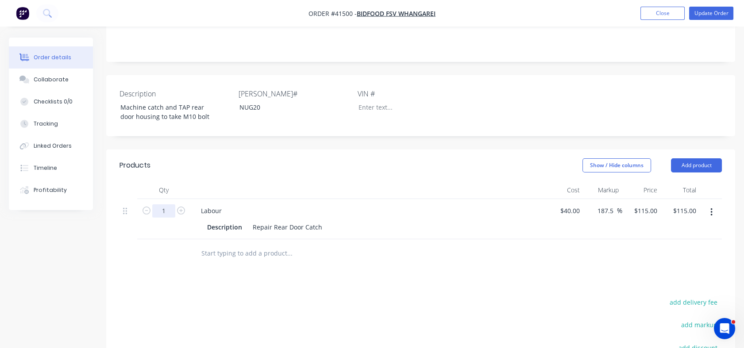
click at [170, 205] on input "1" at bounding box center [163, 211] width 23 height 13
type input "2"
type input "$230.00"
click at [356, 247] on div "Products Show / Hide columns Add product Qty Cost Markup Price Total 2 Labour D…" at bounding box center [420, 315] width 629 height 331
click at [253, 245] on input "text" at bounding box center [289, 254] width 177 height 18
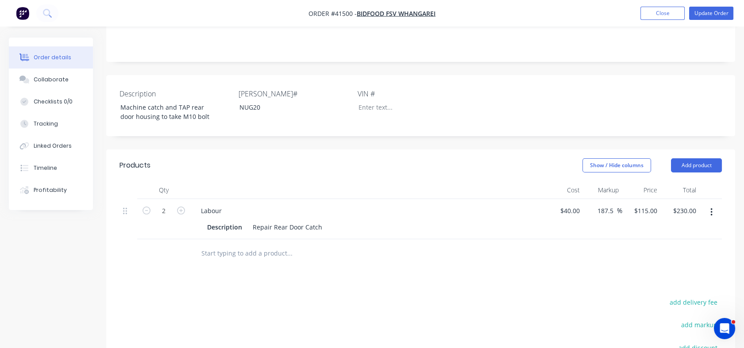
type input "m"
click at [49, 122] on div "Tracking" at bounding box center [46, 124] width 24 height 8
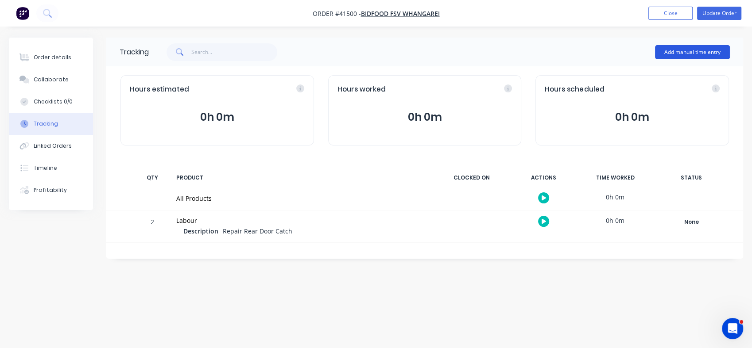
click at [673, 50] on button "Add manual time entry" at bounding box center [692, 52] width 75 height 14
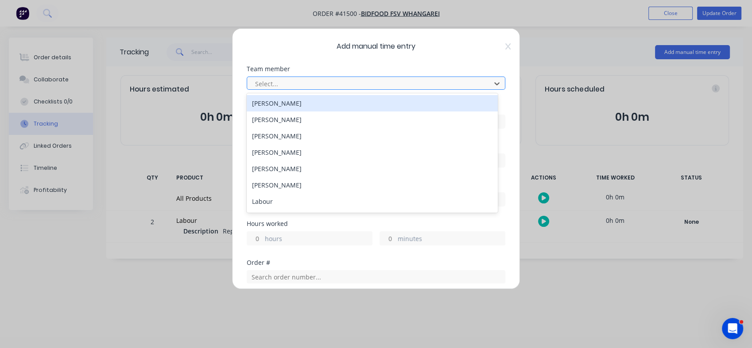
click at [404, 84] on div at bounding box center [370, 83] width 232 height 11
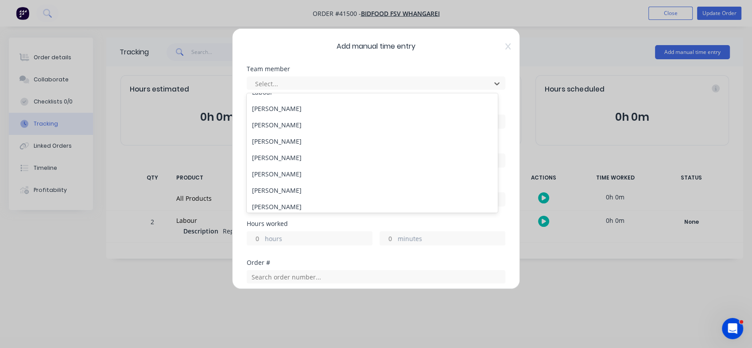
scroll to position [113, 0]
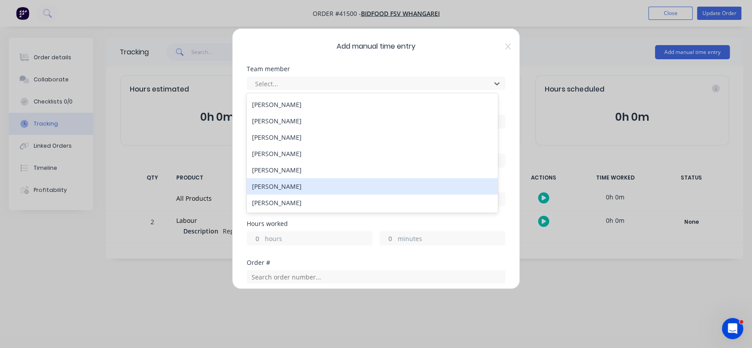
click at [294, 186] on div "[PERSON_NAME]" at bounding box center [372, 186] width 251 height 16
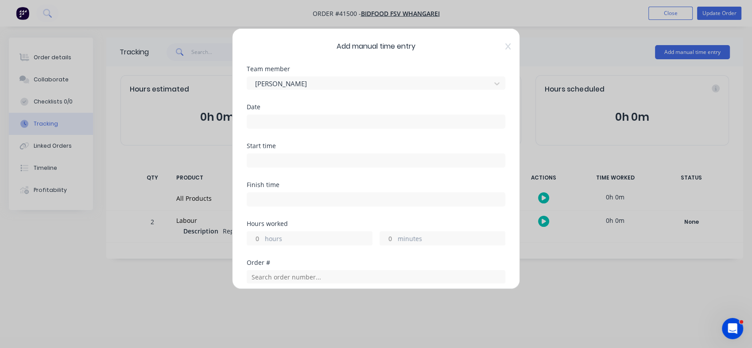
click at [279, 124] on input at bounding box center [376, 121] width 258 height 13
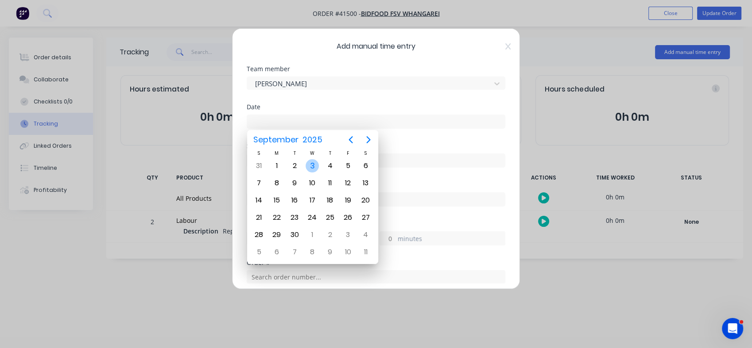
click at [312, 168] on div "3" at bounding box center [311, 165] width 13 height 13
type input "03/09/2025"
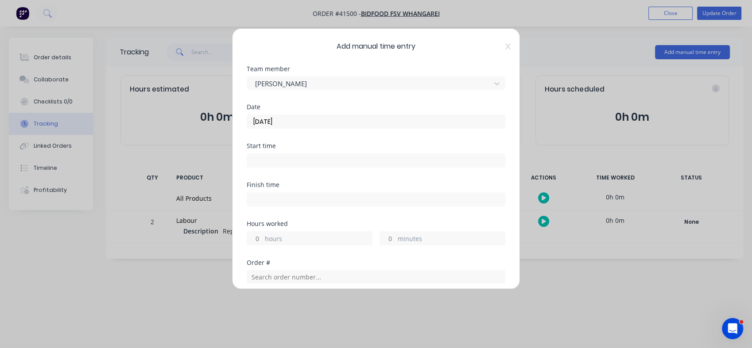
click at [281, 159] on input at bounding box center [376, 160] width 258 height 13
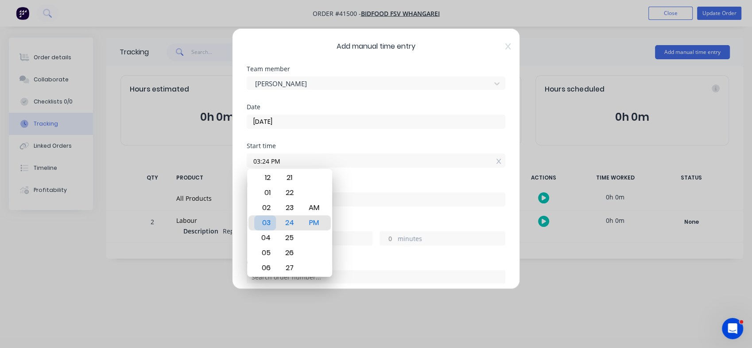
click at [268, 222] on div "03" at bounding box center [265, 223] width 22 height 15
type input "03:00 PM"
click at [289, 222] on div "00" at bounding box center [289, 223] width 22 height 15
click at [315, 222] on div "PM" at bounding box center [314, 223] width 22 height 15
click at [397, 185] on div "Finish time" at bounding box center [376, 185] width 259 height 6
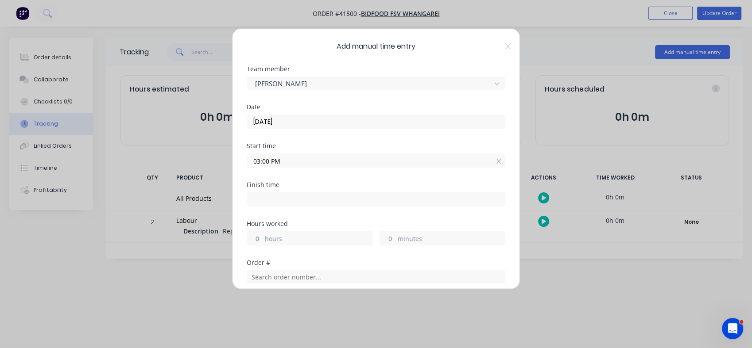
click at [355, 202] on input at bounding box center [376, 199] width 258 height 13
type input "03:25 PM"
type input "0"
type input "25"
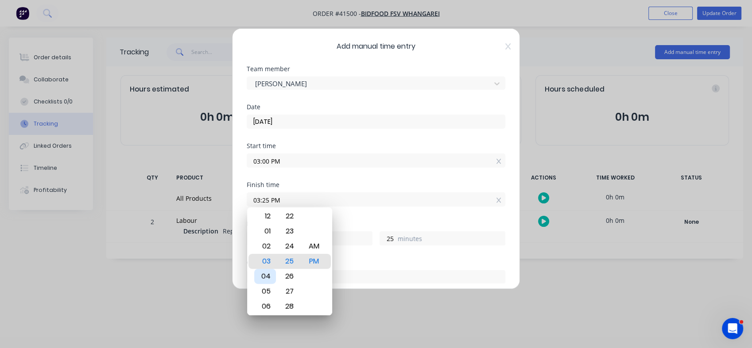
click at [265, 279] on div "04" at bounding box center [265, 276] width 22 height 15
type input "04:25 PM"
type input "1"
click at [381, 202] on input "04:25 PM" at bounding box center [376, 199] width 258 height 13
click at [315, 260] on div "PM" at bounding box center [314, 261] width 22 height 15
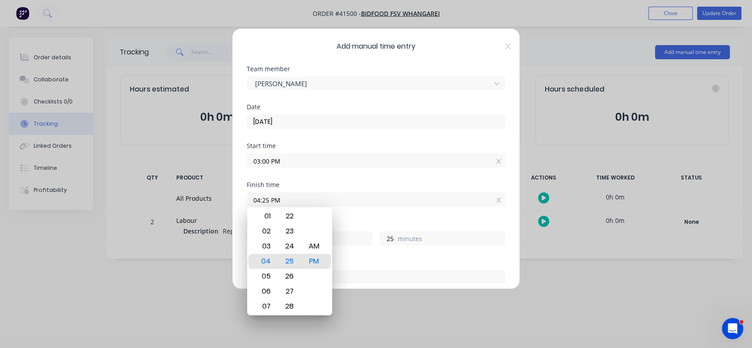
click at [400, 266] on div "Order # Order # 41500 Bidfood FSV Whangarei" at bounding box center [376, 291] width 259 height 62
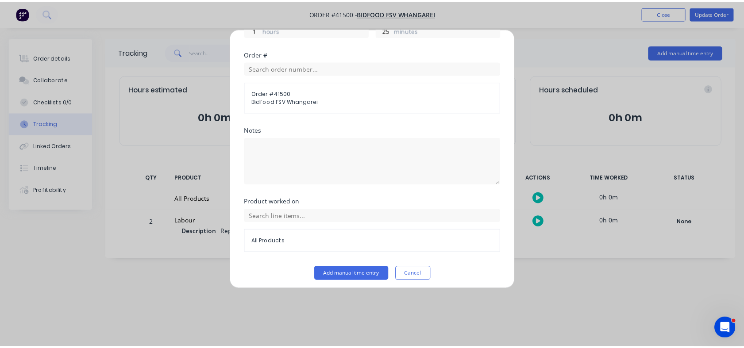
scroll to position [213, 0]
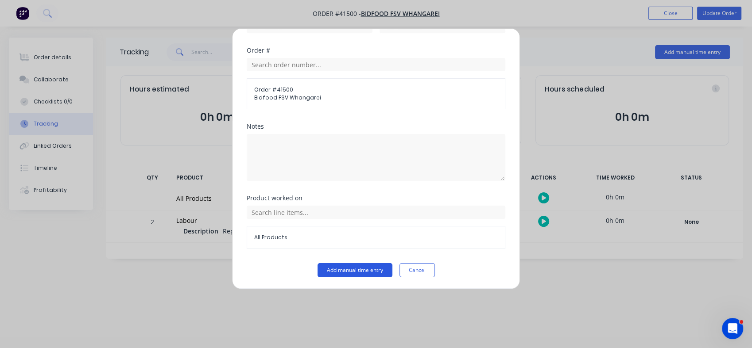
click at [363, 269] on button "Add manual time entry" at bounding box center [354, 270] width 75 height 14
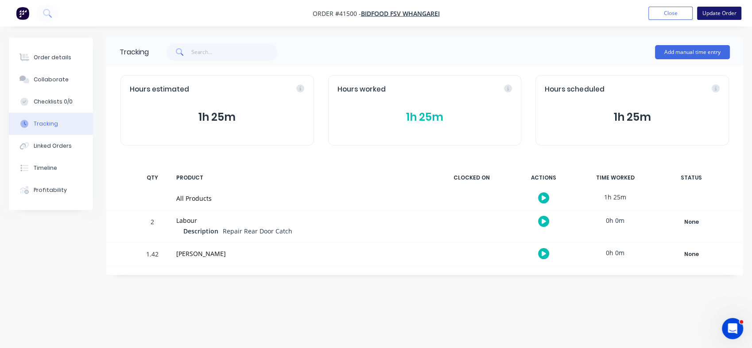
click at [718, 15] on button "Update Order" at bounding box center [719, 13] width 44 height 13
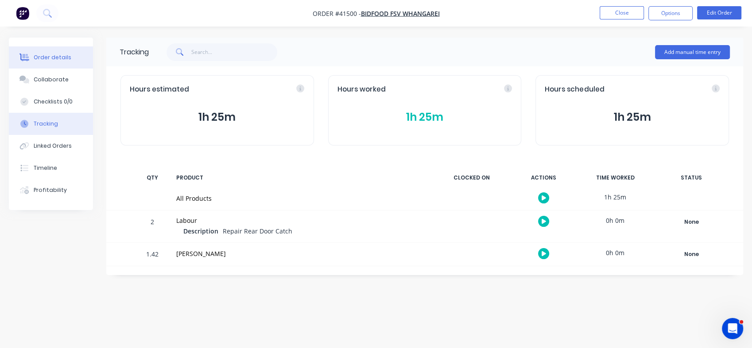
click at [51, 54] on div "Order details" at bounding box center [53, 58] width 38 height 8
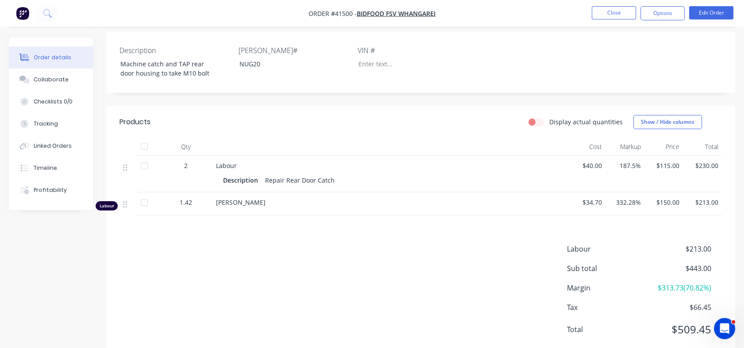
scroll to position [244, 0]
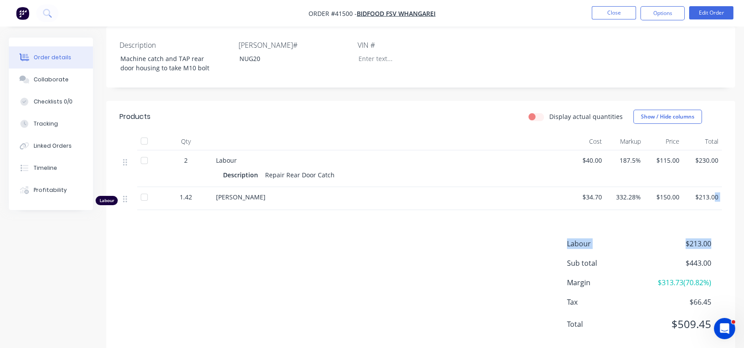
drag, startPoint x: 719, startPoint y: 221, endPoint x: 716, endPoint y: 184, distance: 37.3
click at [716, 184] on div "Products Display actual quantities Show / Hide columns Qty Cost Markup Price To…" at bounding box center [420, 228] width 629 height 254
drag, startPoint x: 716, startPoint y: 184, endPoint x: 728, endPoint y: 184, distance: 12.0
click at [728, 184] on div "Qty Cost Markup Price Total 2 Labour Description Repair Rear Door Catch $40.00 …" at bounding box center [420, 171] width 629 height 77
click at [697, 193] on span "$213.00" at bounding box center [703, 197] width 32 height 9
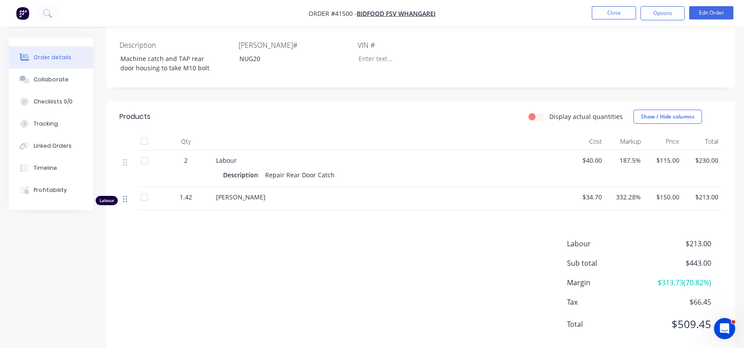
click at [125, 195] on icon at bounding box center [125, 199] width 4 height 8
click at [553, 193] on div "[PERSON_NAME]" at bounding box center [390, 198] width 354 height 23
click at [524, 239] on div "Labour $213.00 Sub total $443.00 Margin $313.73 ( 70.82 %) Tax $66.45 Total $50…" at bounding box center [421, 290] width 603 height 103
click at [703, 17] on button "Edit Order" at bounding box center [711, 12] width 44 height 13
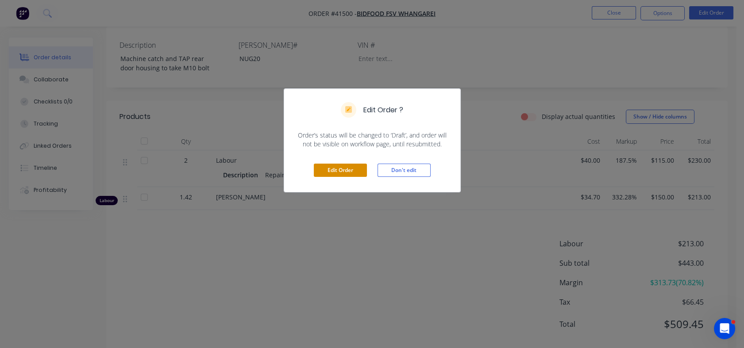
click at [353, 170] on button "Edit Order" at bounding box center [340, 170] width 53 height 13
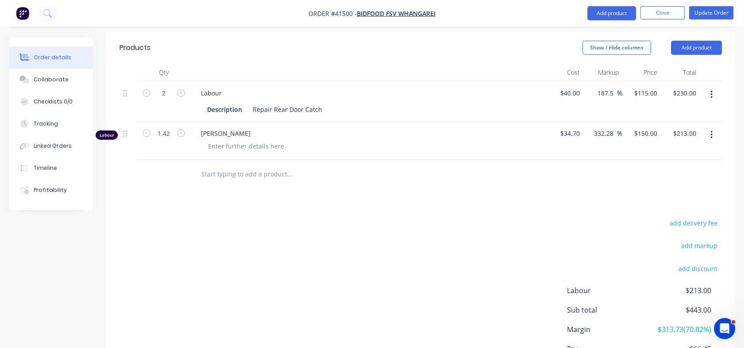
scroll to position [338, 0]
click at [710, 129] on button "button" at bounding box center [711, 137] width 21 height 16
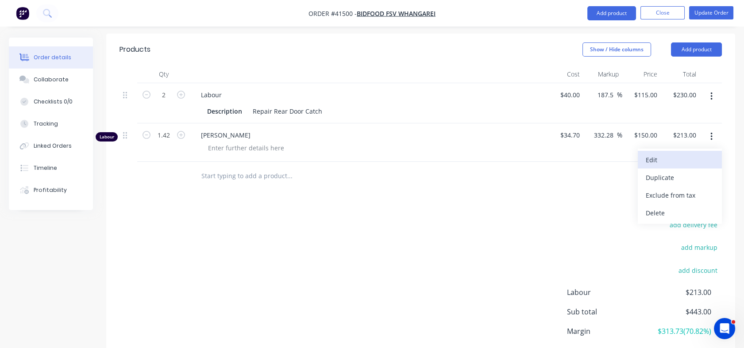
click at [650, 154] on div "Edit" at bounding box center [680, 160] width 68 height 13
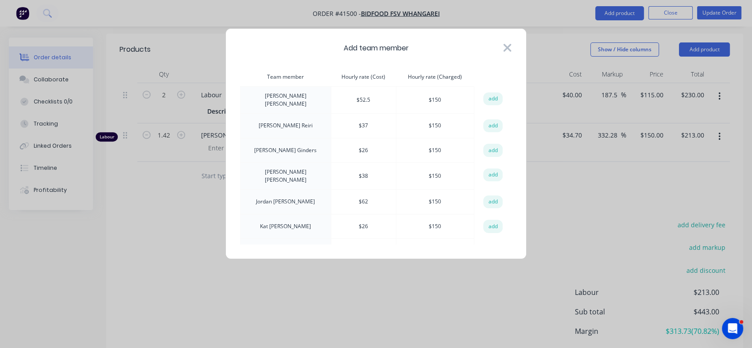
click at [504, 49] on icon at bounding box center [507, 48] width 9 height 12
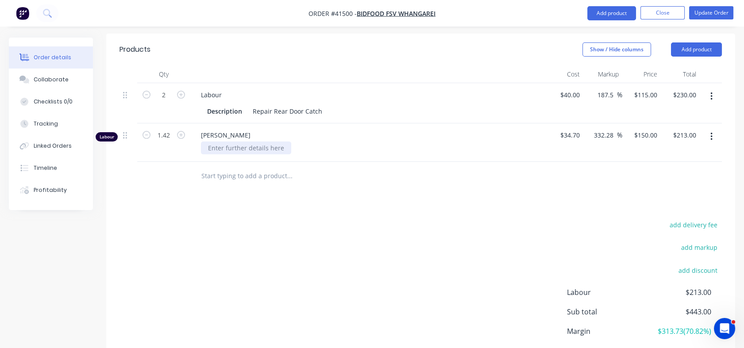
click at [223, 142] on div at bounding box center [246, 148] width 90 height 13
click at [168, 99] on input "1.42" at bounding box center [163, 95] width 23 height 13
type input "2"
type input "$300.00"
click at [710, 89] on button "button" at bounding box center [711, 97] width 21 height 16
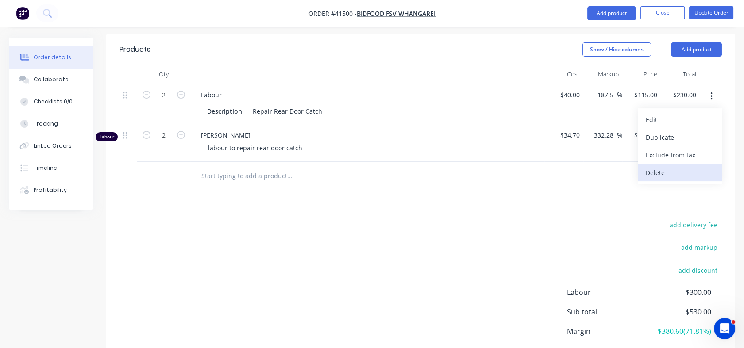
click at [652, 166] on div "Delete" at bounding box center [680, 172] width 68 height 13
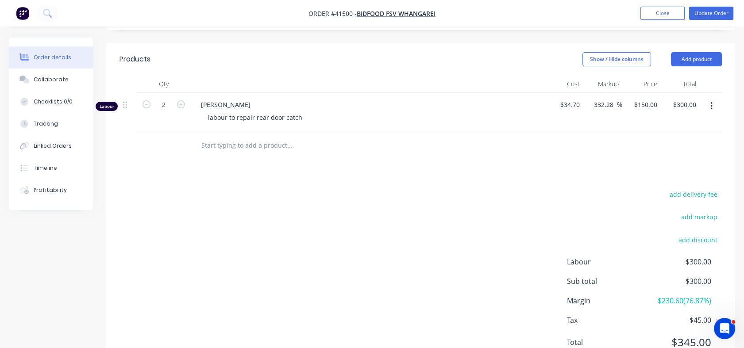
scroll to position [314, 0]
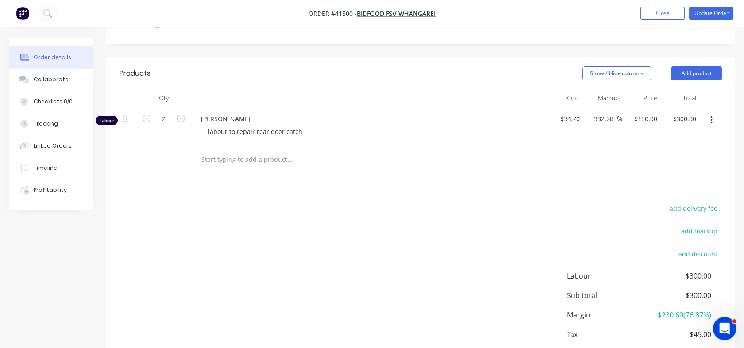
click at [727, 331] on div "Open Intercom Messenger" at bounding box center [723, 327] width 29 height 29
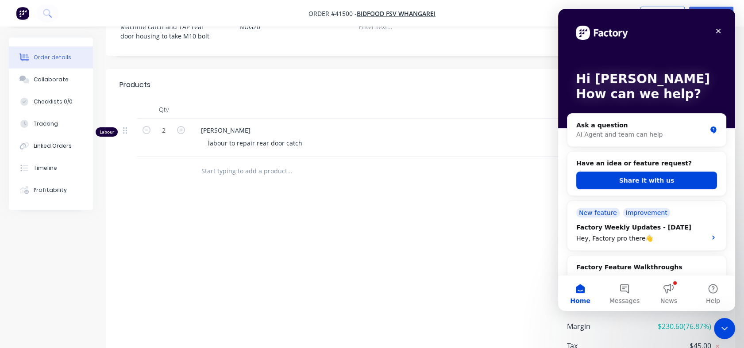
scroll to position [329, 0]
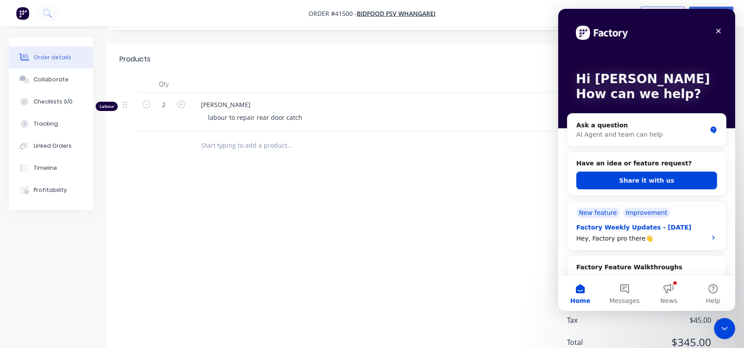
click at [712, 236] on icon "Intercom messenger" at bounding box center [713, 238] width 2 height 4
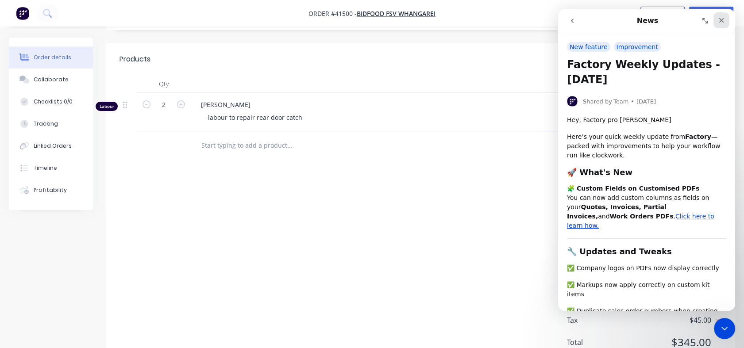
click at [723, 19] on icon "Close" at bounding box center [721, 20] width 7 height 7
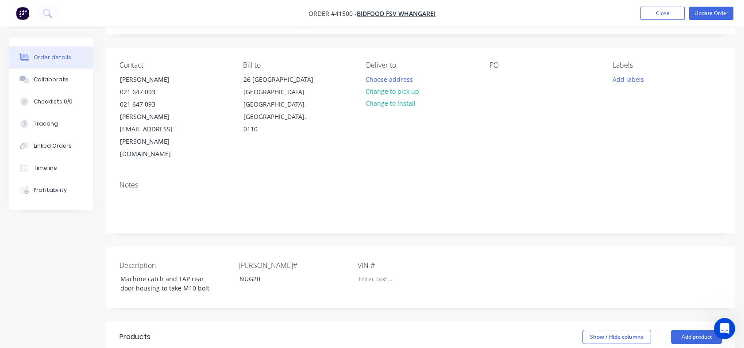
scroll to position [41, 0]
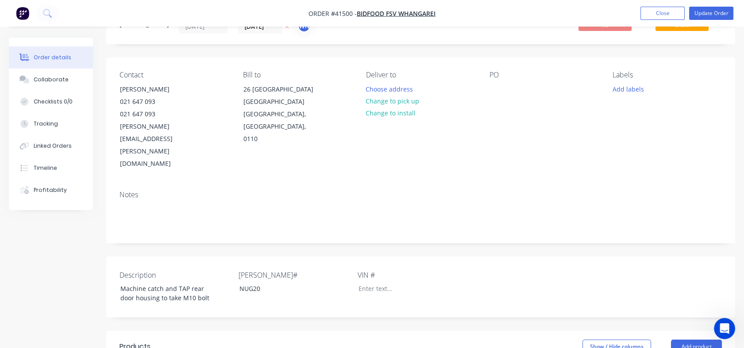
click at [488, 85] on div "Contact Calvin Squire 021 647 093 021 647 093 calvin.squire@bidfood.co.nz Bill …" at bounding box center [420, 121] width 629 height 126
click at [492, 89] on div at bounding box center [497, 89] width 14 height 13
click at [398, 98] on button "Change to pick up" at bounding box center [392, 101] width 63 height 12
click at [714, 12] on button "Update Order" at bounding box center [711, 13] width 44 height 13
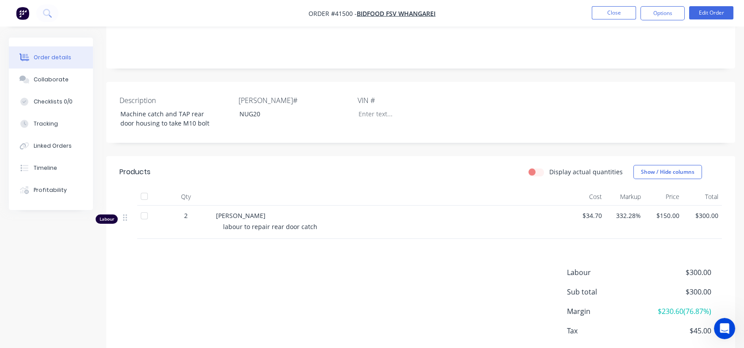
scroll to position [205, 0]
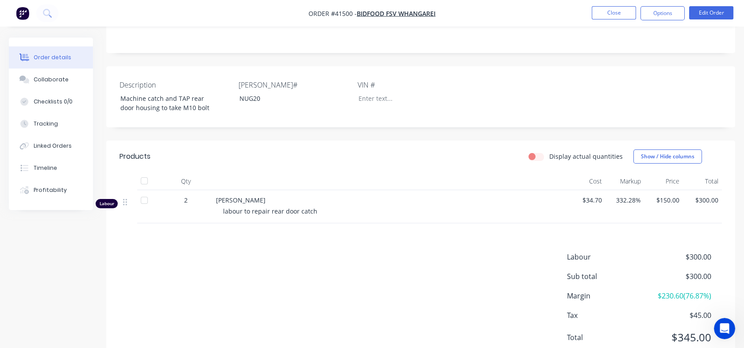
click at [669, 196] on span "$150.00" at bounding box center [664, 200] width 32 height 9
click at [700, 19] on button "Edit Order" at bounding box center [711, 12] width 44 height 13
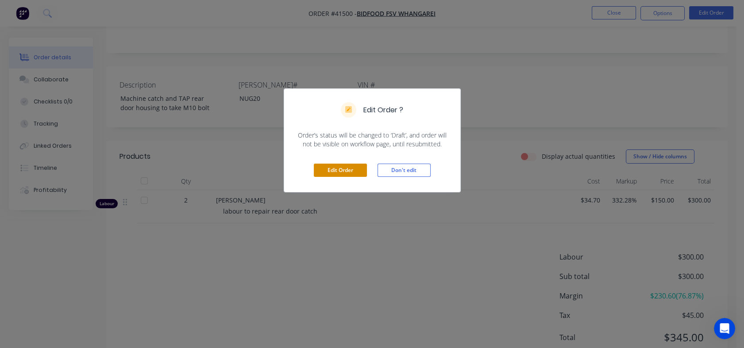
click at [330, 169] on button "Edit Order" at bounding box center [340, 170] width 53 height 13
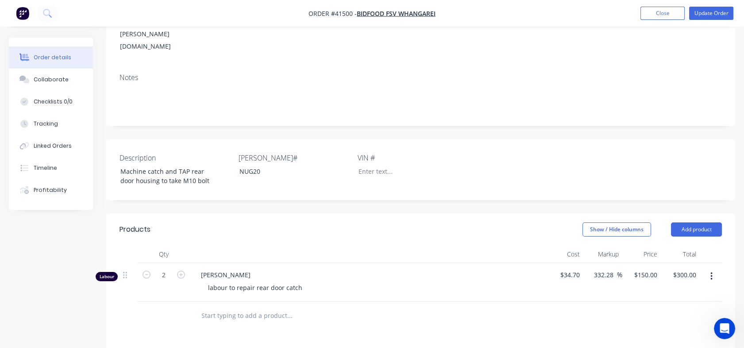
scroll to position [180, 0]
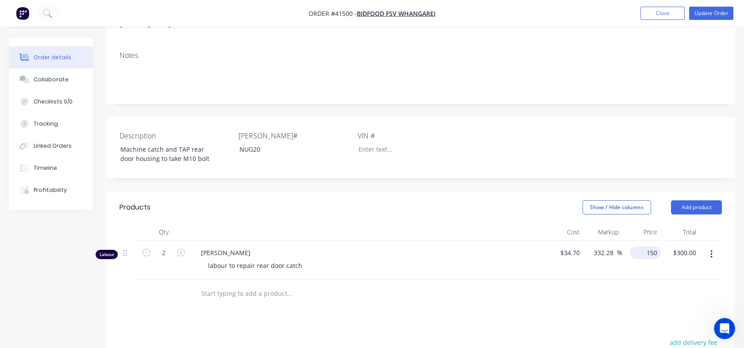
click at [644, 247] on div "150 $150.00" at bounding box center [645, 253] width 31 height 13
type input "125"
type input "260.23"
type input "$125.00"
type input "$250.00"
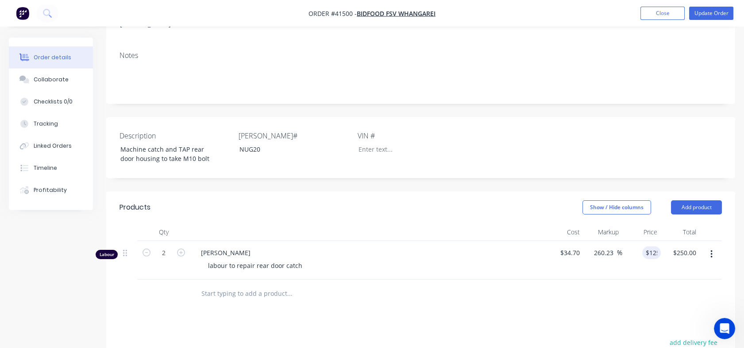
click at [619, 280] on div at bounding box center [421, 294] width 603 height 29
click at [305, 259] on div "labour to repair rear door catch" at bounding box center [255, 265] width 108 height 13
click at [714, 20] on nav "Order #41500 - Bidfood FSV Whangarei Add product Close Update Order" at bounding box center [372, 13] width 744 height 27
click at [714, 18] on button "Update Order" at bounding box center [711, 13] width 44 height 13
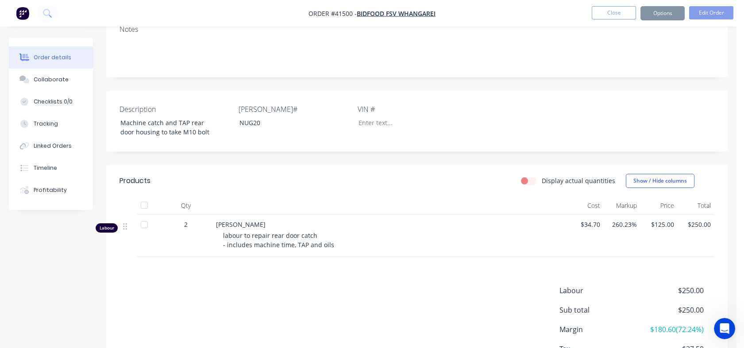
scroll to position [0, 0]
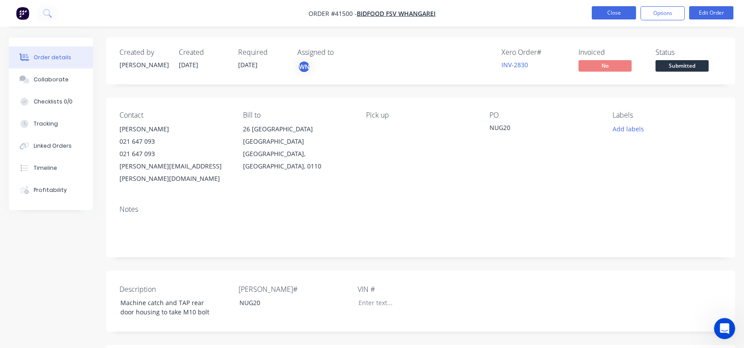
click at [614, 9] on button "Close" at bounding box center [614, 12] width 44 height 13
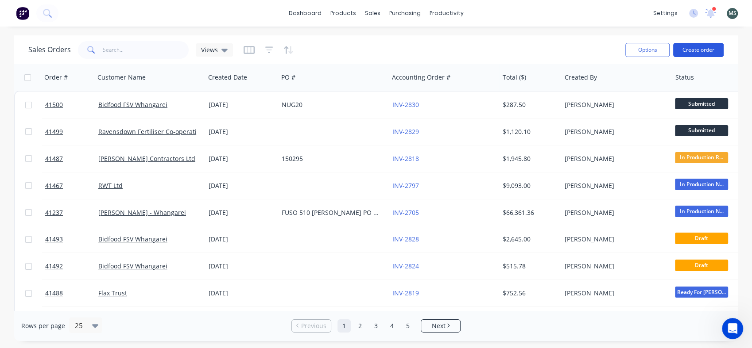
click at [693, 51] on button "Create order" at bounding box center [698, 50] width 50 height 14
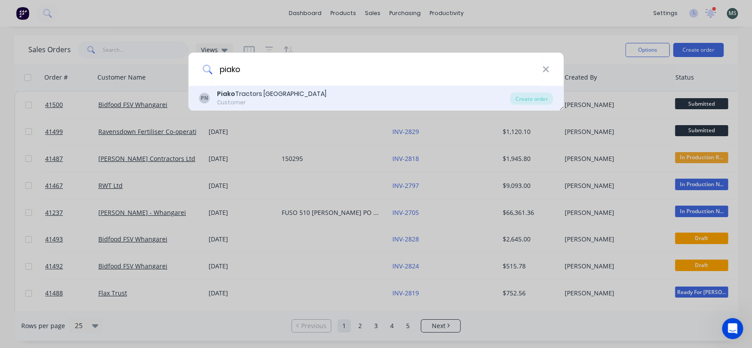
type input "piako"
click at [260, 99] on div "Customer" at bounding box center [271, 103] width 109 height 8
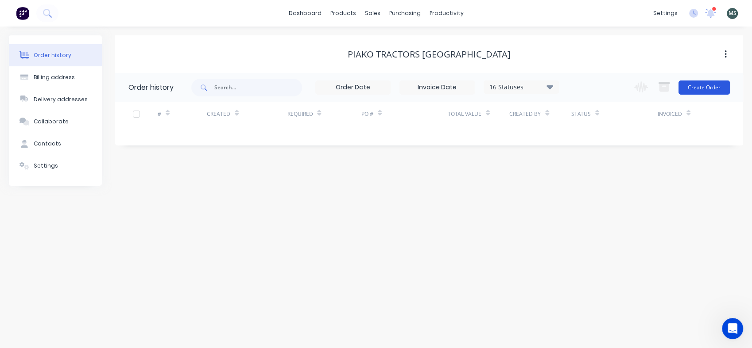
click at [696, 84] on button "Create Order" at bounding box center [703, 88] width 51 height 14
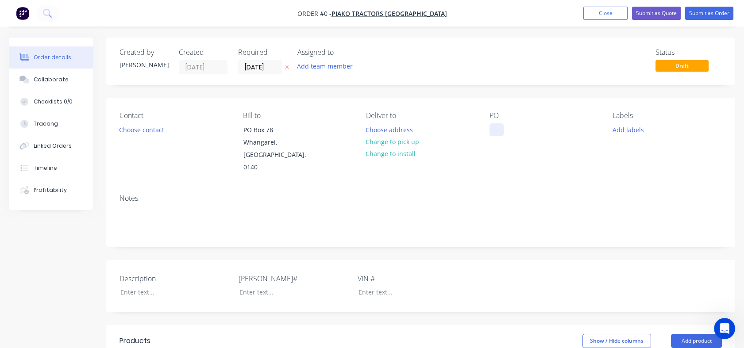
click at [502, 125] on div at bounding box center [497, 130] width 14 height 13
click at [499, 128] on div at bounding box center [497, 130] width 14 height 13
click at [162, 128] on div "Order details Collaborate Checklists 0/0 Tracking Linked Orders Timeline Profit…" at bounding box center [372, 325] width 744 height 575
click at [149, 129] on button "Choose contact" at bounding box center [142, 130] width 54 height 12
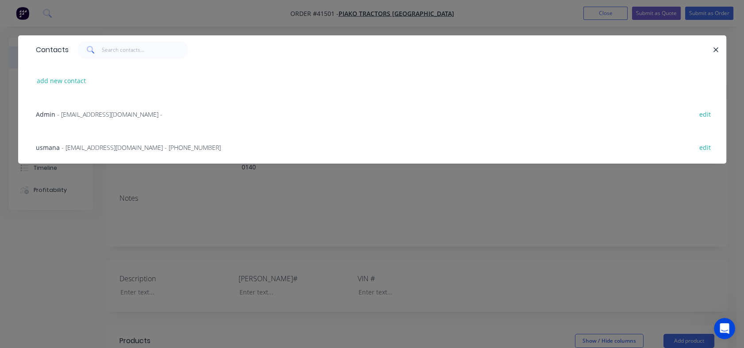
click at [82, 145] on span "- Usmana@piako.co.nz - (02) 1196 4340" at bounding box center [141, 147] width 159 height 8
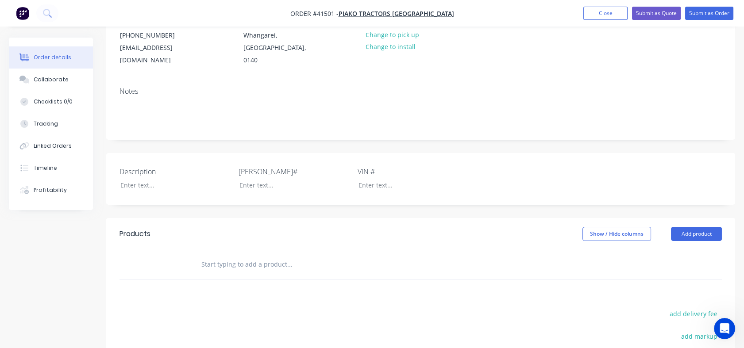
scroll to position [113, 0]
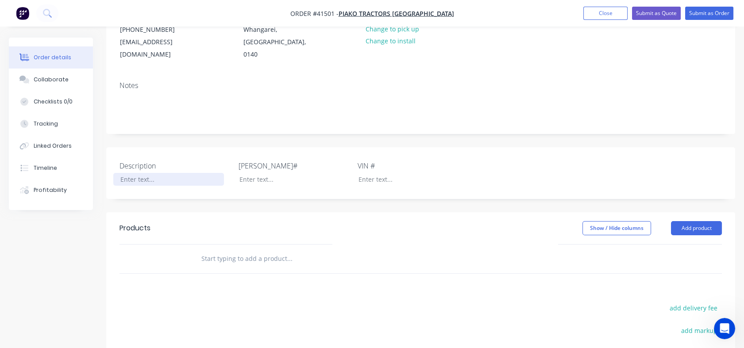
click at [125, 173] on div at bounding box center [168, 179] width 111 height 13
click at [210, 250] on input "text" at bounding box center [289, 259] width 177 height 18
type input "5"
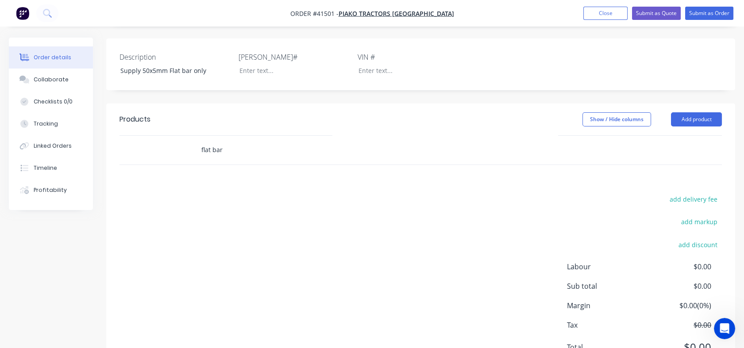
scroll to position [251, 0]
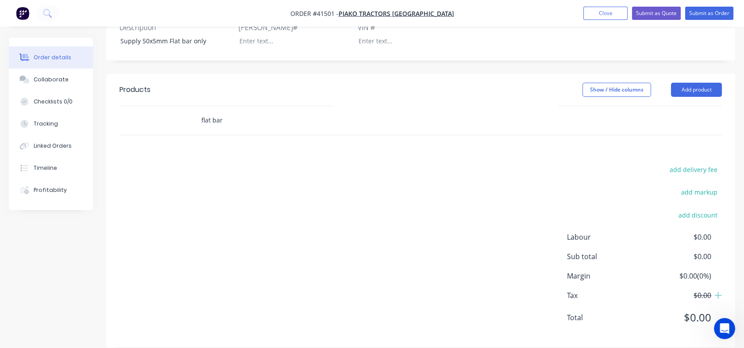
click at [214, 112] on input "flat bar" at bounding box center [289, 121] width 177 height 18
click at [213, 112] on input "flat bar" at bounding box center [289, 121] width 177 height 18
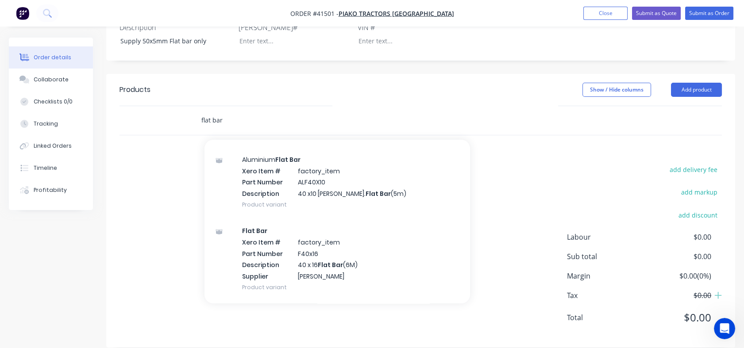
scroll to position [576, 0]
click at [226, 112] on input "flat bar" at bounding box center [289, 121] width 177 height 18
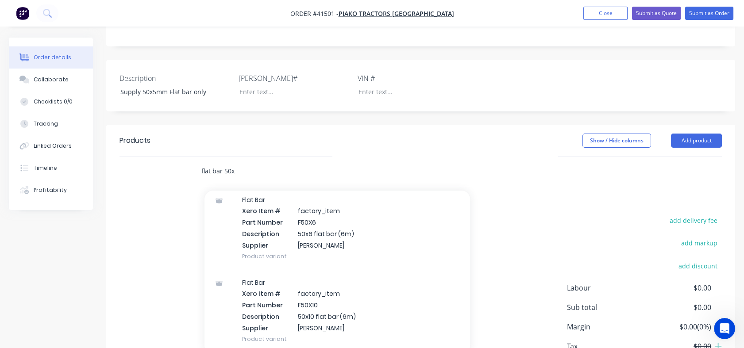
scroll to position [11, 0]
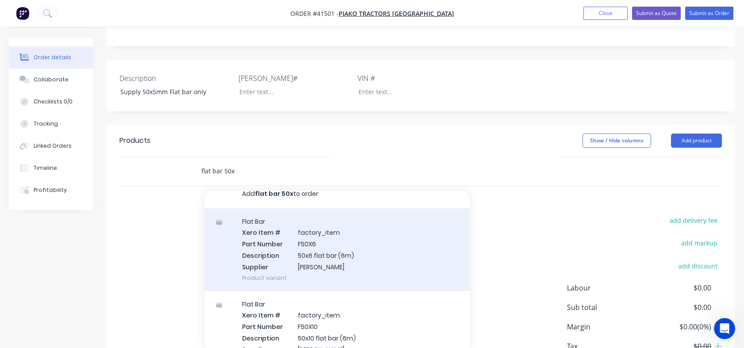
type input "flat bar 50x"
click at [308, 230] on div "Flat Bar Xero Item # factory_item Part Number F50X6 Description 50x6 flat bar (…" at bounding box center [338, 250] width 266 height 83
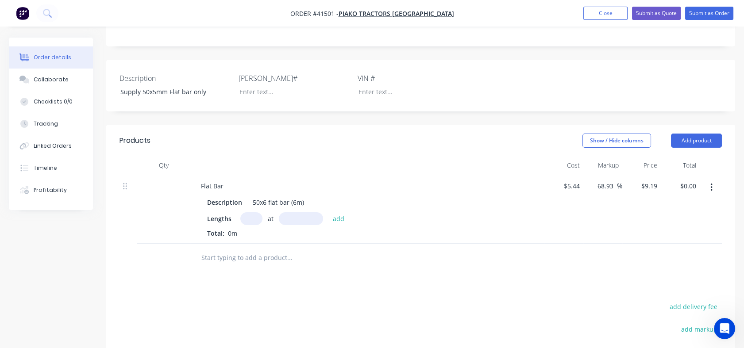
click at [255, 213] on input "text" at bounding box center [251, 219] width 22 height 13
type input "1"
click at [294, 213] on input "text" at bounding box center [301, 219] width 44 height 13
type input "0.5mm"
click at [340, 213] on button "add" at bounding box center [339, 219] width 21 height 12
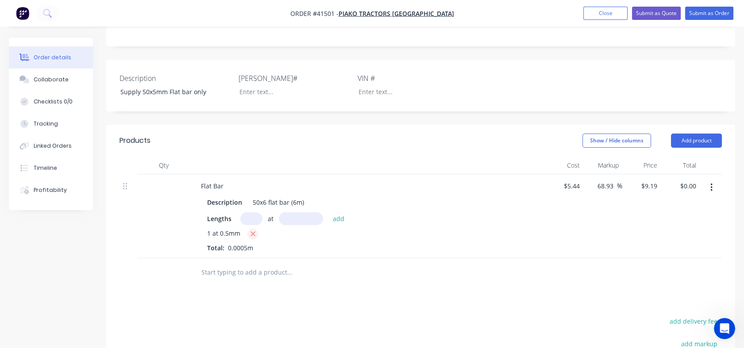
click at [251, 232] on icon "button" at bounding box center [253, 234] width 5 height 5
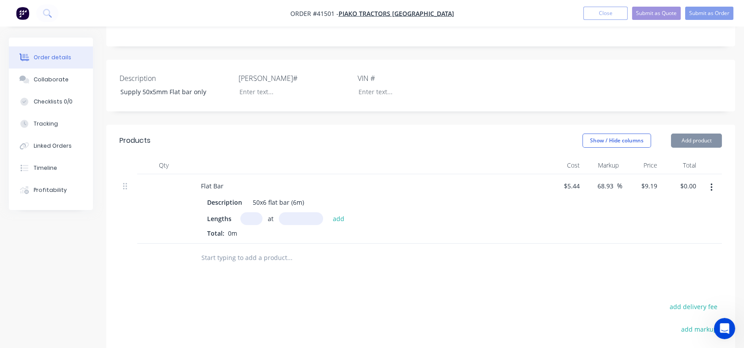
click at [249, 213] on input "text" at bounding box center [251, 219] width 22 height 13
type input "1"
click at [290, 213] on div "Lengths 1 at add Total: 0m" at bounding box center [367, 226] width 321 height 26
click at [290, 213] on input "text" at bounding box center [301, 219] width 44 height 13
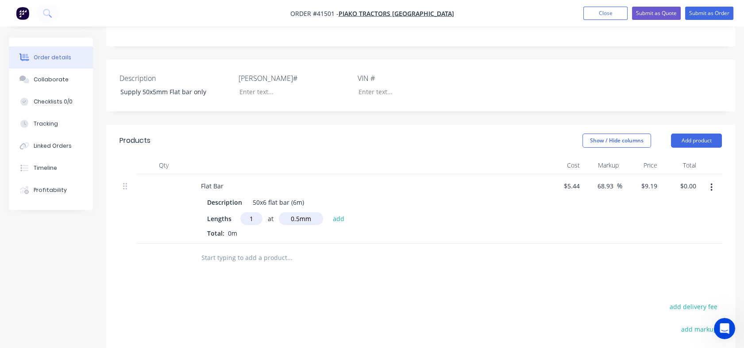
click at [253, 213] on input "1" at bounding box center [251, 219] width 22 height 13
click at [296, 213] on input "0.5mm" at bounding box center [301, 219] width 44 height 13
click at [298, 213] on input "5mm" at bounding box center [301, 219] width 44 height 13
type input "500mm"
click at [344, 213] on button "add" at bounding box center [339, 219] width 21 height 12
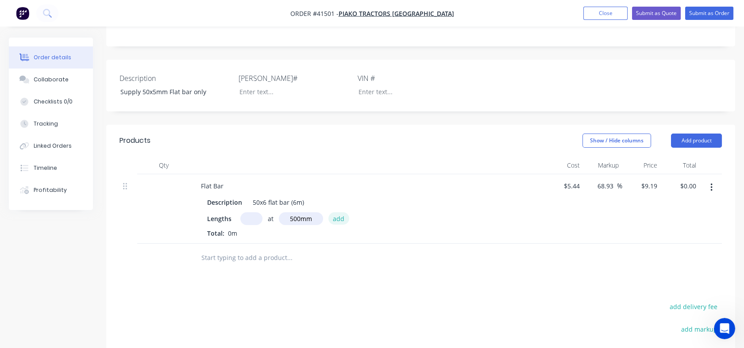
type input "$4.60"
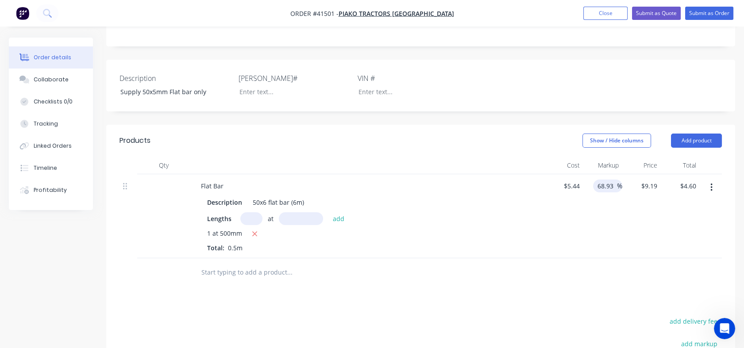
click at [604, 180] on input "68.93" at bounding box center [607, 186] width 20 height 13
click at [600, 180] on input "68.93" at bounding box center [607, 186] width 20 height 13
type input "$9.1898"
type input "$4.59"
click at [595, 180] on div "68.93 68.93 %" at bounding box center [607, 186] width 29 height 13
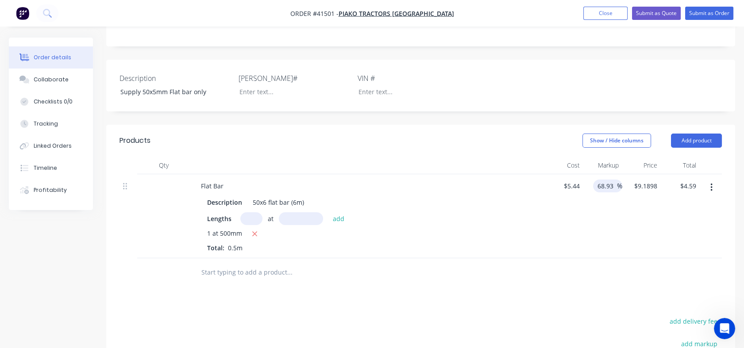
click at [600, 180] on input "68.93" at bounding box center [607, 186] width 20 height 13
click at [595, 188] on div "68.93 68.93 %" at bounding box center [603, 216] width 39 height 84
click at [598, 180] on input "68.93" at bounding box center [607, 186] width 20 height 13
drag, startPoint x: 598, startPoint y: 171, endPoint x: 621, endPoint y: 172, distance: 23.0
click at [621, 180] on div "68.93 68.93 %" at bounding box center [607, 186] width 29 height 13
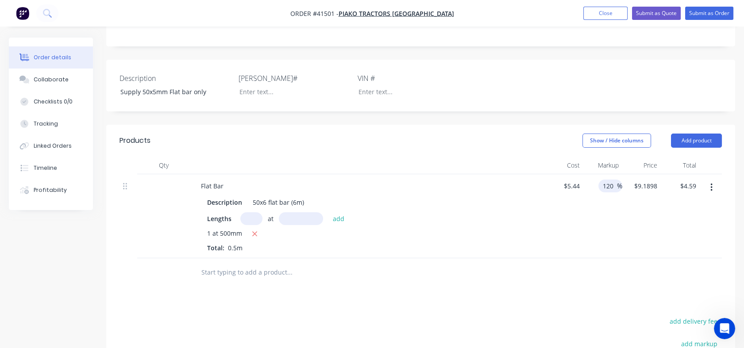
type input "120"
type input "$11.968"
type input "$5.98"
click at [621, 181] on span "%" at bounding box center [619, 186] width 5 height 10
click at [617, 195] on div "120 120 %" at bounding box center [603, 216] width 39 height 84
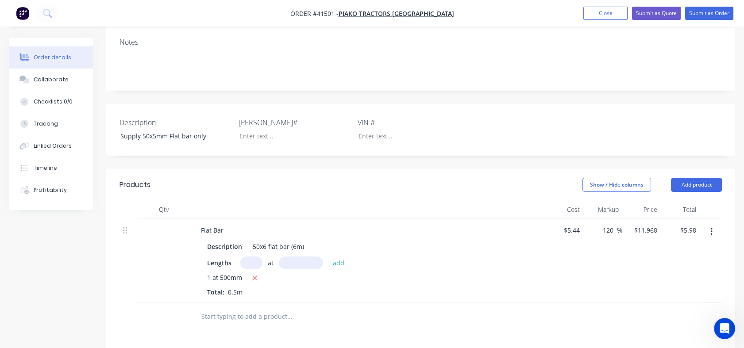
scroll to position [149, 0]
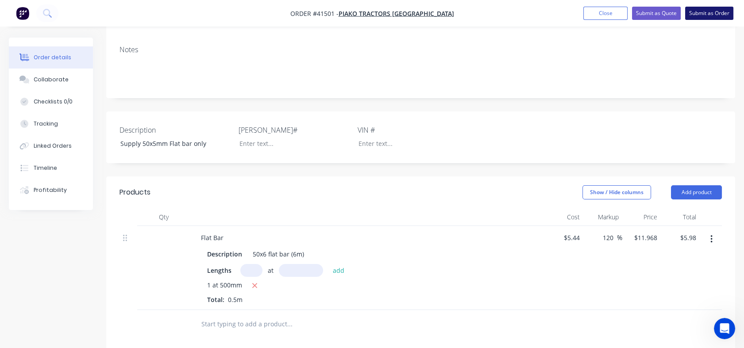
click at [706, 9] on button "Submit as Order" at bounding box center [709, 13] width 48 height 13
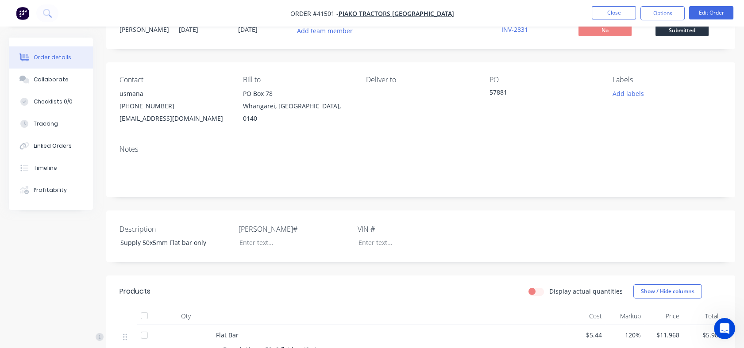
scroll to position [23, 0]
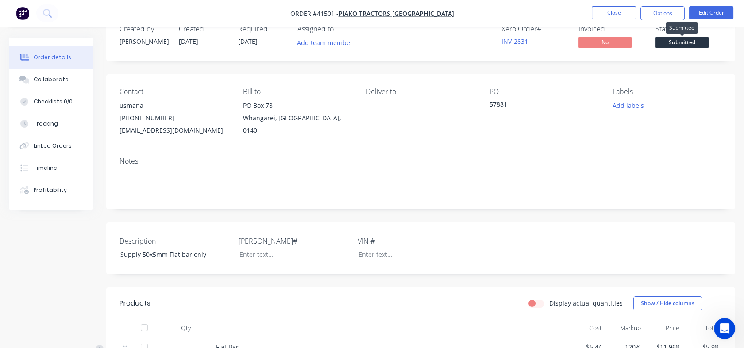
click at [692, 43] on span "Submitted" at bounding box center [682, 42] width 53 height 11
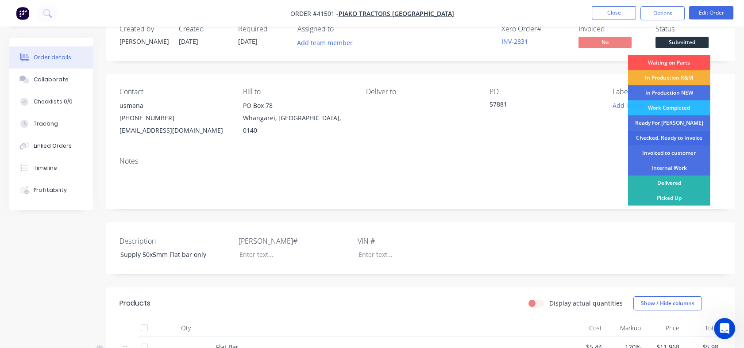
click at [673, 138] on div "Checked. Ready to Invoice" at bounding box center [669, 138] width 82 height 15
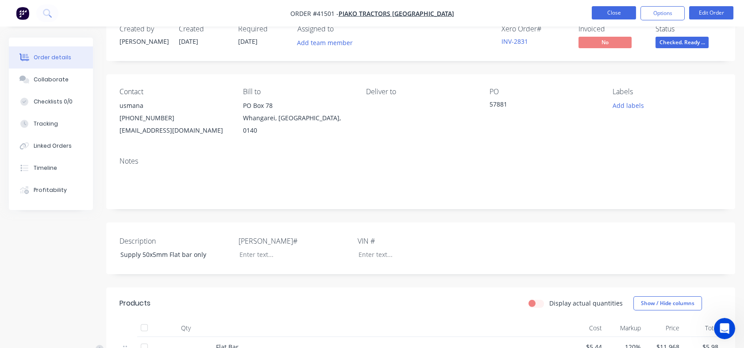
click at [611, 14] on button "Close" at bounding box center [614, 12] width 44 height 13
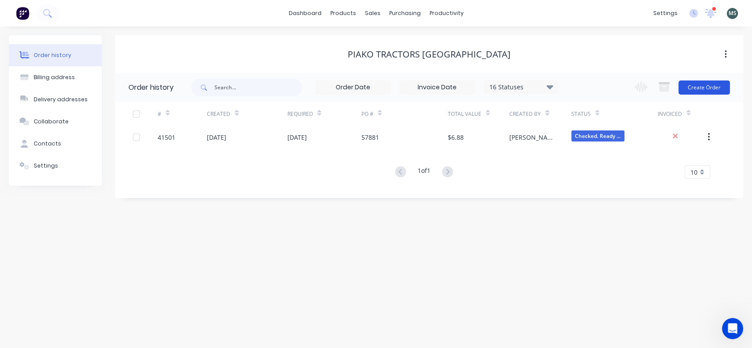
click at [693, 92] on button "Create Order" at bounding box center [703, 88] width 51 height 14
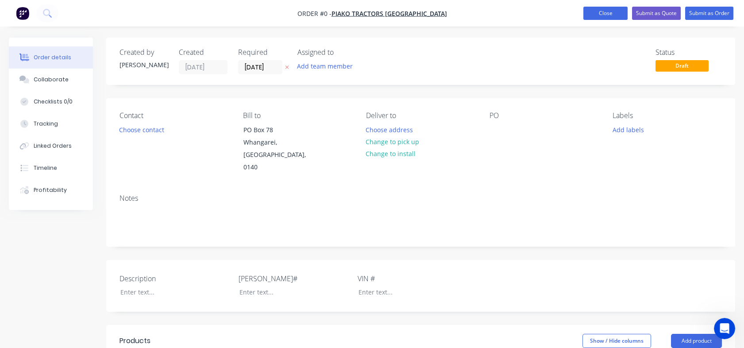
click at [597, 13] on button "Close" at bounding box center [606, 13] width 44 height 13
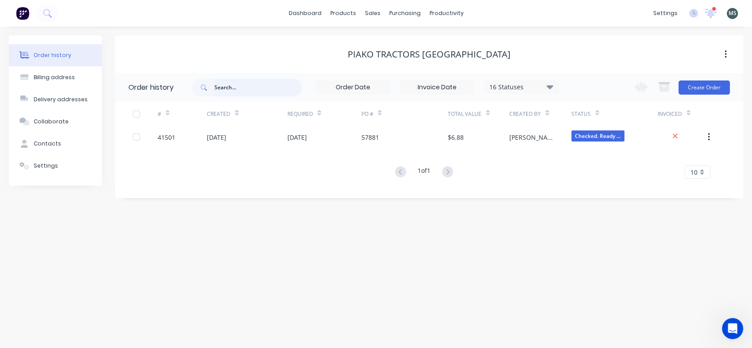
click at [259, 87] on input "text" at bounding box center [258, 88] width 88 height 18
click at [388, 93] on input at bounding box center [353, 87] width 74 height 13
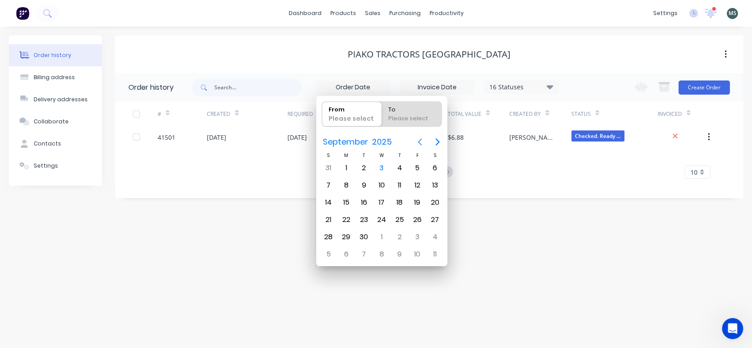
click at [418, 145] on icon "Previous page" at bounding box center [419, 142] width 11 height 11
click at [362, 172] on div "1" at bounding box center [363, 168] width 13 height 13
type input "[DATE]"
radio input "false"
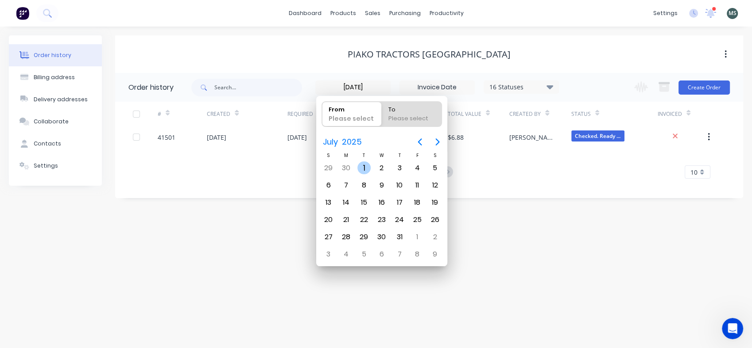
radio input "true"
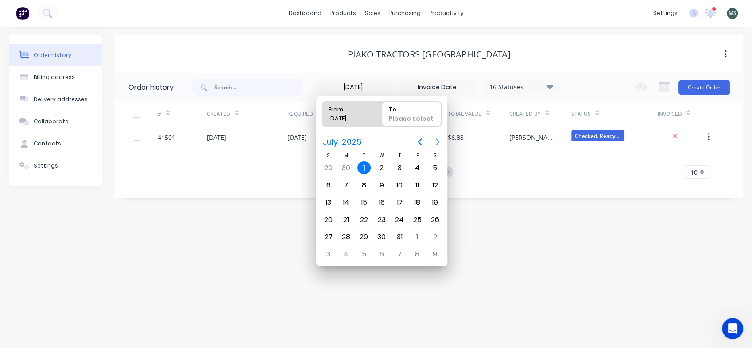
click at [440, 141] on icon "Next page" at bounding box center [437, 142] width 11 height 11
click at [360, 217] on div "21" at bounding box center [363, 219] width 13 height 13
type input "30/06/25 - 21/10/25"
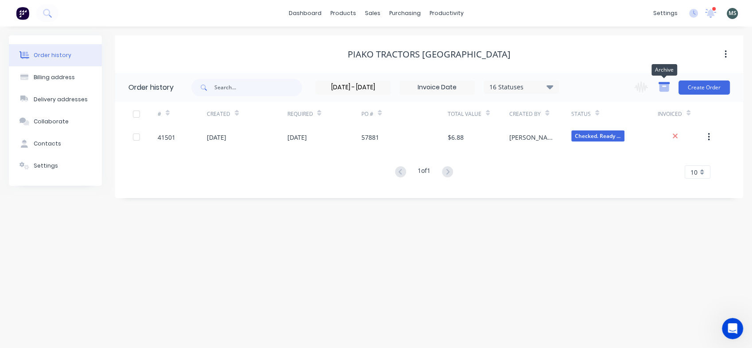
click at [663, 89] on icon "button" at bounding box center [664, 88] width 10 height 8
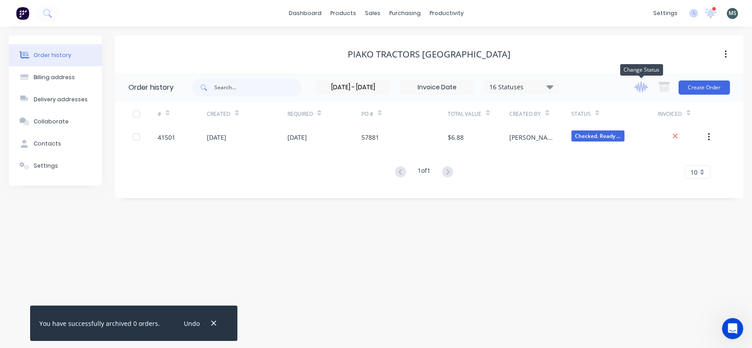
click at [639, 89] on icon "button" at bounding box center [641, 86] width 14 height 11
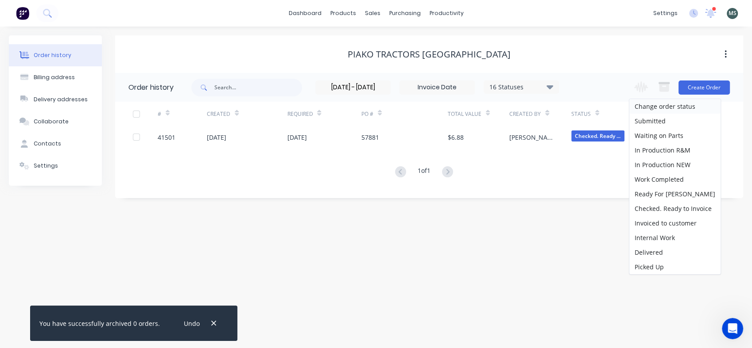
click at [557, 64] on div "Piako Tractors Northland" at bounding box center [429, 54] width 628 height 38
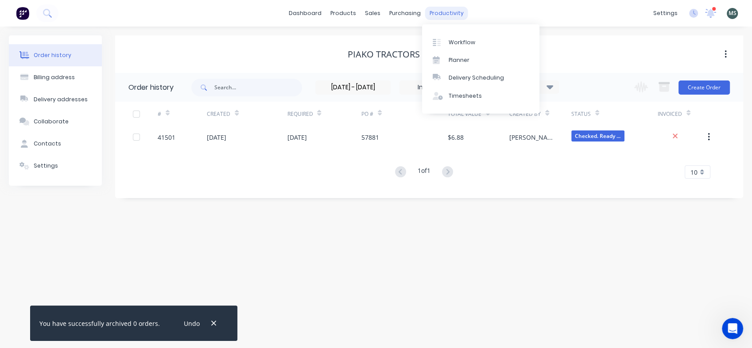
click at [439, 11] on div "productivity" at bounding box center [446, 13] width 43 height 13
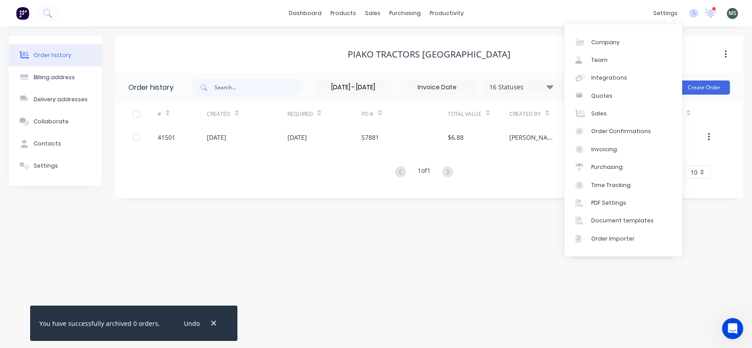
click at [729, 53] on button "button" at bounding box center [725, 54] width 21 height 16
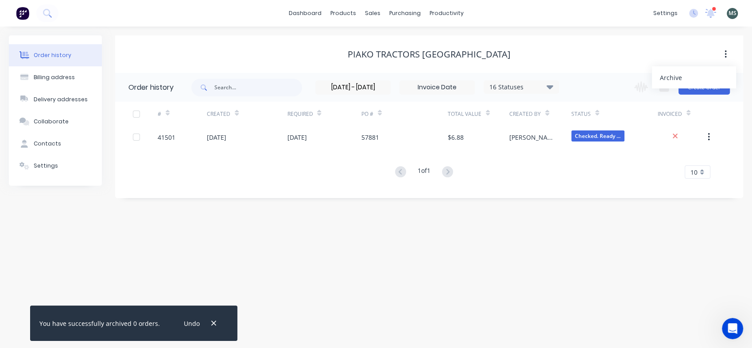
click at [724, 54] on icon "button" at bounding box center [725, 55] width 2 height 10
click at [637, 54] on div "Piako Tractors Northland" at bounding box center [429, 54] width 628 height 11
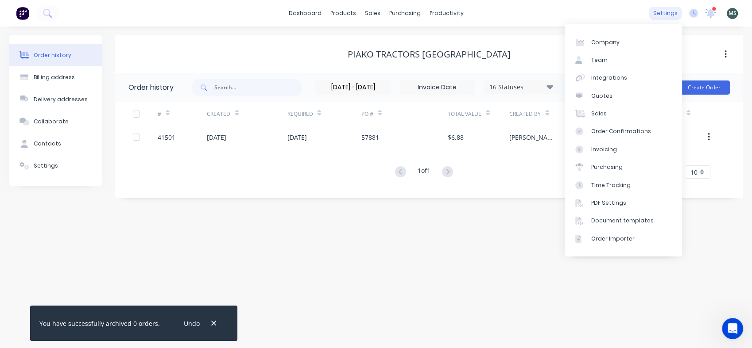
click at [667, 11] on div "settings" at bounding box center [665, 13] width 33 height 13
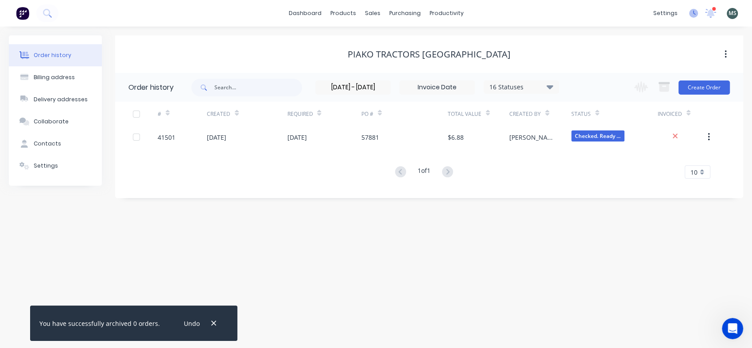
click at [695, 15] on icon at bounding box center [693, 13] width 9 height 9
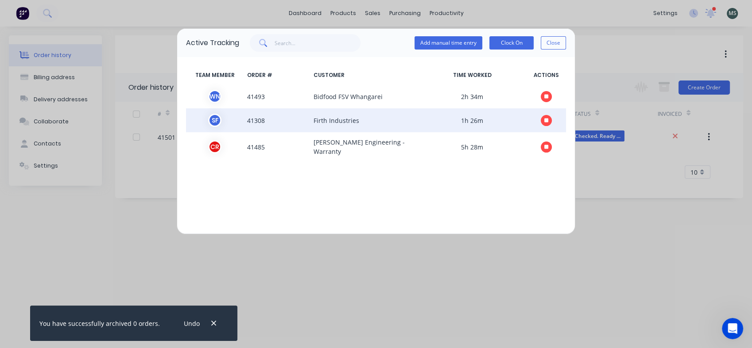
click at [543, 120] on button "button" at bounding box center [546, 120] width 11 height 11
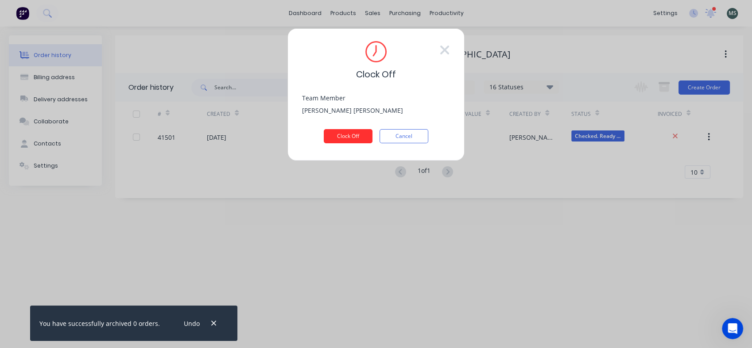
click at [345, 138] on button "Clock Off" at bounding box center [348, 136] width 49 height 14
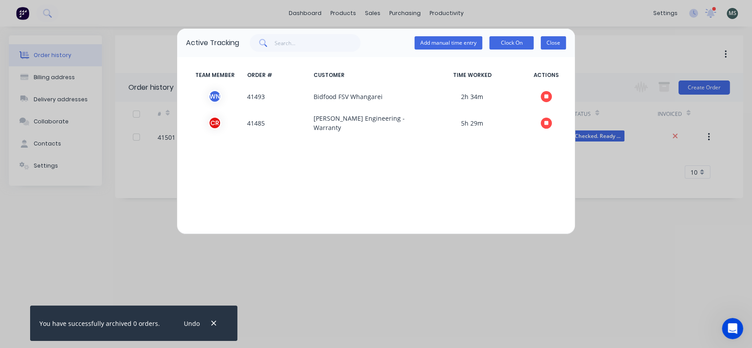
click at [555, 43] on button "Close" at bounding box center [553, 42] width 25 height 13
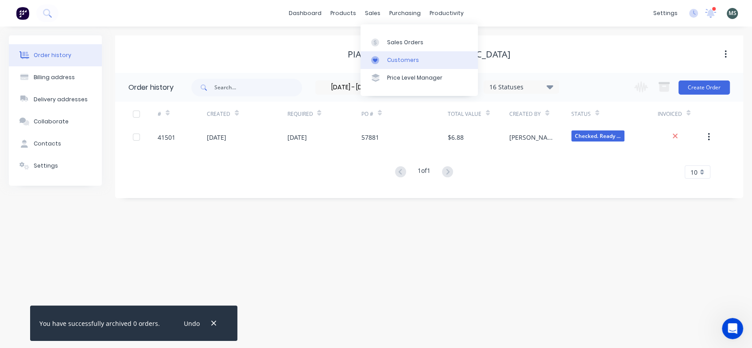
click at [394, 58] on div "Customers" at bounding box center [403, 60] width 32 height 8
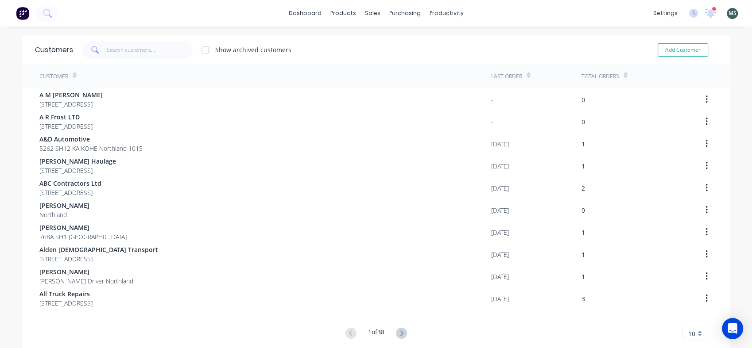
scroll to position [36, 0]
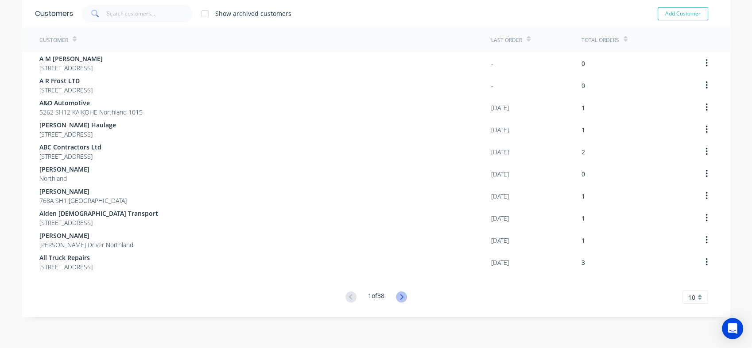
click at [400, 299] on icon at bounding box center [401, 296] width 3 height 5
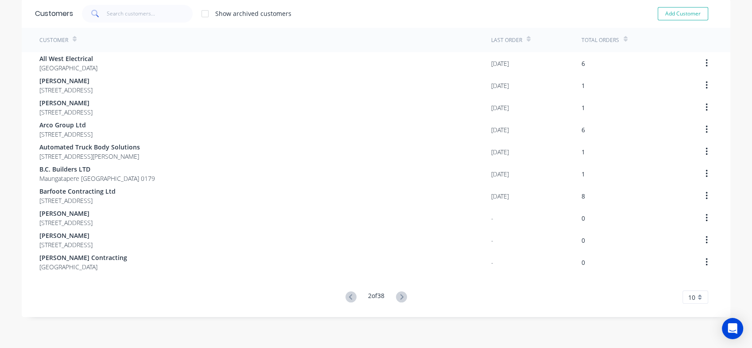
click at [400, 299] on icon at bounding box center [401, 296] width 3 height 5
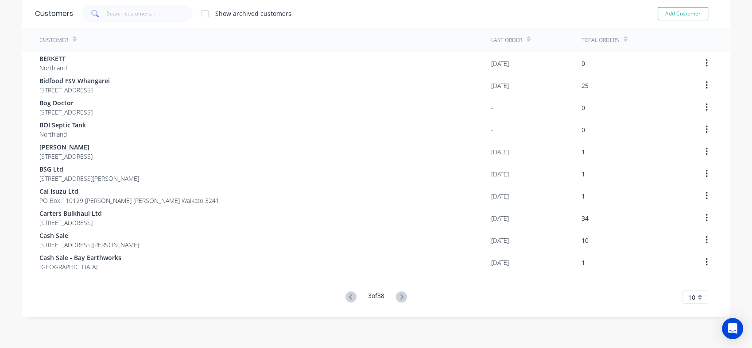
click at [400, 299] on icon at bounding box center [401, 296] width 3 height 5
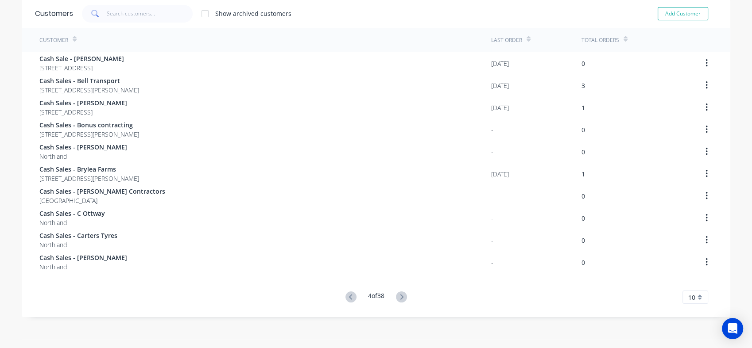
click at [400, 299] on icon at bounding box center [401, 296] width 3 height 5
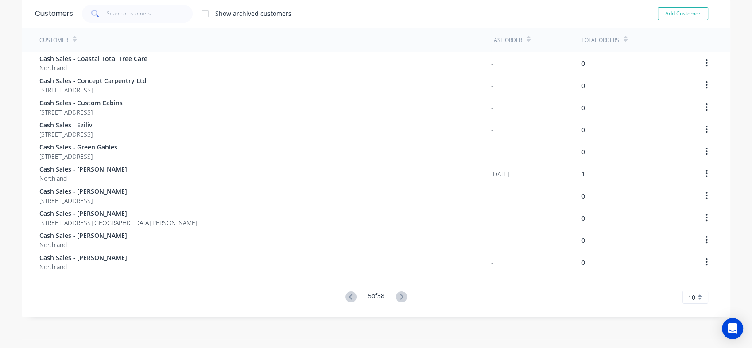
click at [400, 299] on icon at bounding box center [401, 296] width 3 height 5
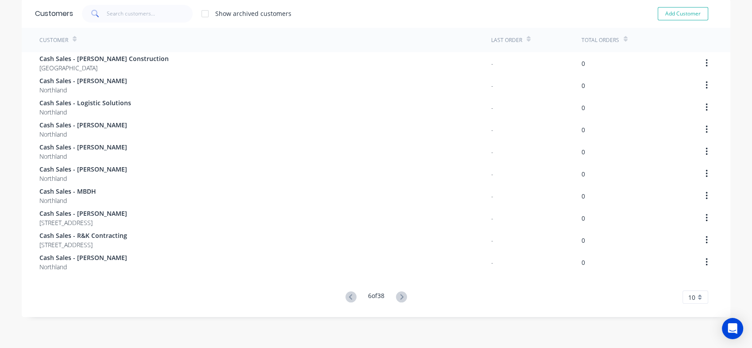
click at [400, 299] on icon at bounding box center [401, 296] width 3 height 5
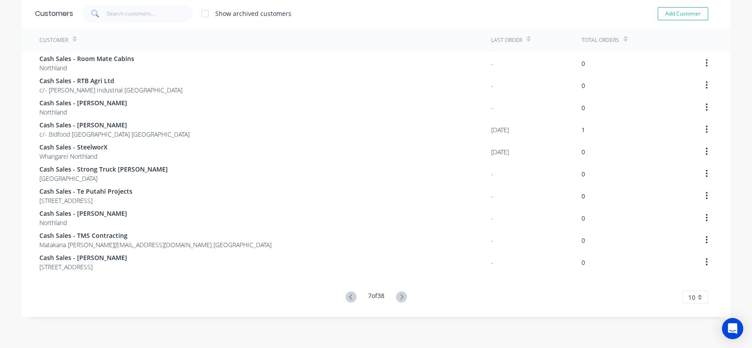
click at [400, 299] on icon at bounding box center [401, 296] width 3 height 5
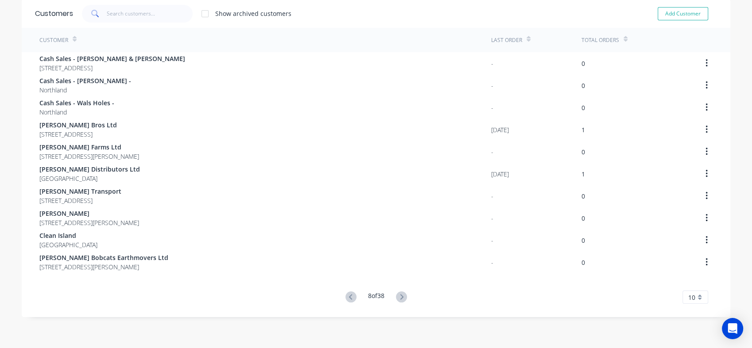
click at [400, 299] on icon at bounding box center [401, 296] width 3 height 5
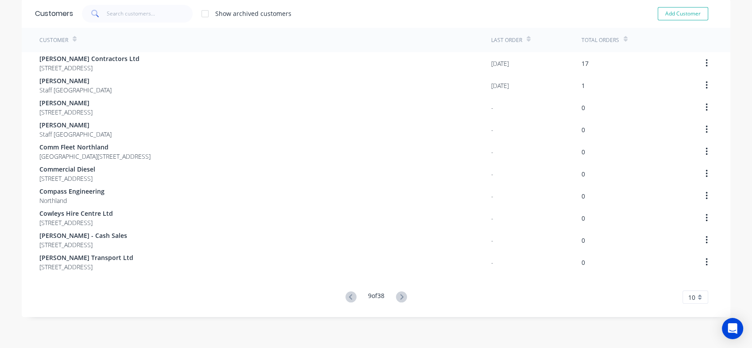
click at [400, 299] on icon at bounding box center [401, 296] width 3 height 5
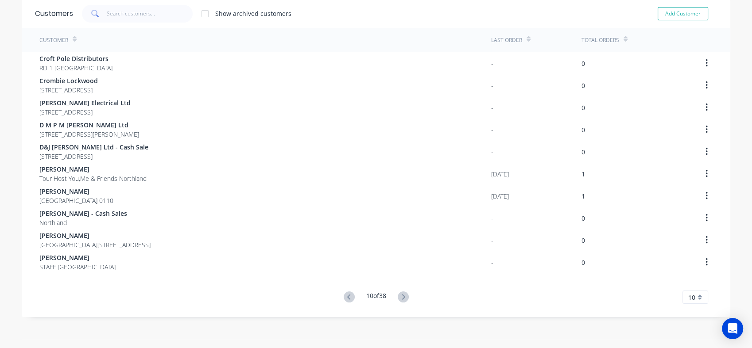
click at [399, 299] on icon at bounding box center [403, 297] width 11 height 11
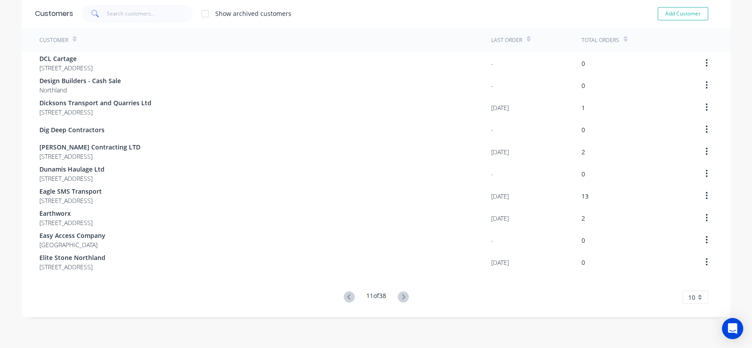
click at [399, 299] on icon at bounding box center [403, 297] width 11 height 11
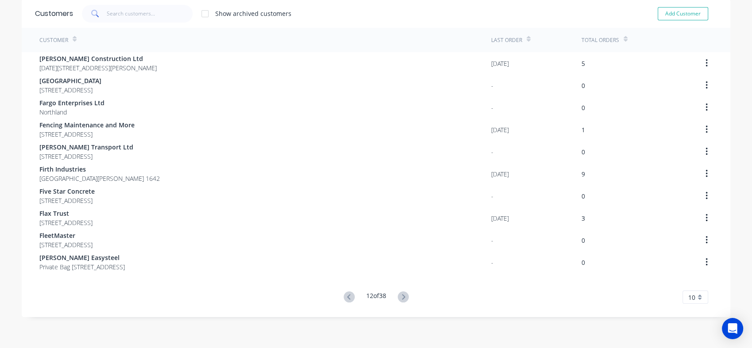
click at [399, 299] on icon at bounding box center [403, 297] width 11 height 11
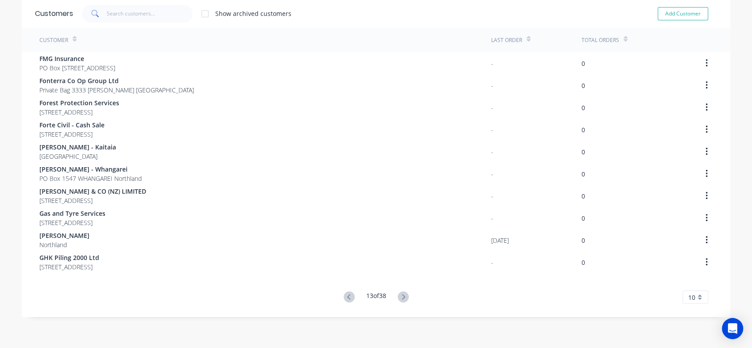
click at [399, 299] on icon at bounding box center [403, 297] width 11 height 11
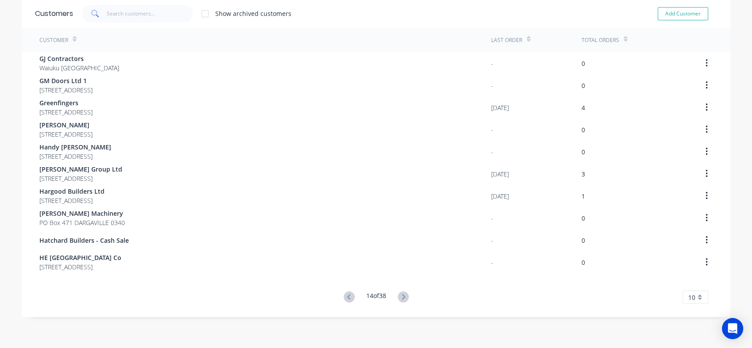
click at [399, 299] on icon at bounding box center [403, 297] width 11 height 11
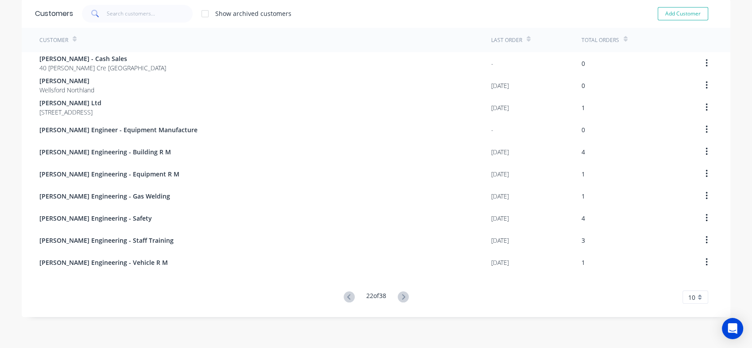
click at [399, 299] on icon at bounding box center [403, 297] width 11 height 11
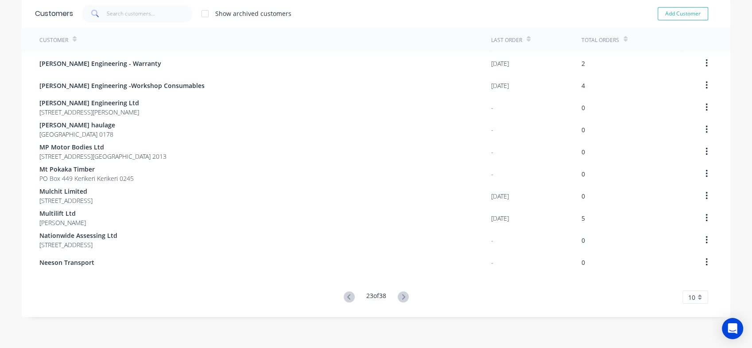
click at [399, 299] on icon at bounding box center [403, 297] width 11 height 11
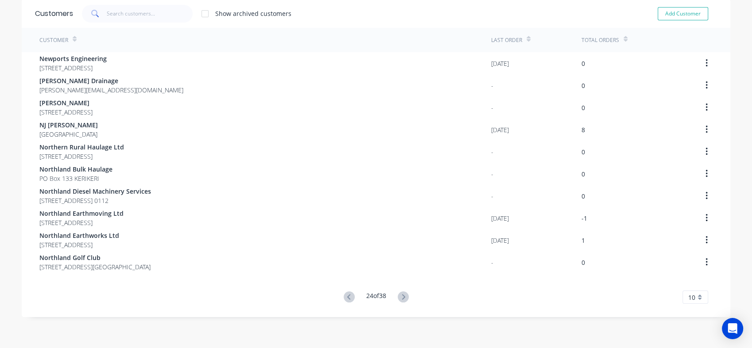
click at [399, 299] on icon at bounding box center [403, 297] width 11 height 11
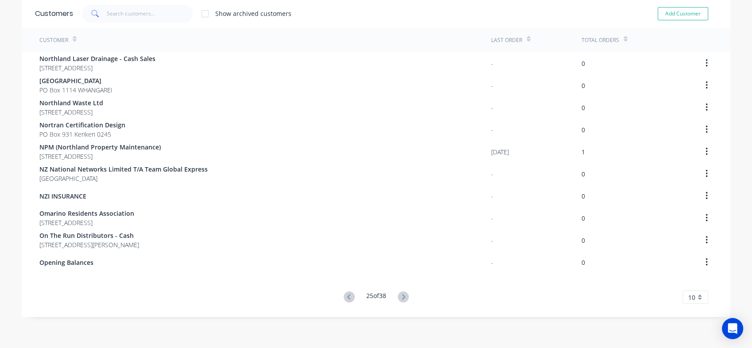
click at [399, 299] on icon at bounding box center [403, 297] width 11 height 11
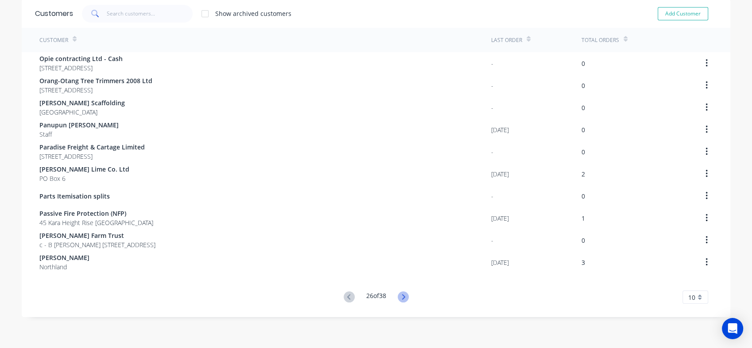
click at [402, 299] on icon at bounding box center [403, 297] width 11 height 11
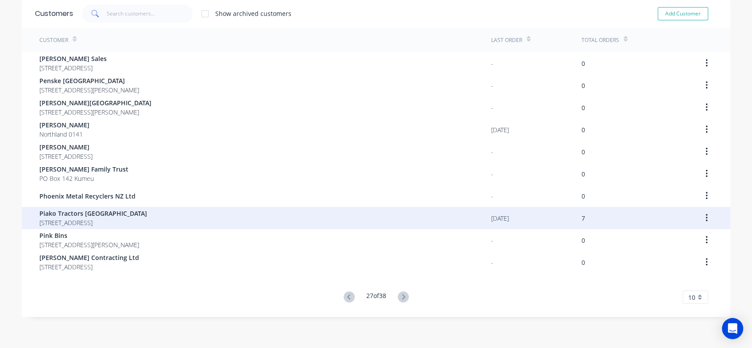
click at [581, 220] on div "7" at bounding box center [583, 218] width 4 height 9
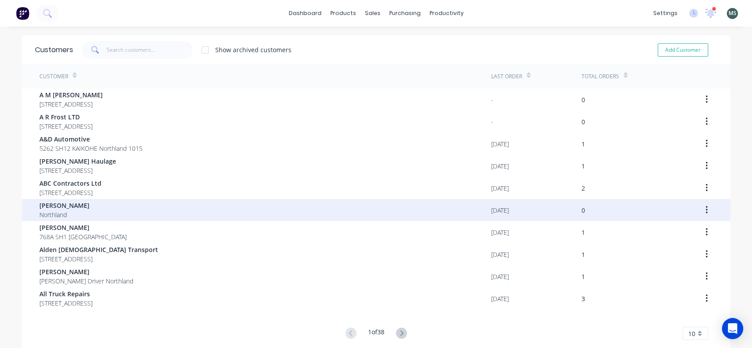
click at [703, 216] on button "button" at bounding box center [706, 210] width 21 height 16
click at [705, 212] on icon "button" at bounding box center [706, 210] width 2 height 10
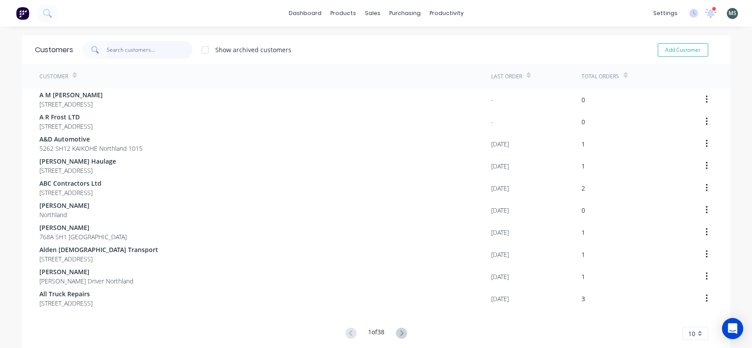
click at [137, 46] on input "text" at bounding box center [150, 50] width 86 height 18
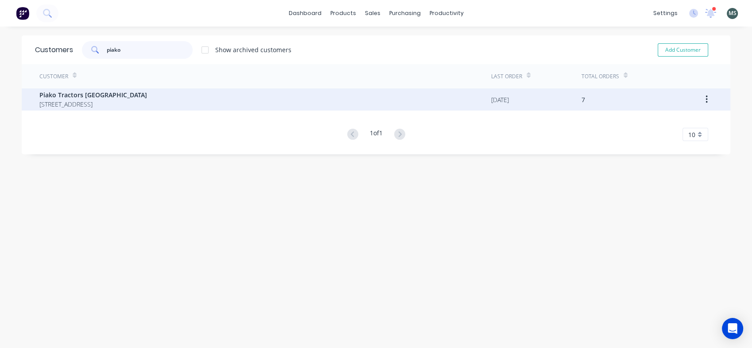
type input "piako"
click at [89, 97] on span "Piako Tractors Northland" at bounding box center [93, 94] width 108 height 9
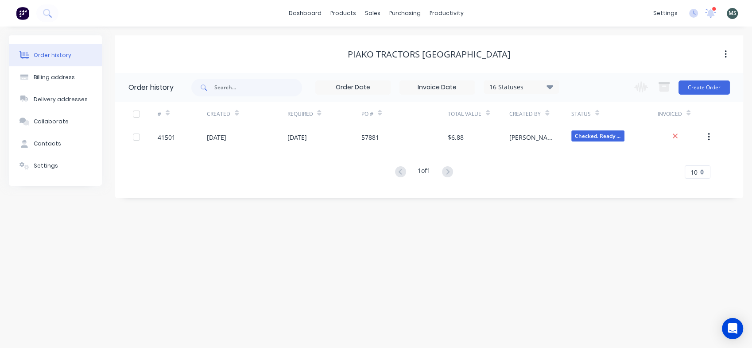
click at [549, 87] on icon at bounding box center [549, 87] width 7 height 4
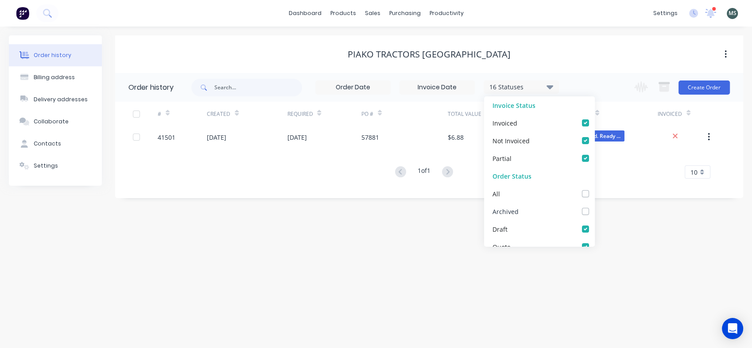
click at [501, 217] on div "Archived" at bounding box center [539, 212] width 111 height 18
click at [594, 207] on label at bounding box center [594, 207] width 0 height 0
click at [594, 210] on input "checkbox" at bounding box center [597, 211] width 7 height 8
checkbox input "true"
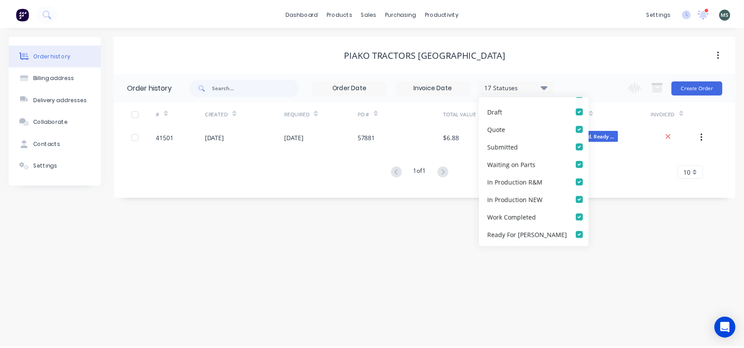
scroll to position [203, 0]
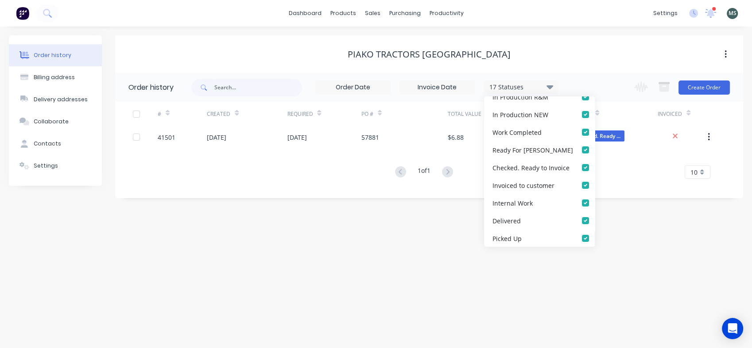
click at [630, 303] on div "Order history Billing address Delivery addresses Collaborate Contacts Settings …" at bounding box center [376, 188] width 752 height 322
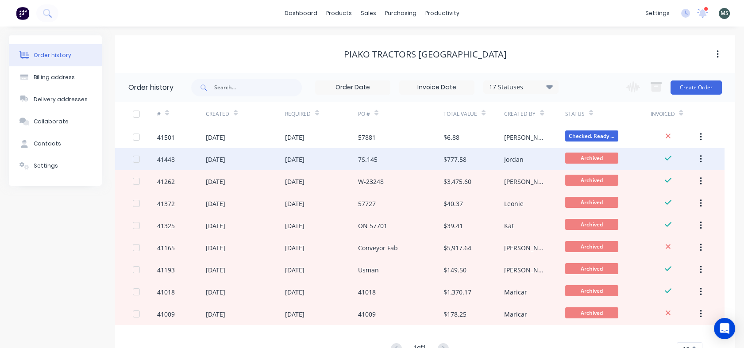
click at [169, 158] on div "41448" at bounding box center [166, 159] width 18 height 9
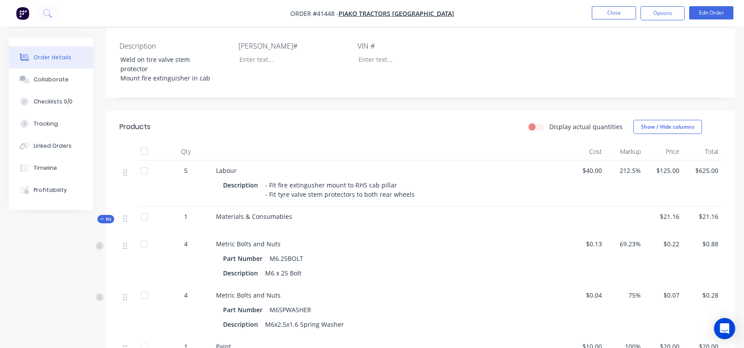
scroll to position [218, 0]
click at [739, 207] on div "Order details Collaborate Checklists 0/0 Tracking Linked Orders Timeline Profit…" at bounding box center [372, 195] width 744 height 750
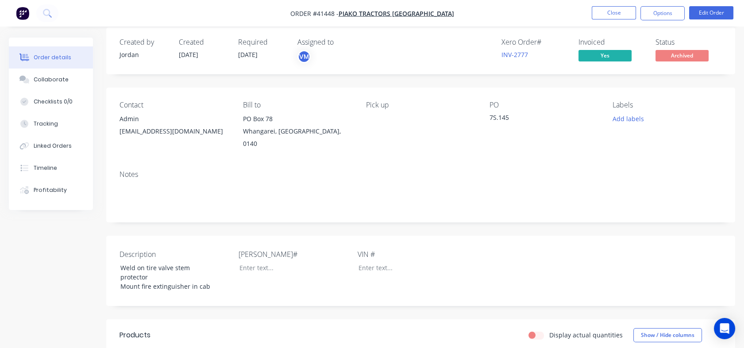
scroll to position [0, 0]
